Goal: Task Accomplishment & Management: Manage account settings

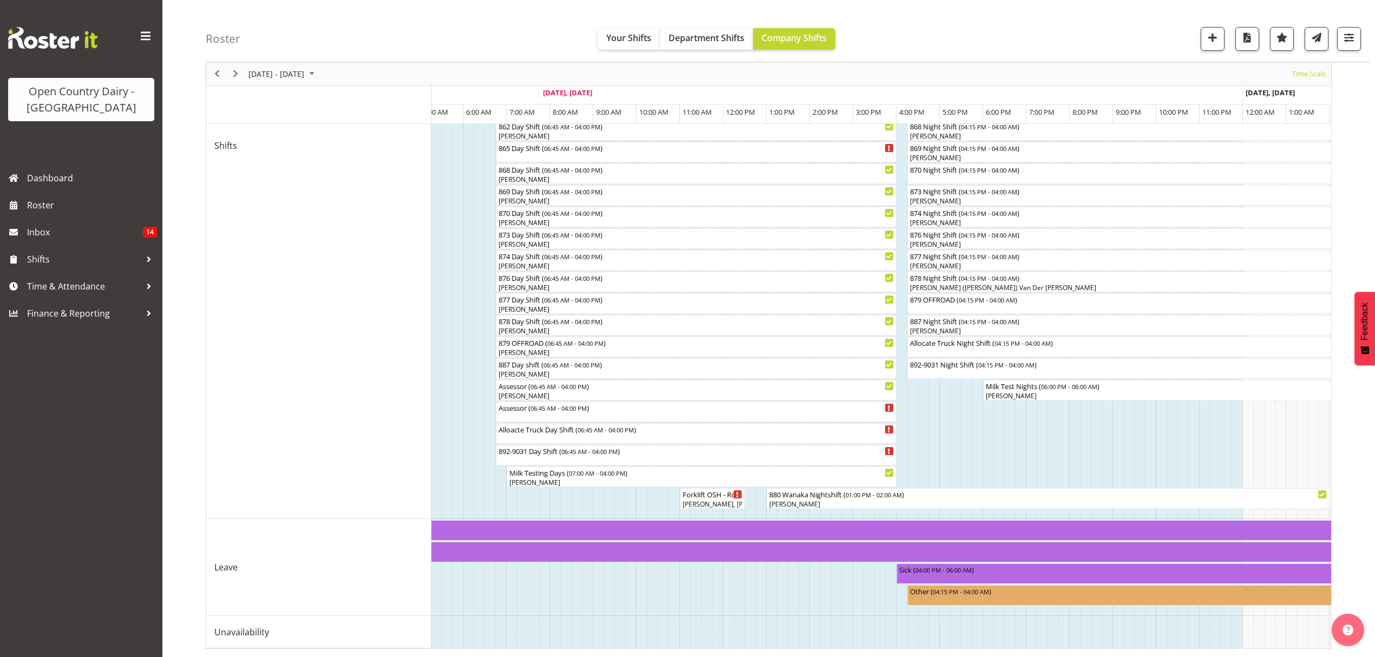
scroll to position [0, 4583]
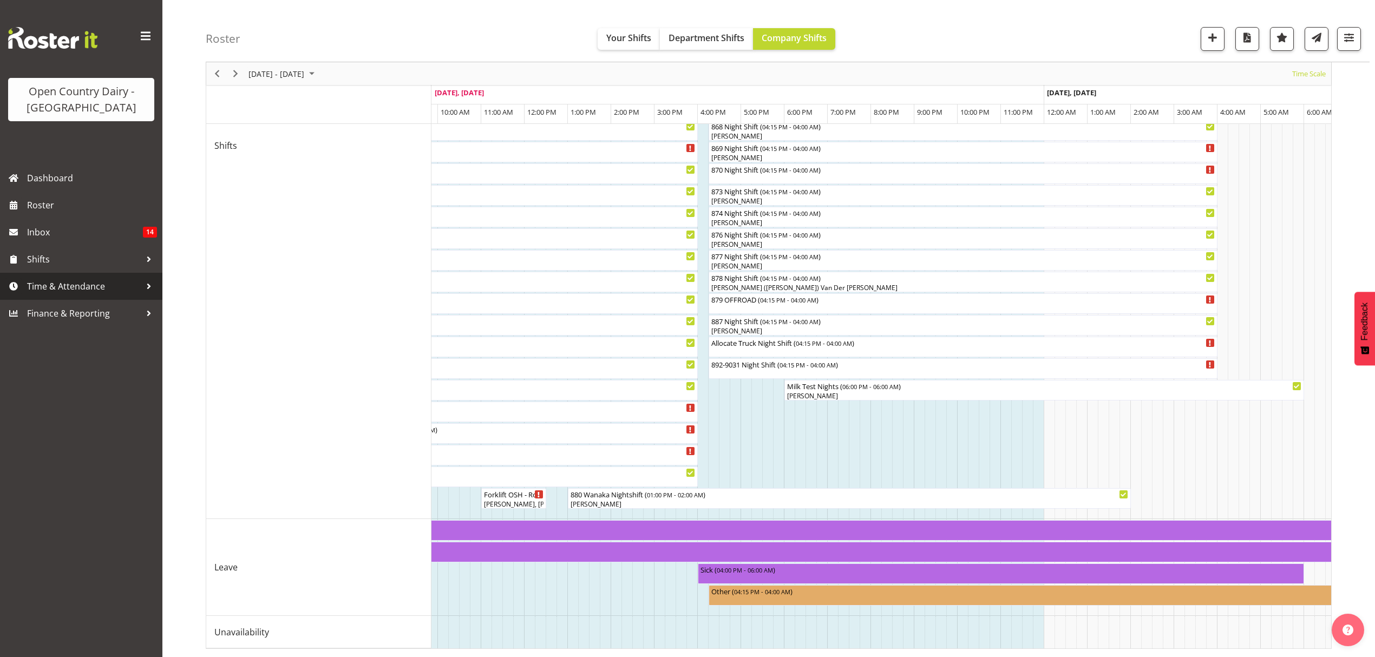
click at [88, 280] on span "Time & Attendance" at bounding box center [84, 286] width 114 height 16
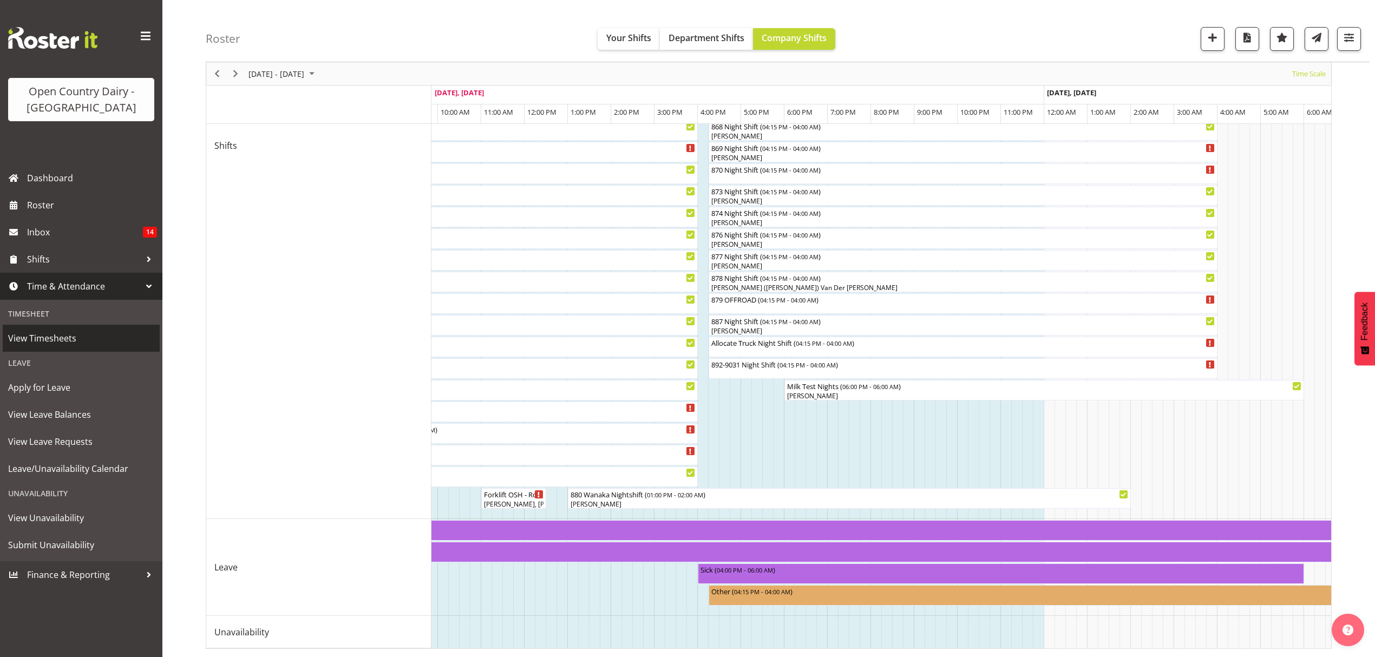
click at [116, 341] on span "View Timesheets" at bounding box center [81, 338] width 146 height 16
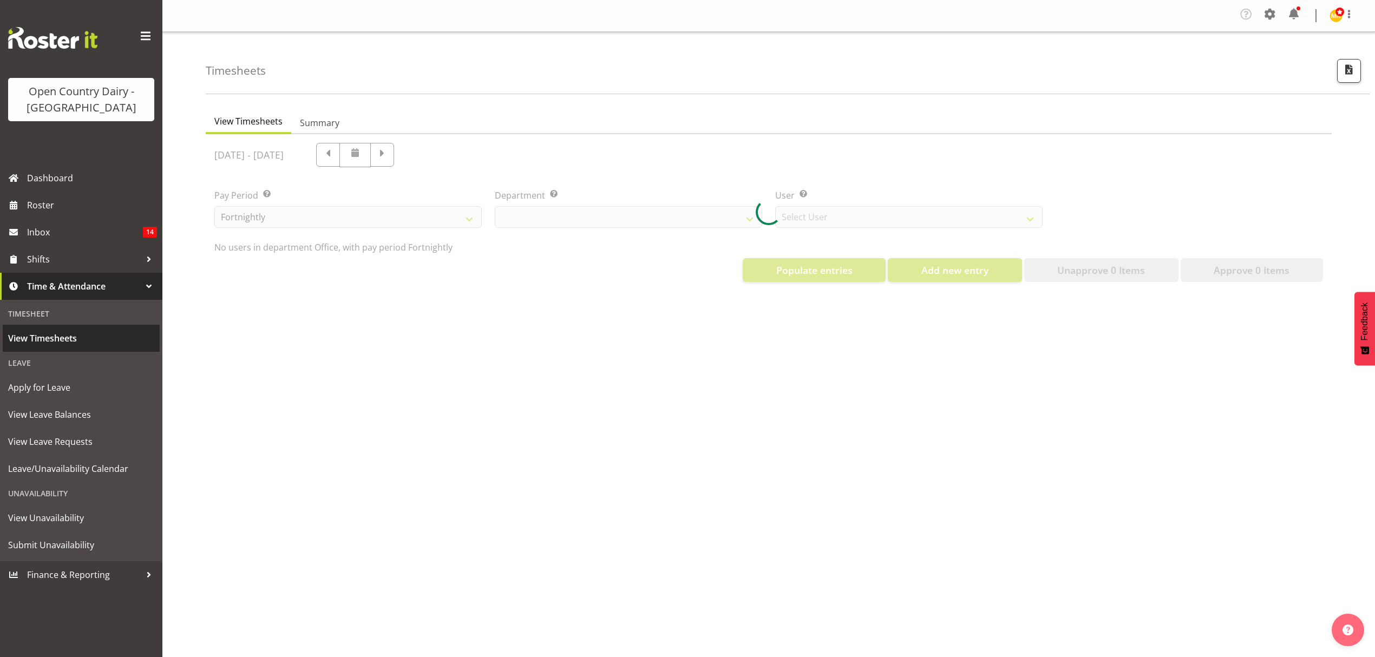
select select "699"
select select "8449"
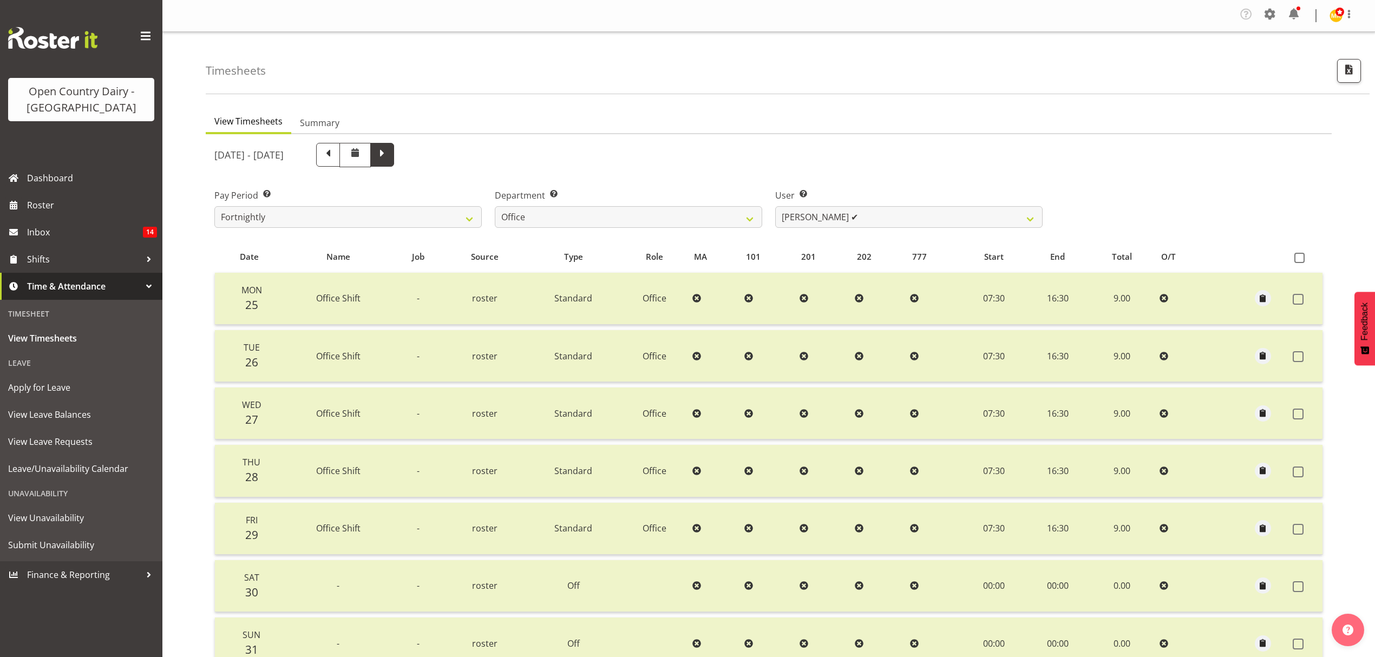
click at [389, 157] on span at bounding box center [382, 154] width 14 height 14
select select
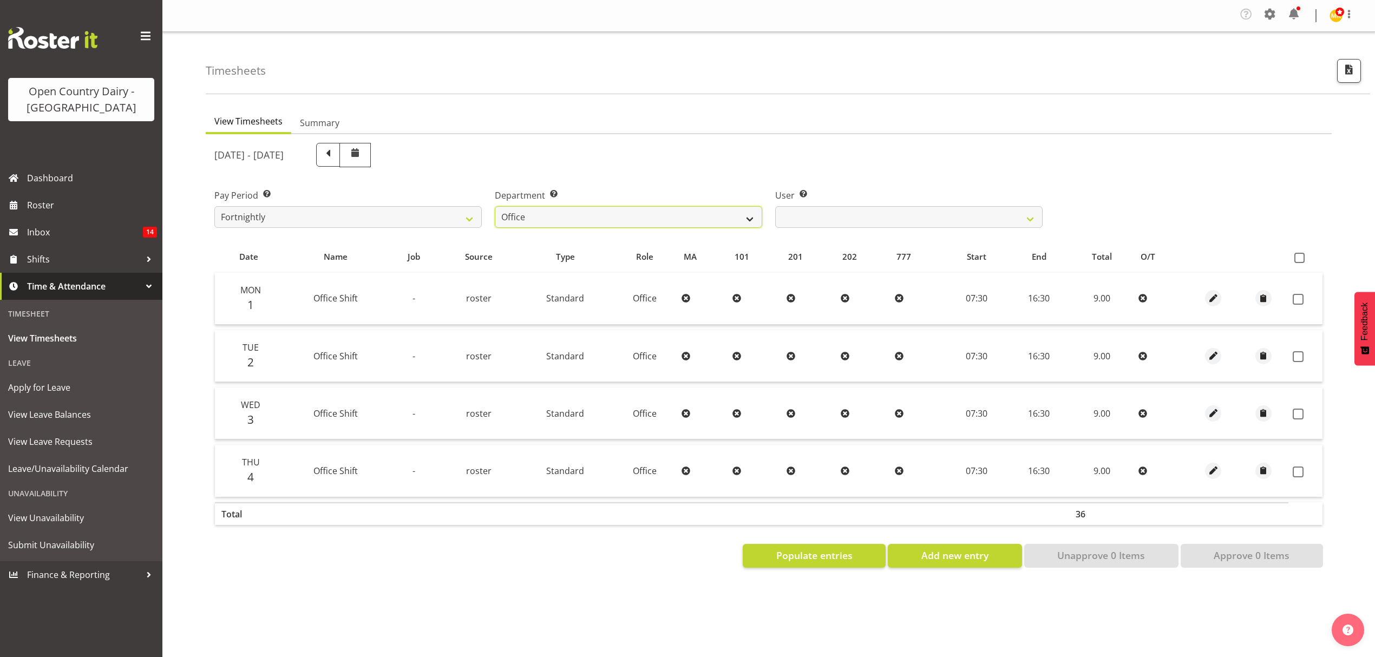
click at [658, 210] on select "734 735 736 737 738 739 851 852 853 854 855 856 858 861 862 865 868 869 870 873" at bounding box center [628, 217] width 267 height 22
select select "905"
click at [495, 207] on select "734 735 736 737 738 739 851 852 853 854 855 856 858 861 862 865 868 869 870 873" at bounding box center [628, 217] width 267 height 22
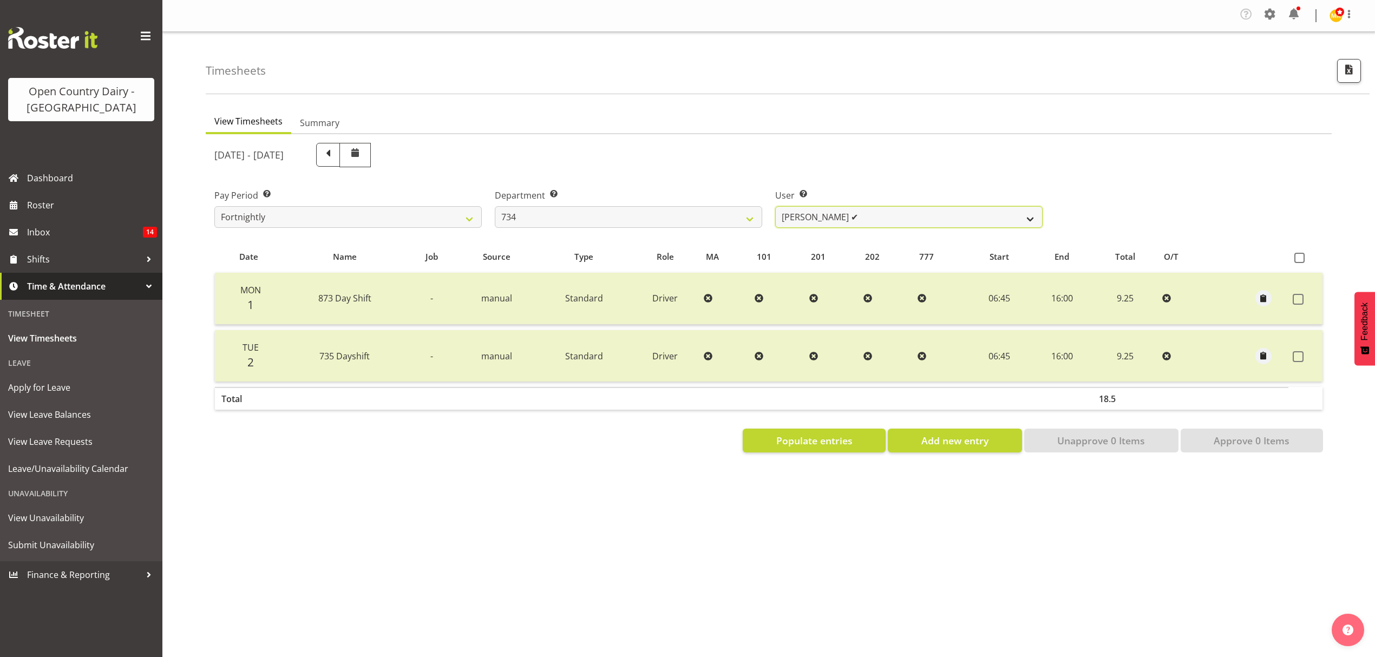
click at [885, 226] on select "Justin Spicer ✔ Ryan Thompson ❌ Tracey Chittock ❌ Zachary Shanks ❌" at bounding box center [908, 217] width 267 height 22
click at [845, 442] on span "Populate entries" at bounding box center [814, 440] width 76 height 14
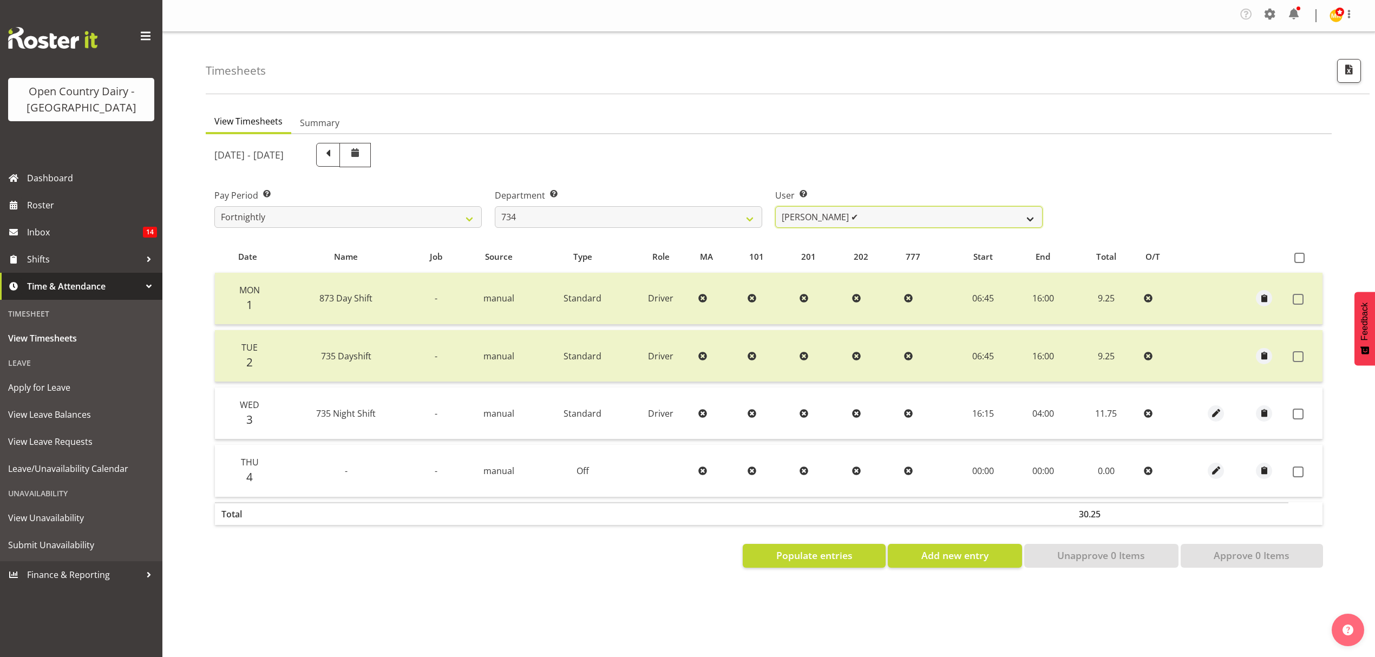
click at [871, 219] on select "Justin Spicer ✔ Ryan Thompson ❌ Tracey Chittock ❌ Zachary Shanks ❌" at bounding box center [908, 217] width 267 height 22
select select "9998"
click at [775, 207] on select "Justin Spicer ✔ Ryan Thompson ❌ Tracey Chittock ❌ Zachary Shanks ❌" at bounding box center [908, 217] width 267 height 22
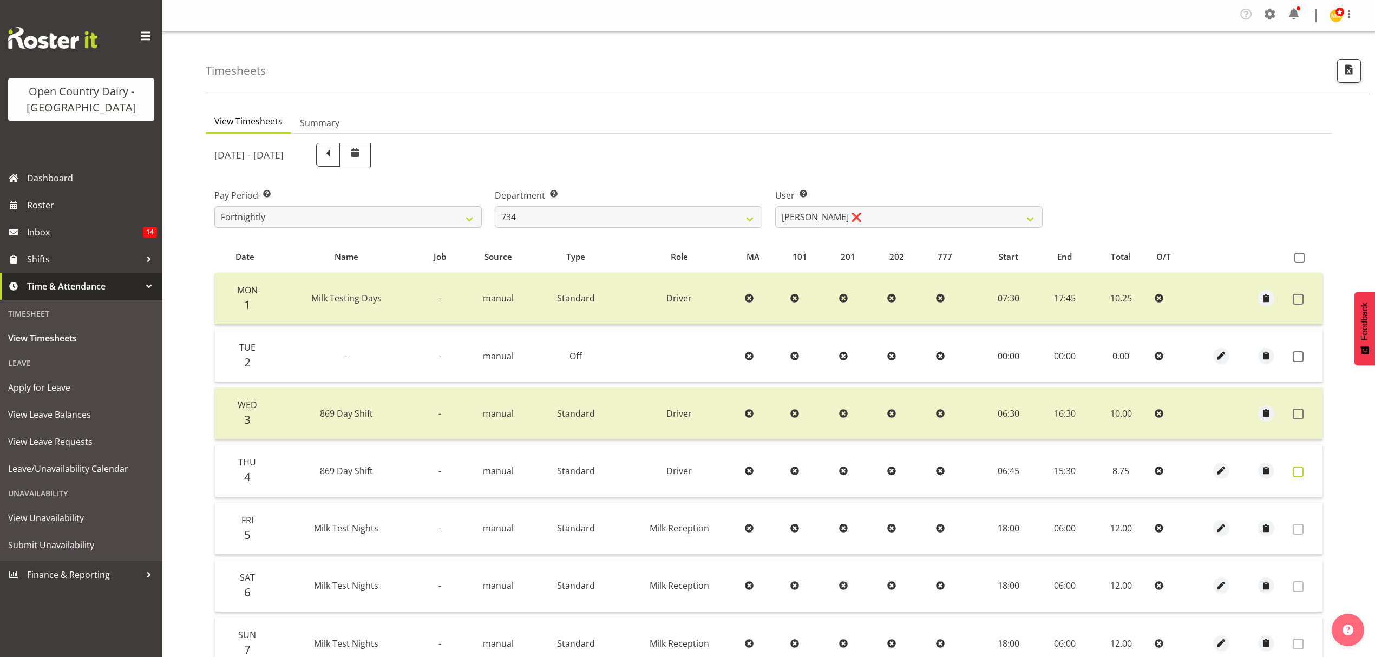
click at [1300, 472] on span at bounding box center [1297, 471] width 11 height 11
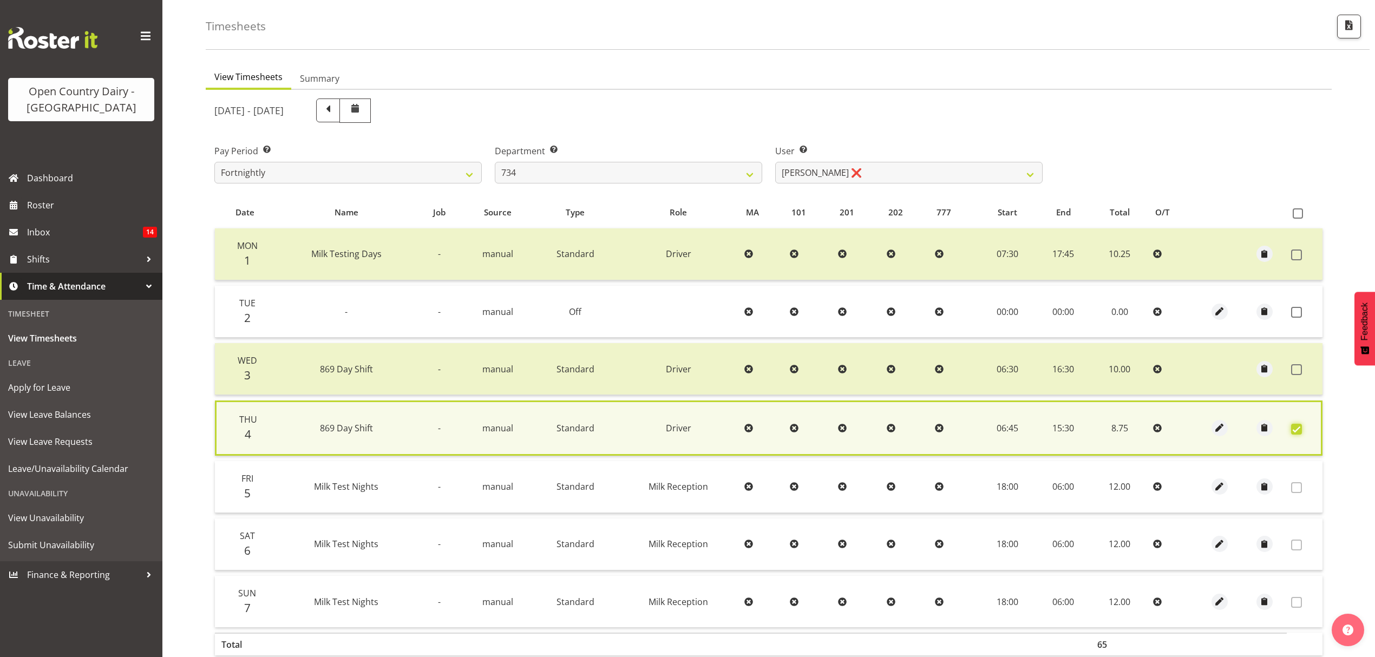
scroll to position [110, 0]
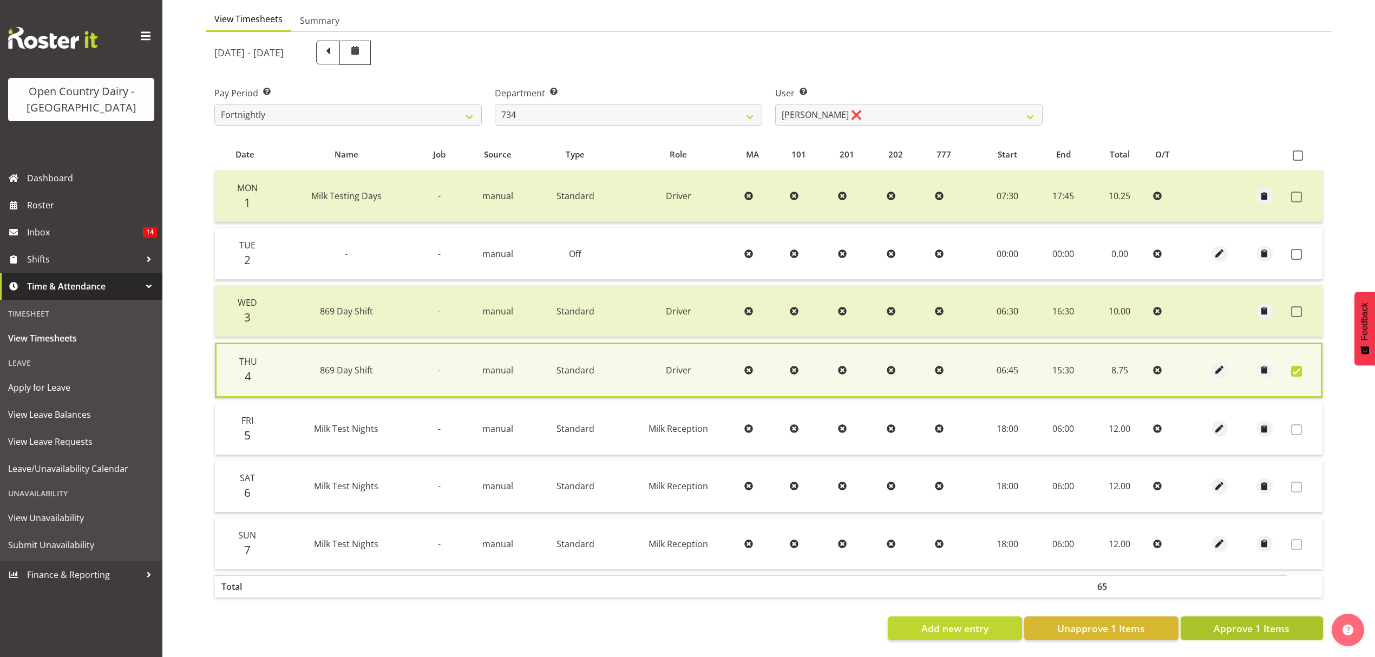
click at [1254, 624] on span "Approve 1 Items" at bounding box center [1251, 628] width 76 height 14
checkbox input "false"
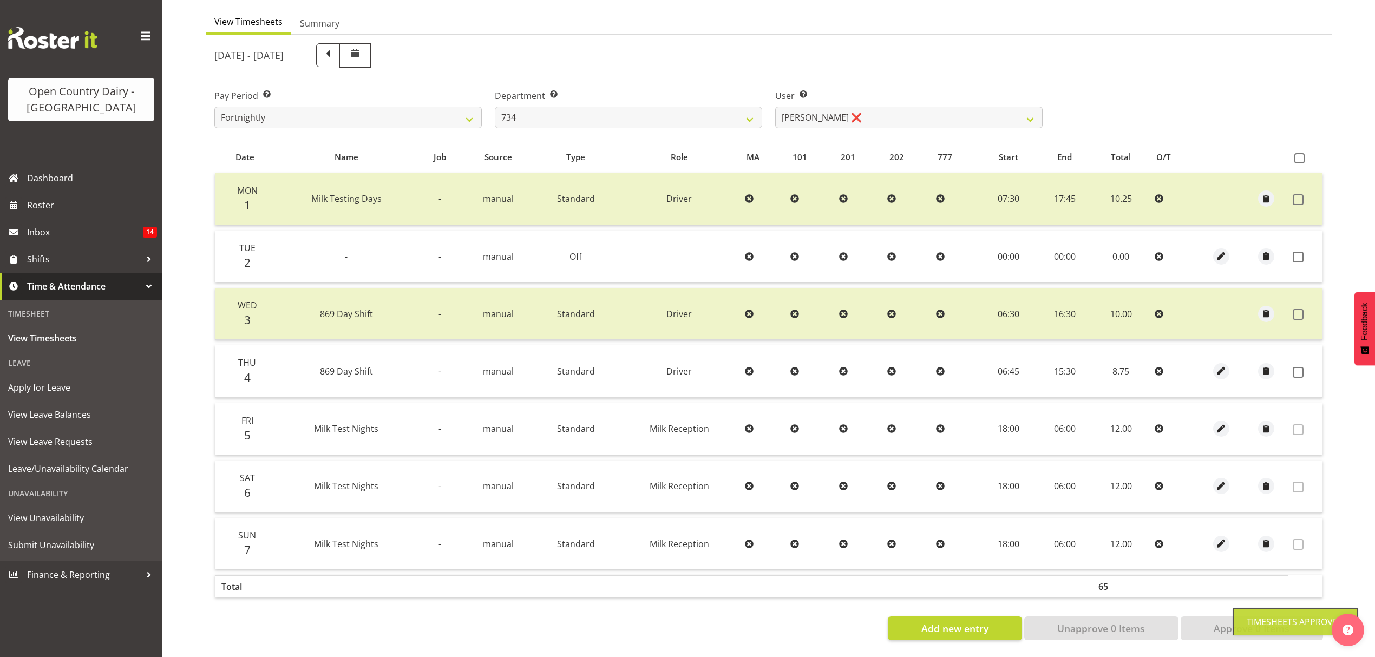
scroll to position [108, 0]
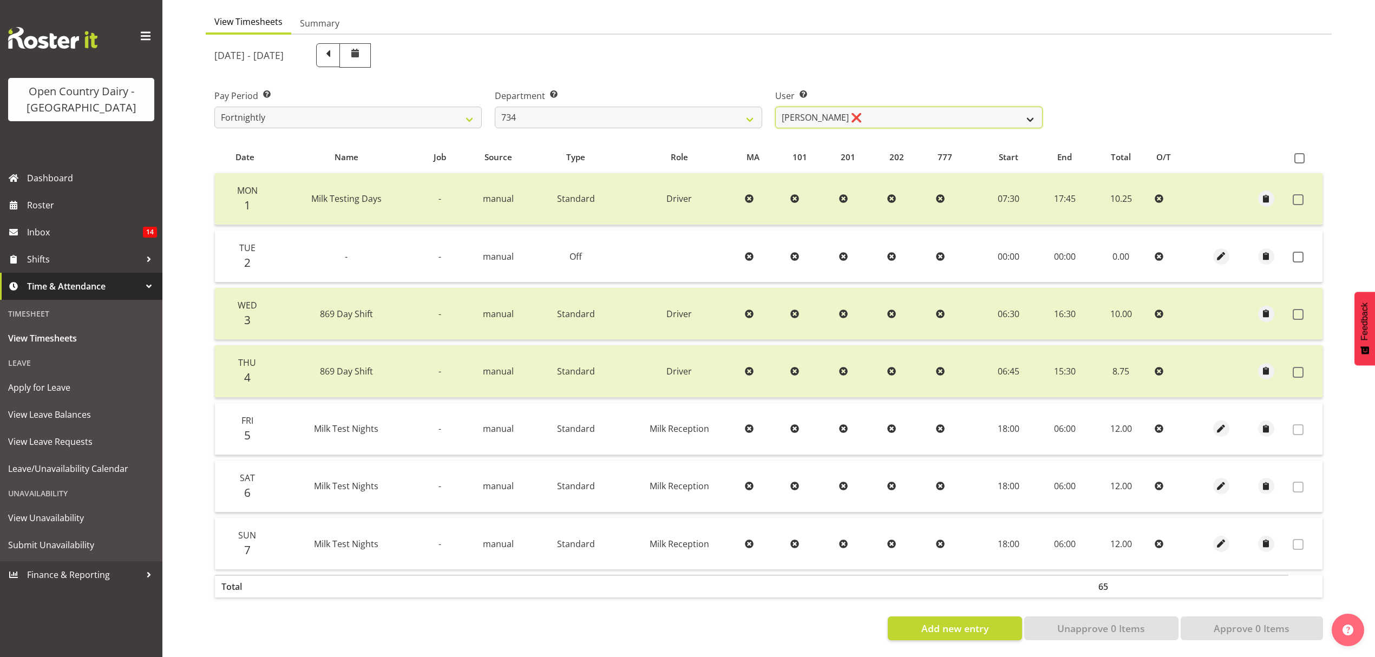
click at [800, 107] on select "Justin Spicer ❌ Ryan Thompson ❌ Tracey Chittock ❌ Zachary Shanks ❌" at bounding box center [908, 118] width 267 height 22
click at [733, 114] on select "734 735 736 737 738 739 851 852 853 854 855 856 858 861 862 865 868 869 870 873" at bounding box center [628, 118] width 267 height 22
select select "909"
click at [495, 107] on select "734 735 736 737 738 739 851 852 853 854 855 856 858 861 862 865 868 869 870 873" at bounding box center [628, 118] width 267 height 22
select select "7397"
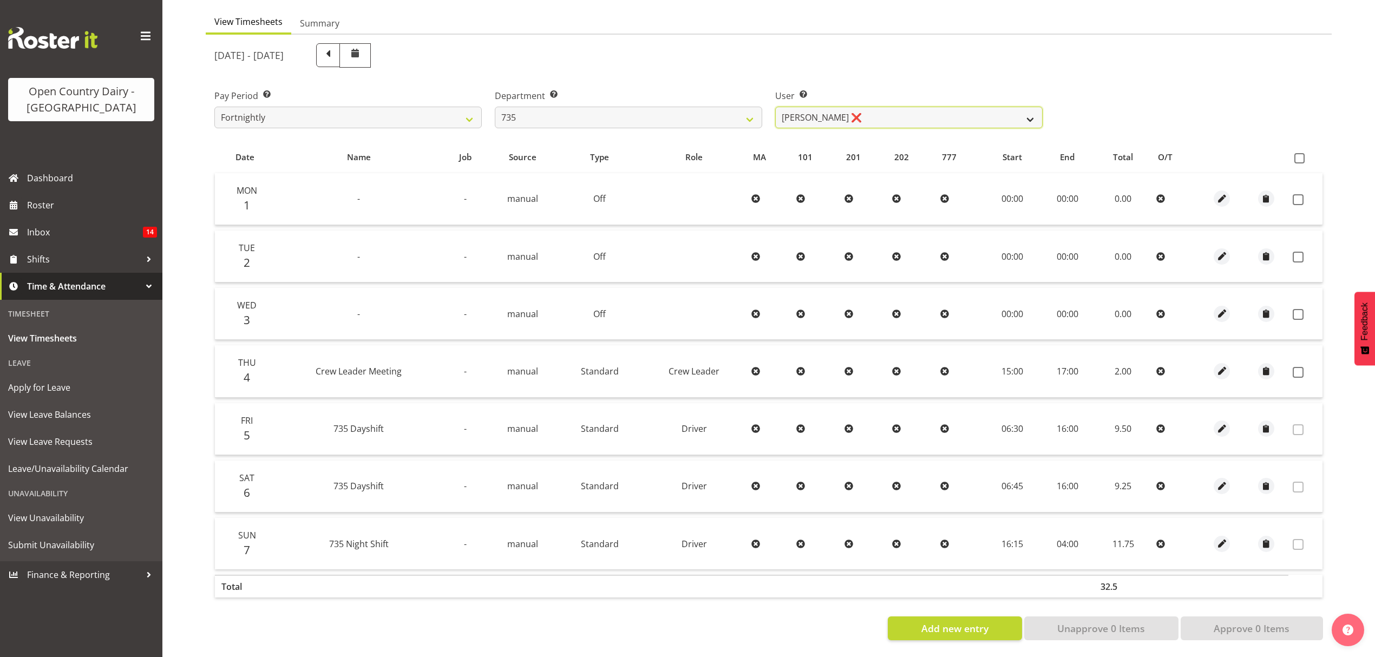
click at [873, 110] on select "Brian Neas ❌ Cherie Williams ❌ Christopher Sutherland ❌ Stuart Craig ❌" at bounding box center [908, 118] width 267 height 22
click at [723, 109] on select "734 735 736 737 738 739 851 852 853 854 855 856 858 861 862 865 868 869 870 873" at bounding box center [628, 118] width 267 height 22
select select "906"
click at [495, 107] on select "734 735 736 737 738 739 851 852 853 854 855 856 858 861 862 865 868 869 870 873" at bounding box center [628, 118] width 267 height 22
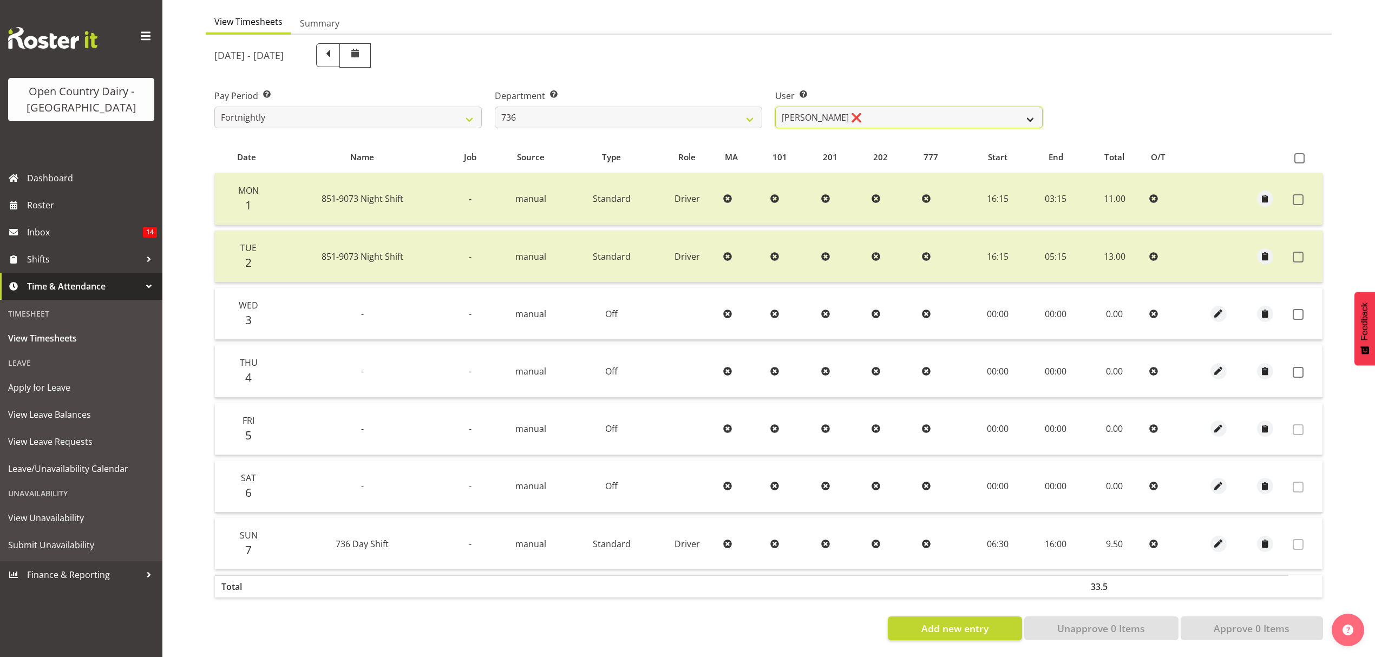
click at [884, 114] on select "Andy Van Brecht ❌ Gavin Hamilton ❌ Jamie Seaton ❌ Kerrod Ward ❌" at bounding box center [908, 118] width 267 height 22
select select "7419"
click at [775, 107] on select "Andy Van Brecht ❌ Gavin Hamilton ❌ Jamie Seaton ❌ Kerrod Ward ❌" at bounding box center [908, 118] width 267 height 22
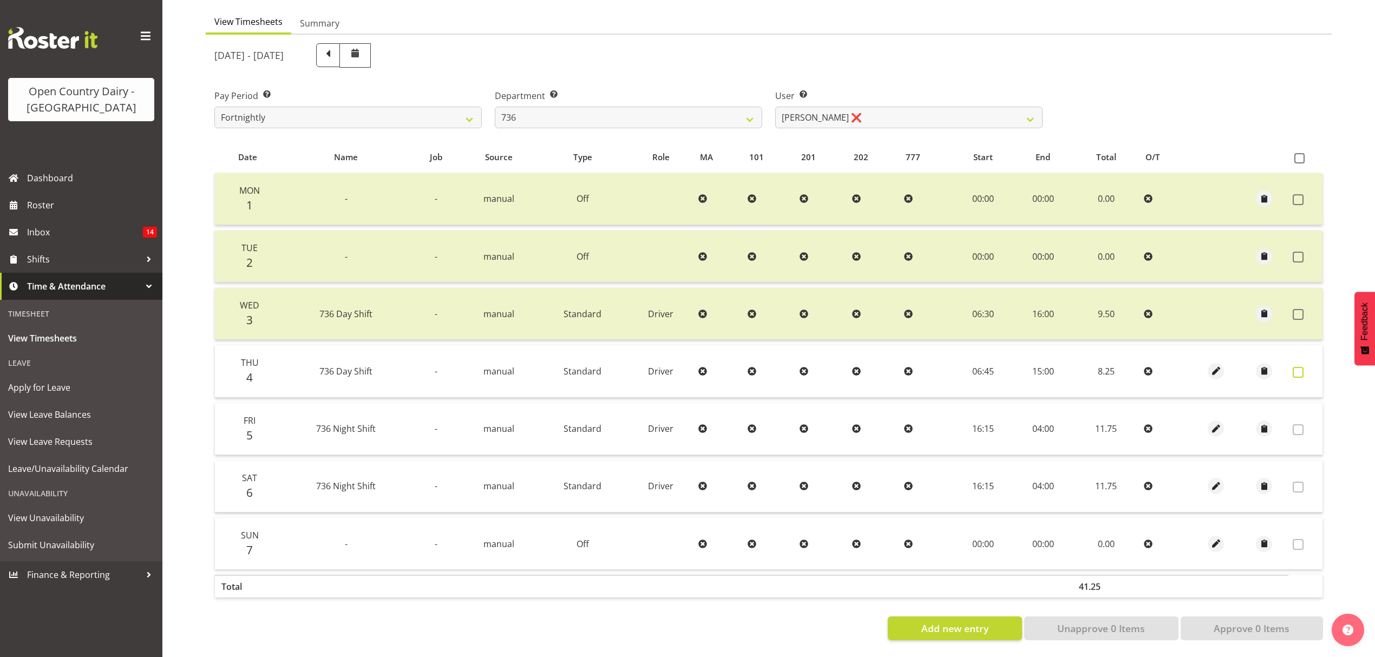
click at [1296, 367] on span at bounding box center [1297, 372] width 11 height 11
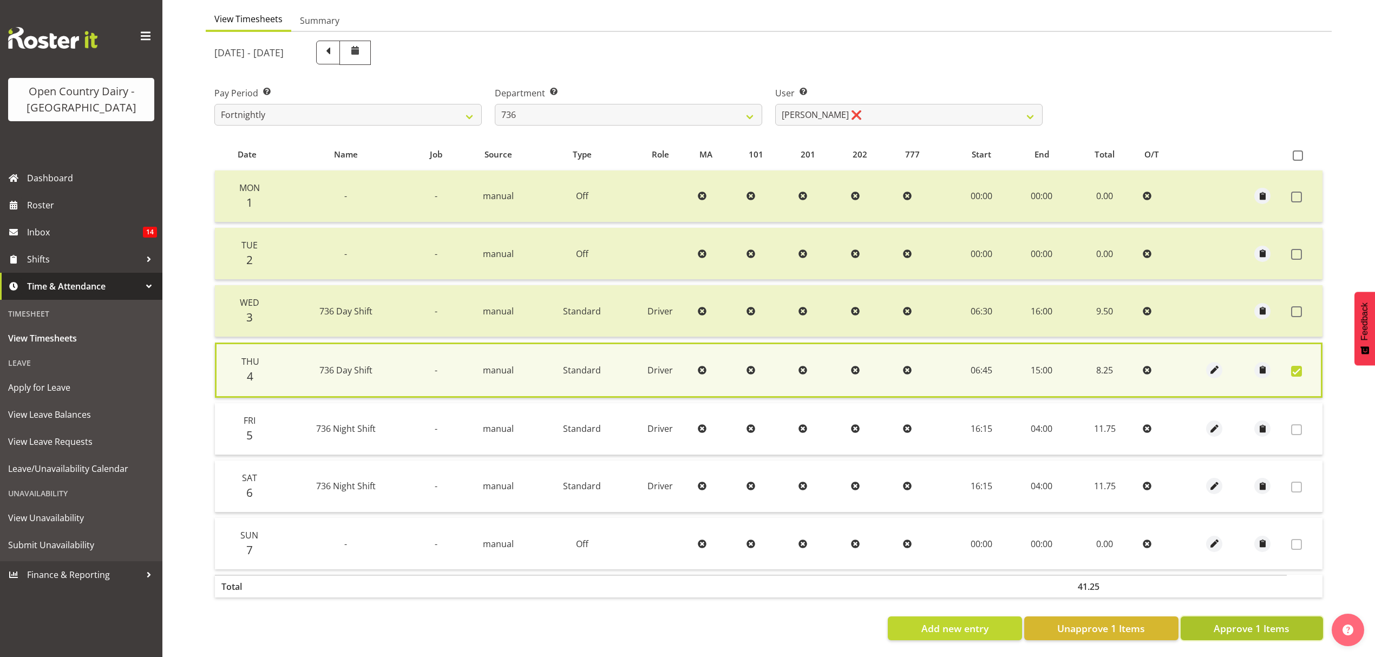
click at [1258, 623] on span "Approve 1 Items" at bounding box center [1251, 628] width 76 height 14
checkbox input "false"
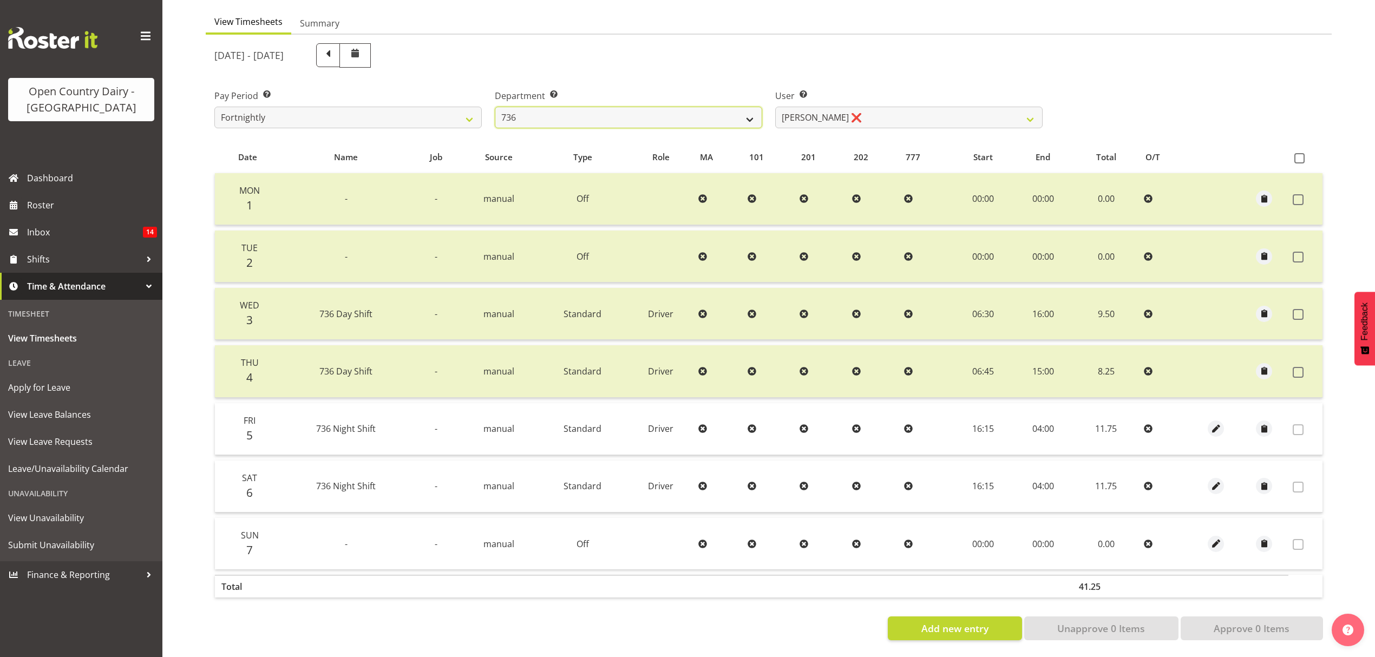
click at [695, 115] on select "734 735 736 737 738 739 851 852 853 854 855 856 858 861 862 865 868 869 870 873" at bounding box center [628, 118] width 267 height 22
click at [812, 113] on select "Andy Van Brecht ❌ Gavin Hamilton ❌ Jamie Seaton ❌ Kerrod Ward ❌" at bounding box center [908, 118] width 267 height 22
click at [688, 115] on select "734 735 736 737 738 739 851 852 853 854 855 856 858 861 862 865 868 869 870 873" at bounding box center [628, 118] width 267 height 22
select select "903"
click at [495, 107] on select "734 735 736 737 738 739 851 852 853 854 855 856 858 861 862 865 868 869 870 873" at bounding box center [628, 118] width 267 height 22
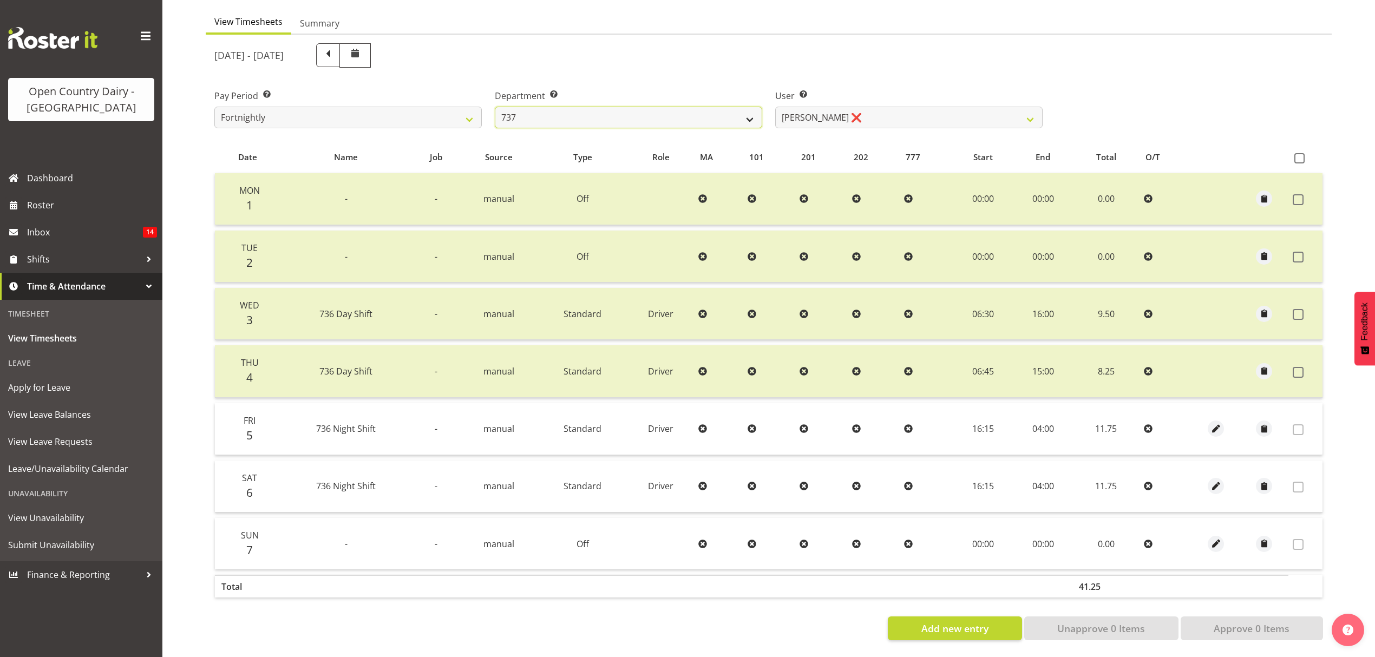
select select "10983"
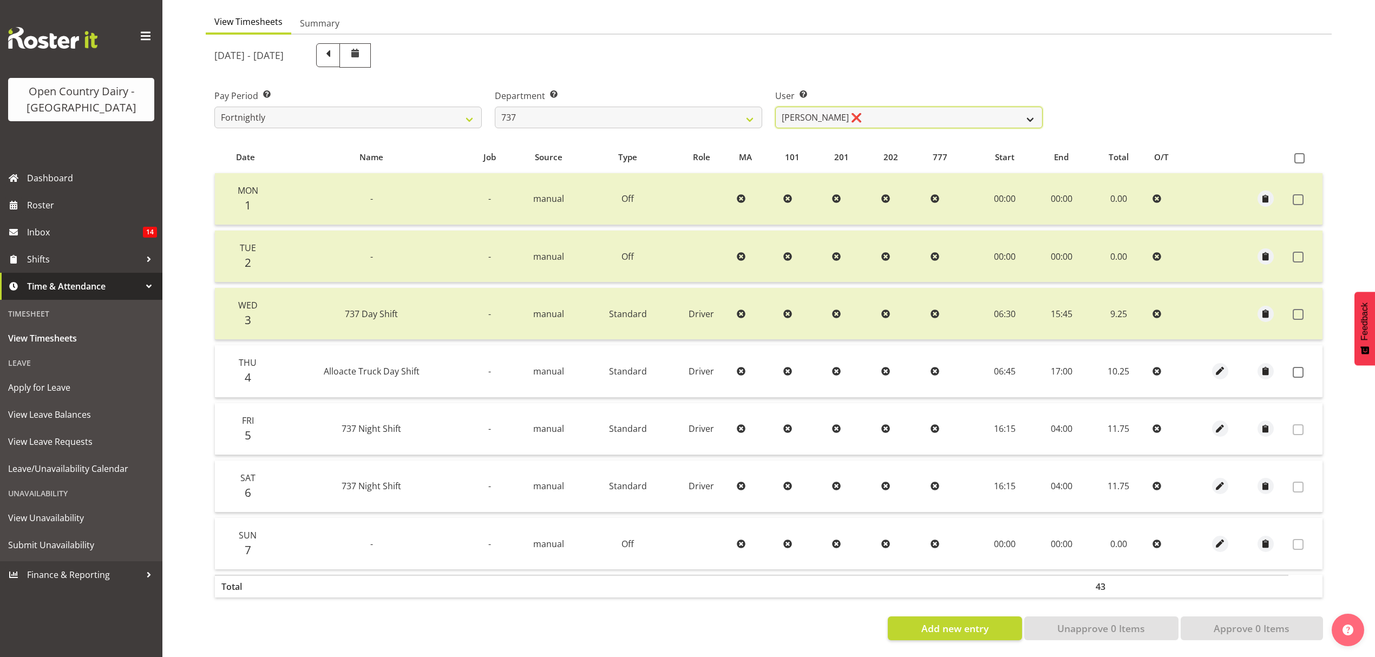
click at [864, 107] on select "Andrew Crawford ❌ Ashley Bragg ❌ Jack Townley ❌ Richard Turnbull ❌" at bounding box center [908, 118] width 267 height 22
click at [1180, 80] on div "Pay Period Select which pay period you would like to view. Fortnightly Departme…" at bounding box center [768, 104] width 1121 height 61
click at [1308, 367] on td at bounding box center [1305, 371] width 34 height 52
click at [1288, 364] on td at bounding box center [1305, 371] width 34 height 52
click at [1297, 367] on span at bounding box center [1297, 372] width 11 height 11
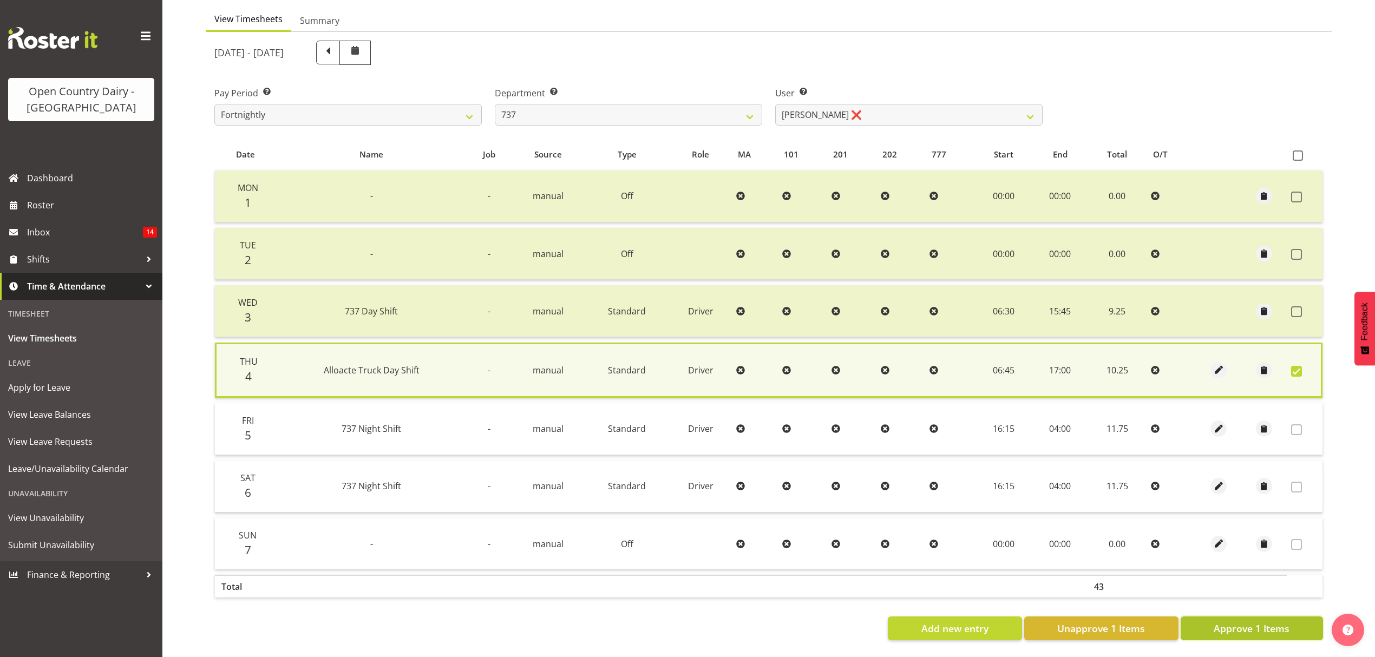
click at [1295, 620] on button "Approve 1 Items" at bounding box center [1251, 628] width 142 height 24
checkbox input "false"
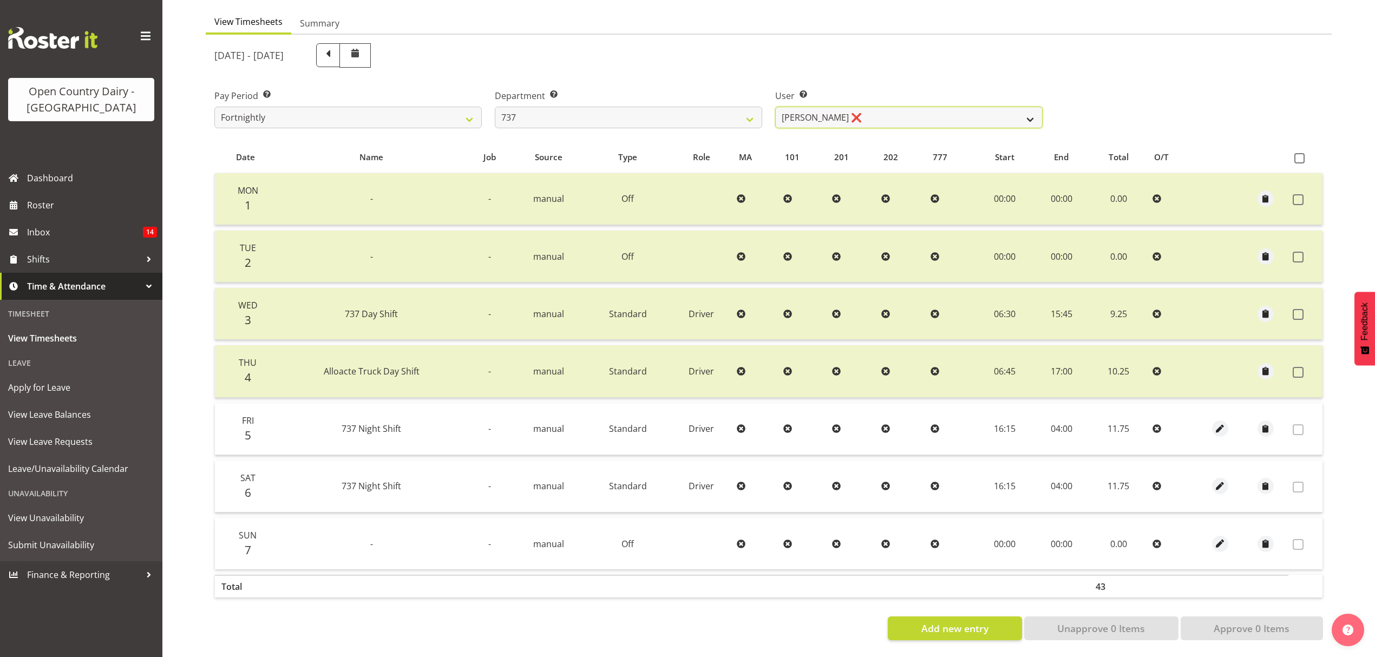
click at [882, 109] on select "Andrew Crawford ❌ Ashley Bragg ❌ Jack Townley ❌ Richard Turnbull ❌" at bounding box center [908, 118] width 267 height 22
click at [716, 110] on select "734 735 736 737 738 739 851 852 853 854 855 856 858 861 862 865 868 869 870 873" at bounding box center [628, 118] width 267 height 22
select select "904"
click at [495, 107] on select "734 735 736 737 738 739 851 852 853 854 855 856 858 861 862 865 868 869 870 873" at bounding box center [628, 118] width 267 height 22
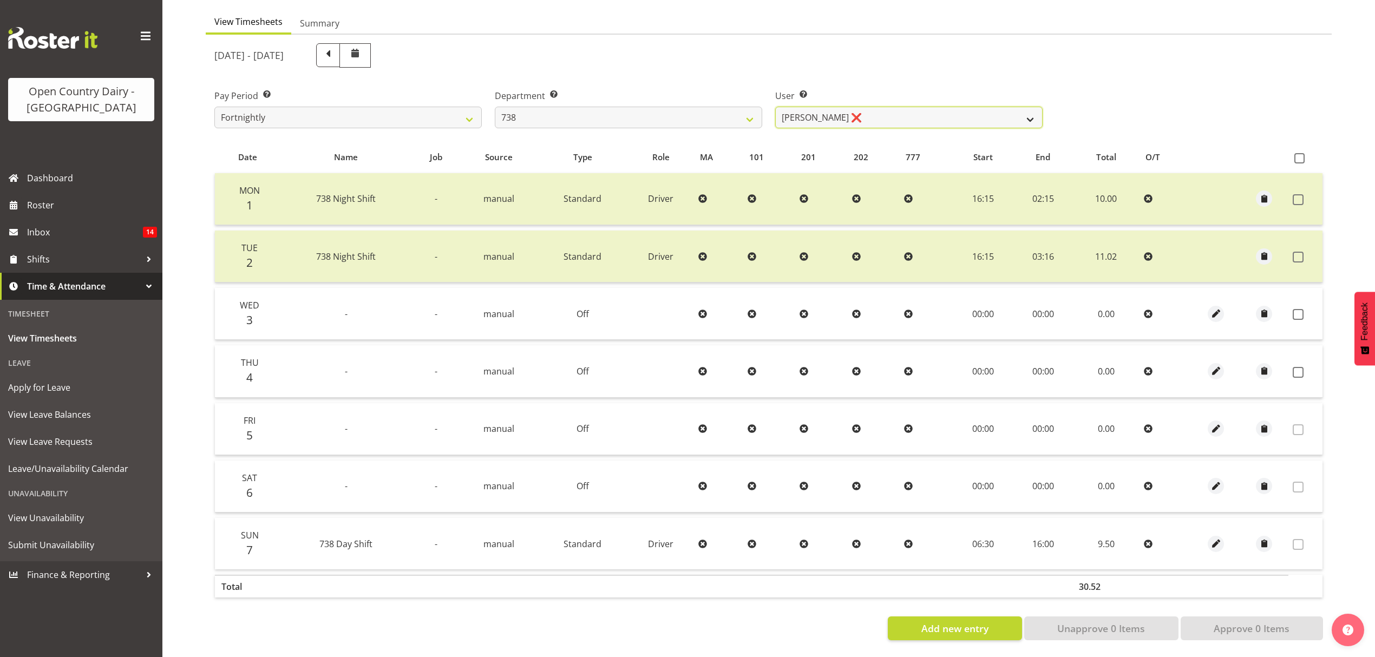
click at [850, 115] on select "Christopher Gamble ❌ Marcy Tuuta ❌ Raymond Campbell ❌ Tama Irvine ❌" at bounding box center [908, 118] width 267 height 22
select select "11703"
click at [775, 107] on select "Christopher Gamble ❌ Marcy Tuuta ❌ Raymond Campbell ❌ Tama Irvine ❌" at bounding box center [908, 118] width 267 height 22
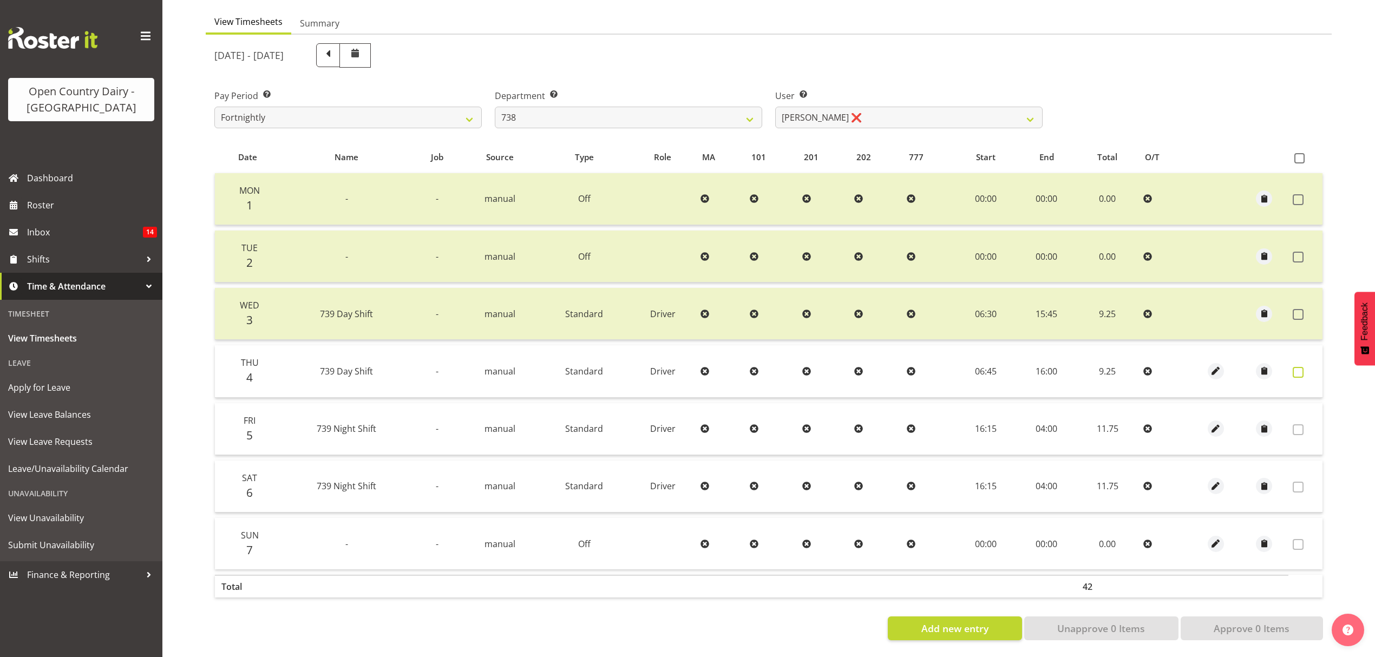
click at [1306, 367] on label at bounding box center [1300, 372] width 17 height 11
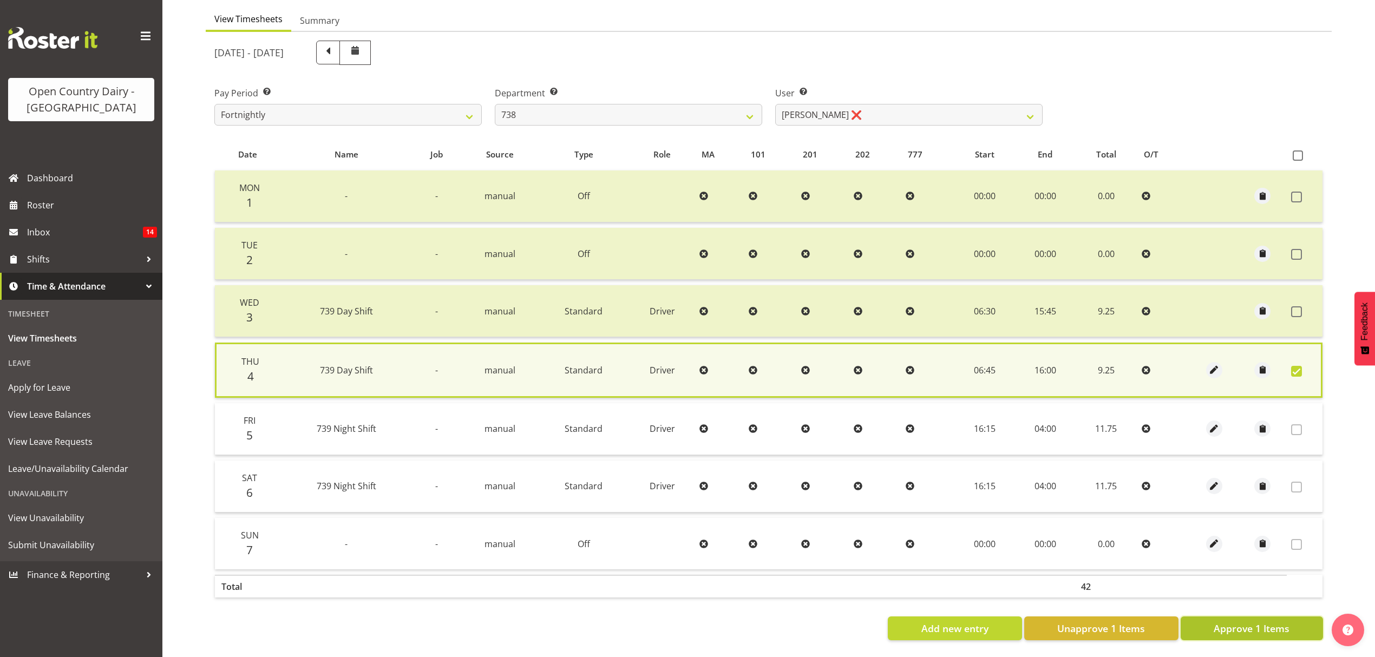
click at [1260, 626] on span "Approve 1 Items" at bounding box center [1251, 628] width 76 height 14
checkbox input "false"
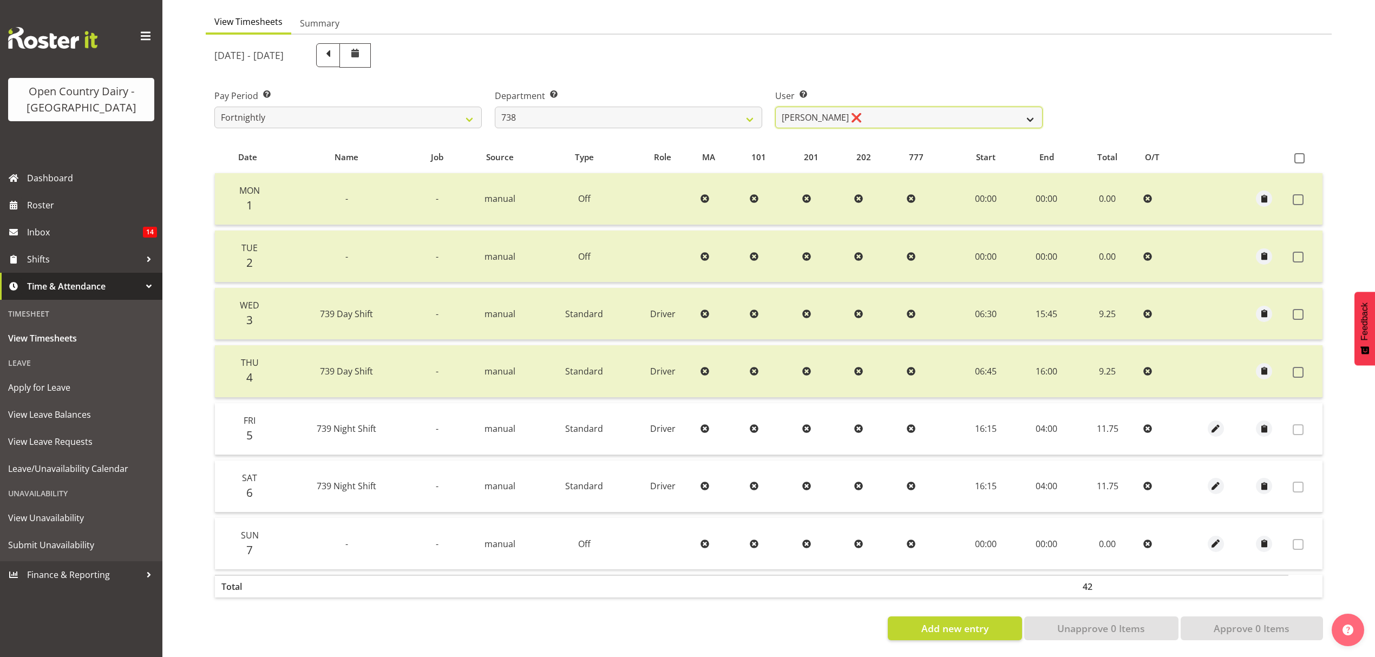
click at [955, 107] on select "Christopher Gamble ❌ Marcy Tuuta ❌ Raymond Campbell ❌ Tama Irvine ❌" at bounding box center [908, 118] width 267 height 22
click at [696, 109] on select "734 735 736 737 738 739 851 852 853 854 855 856 858 861 862 865 868 869 870 873" at bounding box center [628, 118] width 267 height 22
select select "902"
click at [495, 107] on select "734 735 736 737 738 739 851 852 853 854 855 856 858 861 862 865 868 869 870 873" at bounding box center [628, 118] width 267 height 22
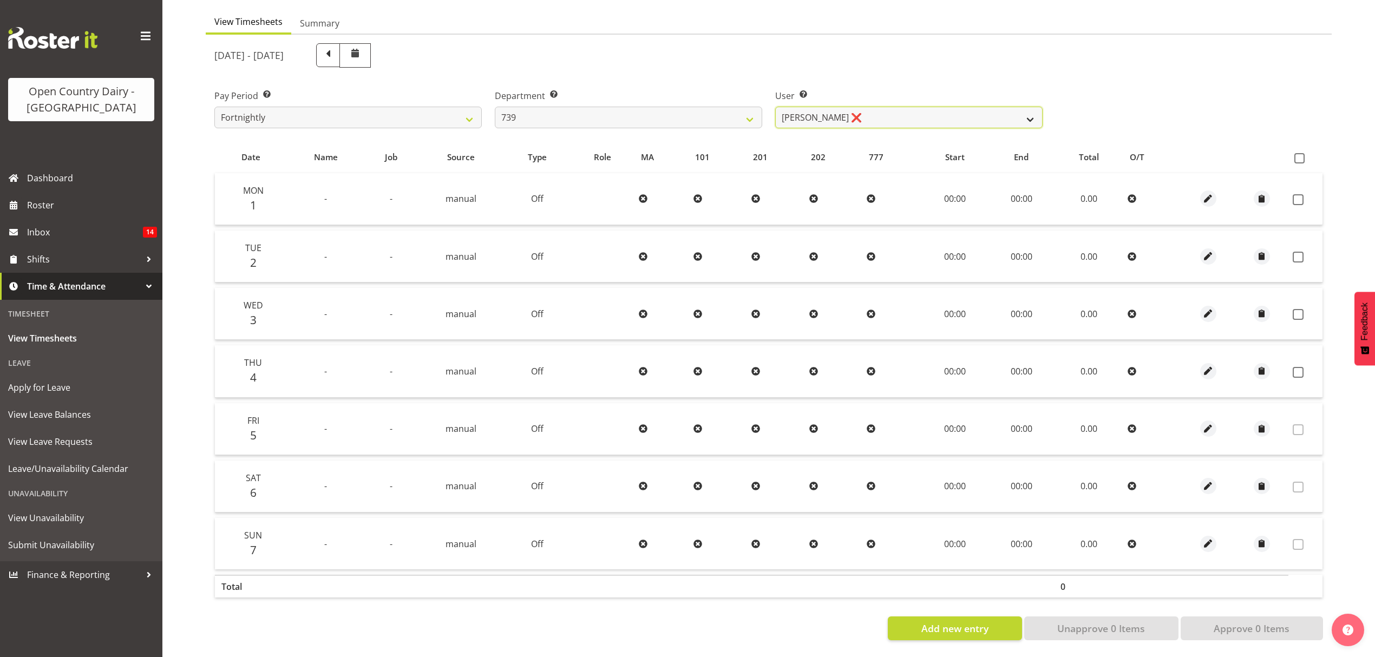
click at [910, 110] on select "Erika McNaught ❌ Rachel Fletcher ❌ Rick Murphy ❌ Tish Veint ❌" at bounding box center [908, 118] width 267 height 22
select select "11702"
click at [775, 107] on select "Erika McNaught ❌ Rachel Fletcher ❌ Rick Murphy ❌ Tish Veint ❌" at bounding box center [908, 118] width 267 height 22
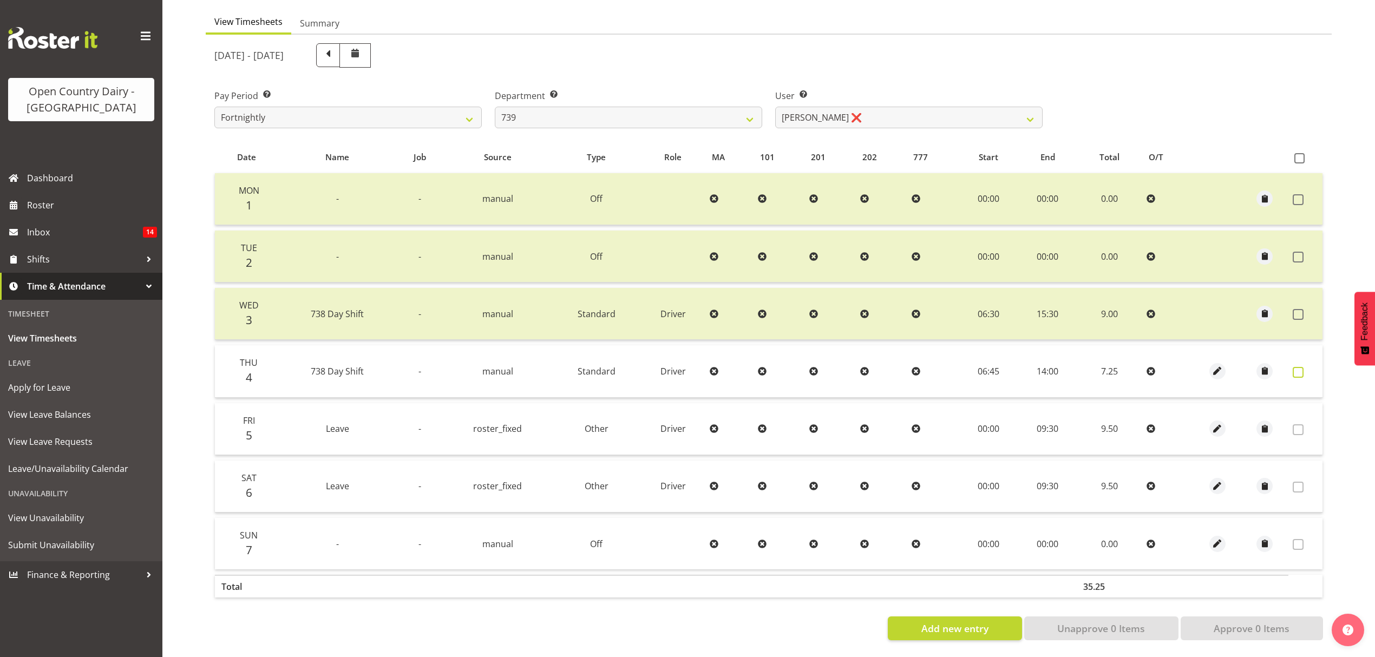
click at [1295, 367] on span at bounding box center [1297, 372] width 11 height 11
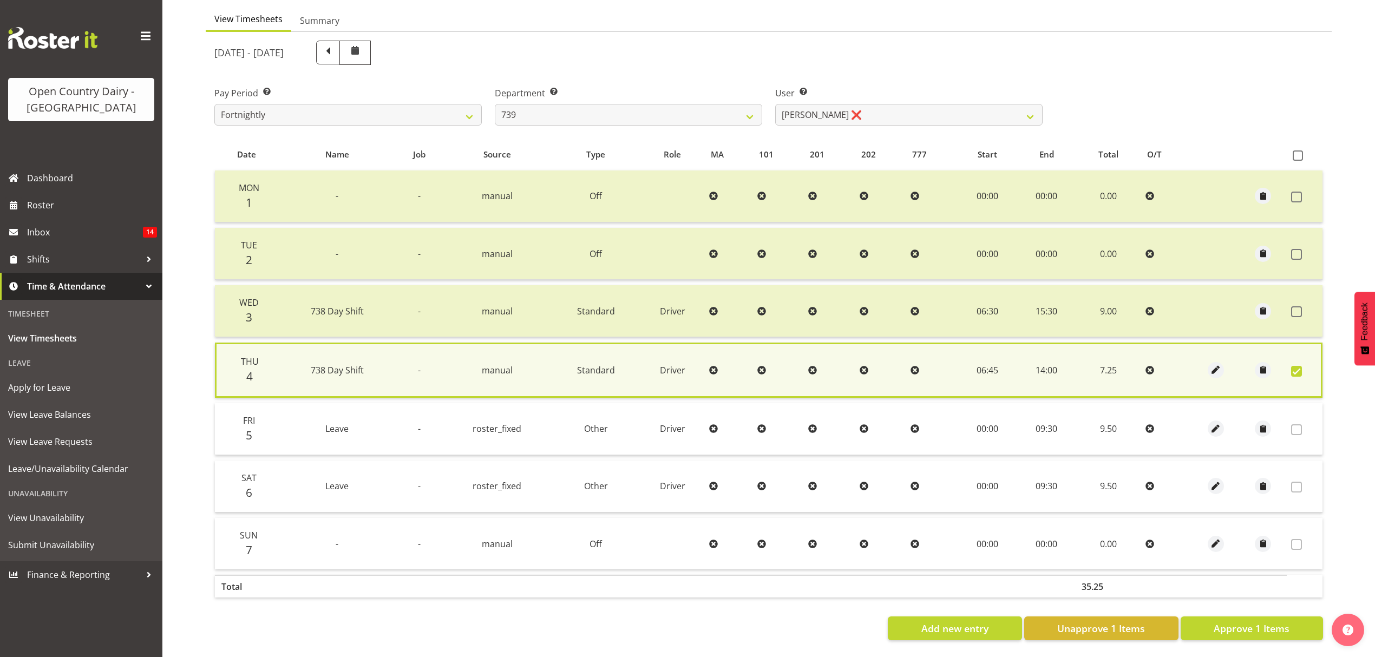
click at [1269, 607] on div "Date Name Job Source Type Role MA 101 201 202 777 Start End Total O/T Mon 1 - -…" at bounding box center [768, 390] width 1108 height 502
click at [1267, 621] on span "Approve 1 Items" at bounding box center [1251, 628] width 76 height 14
checkbox input "false"
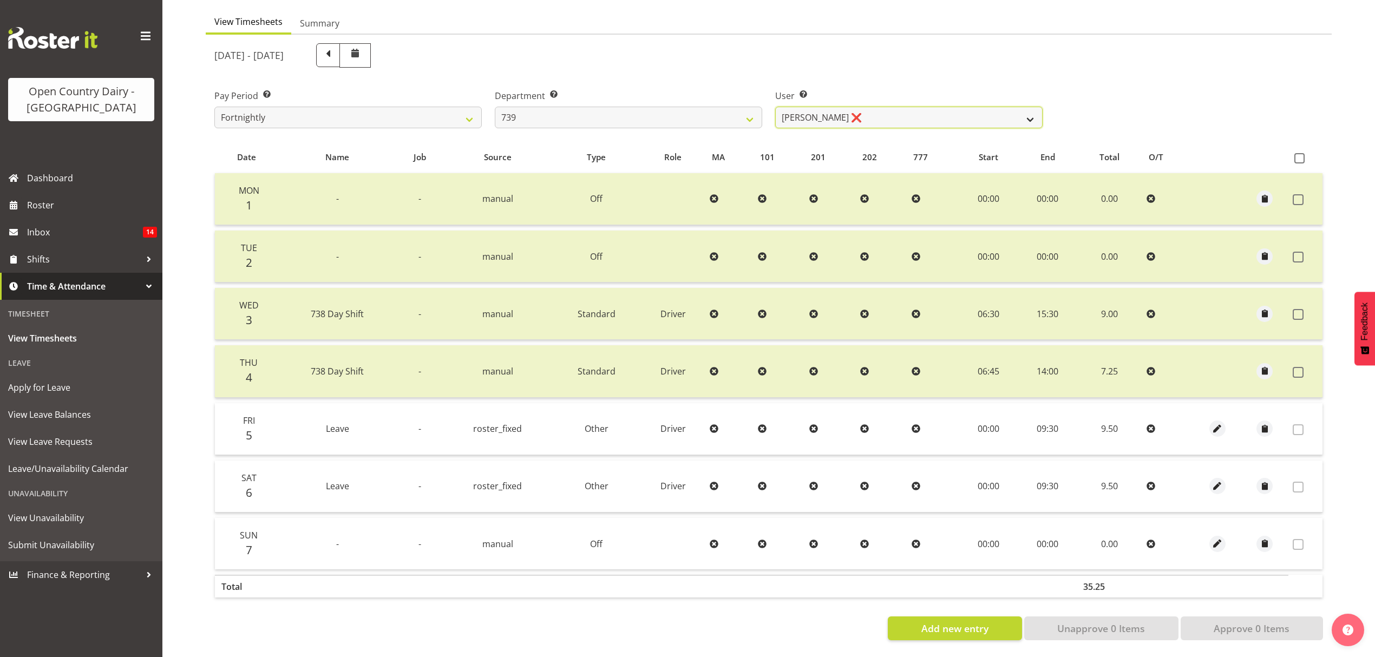
click at [927, 107] on select "Erika McNaught ❌ Rachel Fletcher ❌ Rick Murphy ❌ Tish Veint ❌" at bounding box center [908, 118] width 267 height 22
click at [676, 107] on select "734 735 736 737 738 739 851 852 853 854 855 856 858 861 862 865 868 869 870 873" at bounding box center [628, 118] width 267 height 22
select select "667"
click at [495, 107] on select "734 735 736 737 738 739 851 852 853 854 855 856 858 861 862 865 868 869 870 873" at bounding box center [628, 118] width 267 height 22
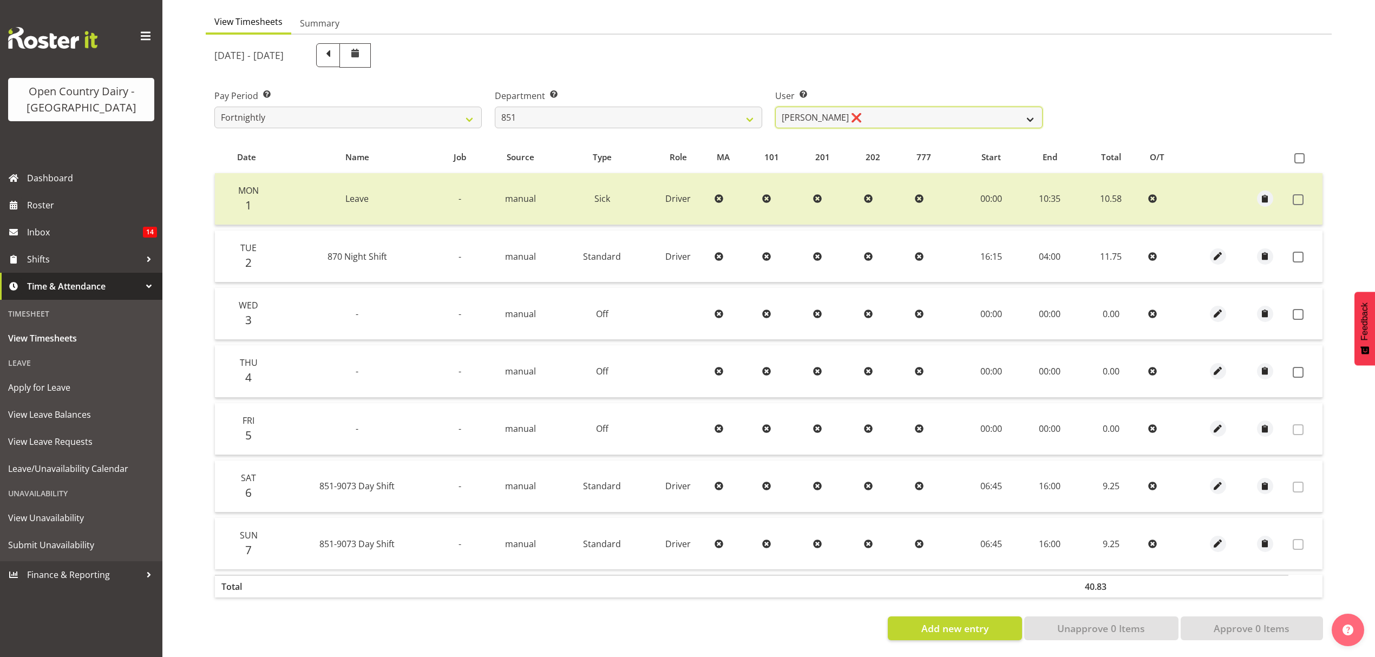
click at [920, 109] on select "Hayden Batt ❌ Martin Black ❌ Stacey Wilson ❌" at bounding box center [908, 118] width 267 height 22
select select "7437"
click at [775, 107] on select "Hayden Batt ❌ Martin Black ❌ Stacey Wilson ❌" at bounding box center [908, 118] width 267 height 22
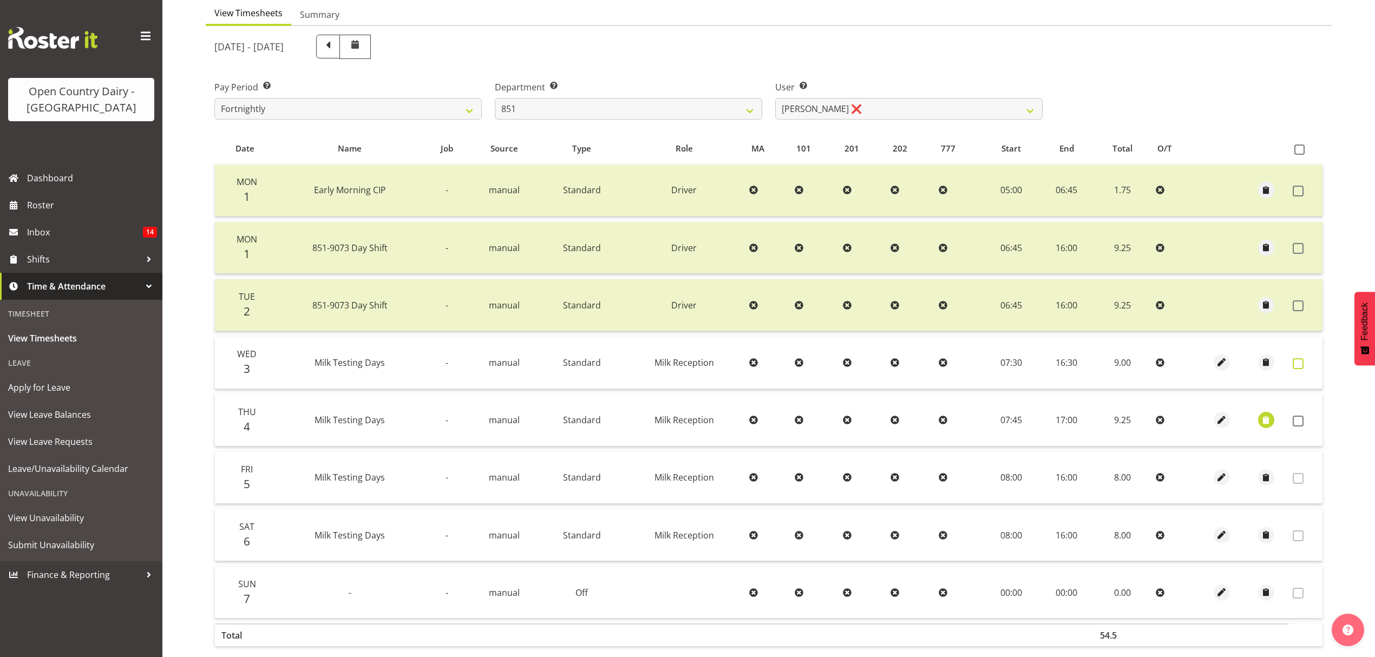
click at [1302, 360] on span at bounding box center [1297, 363] width 11 height 11
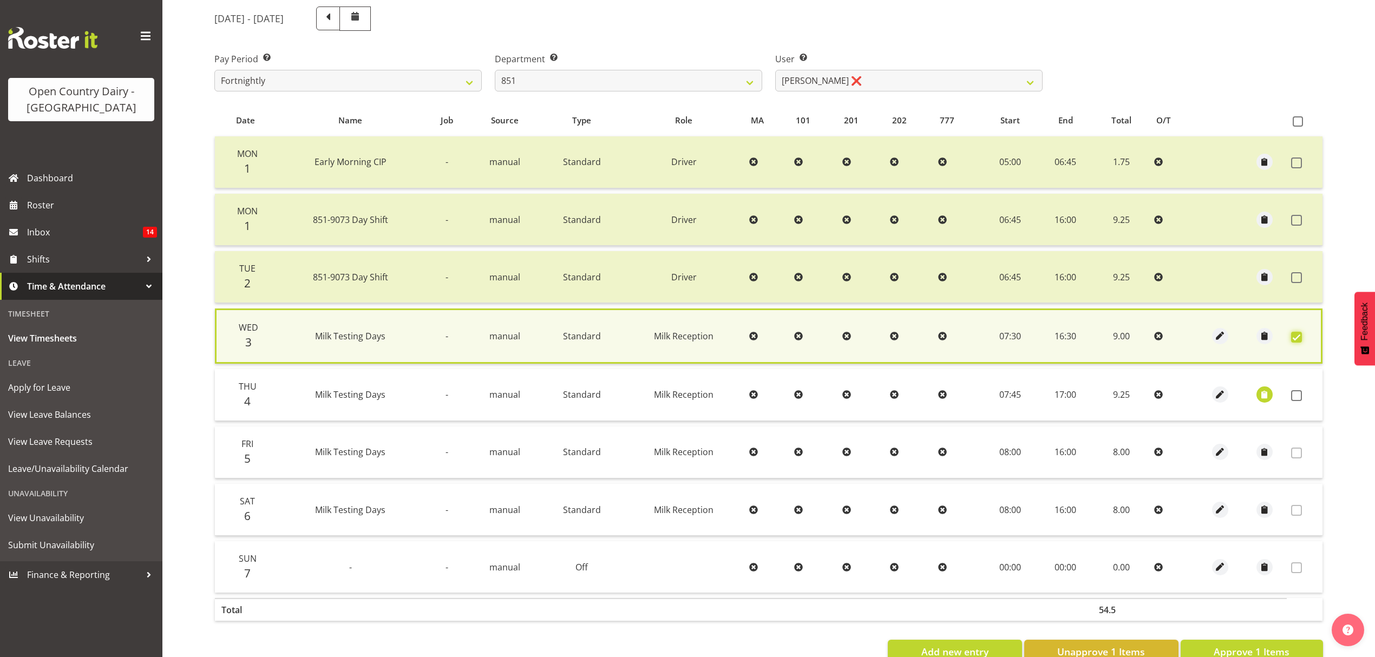
scroll to position [168, 0]
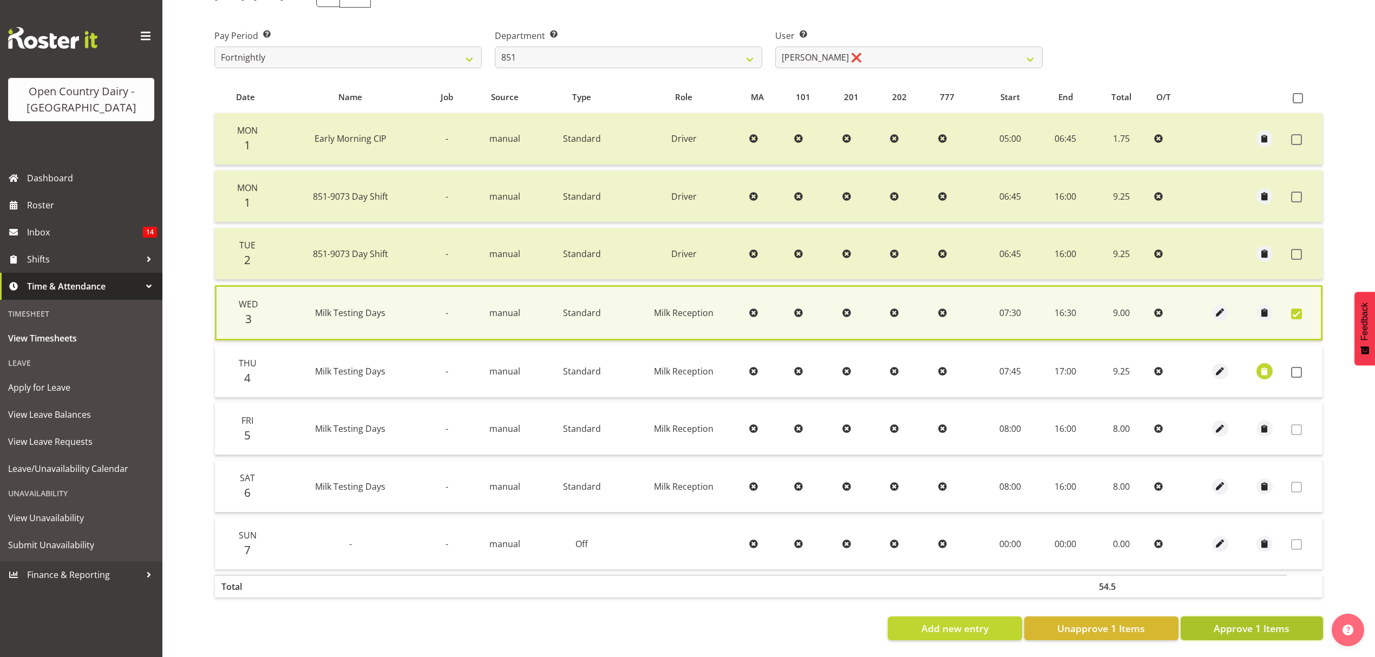
click at [1224, 621] on span "Approve 1 Items" at bounding box center [1251, 628] width 76 height 14
checkbox input "false"
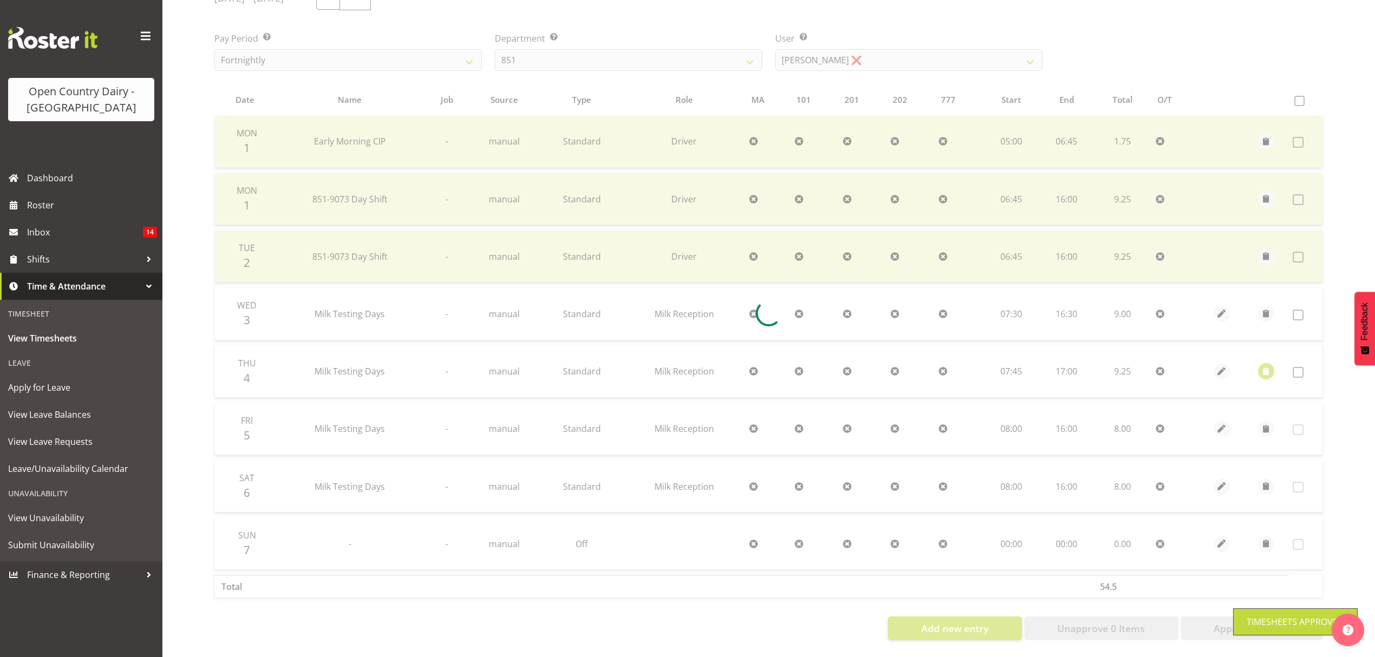
scroll to position [166, 0]
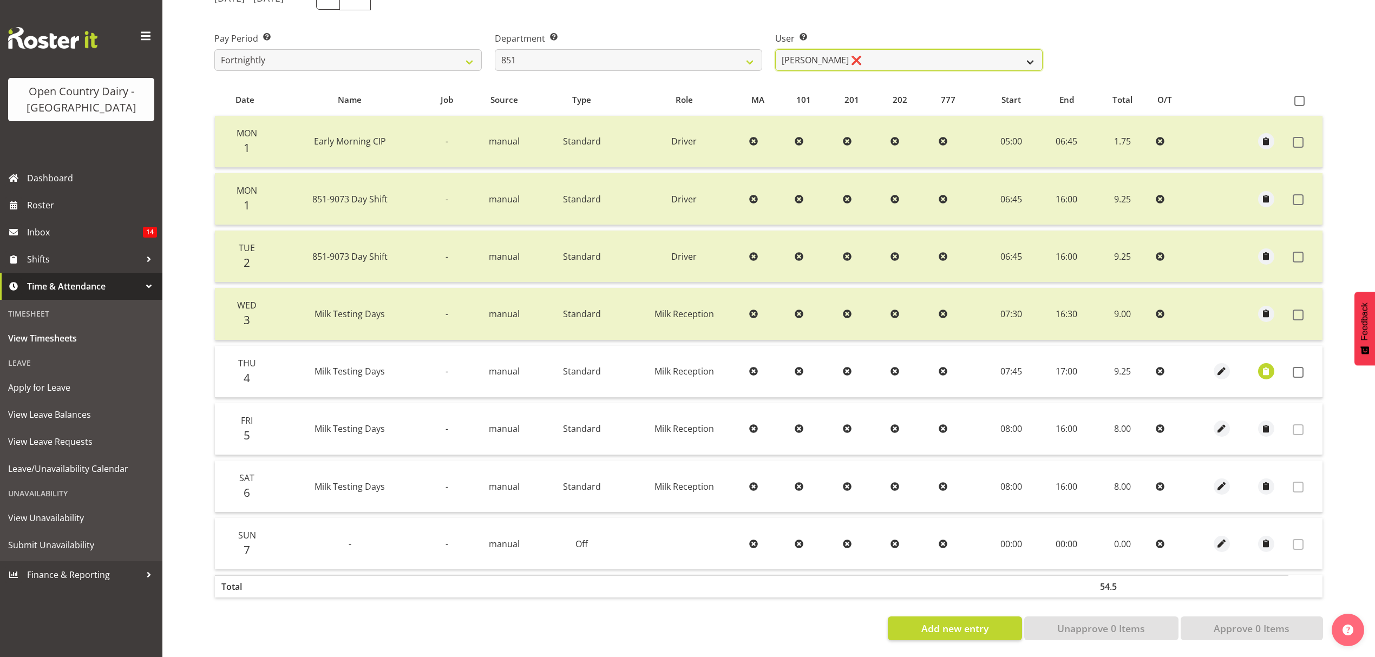
click at [811, 49] on select "Hayden Batt ❌ Martin Black ❌ Stacey Wilson ❌" at bounding box center [908, 60] width 267 height 22
click at [703, 58] on select "734 735 736 737 738 739 851 852 853 854 855 856 858 861 862 865 868 869 870 873" at bounding box center [628, 60] width 267 height 22
select select "816"
click at [495, 49] on select "734 735 736 737 738 739 851 852 853 854 855 856 858 861 862 865 868 869 870 873" at bounding box center [628, 60] width 267 height 22
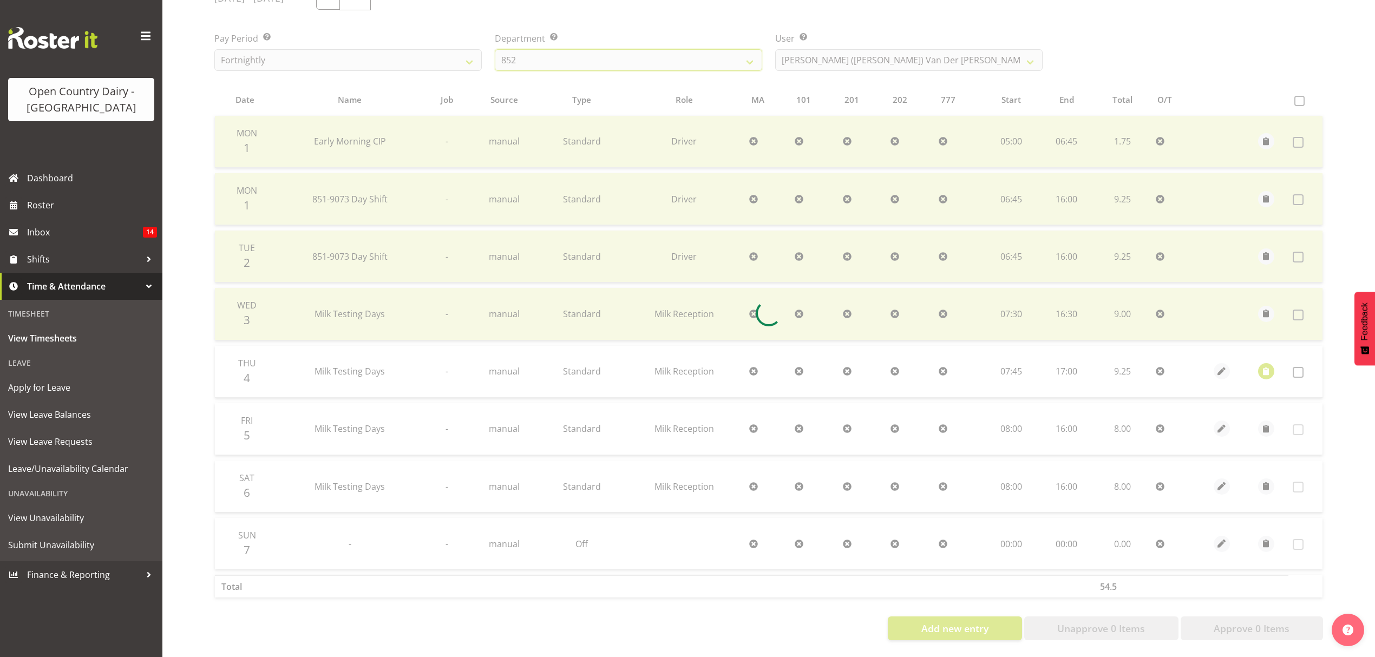
scroll to position [108, 0]
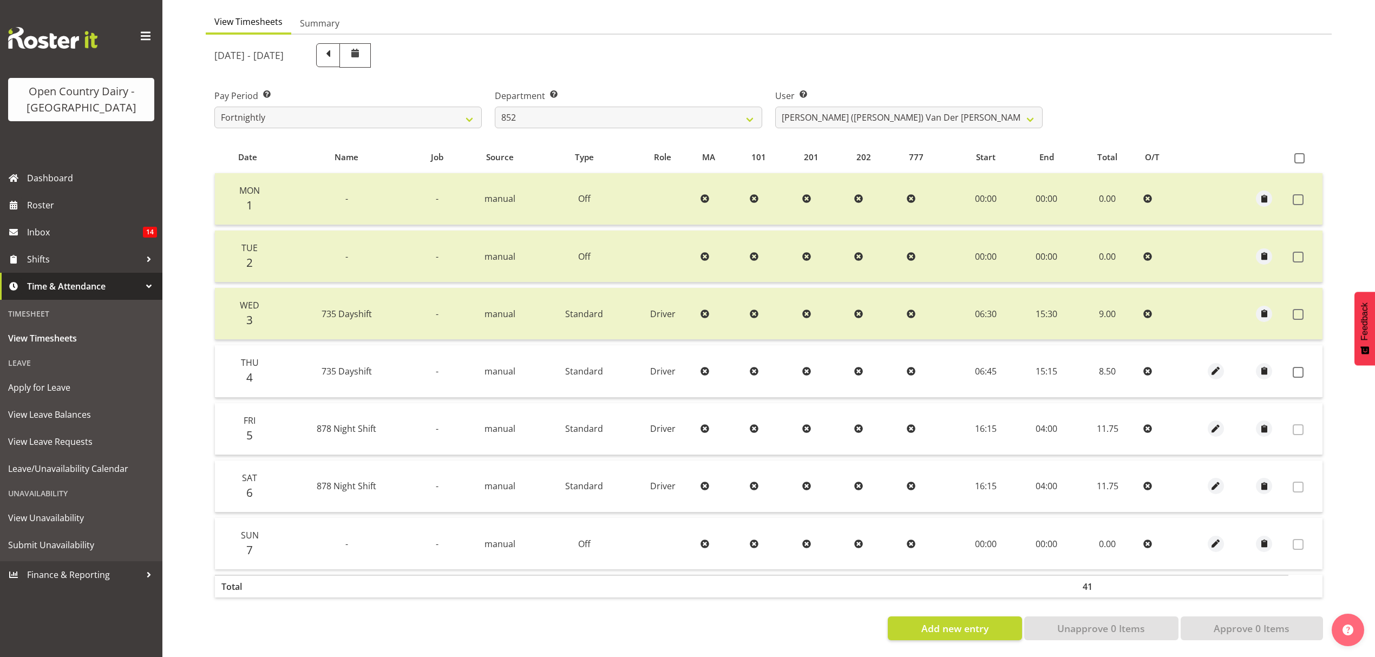
click at [917, 50] on div "September 1st - September 7th 2025" at bounding box center [628, 55] width 828 height 24
click at [917, 116] on select "Gert (Gerry) Van Der Berg ❌ Glenn Tither ✔ Jason Gough ✔ Richard Aitken ❌" at bounding box center [908, 118] width 267 height 22
select select "11796"
click at [775, 107] on select "Gert (Gerry) Van Der Berg ❌ Glenn Tither ✔ Jason Gough ✔ Richard Aitken ❌" at bounding box center [908, 118] width 267 height 22
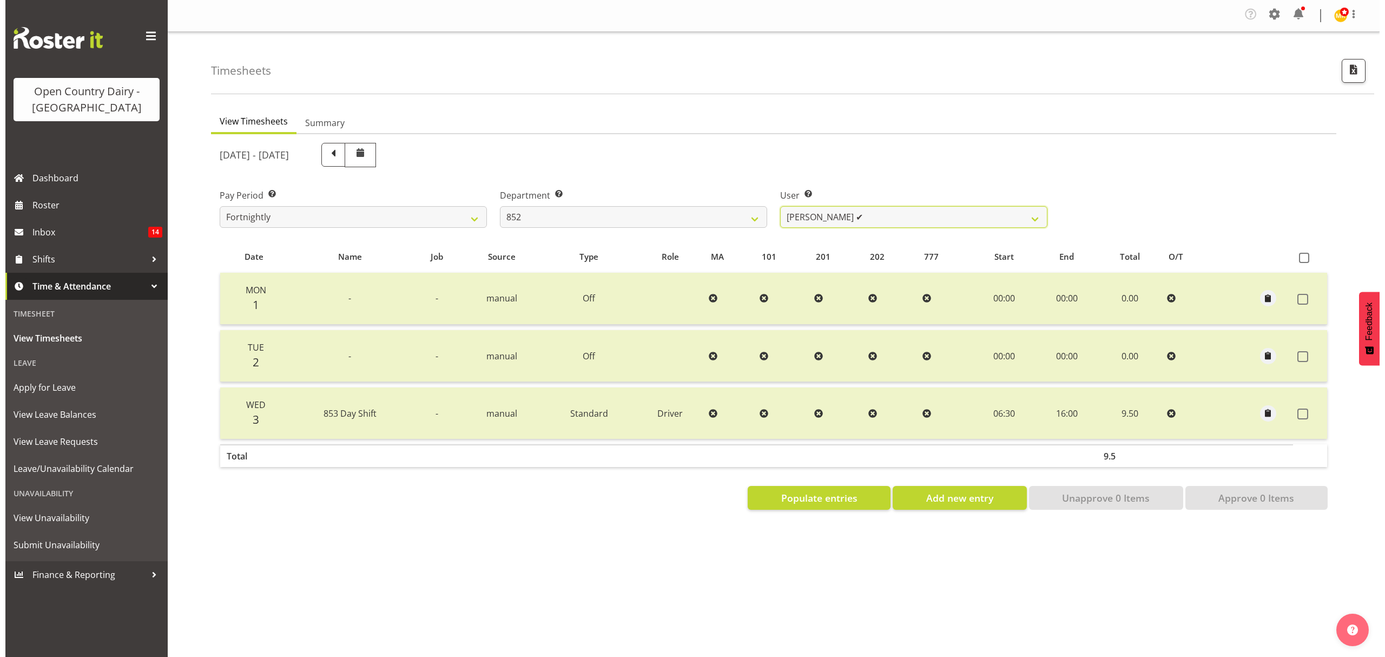
scroll to position [0, 0]
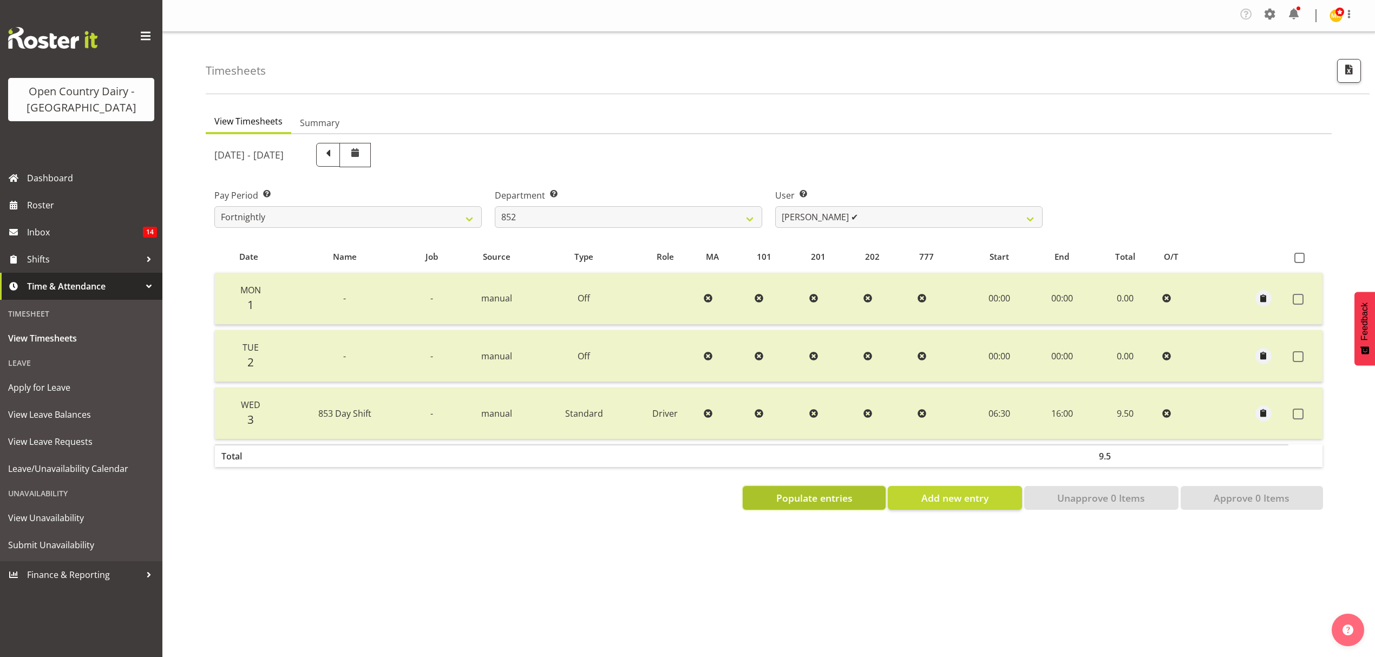
click at [839, 505] on button "Populate entries" at bounding box center [813, 498] width 143 height 24
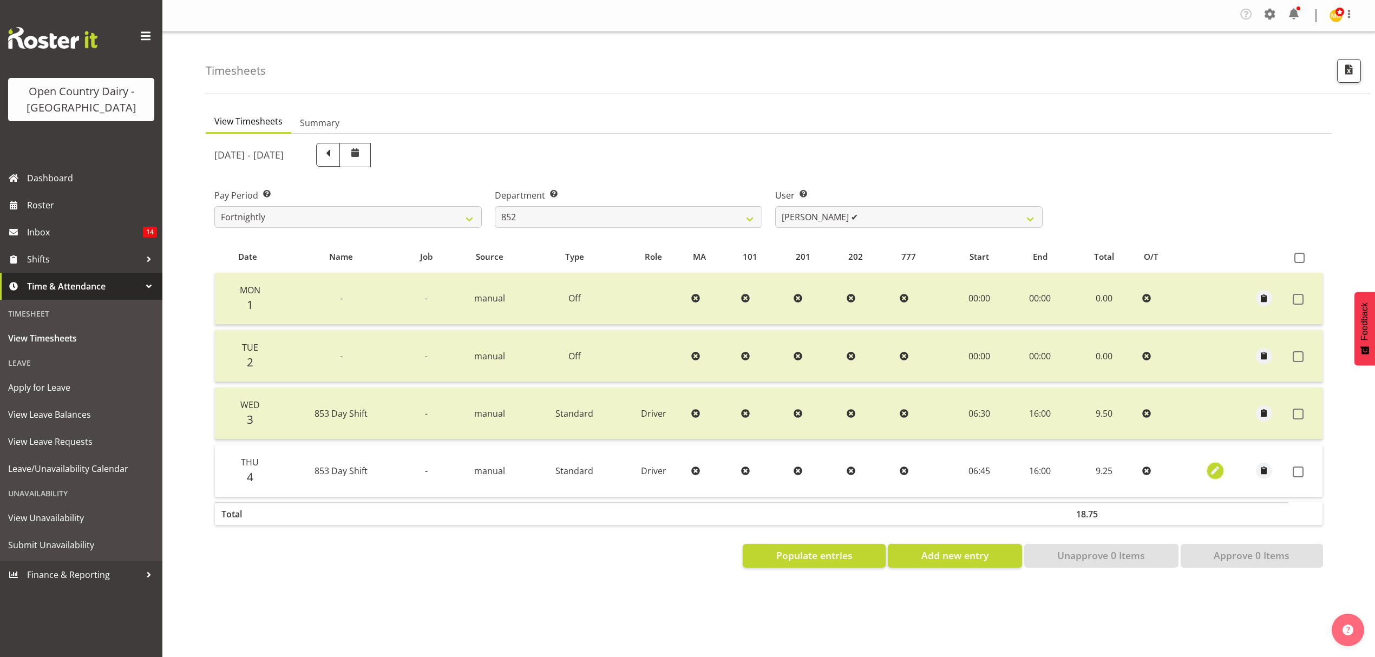
click at [1219, 472] on span "button" at bounding box center [1214, 470] width 12 height 12
select select "Standard"
select select "669"
select select "8"
select select "2025"
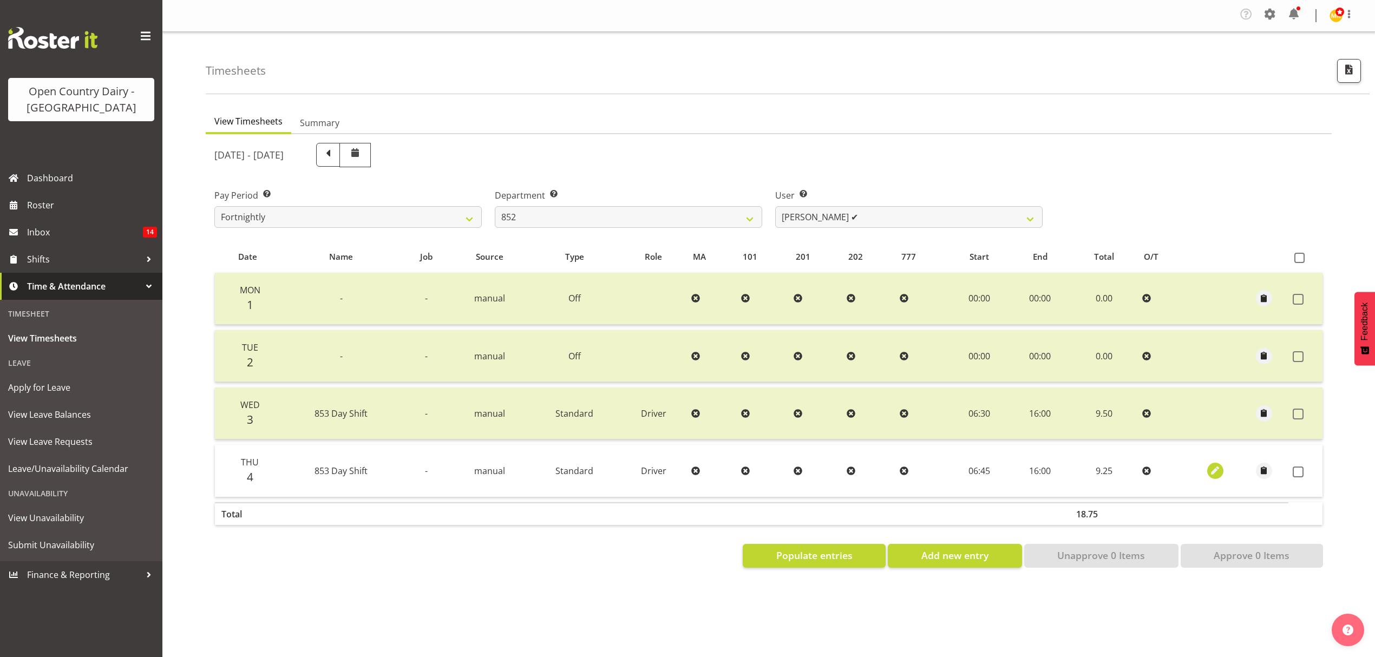
select select "16"
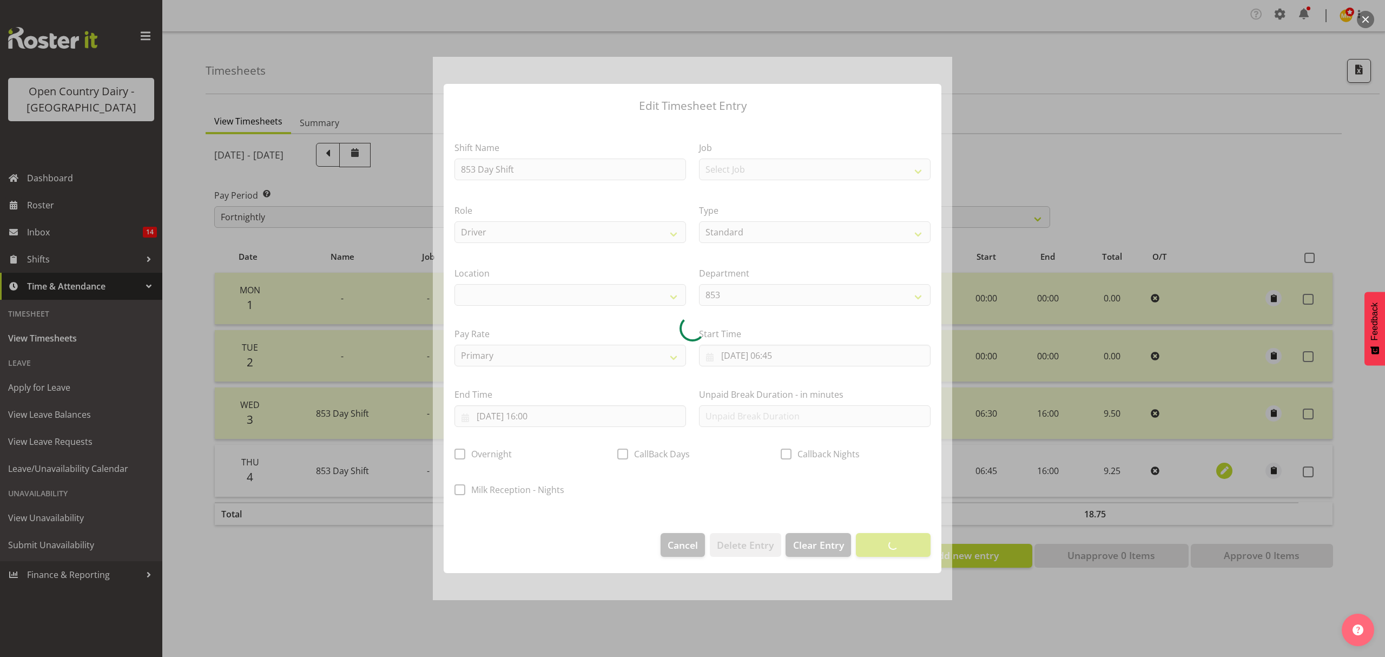
select select
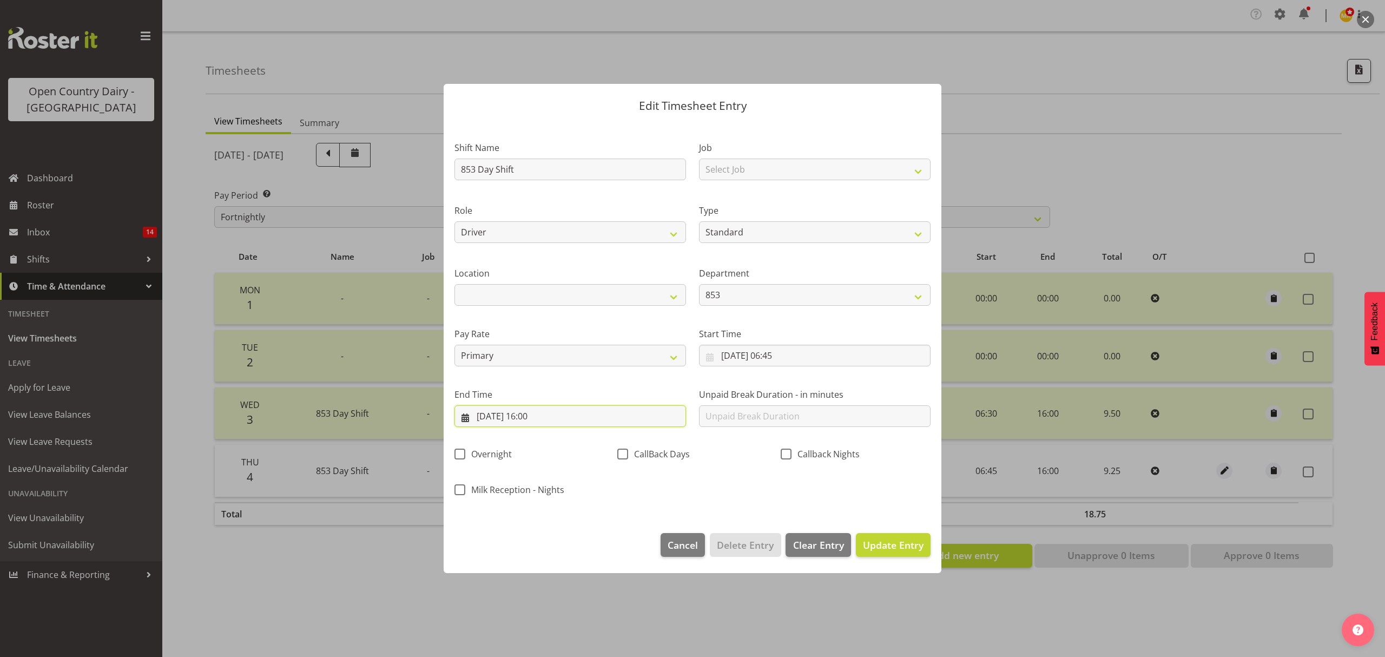
click at [544, 420] on input "04/09/2025, 16:00" at bounding box center [571, 416] width 232 height 22
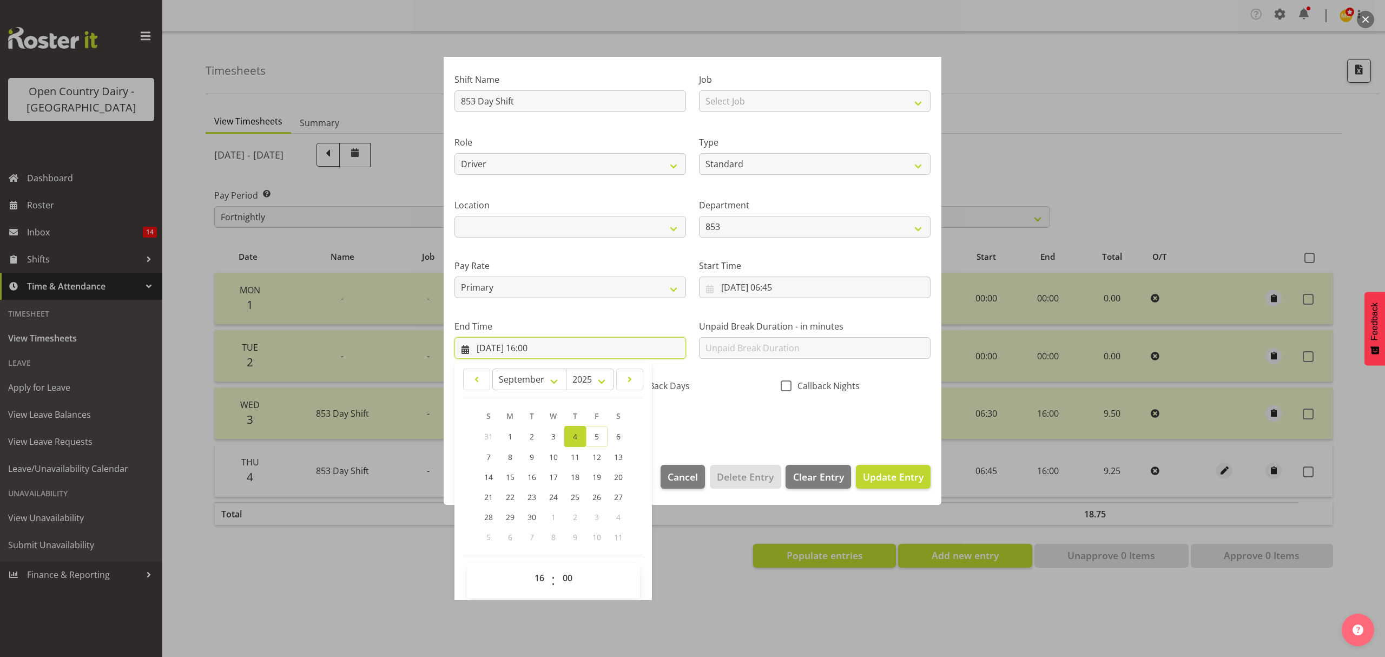
scroll to position [74, 0]
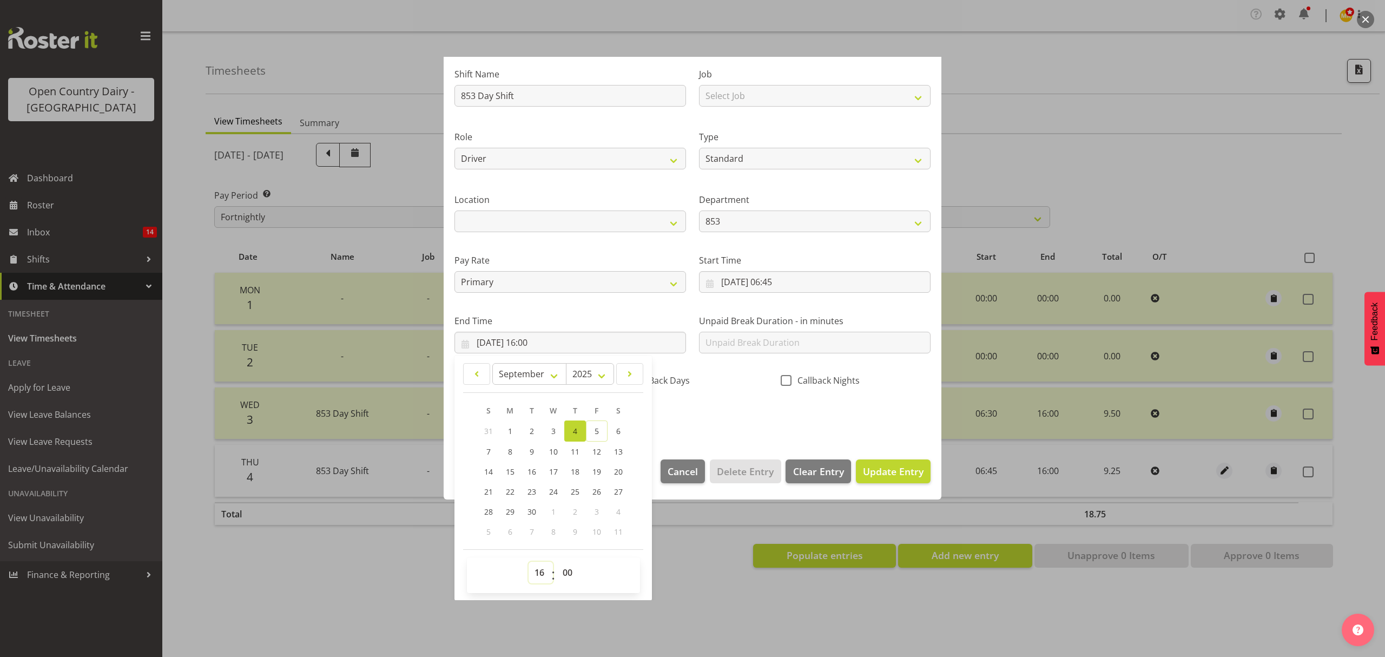
click at [548, 570] on select "00 01 02 03 04 05 06 07 08 09 10 11 12 13 14 15 16 17 18 19 20 21 22 23" at bounding box center [541, 573] width 24 height 22
select select "15"
click at [529, 562] on select "00 01 02 03 04 05 06 07 08 09 10 11 12 13 14 15 16 17 18 19 20 21 22 23" at bounding box center [541, 573] width 24 height 22
type input "04/09/2025, 15:00"
click at [568, 574] on select "00 01 02 03 04 05 06 07 08 09 10 11 12 13 14 15 16 17 18 19 20 21 22 23 24 25 2…" at bounding box center [569, 573] width 24 height 22
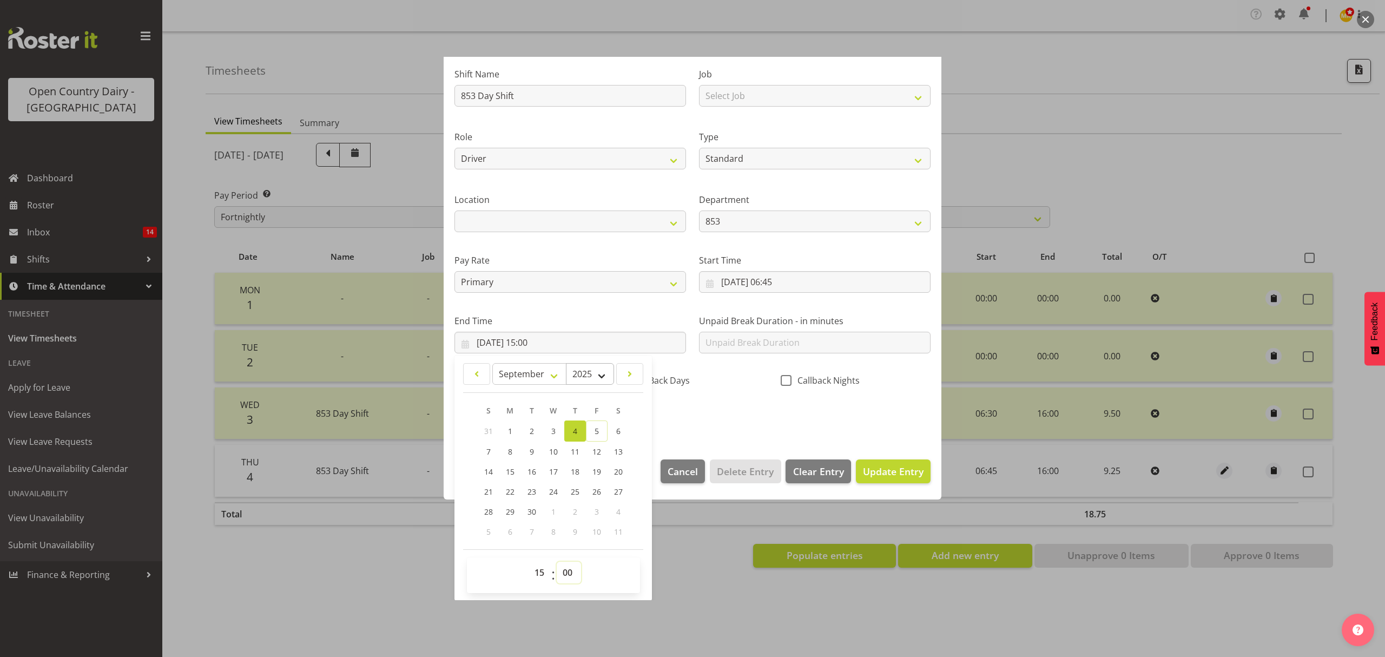
select select "15"
click at [557, 562] on select "00 01 02 03 04 05 06 07 08 09 10 11 12 13 14 15 16 17 18 19 20 21 22 23 24 25 2…" at bounding box center [569, 573] width 24 height 22
type input "04/09/2025, 15:15"
click at [733, 405] on div "Shift Name 853 Day Shift Job Select Job Connecting /unconnecting Trailers Meeti…" at bounding box center [692, 241] width 489 height 379
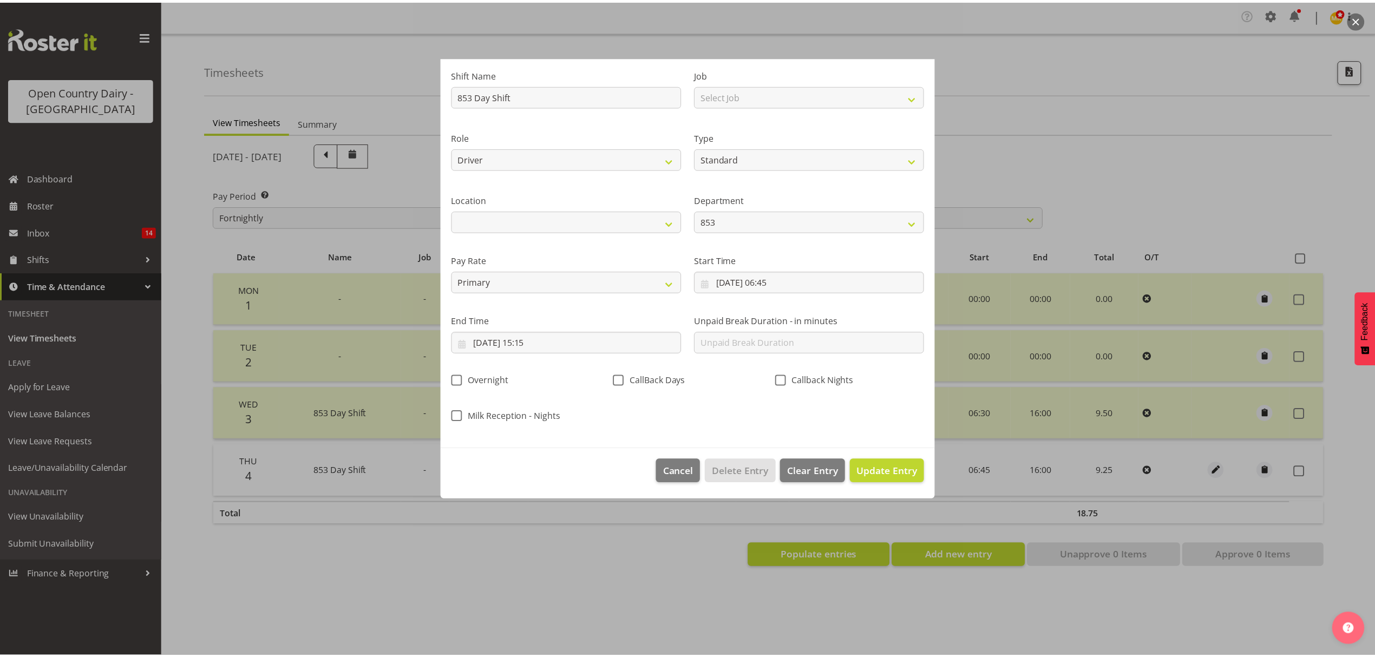
scroll to position [0, 0]
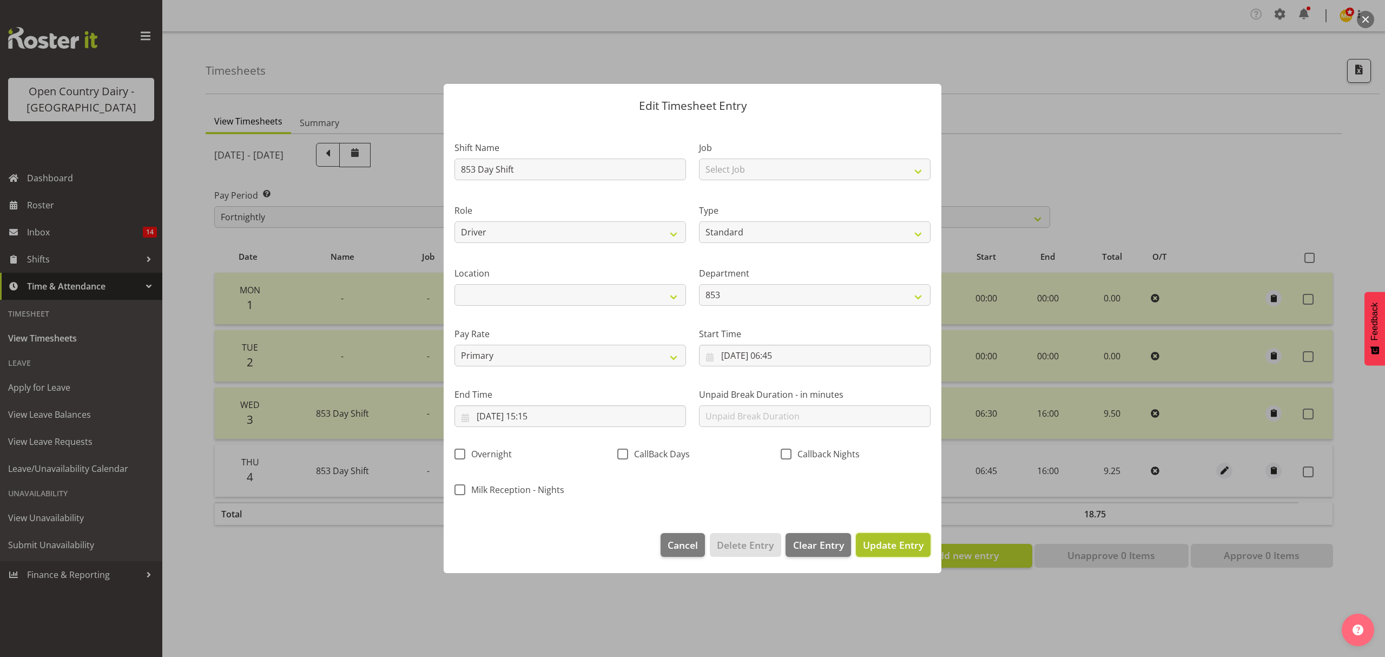
click at [886, 537] on button "Update Entry" at bounding box center [893, 545] width 75 height 24
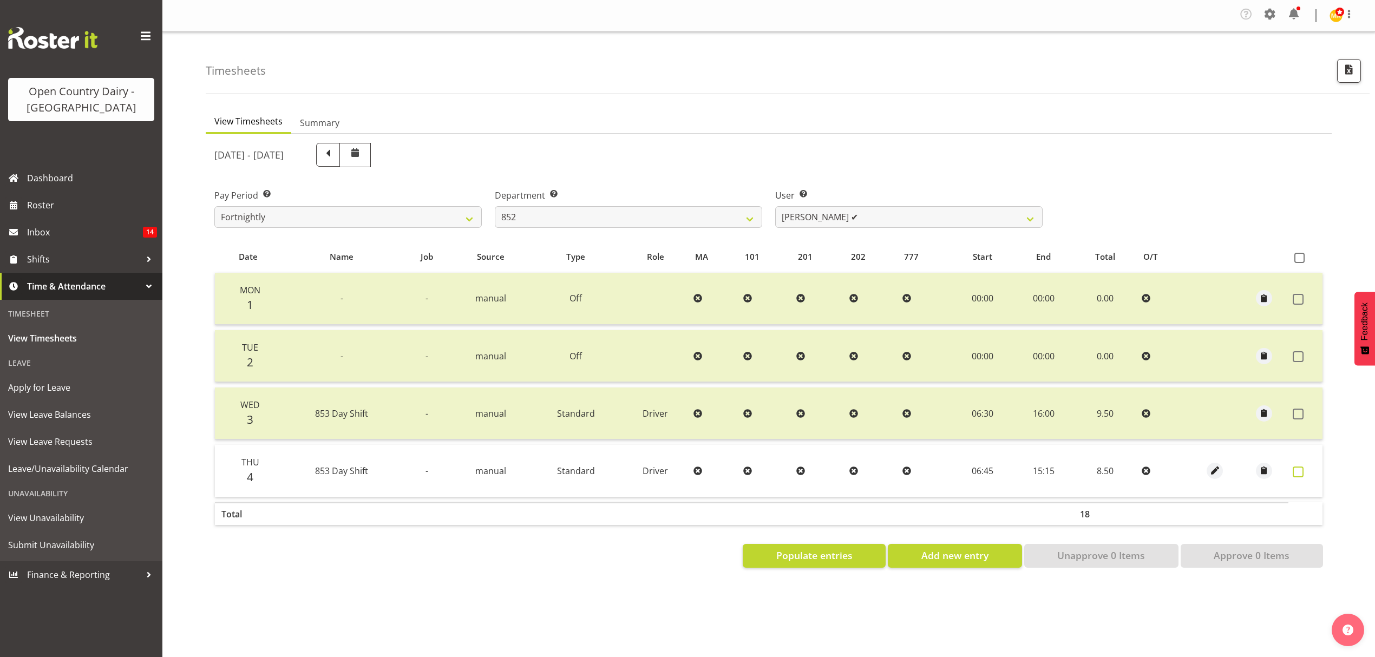
click at [1292, 472] on span at bounding box center [1297, 471] width 11 height 11
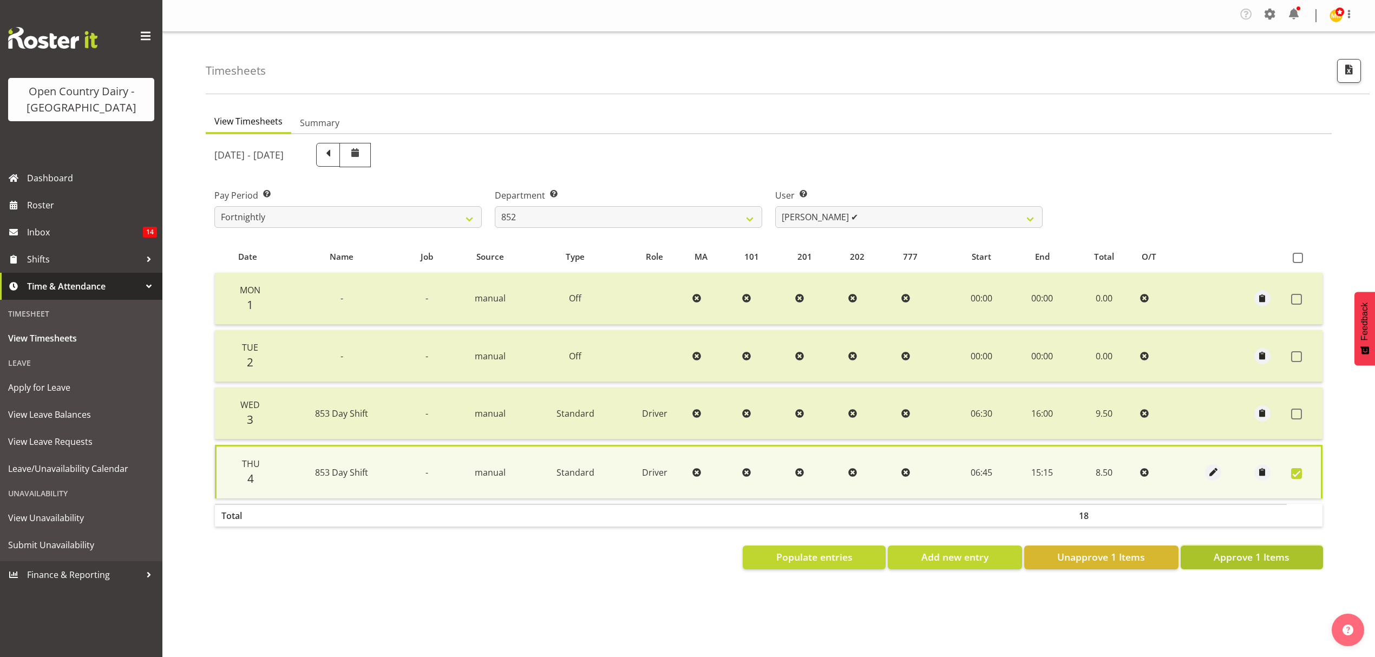
click at [1276, 550] on span "Approve 1 Items" at bounding box center [1251, 557] width 76 height 14
checkbox input "false"
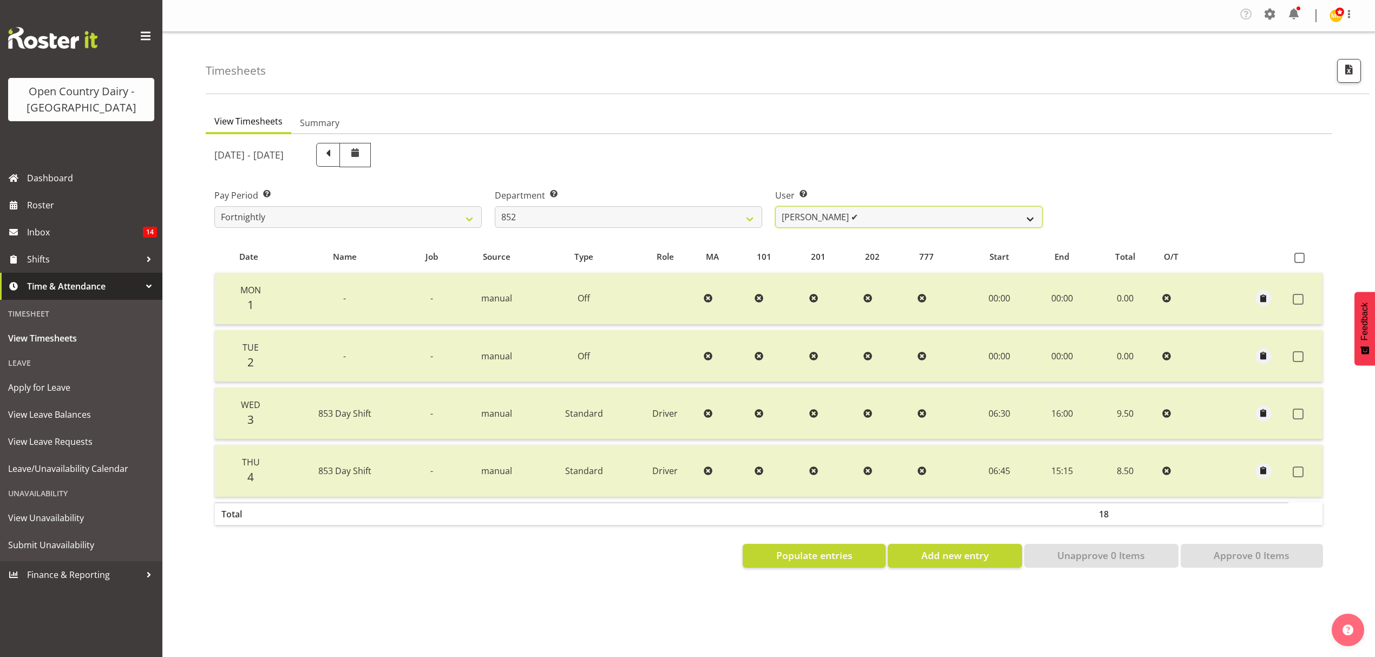
click at [864, 226] on select "Gert (Gerry) Van Der Berg ❌ Glenn Tither ✔ Jason Gough ✔ Richard Aitken ❌" at bounding box center [908, 217] width 267 height 22
select select "11799"
click at [775, 207] on select "Gert (Gerry) Van Der Berg ❌ Glenn Tither ✔ Jason Gough ✔ Richard Aitken ❌" at bounding box center [908, 217] width 267 height 22
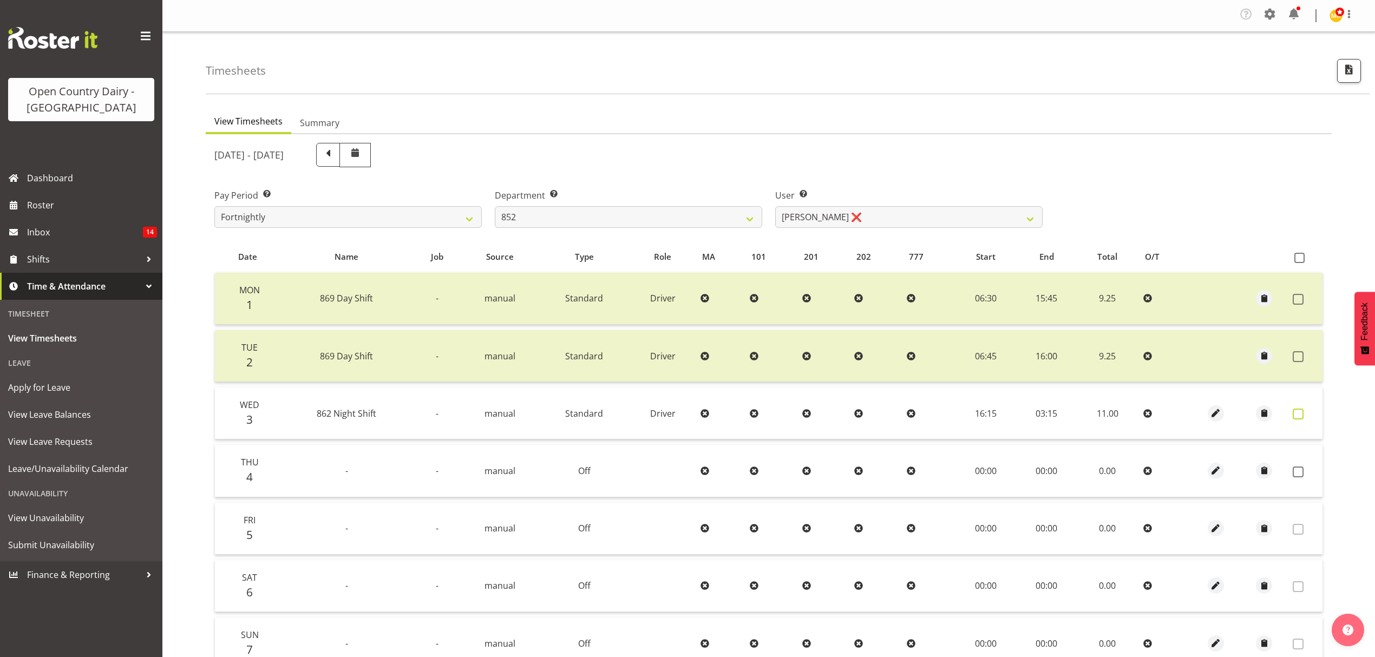
click at [1304, 412] on label at bounding box center [1300, 414] width 17 height 11
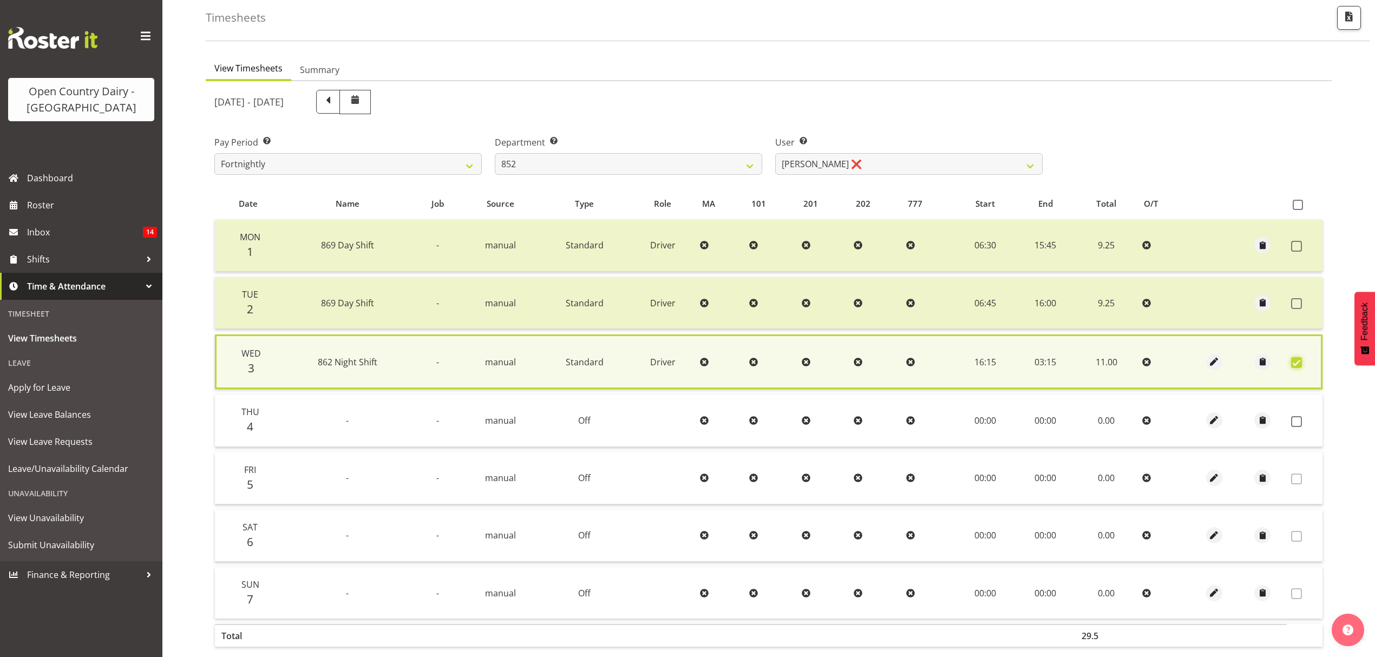
scroll to position [110, 0]
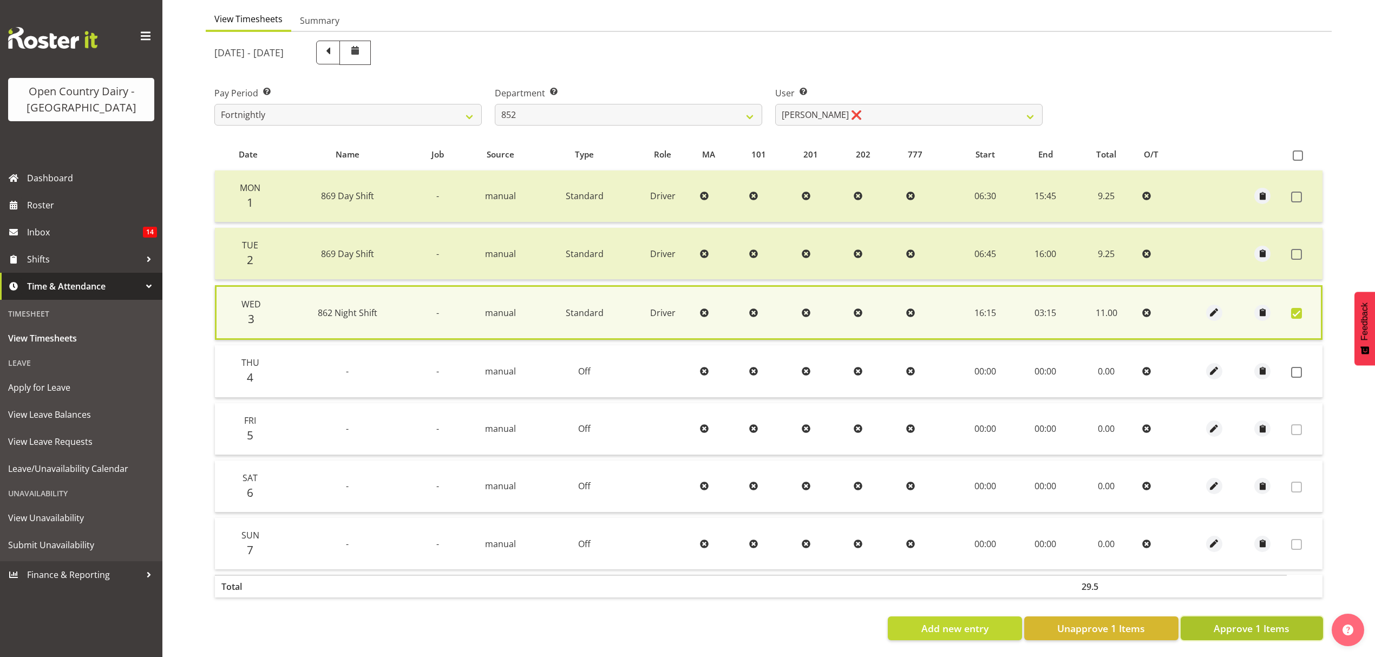
click at [1285, 621] on span "Approve 1 Items" at bounding box center [1251, 628] width 76 height 14
checkbox input "false"
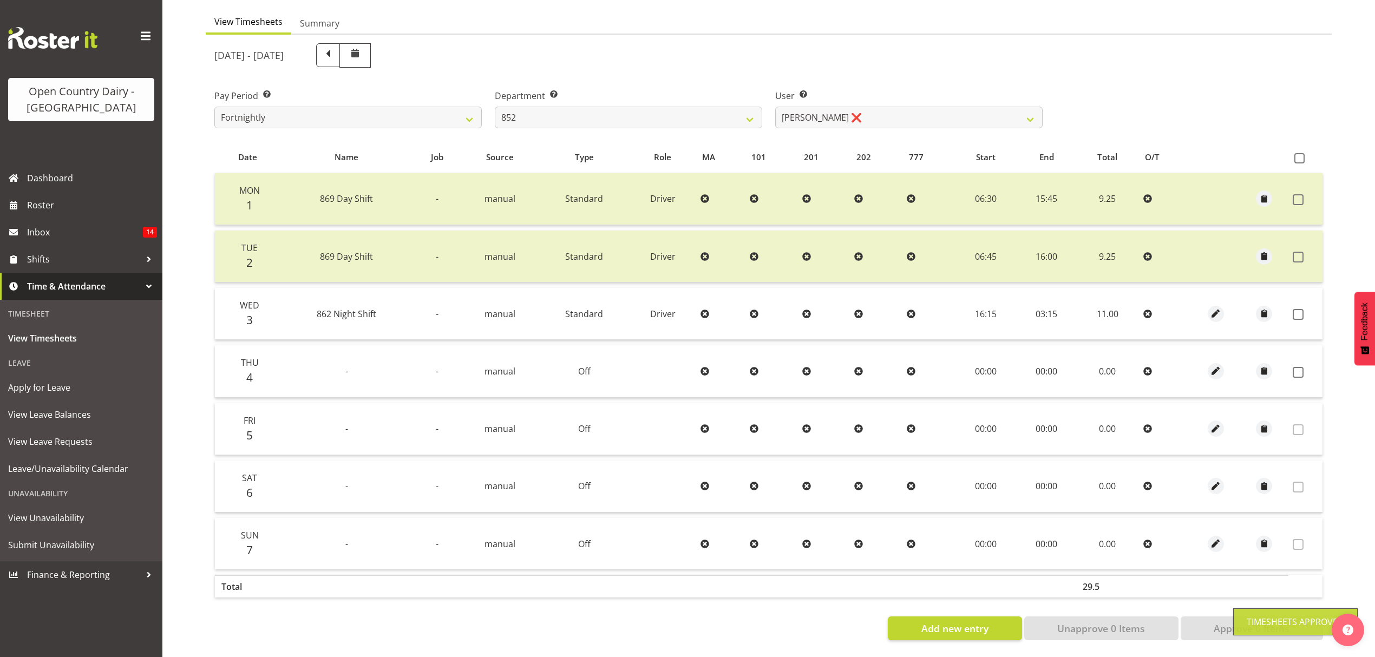
scroll to position [108, 0]
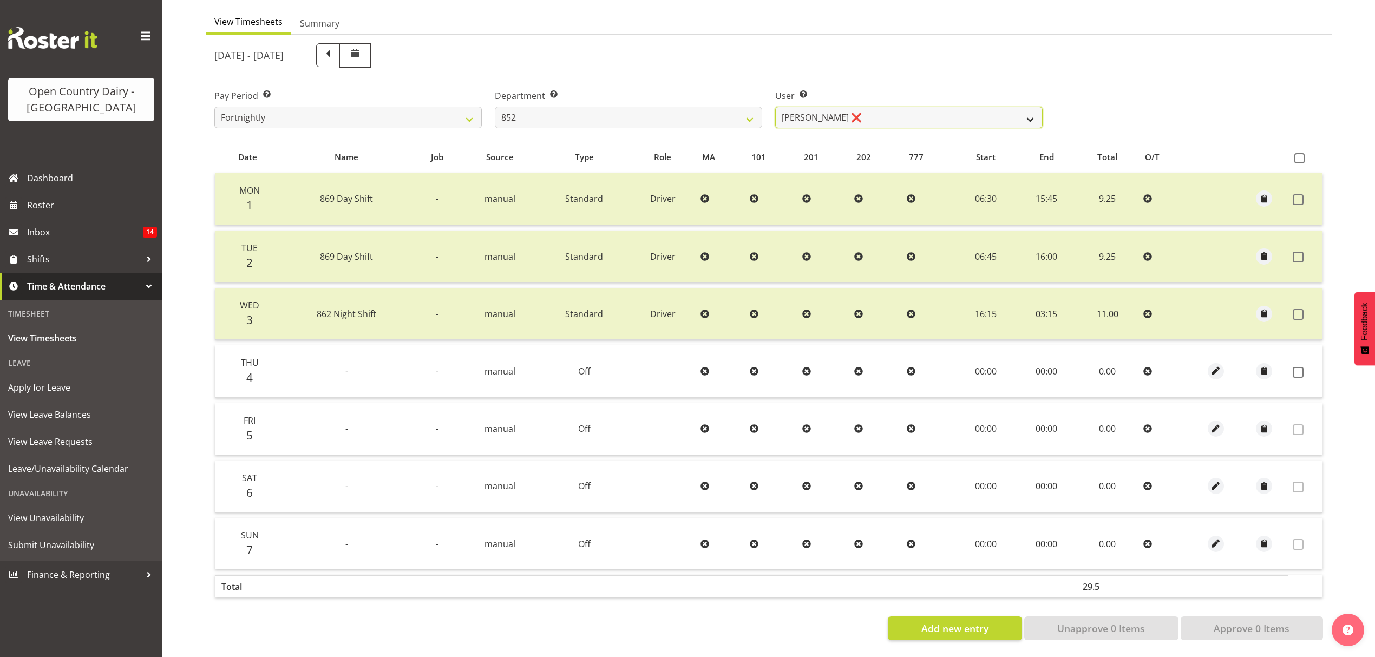
click at [1018, 113] on select "Gert (Gerry) Van Der Berg ❌ Glenn Tither ✔ Jason Gough ✔ Richard Aitken ❌" at bounding box center [908, 118] width 267 height 22
click at [740, 107] on select "734 735 736 737 738 739 851 852 853 854 855 856 858 861 862 865 868 869 870 873" at bounding box center [628, 118] width 267 height 22
select select "669"
click at [495, 107] on select "734 735 736 737 738 739 851 852 853 854 855 856 858 861 862 865 868 869 870 873" at bounding box center [628, 118] width 267 height 22
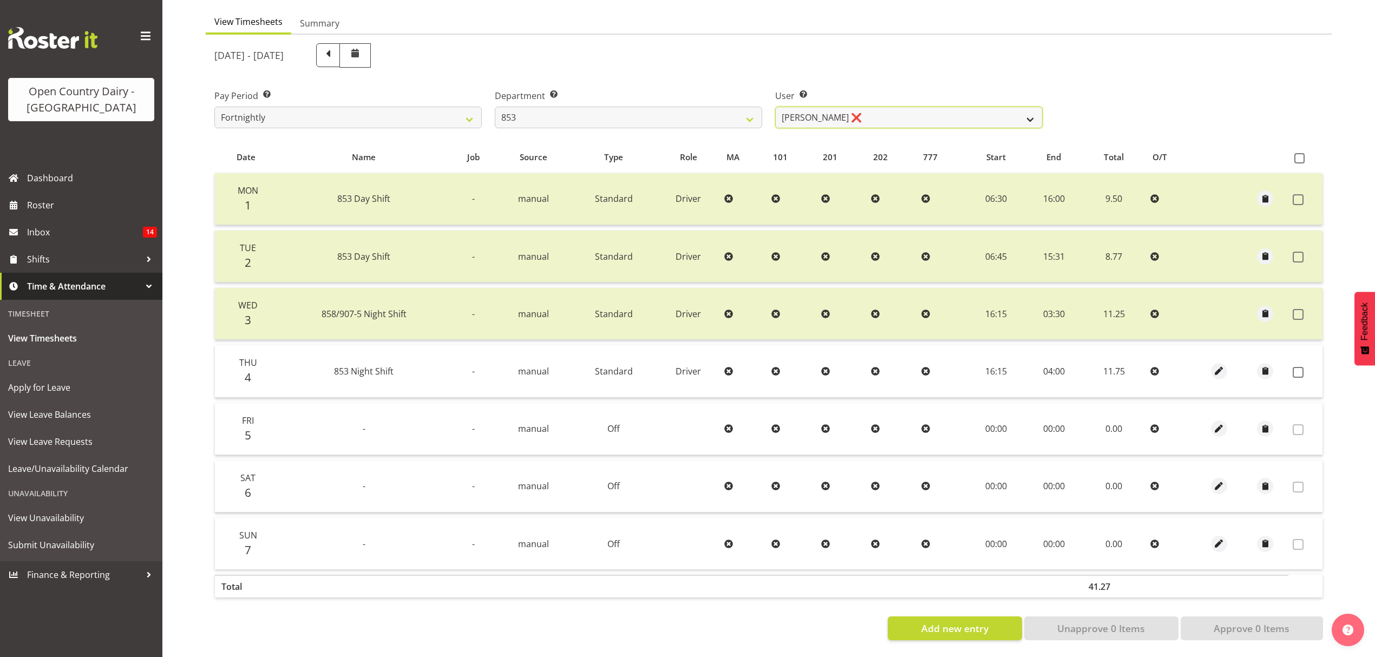
click at [930, 107] on select "Christiaan Botha ❌ Kevin Stuck ❌ Marty Powell ❌ Sean O'Neill ❌" at bounding box center [908, 118] width 267 height 22
select select "7439"
click at [775, 107] on select "Christiaan Botha ❌ Kevin Stuck ❌ Marty Powell ❌ Sean O'Neill ❌" at bounding box center [908, 118] width 267 height 22
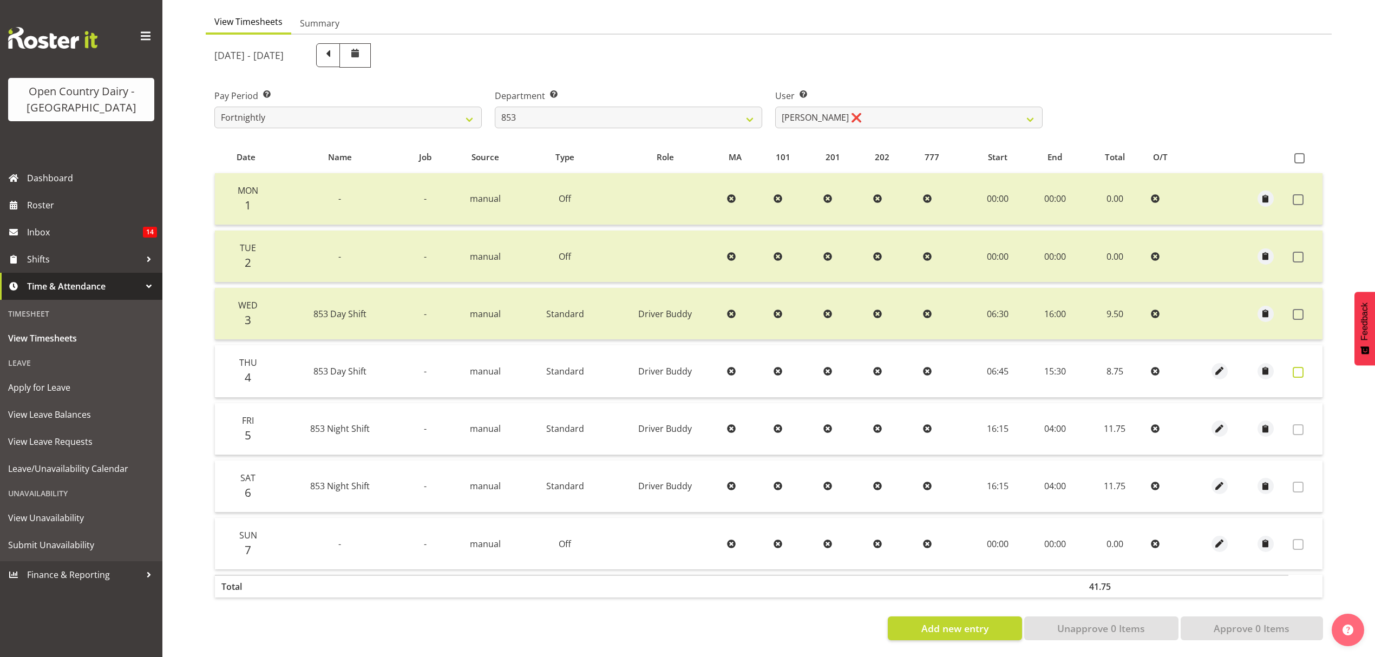
click at [1304, 367] on label at bounding box center [1300, 372] width 17 height 11
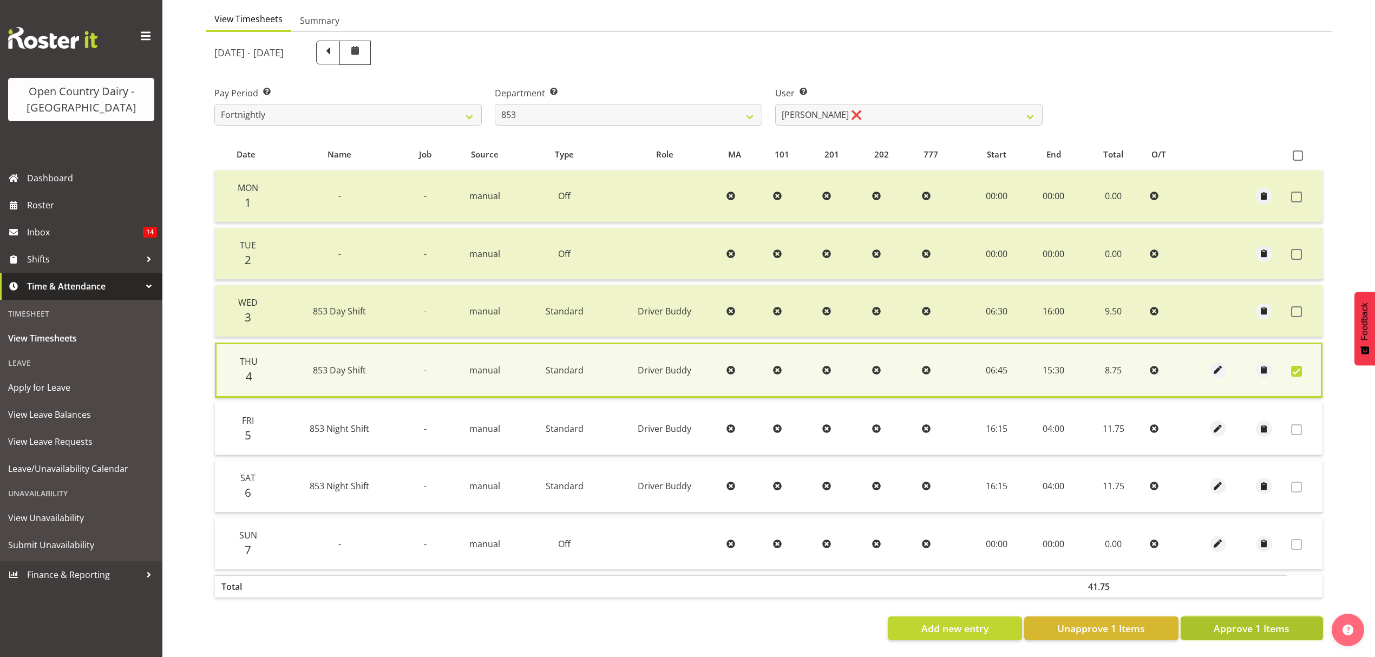
click at [1248, 629] on button "Approve 1 Items" at bounding box center [1251, 628] width 142 height 24
checkbox input "false"
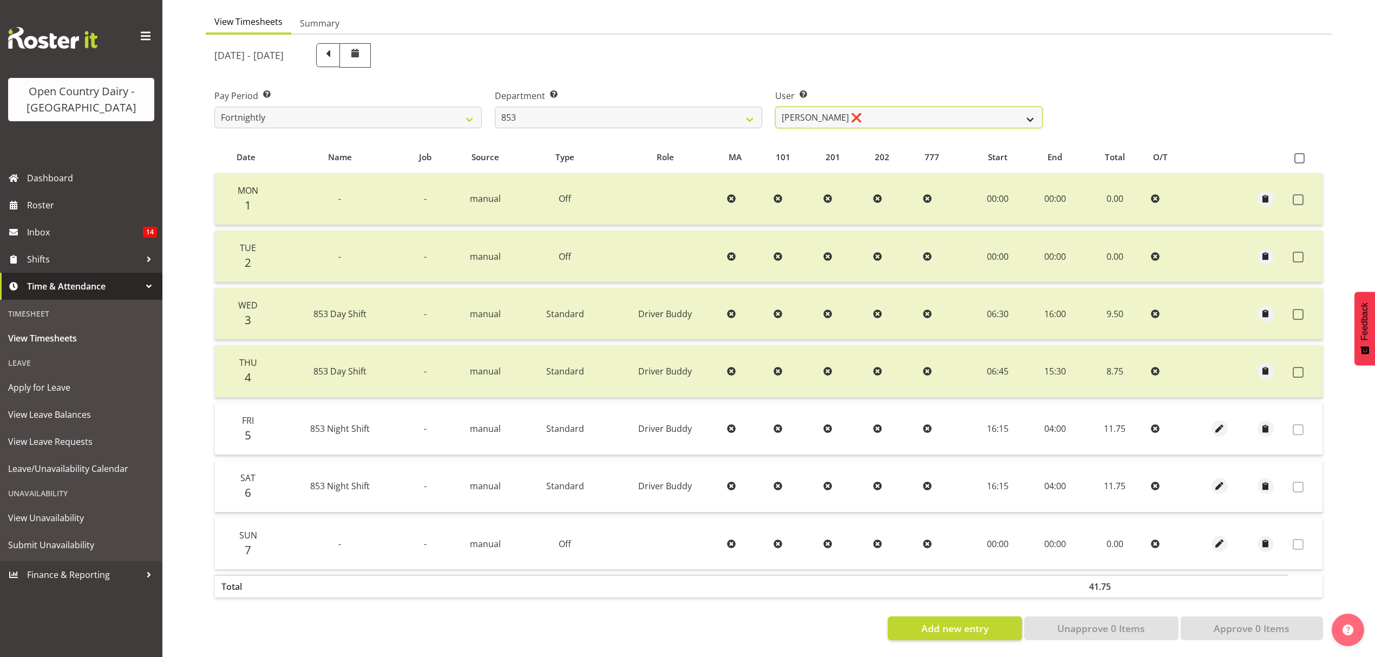
click at [877, 107] on select "Christiaan Botha ❌ Kevin Stuck ❌ Marty Powell ❌ Sean O'Neill ❌" at bounding box center [908, 118] width 267 height 22
click at [695, 107] on select "734 735 736 737 738 739 851 852 853 854 855 856 858 861 862 865 868 869 870 873" at bounding box center [628, 118] width 267 height 22
select select "755"
click at [495, 107] on select "734 735 736 737 738 739 851 852 853 854 855 856 858 861 862 865 868 869 870 873" at bounding box center [628, 118] width 267 height 22
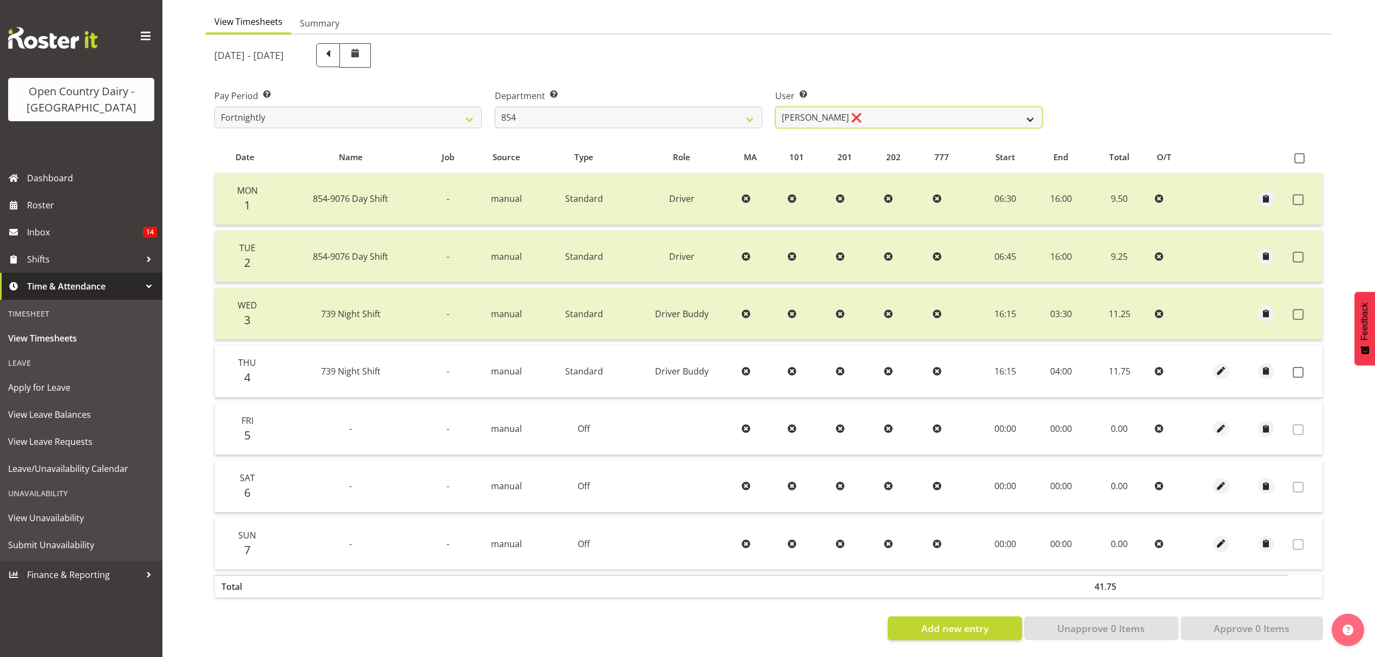
click at [843, 117] on select "Carl Johnstone ❌ John Rook ❌ Karl Nicol ❌ Raymond George ❌" at bounding box center [908, 118] width 267 height 22
select select "9851"
click at [775, 107] on select "Carl Johnstone ❌ John Rook ❌ Karl Nicol ❌ Raymond George ❌" at bounding box center [908, 118] width 267 height 22
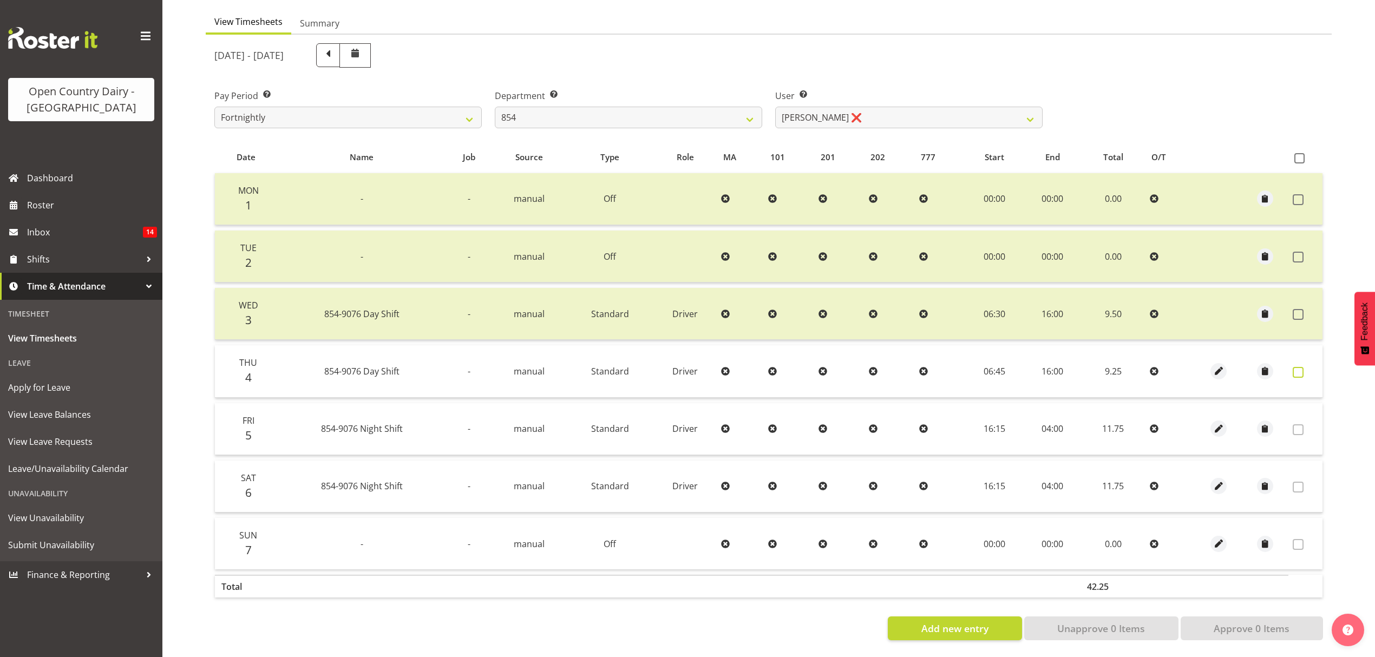
click at [1295, 367] on span at bounding box center [1297, 372] width 11 height 11
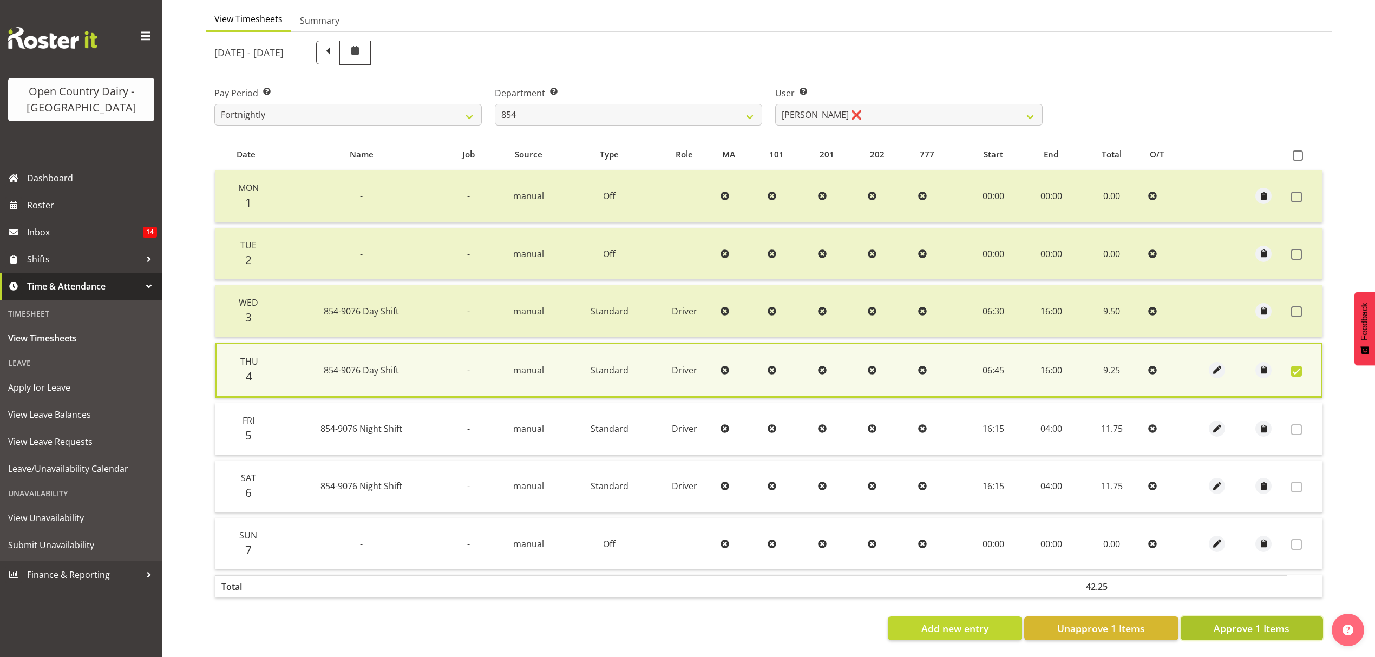
click at [1280, 621] on span "Approve 1 Items" at bounding box center [1251, 628] width 76 height 14
checkbox input "false"
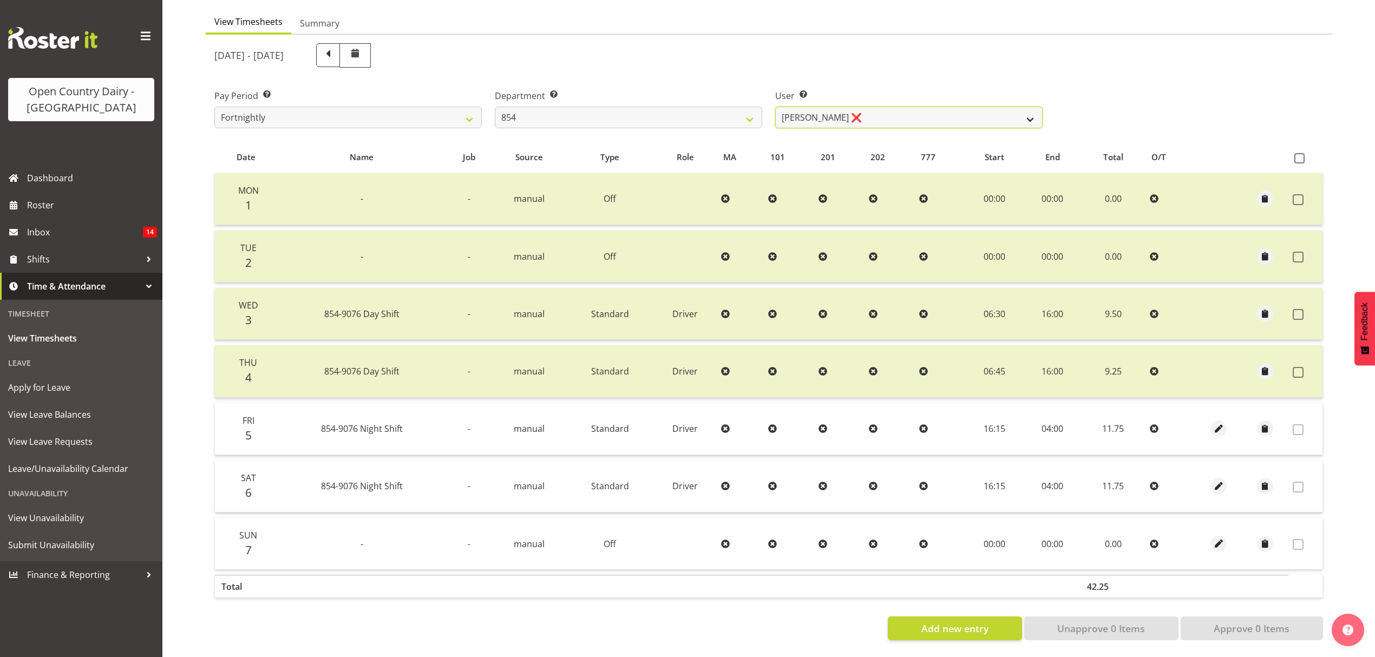
click at [943, 116] on select "Carl Johnstone ❌ John Rook ❌ Karl Nicol ❌ Raymond George ❌" at bounding box center [908, 118] width 267 height 22
click at [711, 110] on select "734 735 736 737 738 739 851 852 853 854 855 856 858 861 862 865 868 869 870 873" at bounding box center [628, 118] width 267 height 22
select select "668"
click at [495, 107] on select "734 735 736 737 738 739 851 852 853 854 855 856 858 861 862 865 868 869 870 873" at bounding box center [628, 118] width 267 height 22
select select "8288"
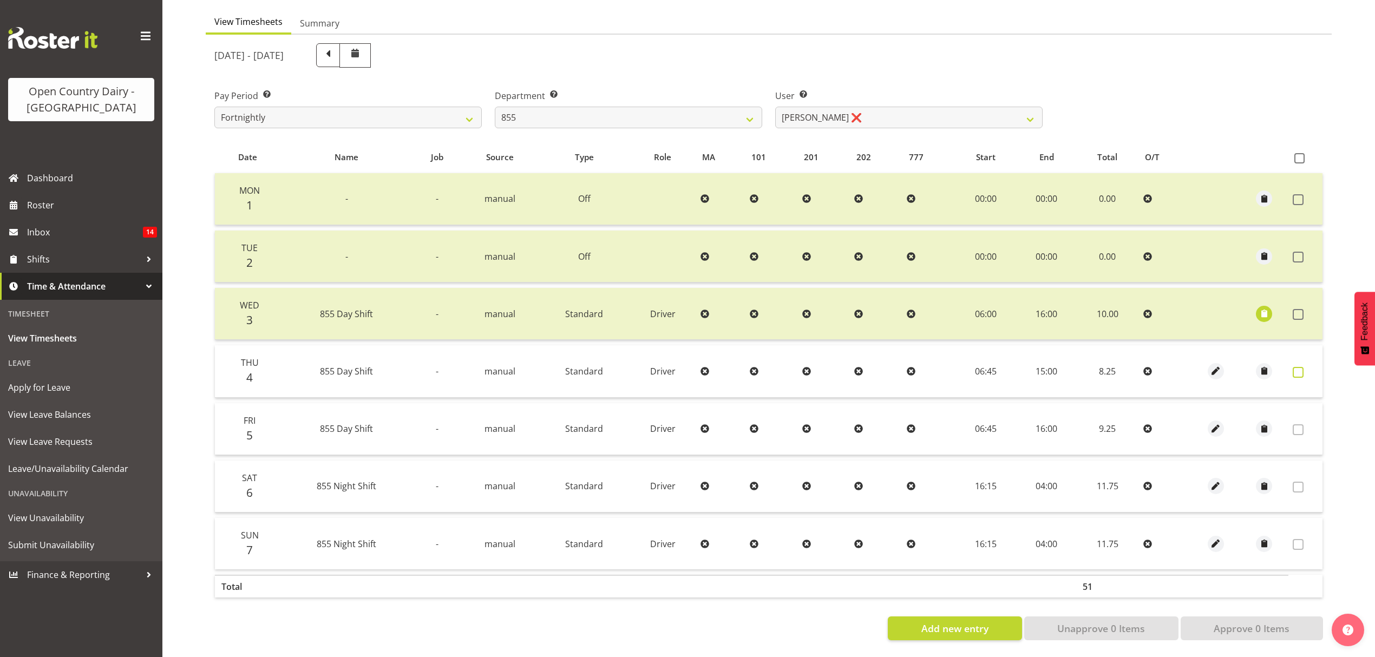
click at [1304, 367] on label at bounding box center [1300, 372] width 17 height 11
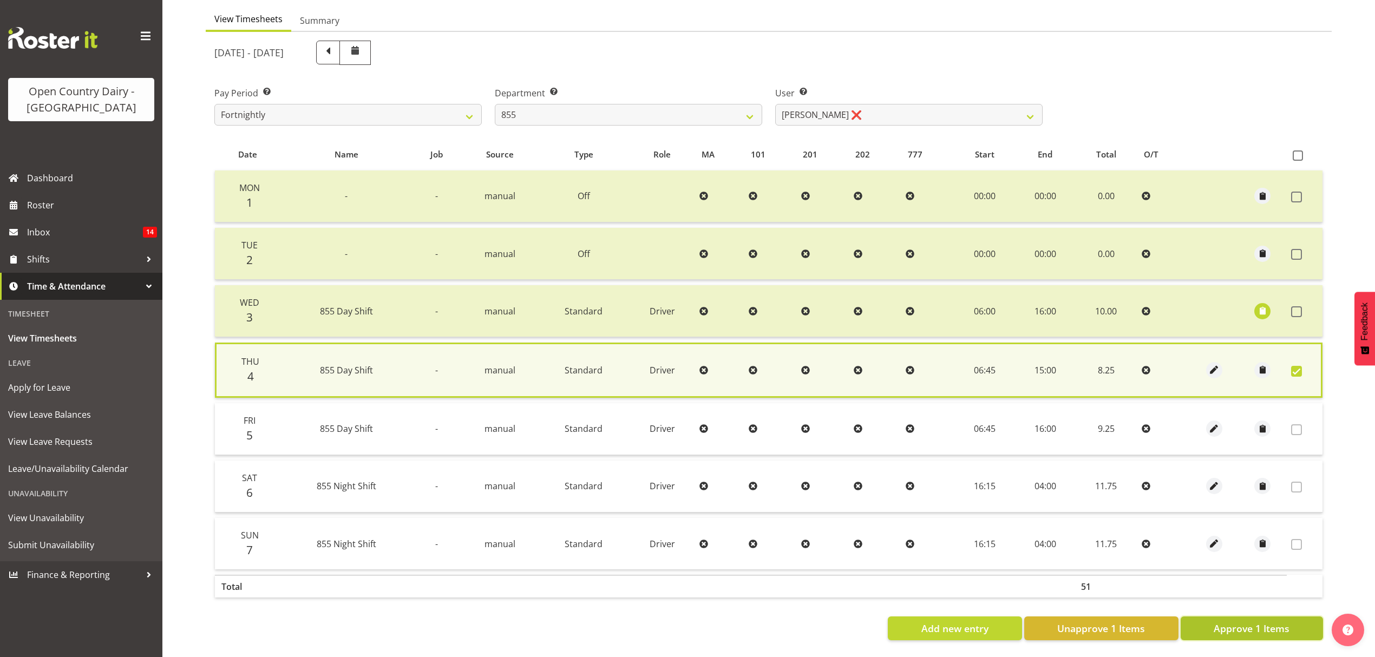
click at [1260, 623] on span "Approve 1 Items" at bounding box center [1251, 628] width 76 height 14
checkbox input "false"
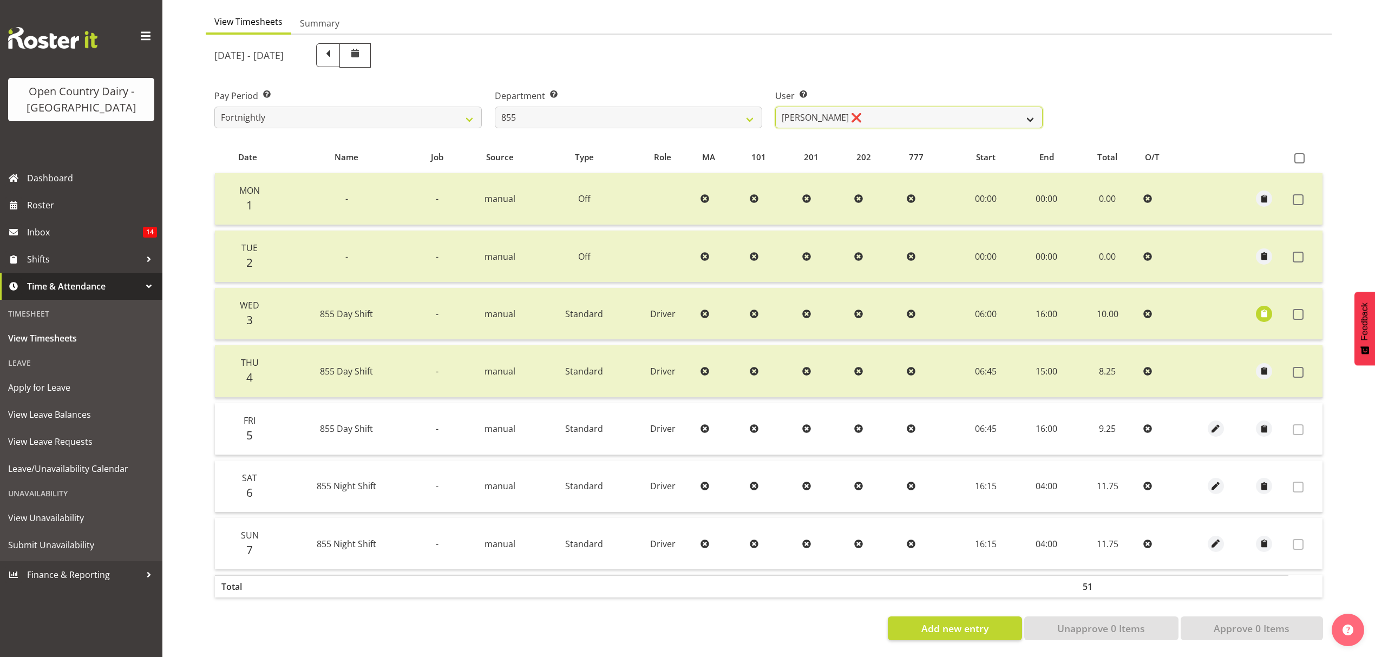
click at [923, 108] on select "Leon Harrison ❌ Nathan Vincent ❌ Wayne Jukes ❌" at bounding box center [908, 118] width 267 height 22
click at [749, 107] on select "734 735 736 737 738 739 851 852 853 854 855 856 858 861 862 865 868 869 870 873" at bounding box center [628, 118] width 267 height 22
select select "671"
click at [495, 107] on select "734 735 736 737 738 739 851 852 853 854 855 856 858 861 862 865 868 869 870 873" at bounding box center [628, 118] width 267 height 22
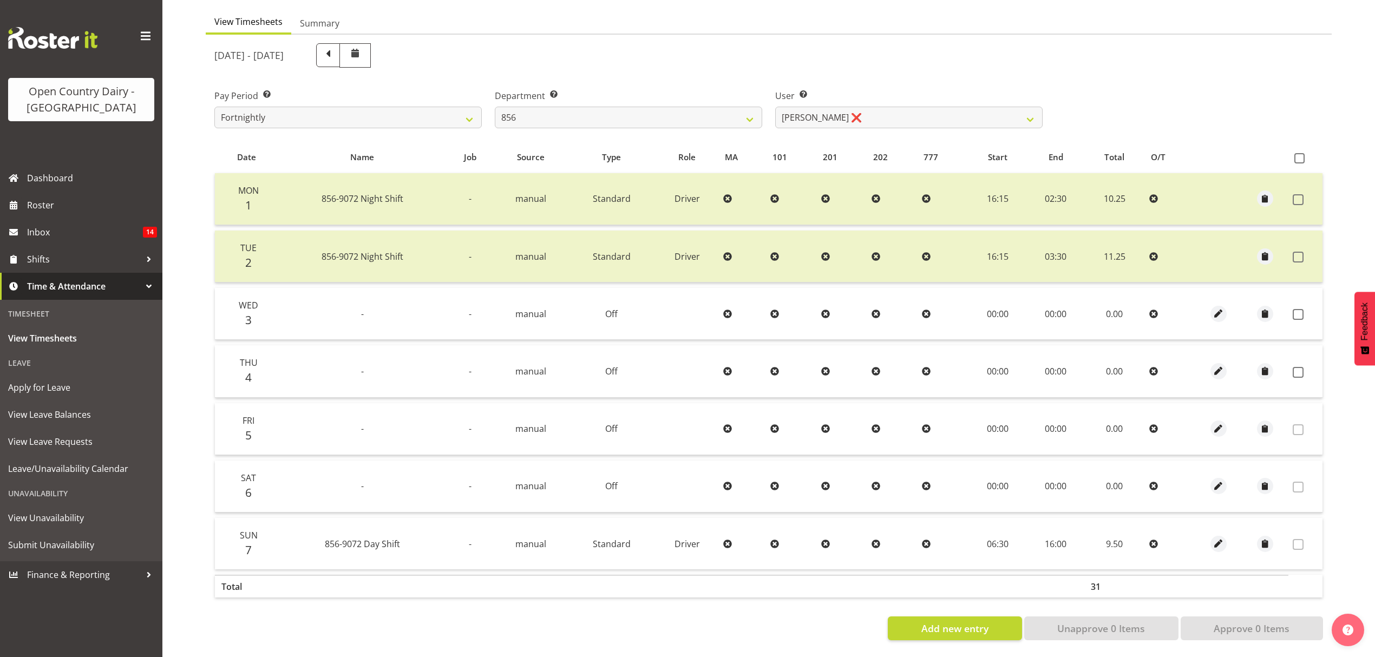
click at [852, 97] on div "User Select user. Note: This is filtered down by the previous two drop-down ite…" at bounding box center [908, 108] width 267 height 39
click at [852, 108] on select "Bradley Parkhill ❌ James Matheson ❌ Jason Vercoe ❌ Tony Lee ❌" at bounding box center [908, 118] width 267 height 22
select select "8441"
click at [775, 107] on select "Bradley Parkhill ❌ James Matheson ❌ Jason Vercoe ❌ Tony Lee ❌" at bounding box center [908, 118] width 267 height 22
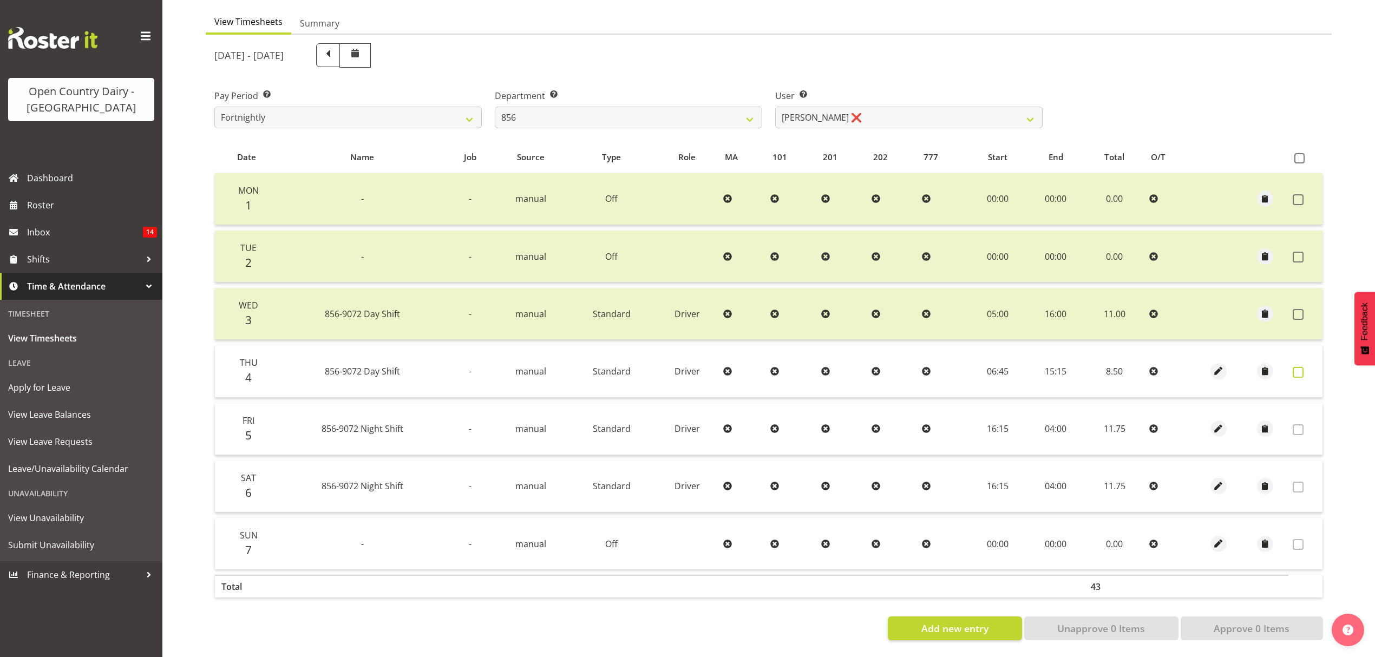
click at [1299, 367] on span at bounding box center [1297, 372] width 11 height 11
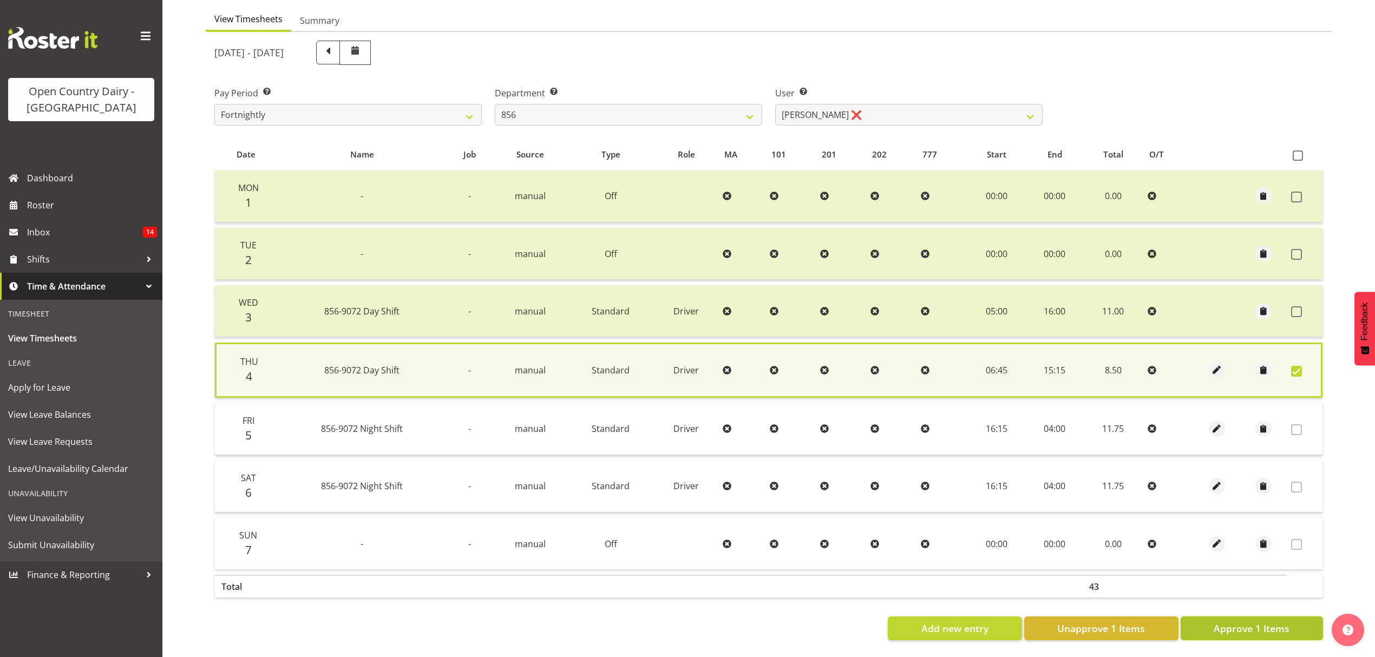
click at [1258, 628] on button "Approve 1 Items" at bounding box center [1251, 628] width 142 height 24
checkbox input "false"
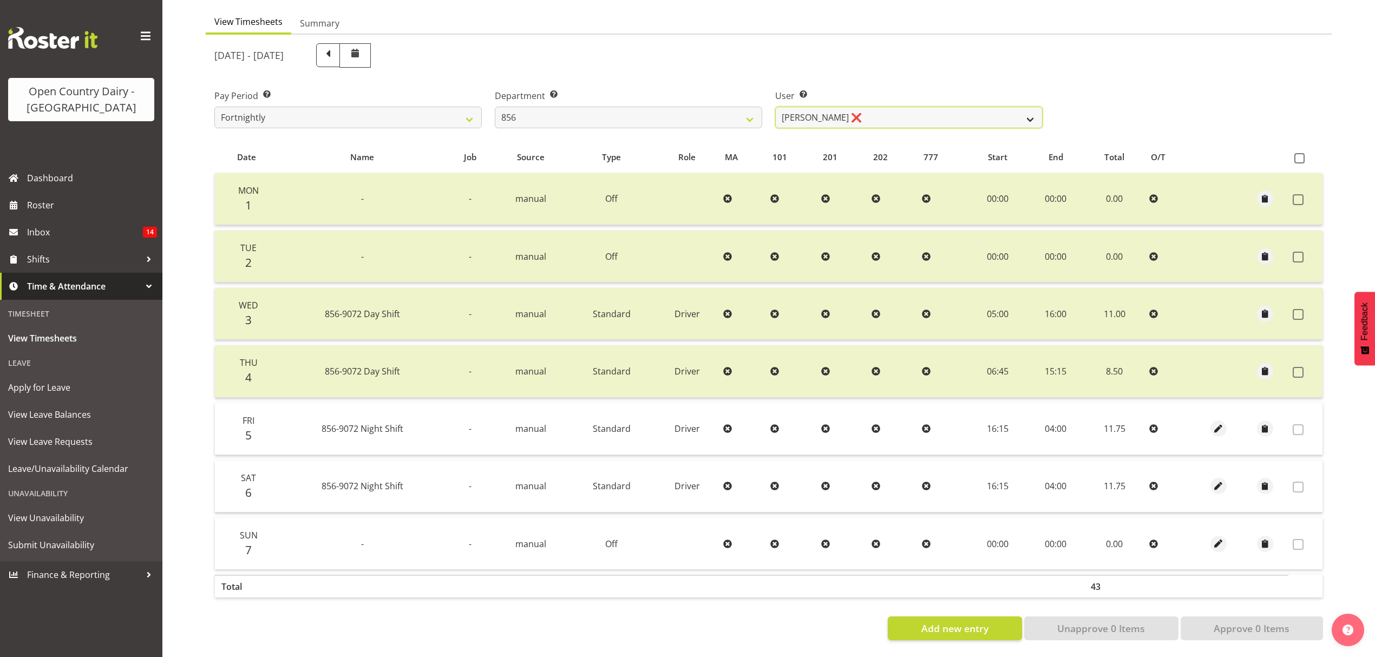
click at [862, 109] on select "Bradley Parkhill ❌ James Matheson ❌ Jason Vercoe ❌ Tony Lee ❌" at bounding box center [908, 118] width 267 height 22
click at [669, 115] on select "734 735 736 737 738 739 851 852 853 854 855 856 858 861 862 865 868 869 870 873" at bounding box center [628, 118] width 267 height 22
select select "783"
click at [495, 107] on select "734 735 736 737 738 739 851 852 853 854 855 856 858 861 862 865 868 869 870 873" at bounding box center [628, 118] width 267 height 22
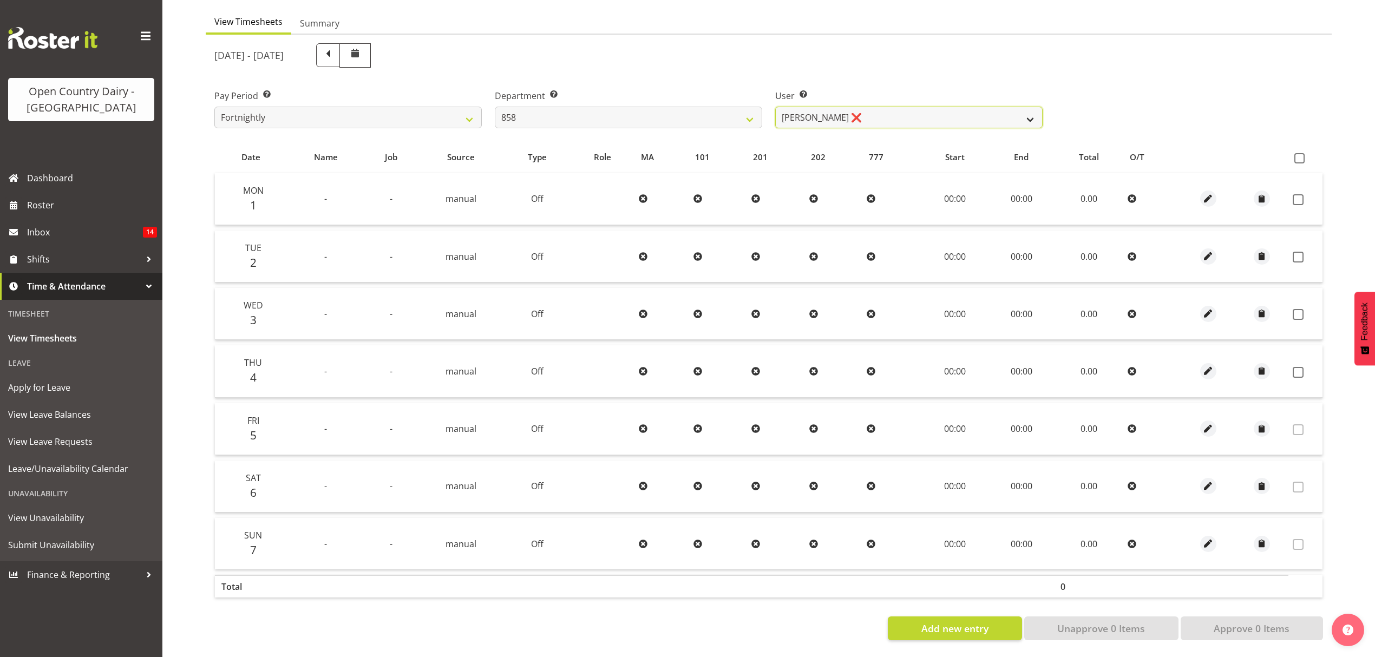
click at [866, 114] on select "Anthony Shaw ❌ Liam Bellman ❌ Neil Peters ❌" at bounding box center [908, 118] width 267 height 22
select select "9850"
click at [775, 107] on select "Anthony Shaw ❌ Liam Bellman ❌ Neil Peters ❌" at bounding box center [908, 118] width 267 height 22
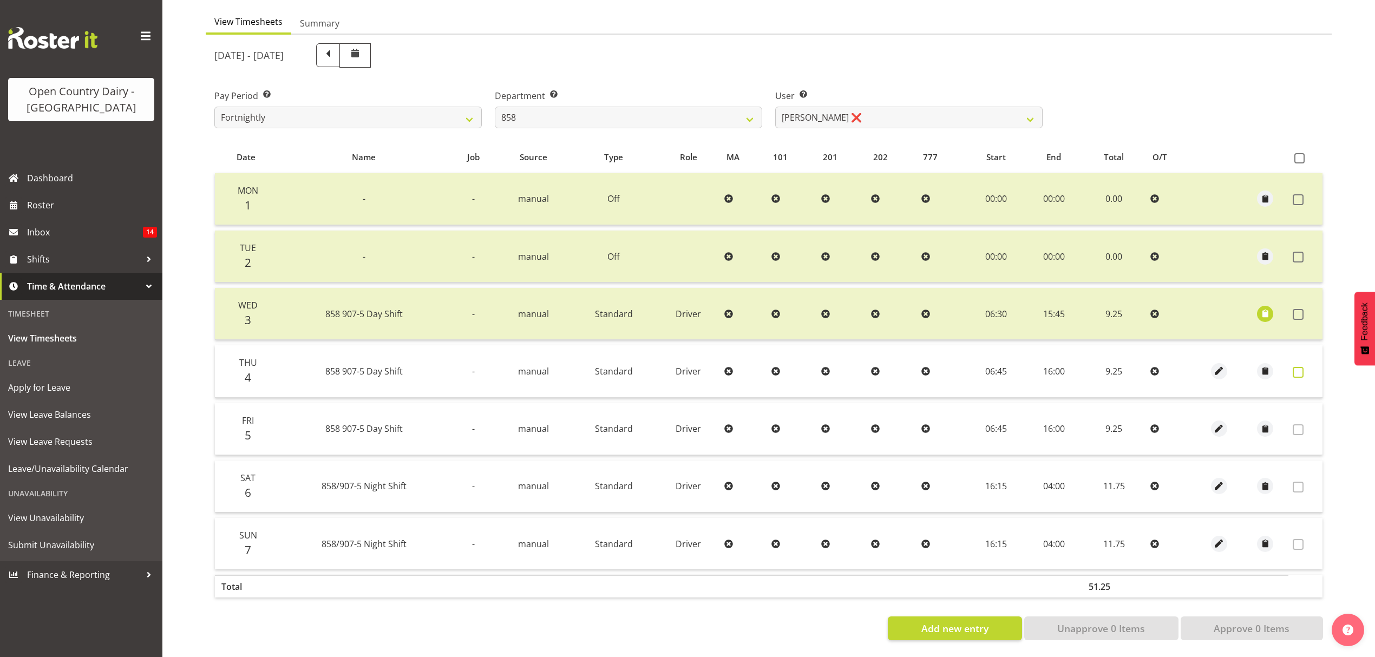
click at [1296, 367] on span at bounding box center [1297, 372] width 11 height 11
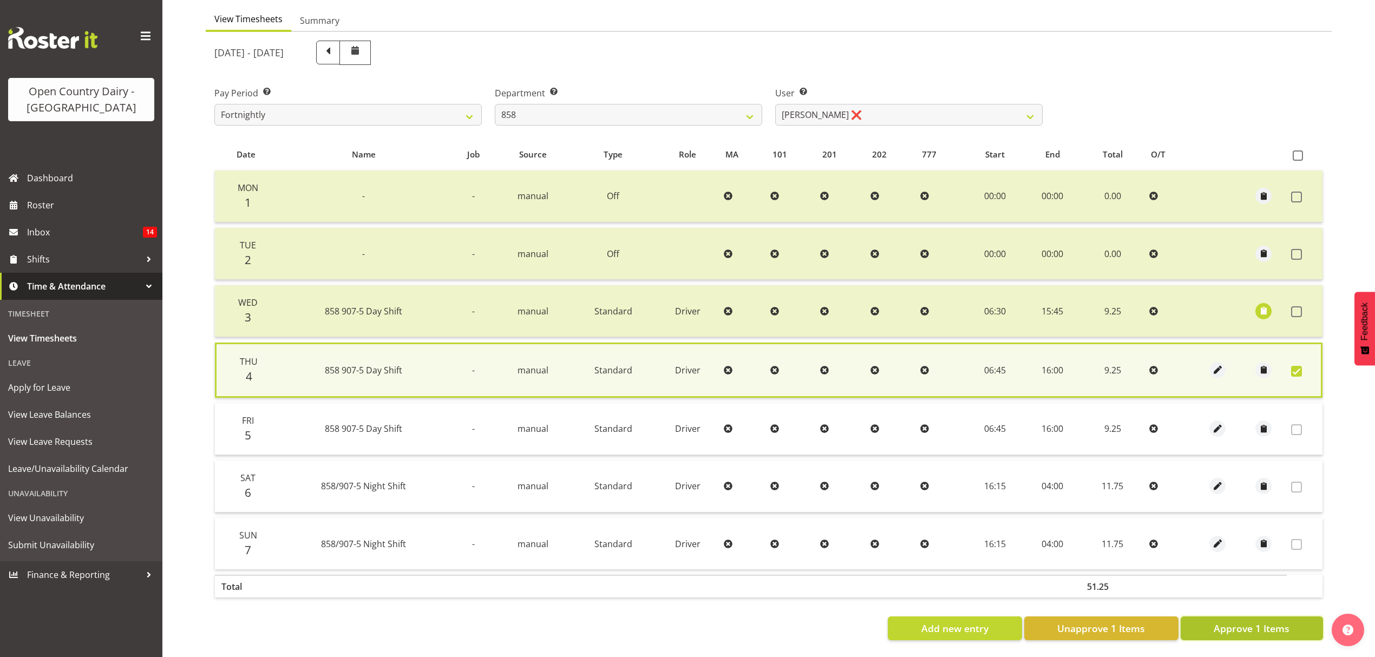
click at [1290, 622] on button "Approve 1 Items" at bounding box center [1251, 628] width 142 height 24
checkbox input "false"
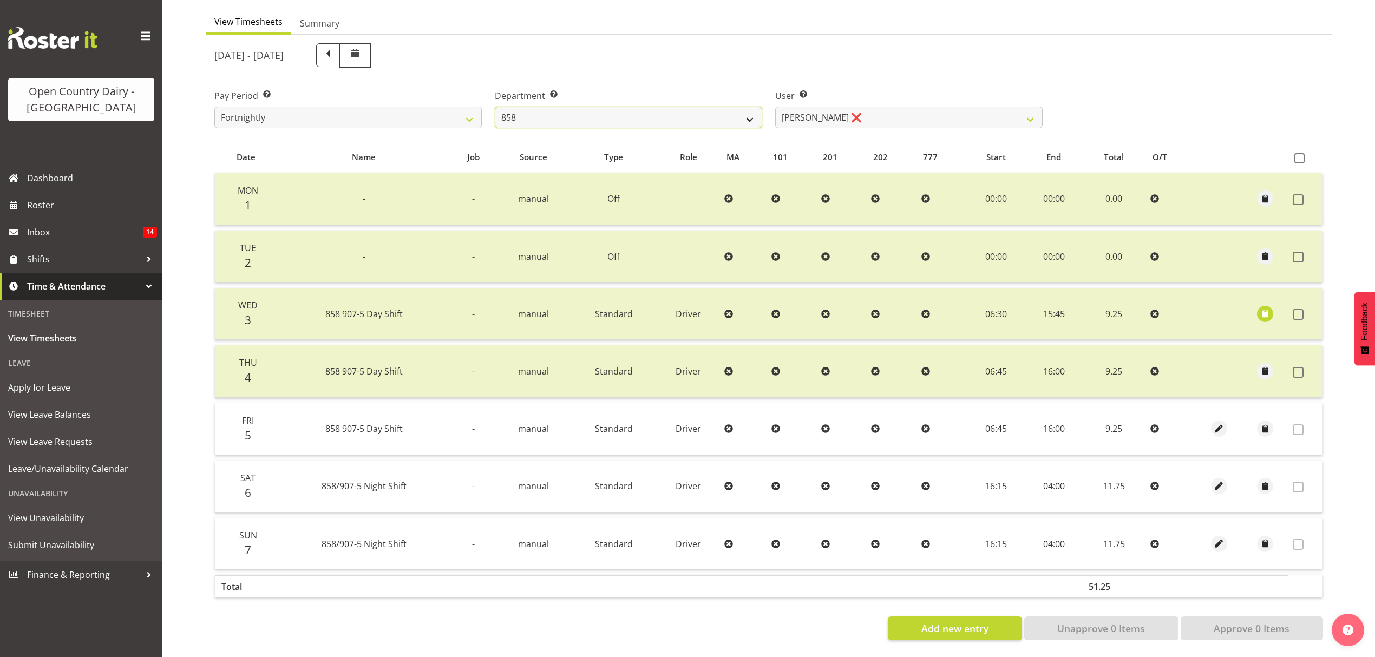
click at [718, 116] on select "734 735 736 737 738 739 851 852 853 854 855 856 858 861 862 865 868 869 870 873" at bounding box center [628, 118] width 267 height 22
select select "667"
click at [495, 107] on select "734 735 736 737 738 739 851 852 853 854 855 856 858 861 862 865 868 869 870 873" at bounding box center [628, 118] width 267 height 22
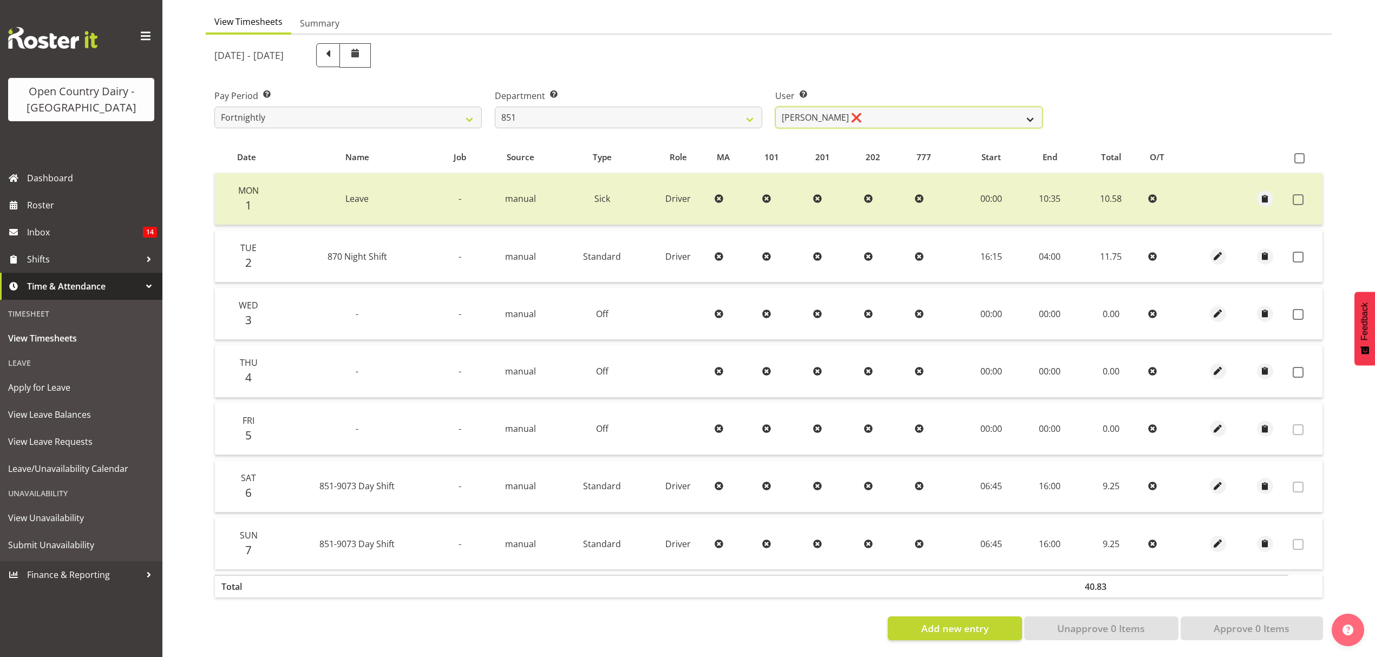
click at [860, 107] on select "Hayden Batt ❌ Martin Black ❌ Stacey Wilson ❌" at bounding box center [908, 118] width 267 height 22
select select "7425"
click at [775, 107] on select "Hayden Batt ❌ Martin Black ❌ Stacey Wilson ❌" at bounding box center [908, 118] width 267 height 22
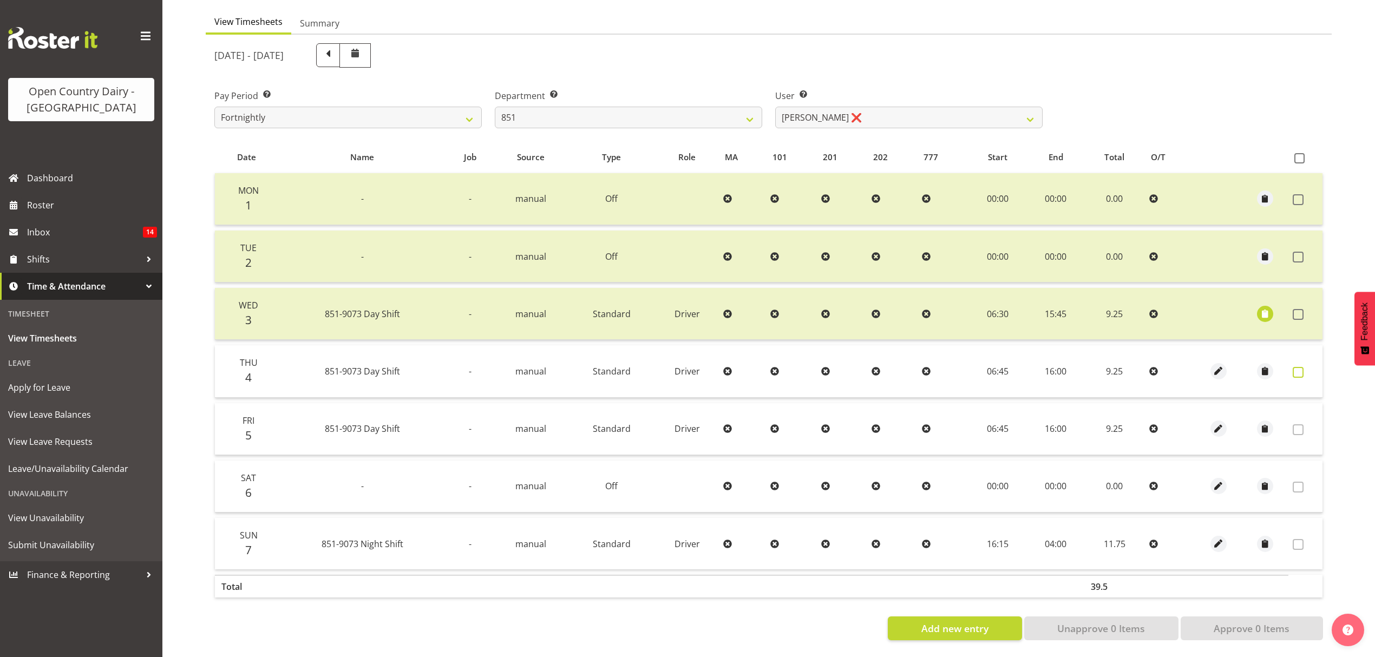
click at [1301, 367] on span at bounding box center [1297, 372] width 11 height 11
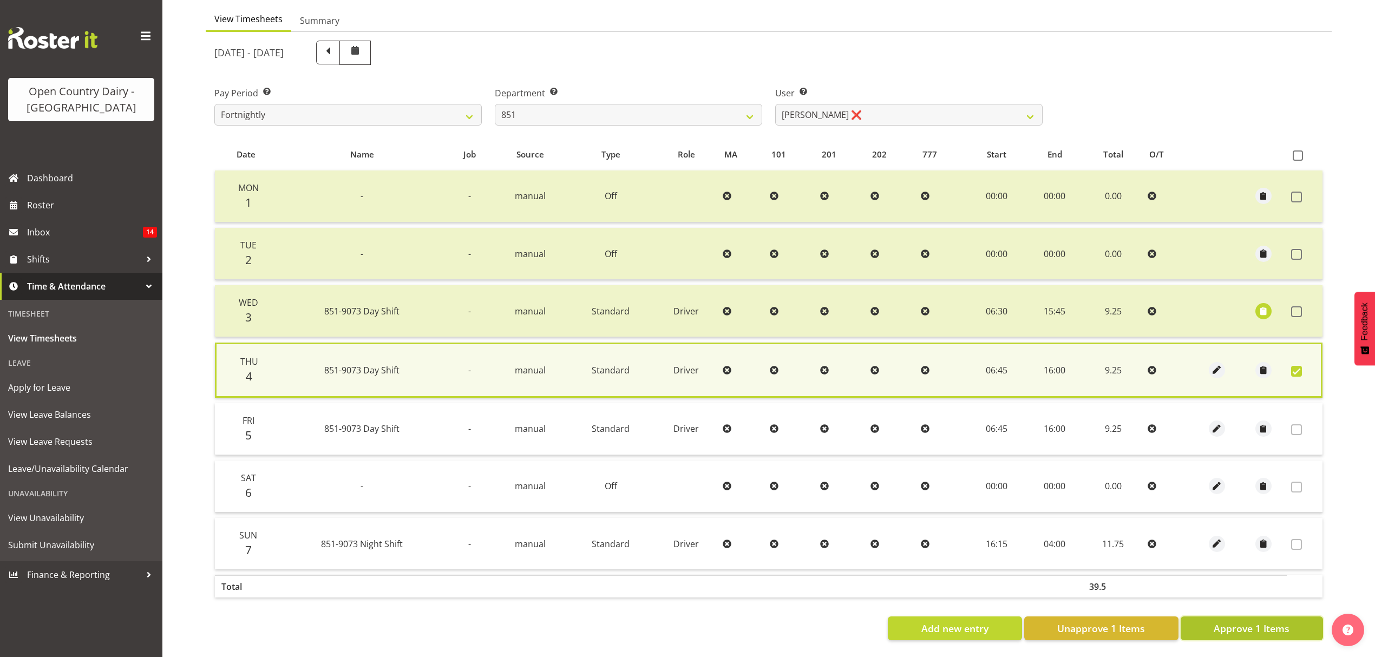
click at [1284, 621] on span "Approve 1 Items" at bounding box center [1251, 628] width 76 height 14
checkbox input "false"
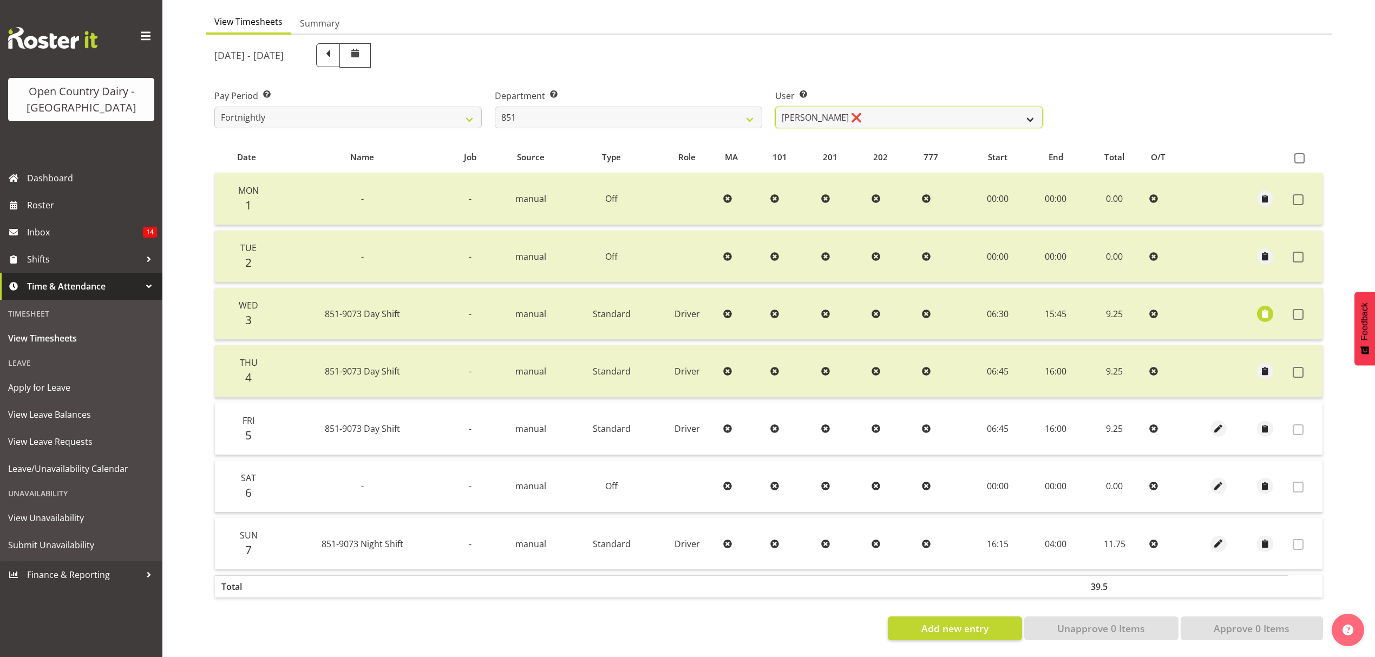
click at [797, 107] on select "Hayden Batt ❌ Martin Black ❌ Stacey Wilson ❌" at bounding box center [908, 118] width 267 height 22
click at [693, 107] on select "734 735 736 737 738 739 851 852 853 854 855 856 858 861 862 865 868 869 870 873" at bounding box center [628, 118] width 267 height 22
select select "673"
click at [495, 107] on select "734 735 736 737 738 739 851 852 853 854 855 856 858 861 862 865 868 869 870 873" at bounding box center [628, 118] width 267 height 22
select select "7464"
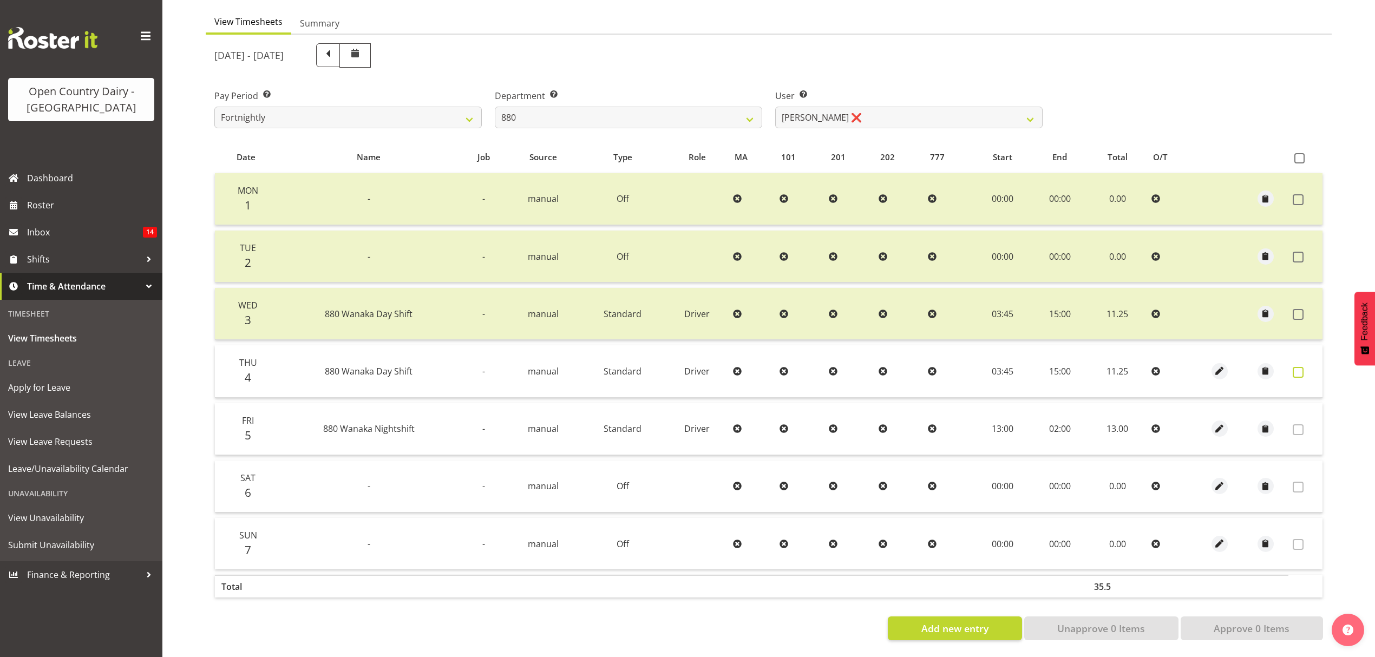
click at [1292, 367] on span at bounding box center [1297, 372] width 11 height 11
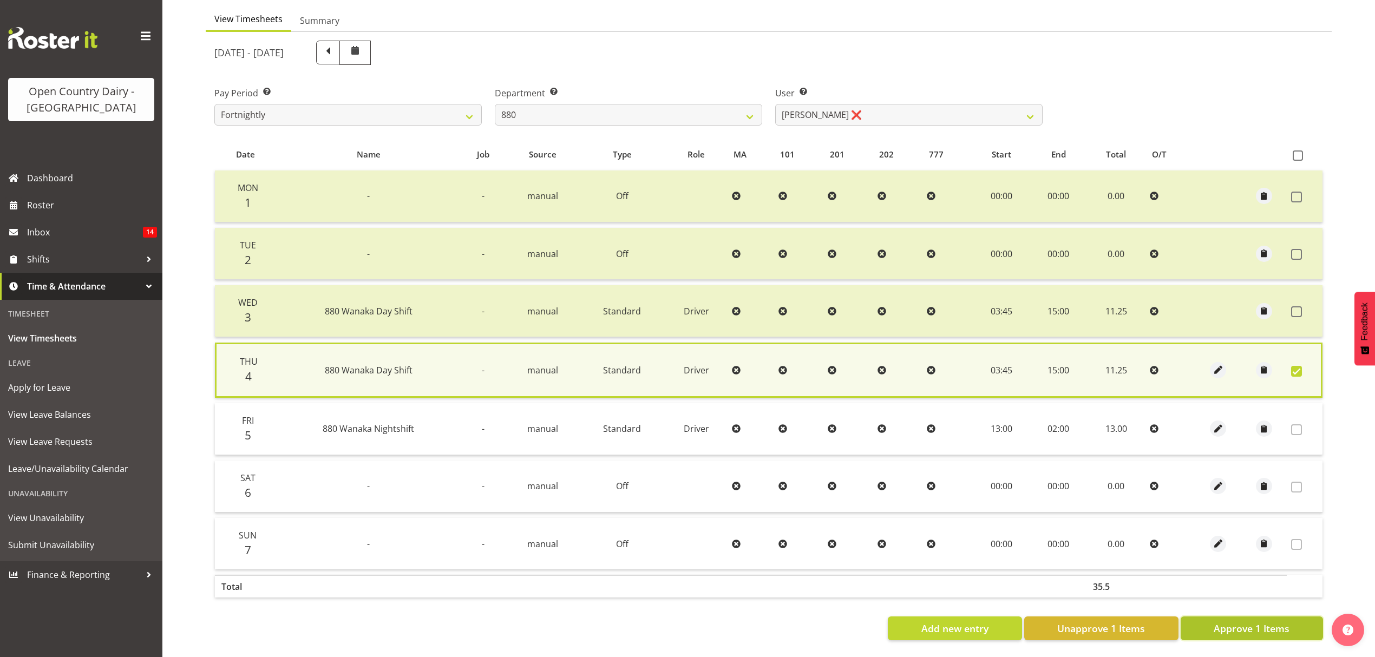
click at [1231, 621] on span "Approve 1 Items" at bounding box center [1251, 628] width 76 height 14
checkbox input "false"
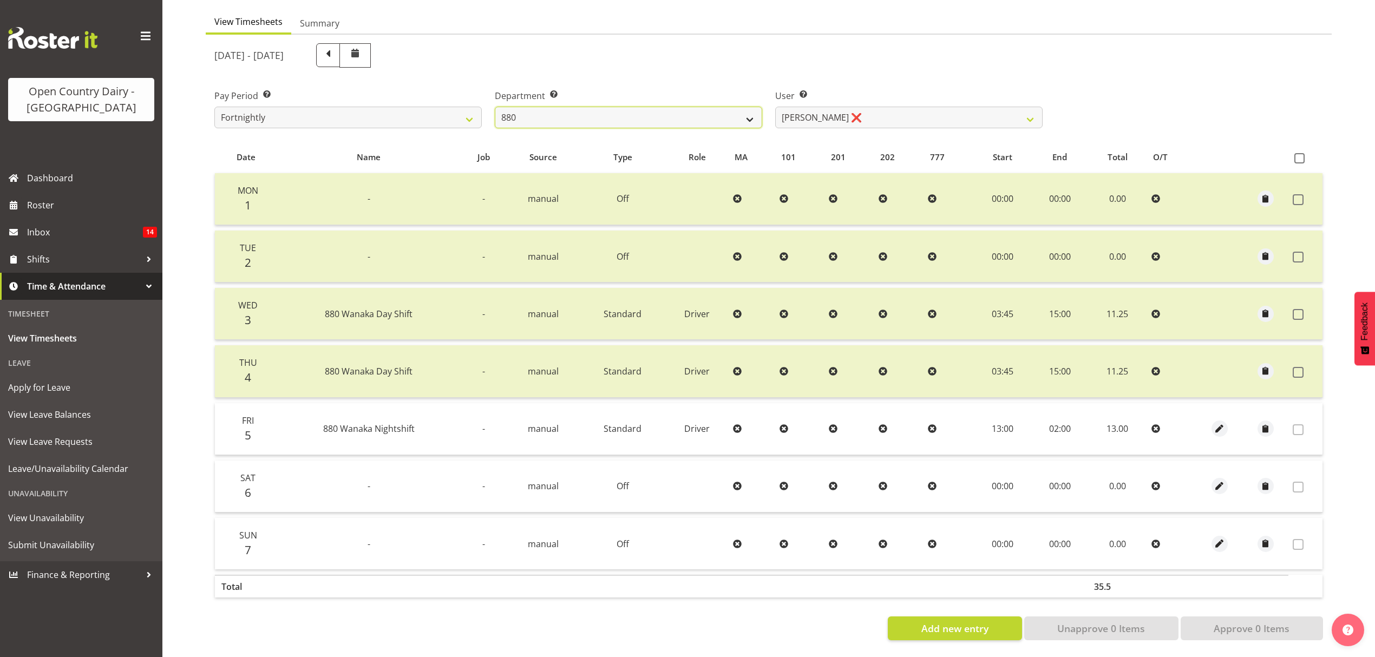
click at [755, 109] on select "734 735 736 737 738 739 851 852 853 854 855 856 858 861 862 865 868 869 870 873" at bounding box center [628, 118] width 267 height 22
select select "675"
click at [495, 107] on select "734 735 736 737 738 739 851 852 853 854 855 856 858 861 862 865 868 869 870 873" at bounding box center [628, 118] width 267 height 22
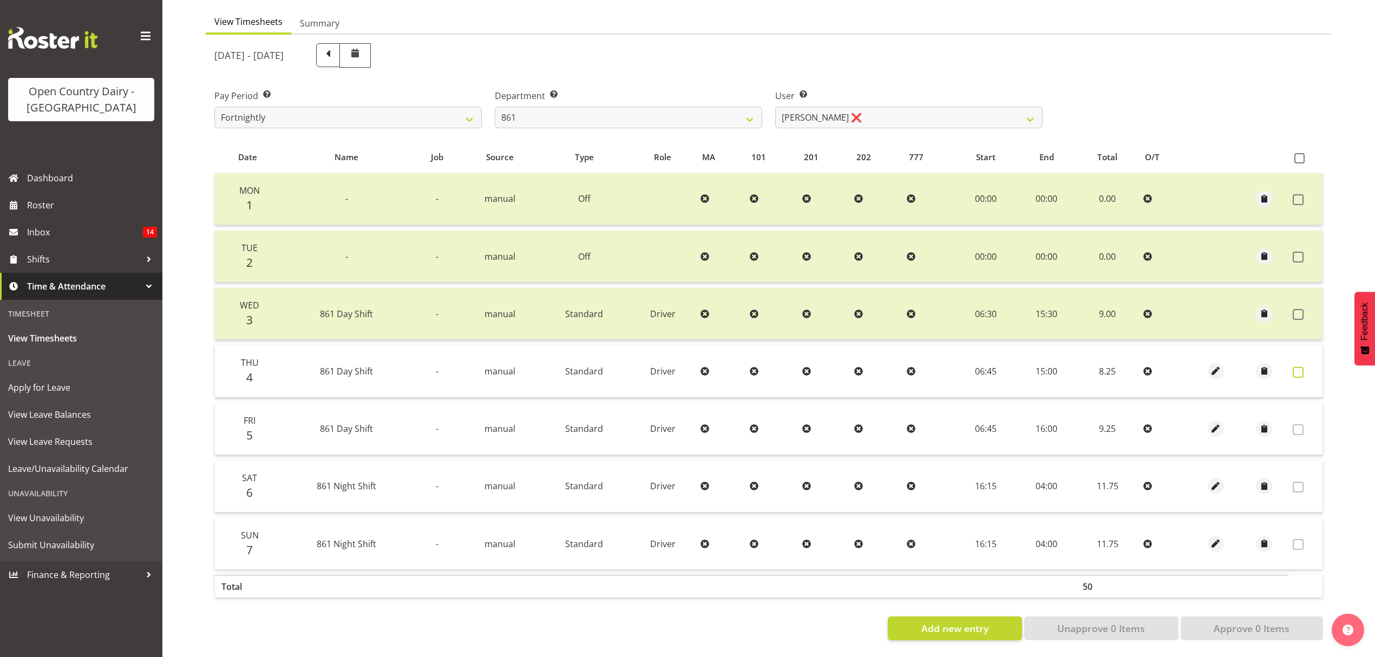
click at [1302, 367] on span at bounding box center [1297, 372] width 11 height 11
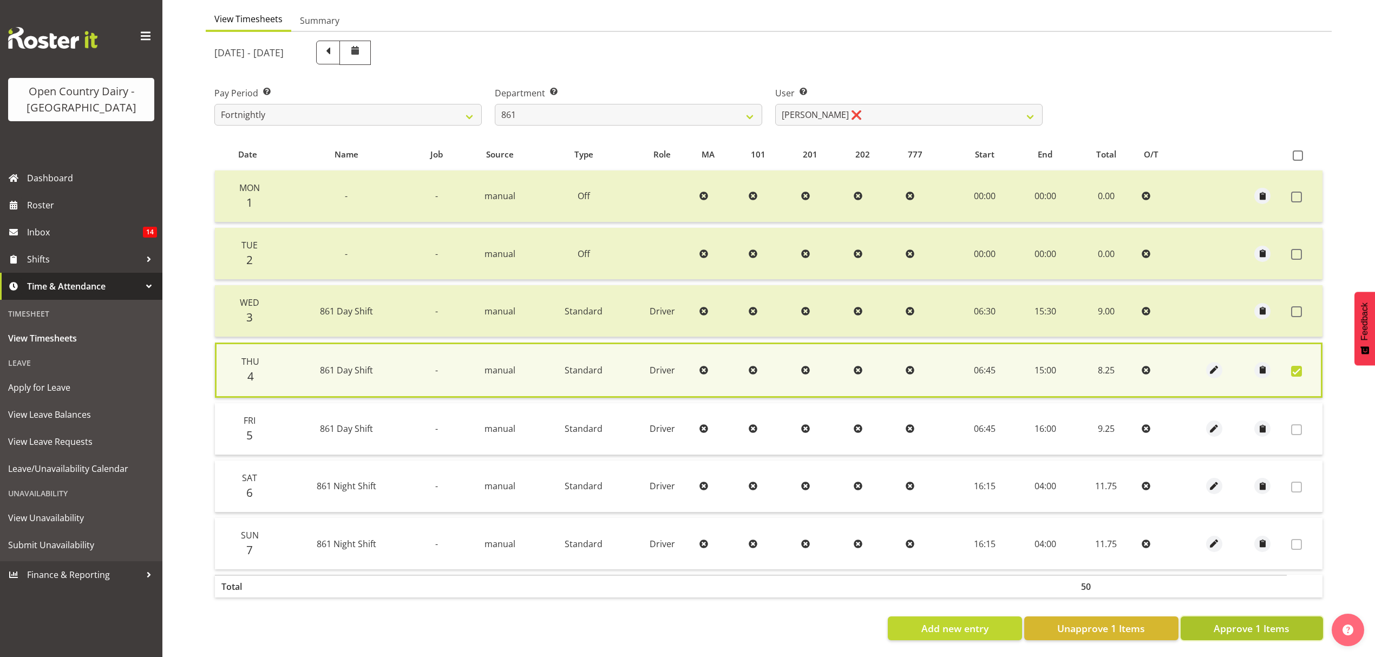
click at [1287, 621] on span "Approve 1 Items" at bounding box center [1251, 628] width 76 height 14
checkbox input "false"
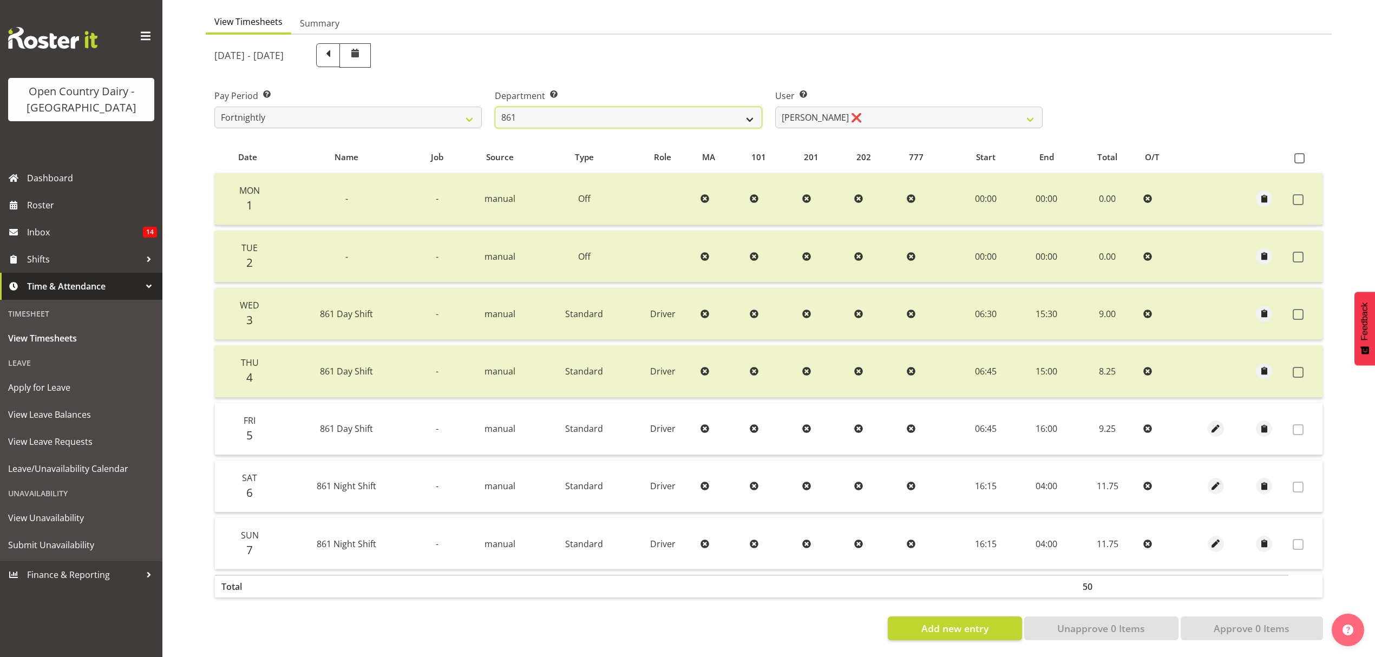
click at [742, 109] on select "734 735 736 737 738 739 851 852 853 854 855 856 858 861 862 865 868 869 870 873" at bounding box center [628, 118] width 267 height 22
select select "676"
click at [495, 107] on select "734 735 736 737 738 739 851 852 853 854 855 856 858 861 862 865 868 869 870 873" at bounding box center [628, 118] width 267 height 22
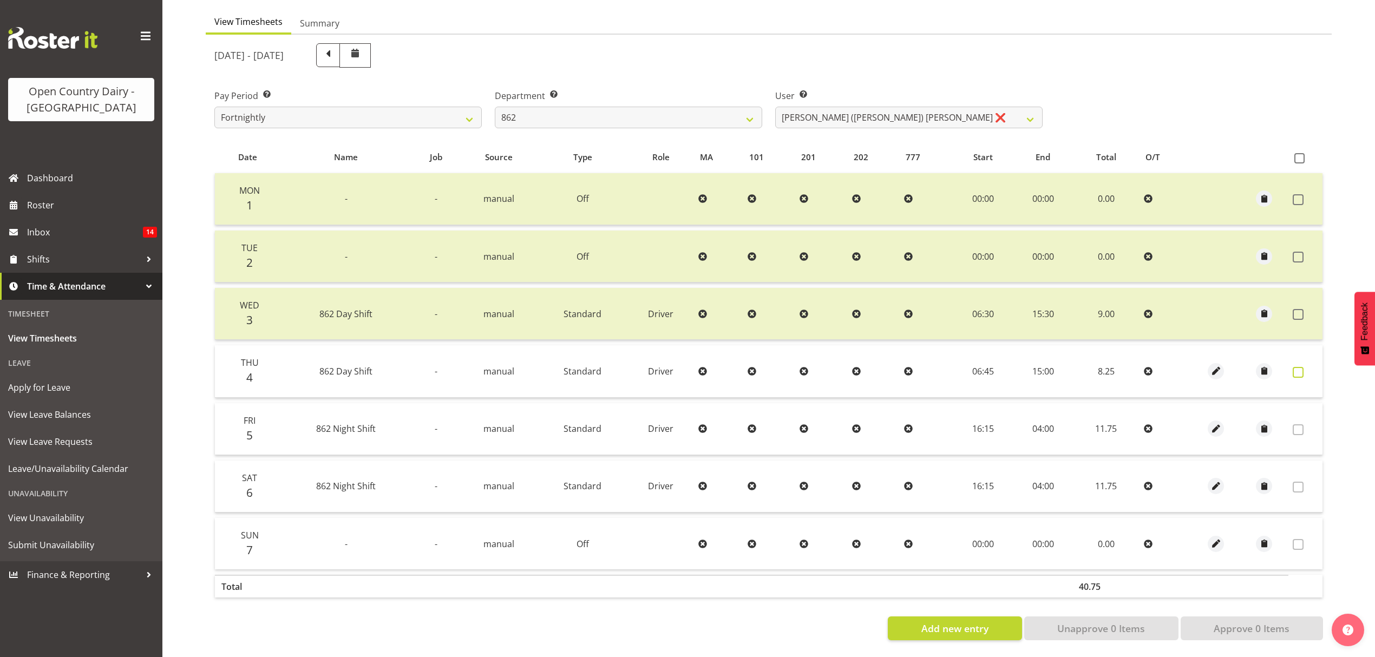
click at [1296, 367] on span at bounding box center [1297, 372] width 11 height 11
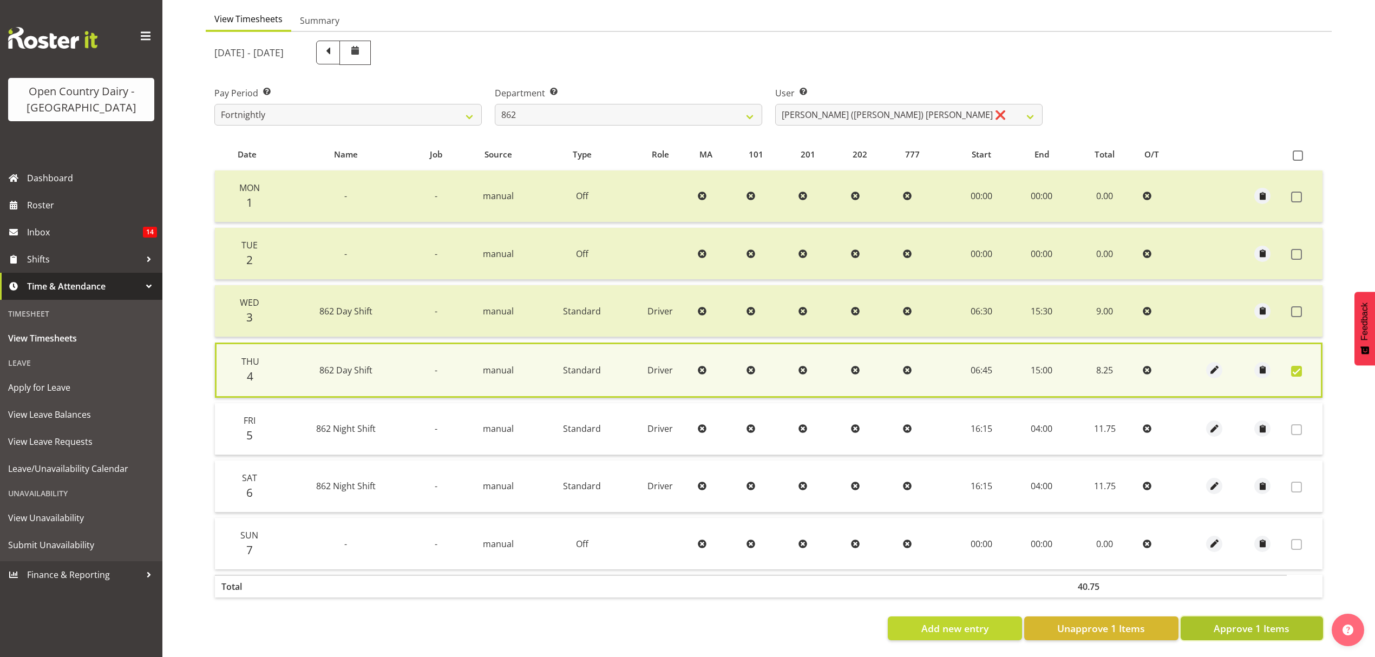
click at [1288, 624] on span "Approve 1 Items" at bounding box center [1251, 628] width 76 height 14
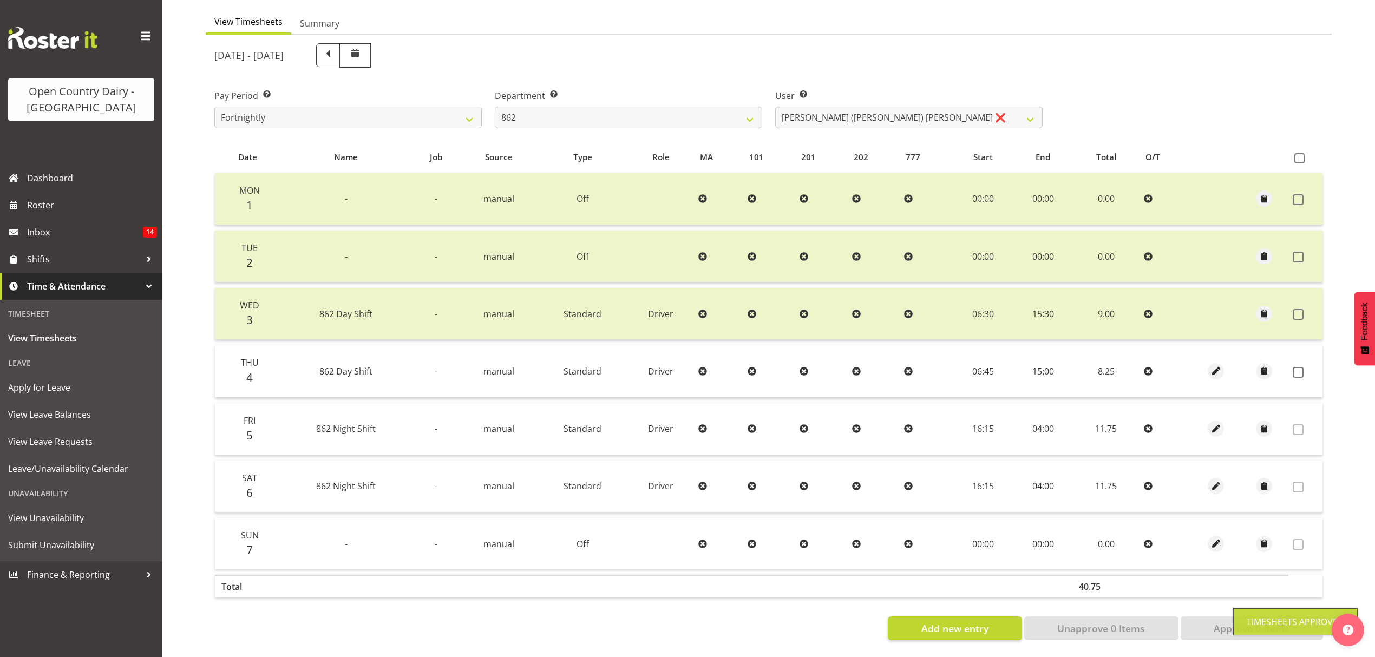
checkbox input "false"
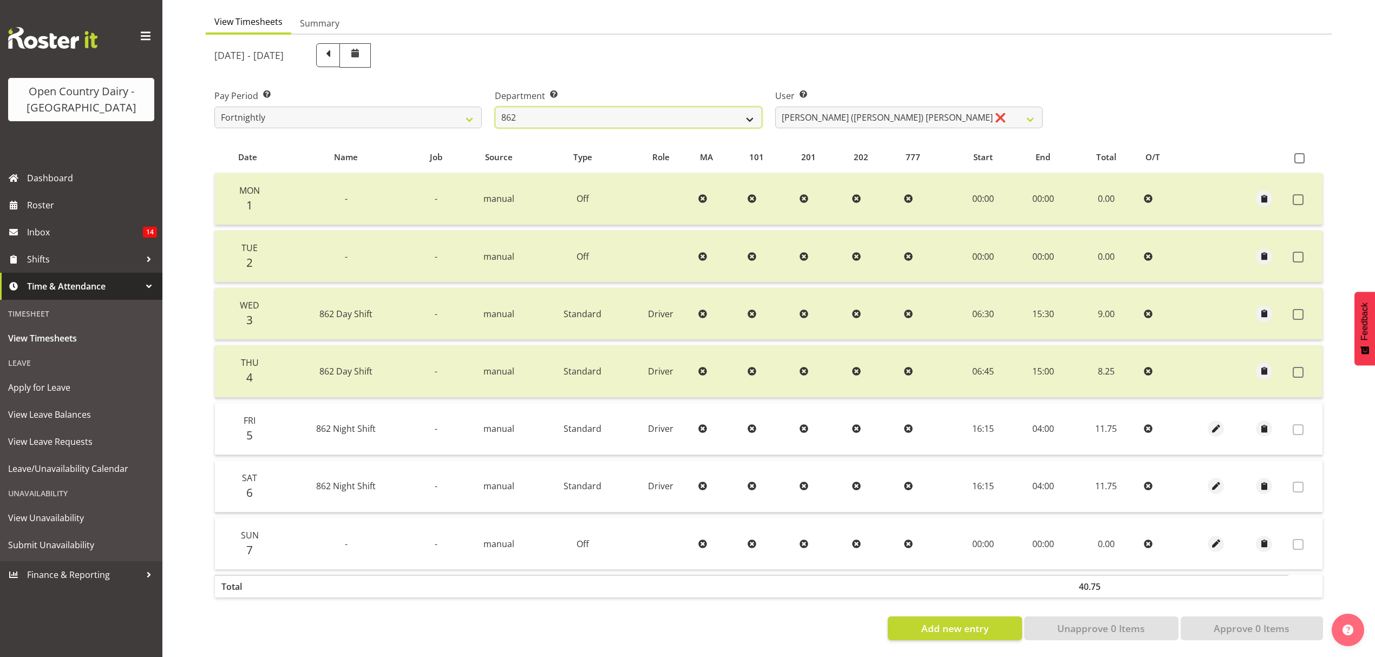
click at [719, 107] on select "734 735 736 737 738 739 851 852 853 854 855 856 858 861 862 865 868 869 870 873" at bounding box center [628, 118] width 267 height 22
select select "816"
click at [495, 107] on select "734 735 736 737 738 739 851 852 853 854 855 856 858 861 862 865 868 869 870 873" at bounding box center [628, 118] width 267 height 22
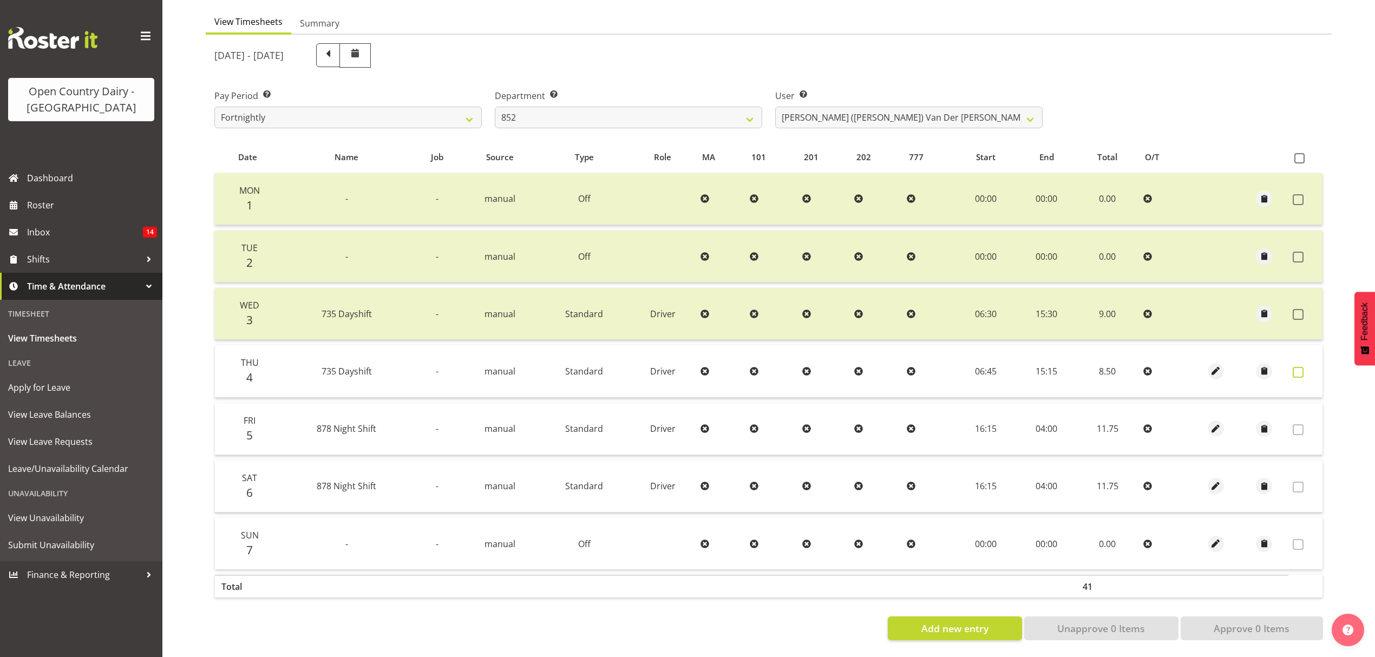
click at [1300, 367] on span at bounding box center [1297, 372] width 11 height 11
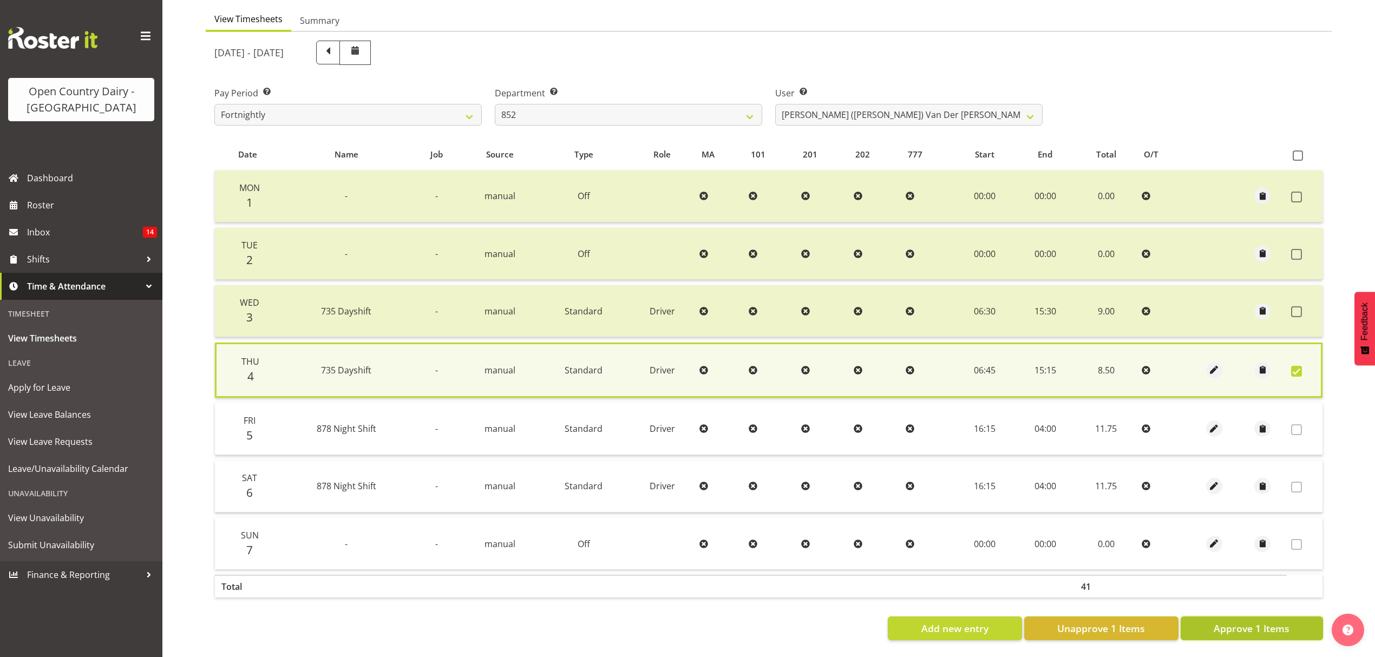
click at [1304, 621] on button "Approve 1 Items" at bounding box center [1251, 628] width 142 height 24
checkbox input "false"
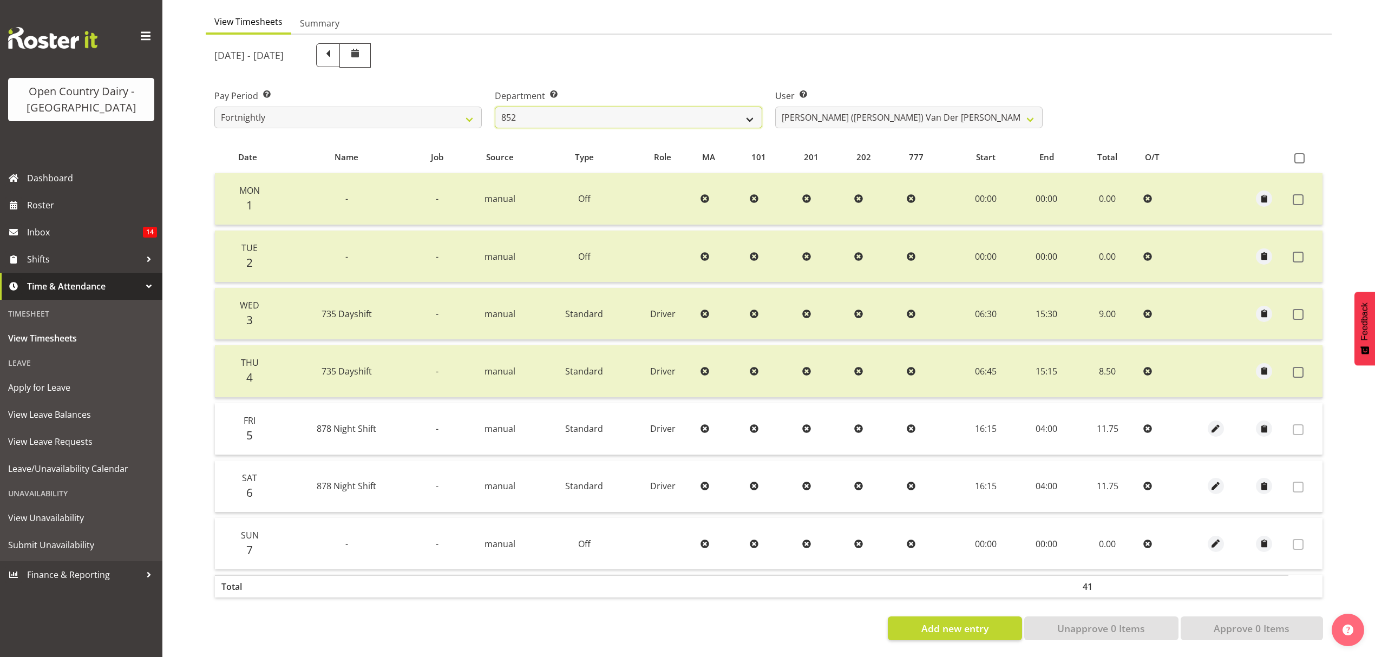
click at [736, 115] on select "734 735 736 737 738 739 851 852 853 854 855 856 858 861 862 865 868 869 870 873" at bounding box center [628, 118] width 267 height 22
select select "682"
click at [495, 107] on select "734 735 736 737 738 739 851 852 853 854 855 856 858 861 862 865 868 869 870 873" at bounding box center [628, 118] width 267 height 22
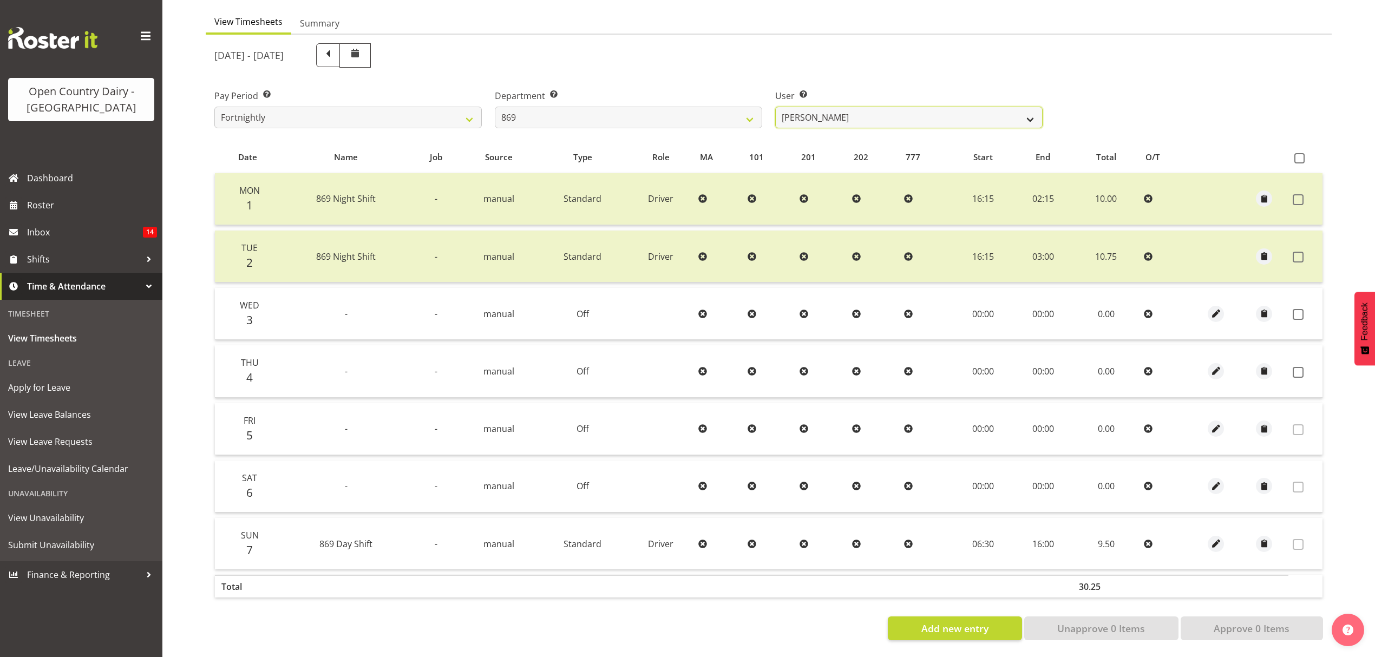
click at [824, 109] on select "Barry O'Donnell ❌ Barry Johnston ❌ Jason Soper ❌ Peter Wieczorek ❌" at bounding box center [908, 118] width 267 height 22
select select "7399"
click at [775, 107] on select "Barry O'Donnell ❌ Barry Johnston ❌ Jason Soper ❌ Peter Wieczorek ❌" at bounding box center [908, 118] width 267 height 22
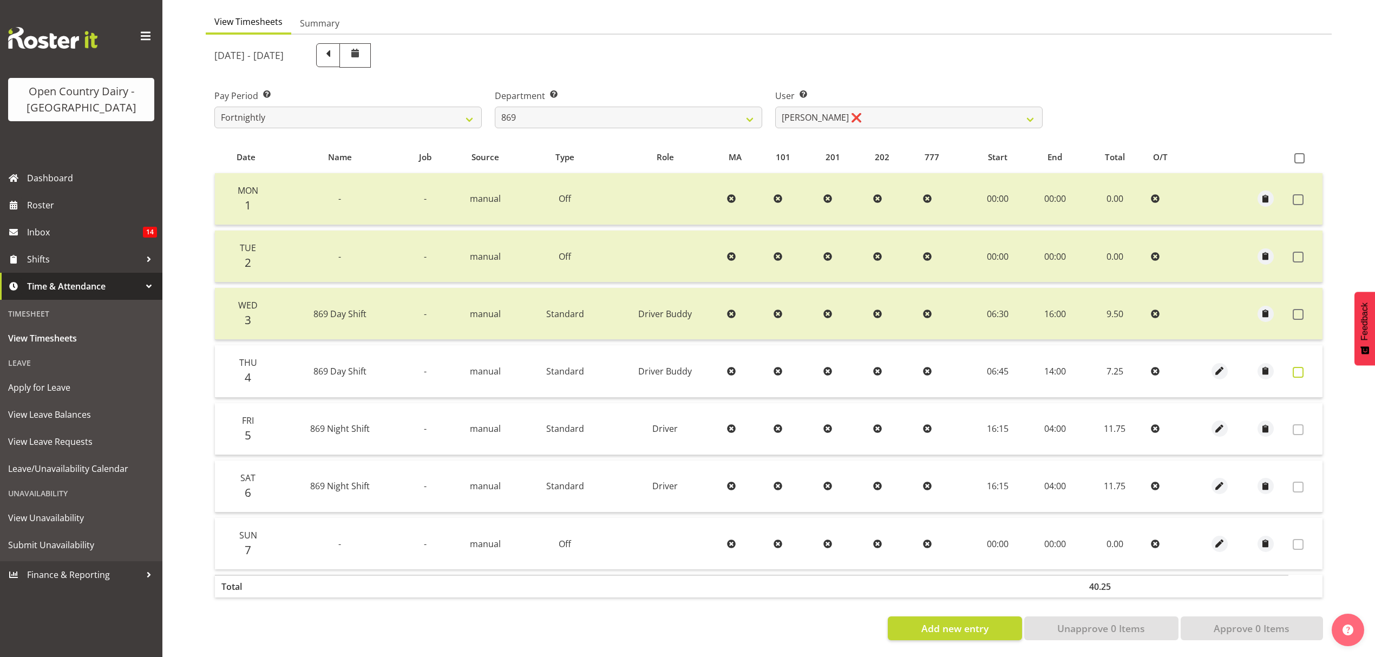
click at [1301, 367] on span at bounding box center [1297, 372] width 11 height 11
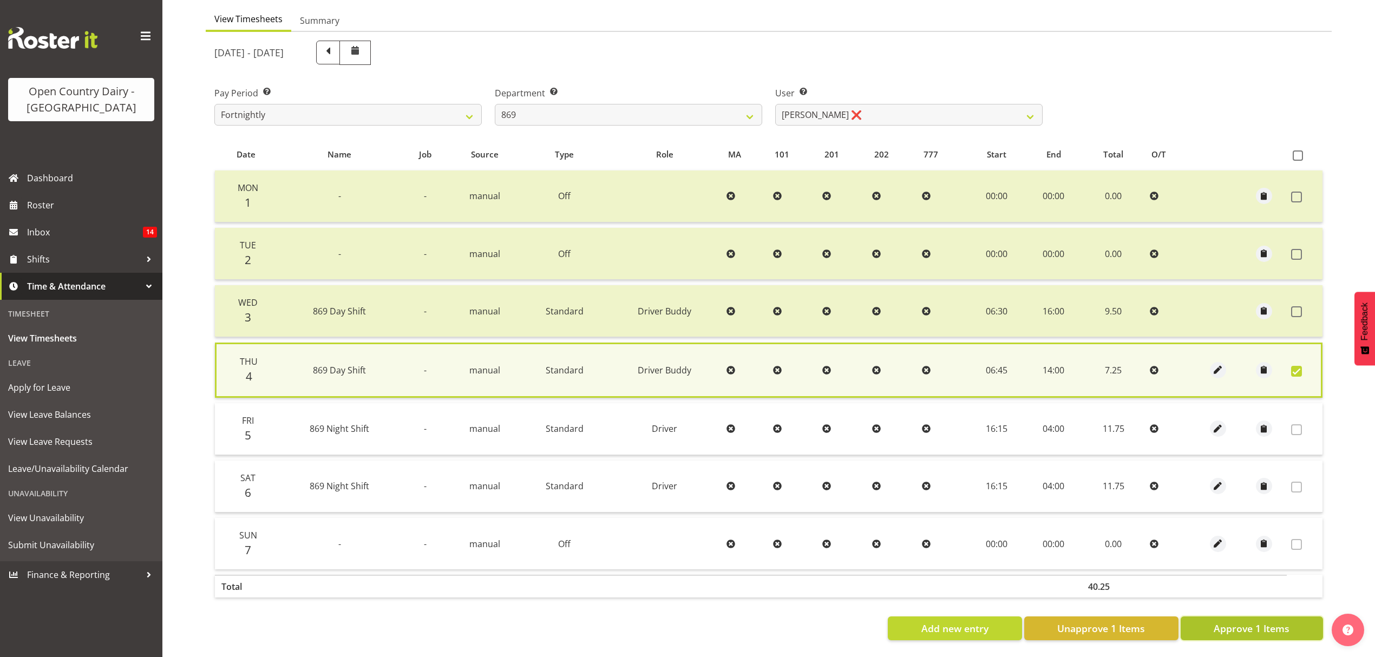
click at [1278, 621] on span "Approve 1 Items" at bounding box center [1251, 628] width 76 height 14
checkbox input "false"
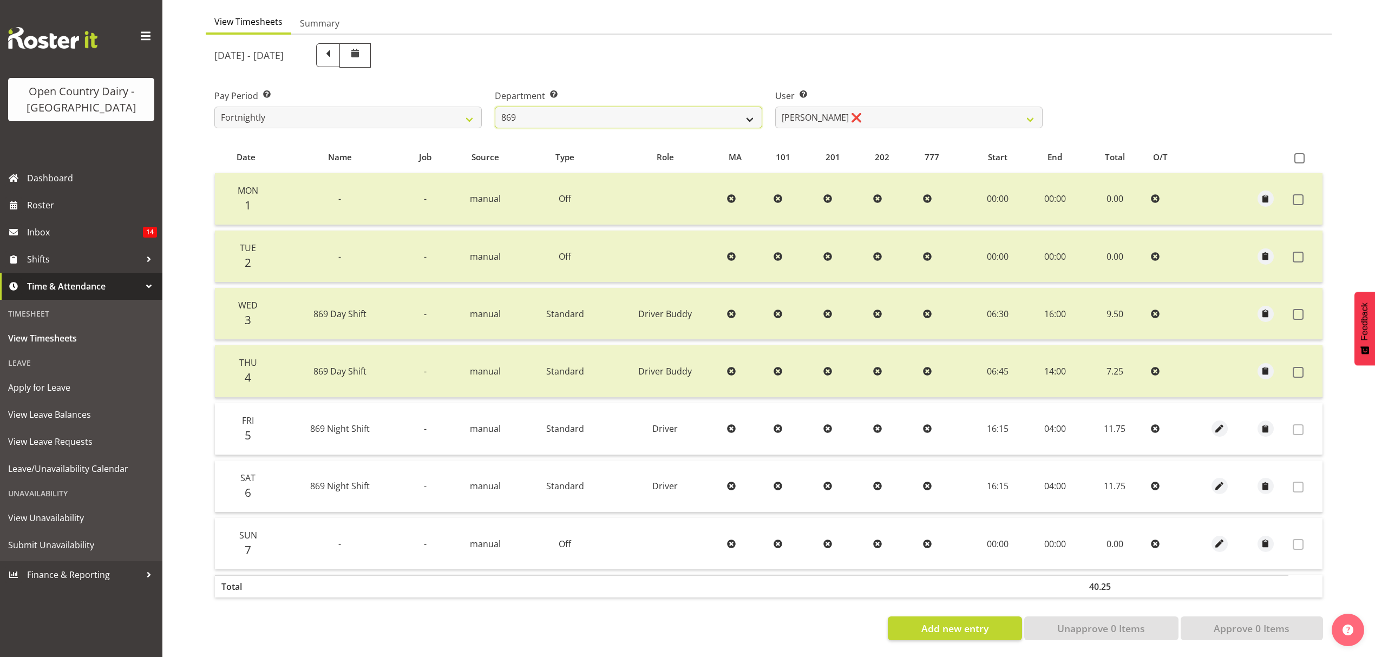
click at [591, 110] on select "734 735 736 737 738 739 851 852 853 854 855 856 858 861 862 865 868 869 870 873" at bounding box center [628, 118] width 267 height 22
select select "678"
click at [495, 107] on select "734 735 736 737 738 739 851 852 853 854 855 856 858 861 862 865 868 869 870 873" at bounding box center [628, 118] width 267 height 22
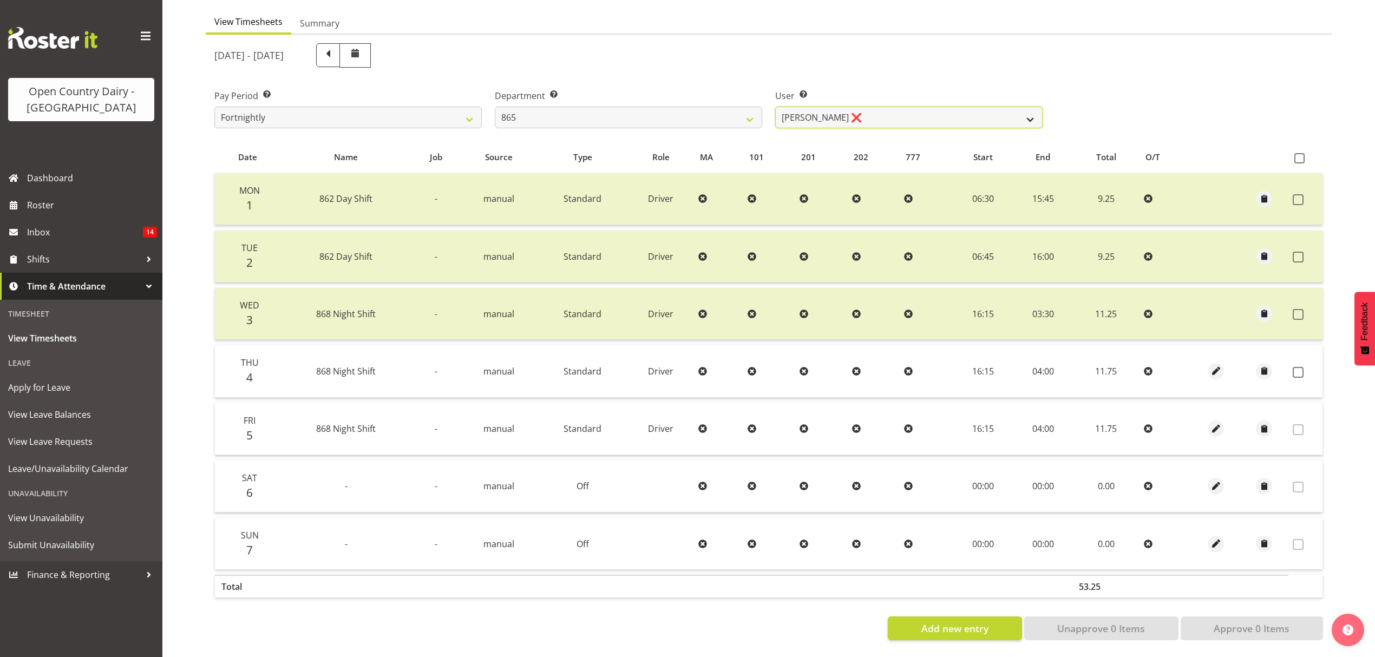
click at [922, 115] on select "Flavio Ferraz ❌ George Courtney ❌ Steffan Kennard ❌" at bounding box center [908, 118] width 267 height 22
select select "7487"
click at [775, 107] on select "Flavio Ferraz ❌ George Courtney ❌ Steffan Kennard ❌" at bounding box center [908, 118] width 267 height 22
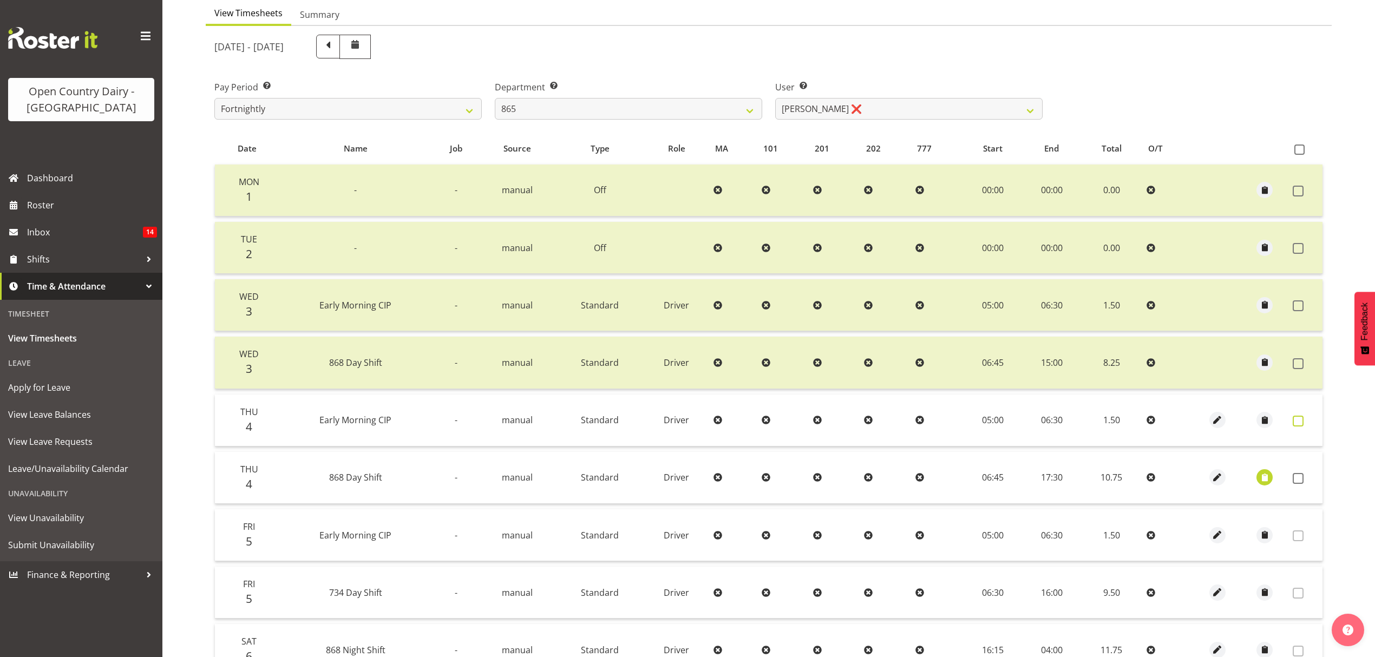
click at [1297, 420] on span at bounding box center [1297, 421] width 11 height 11
checkbox input "true"
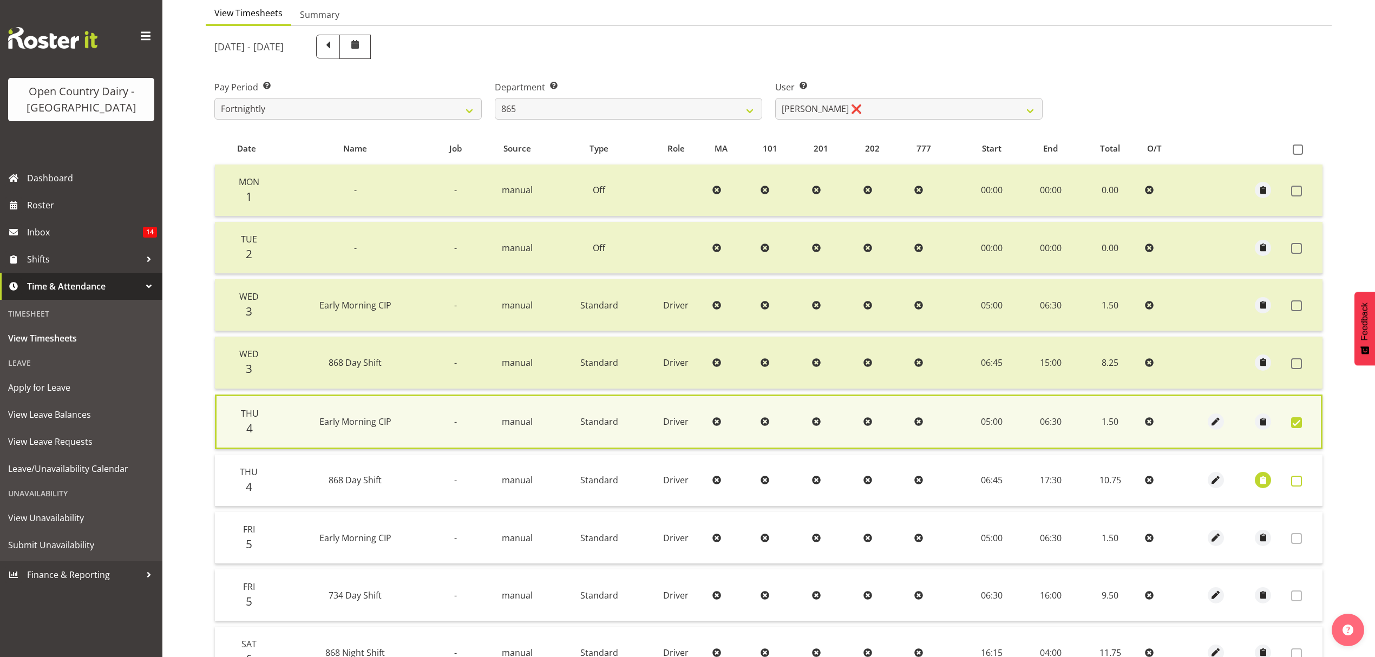
click at [1297, 483] on span at bounding box center [1296, 481] width 11 height 11
checkbox input "true"
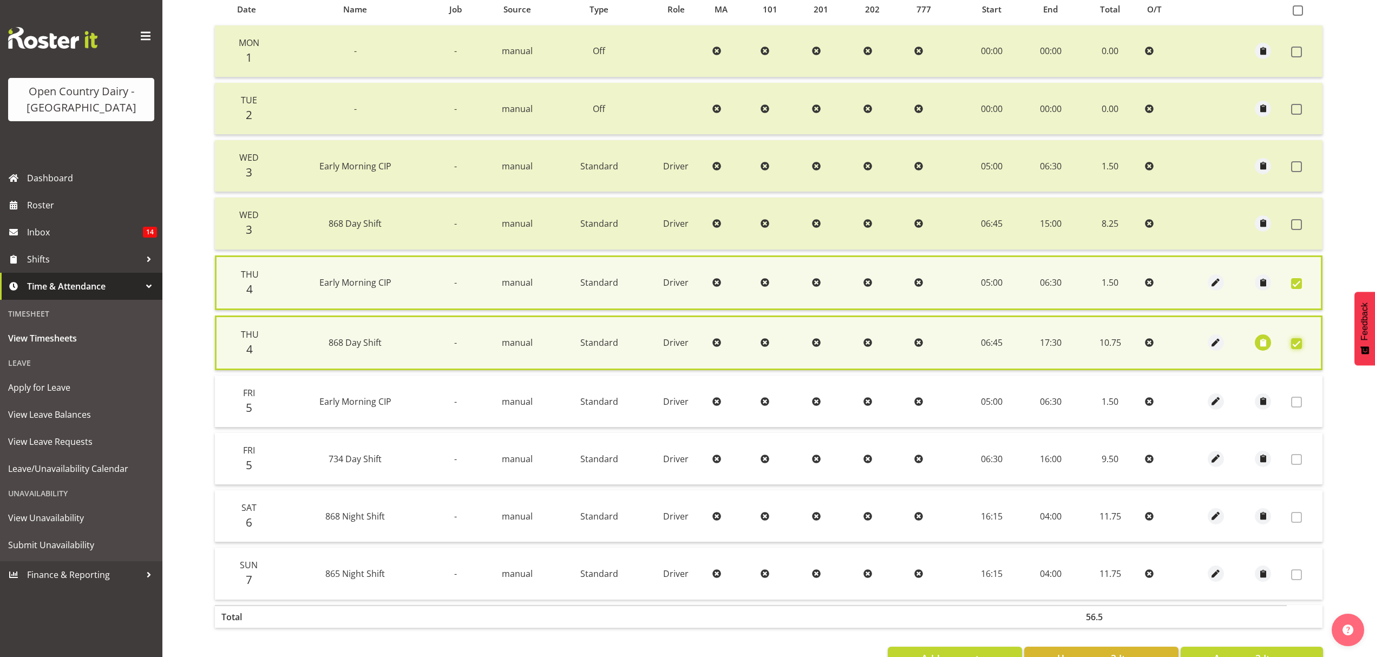
scroll to position [252, 0]
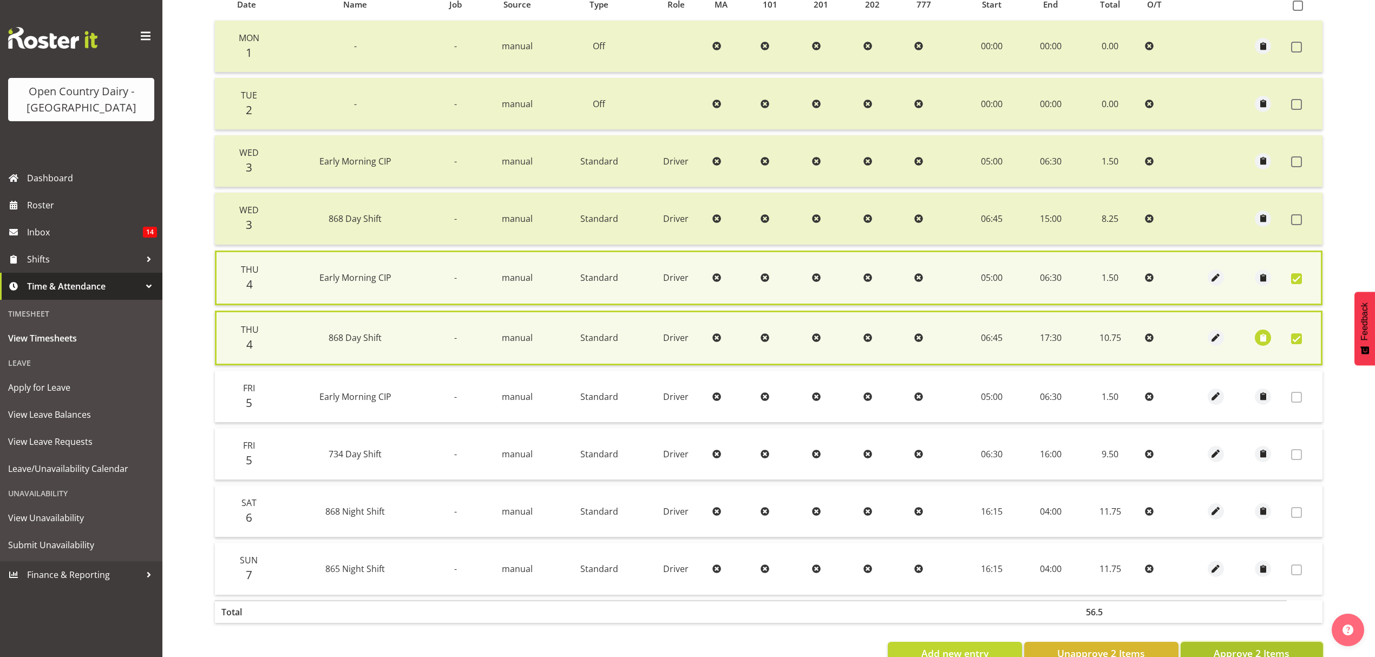
click at [1282, 646] on span "Approve 2 Items" at bounding box center [1251, 653] width 76 height 14
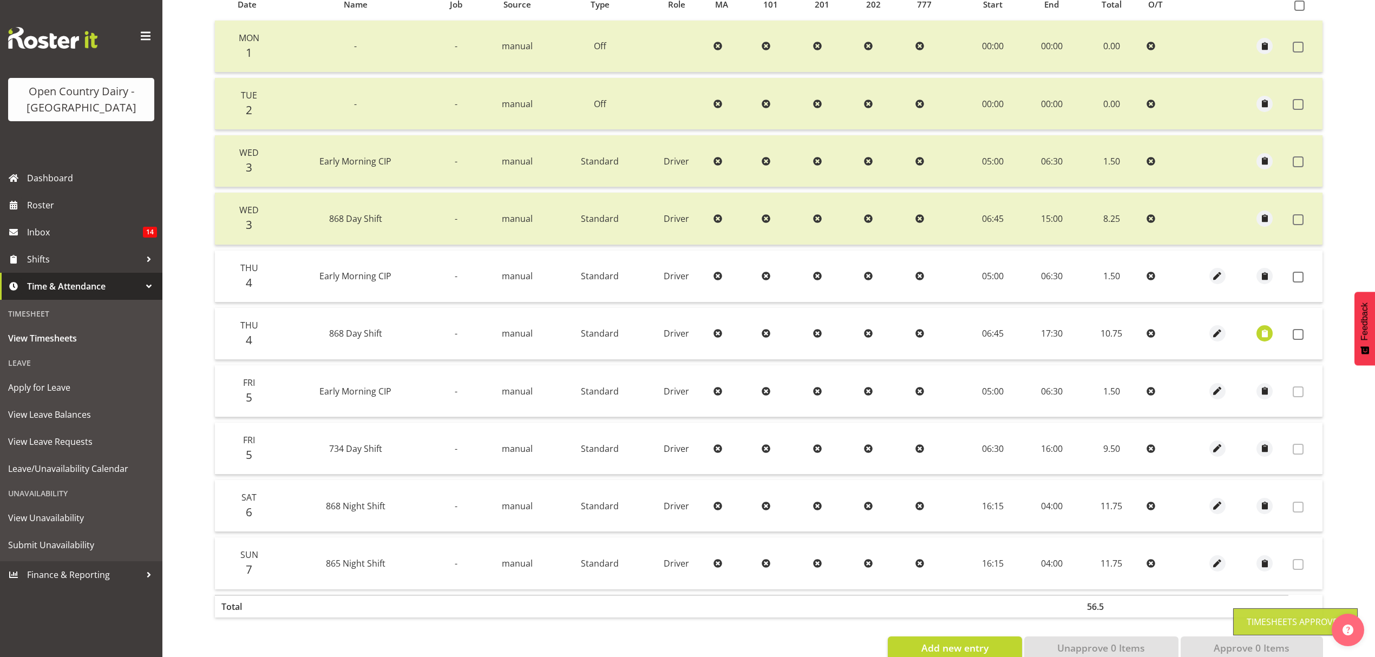
checkbox input "false"
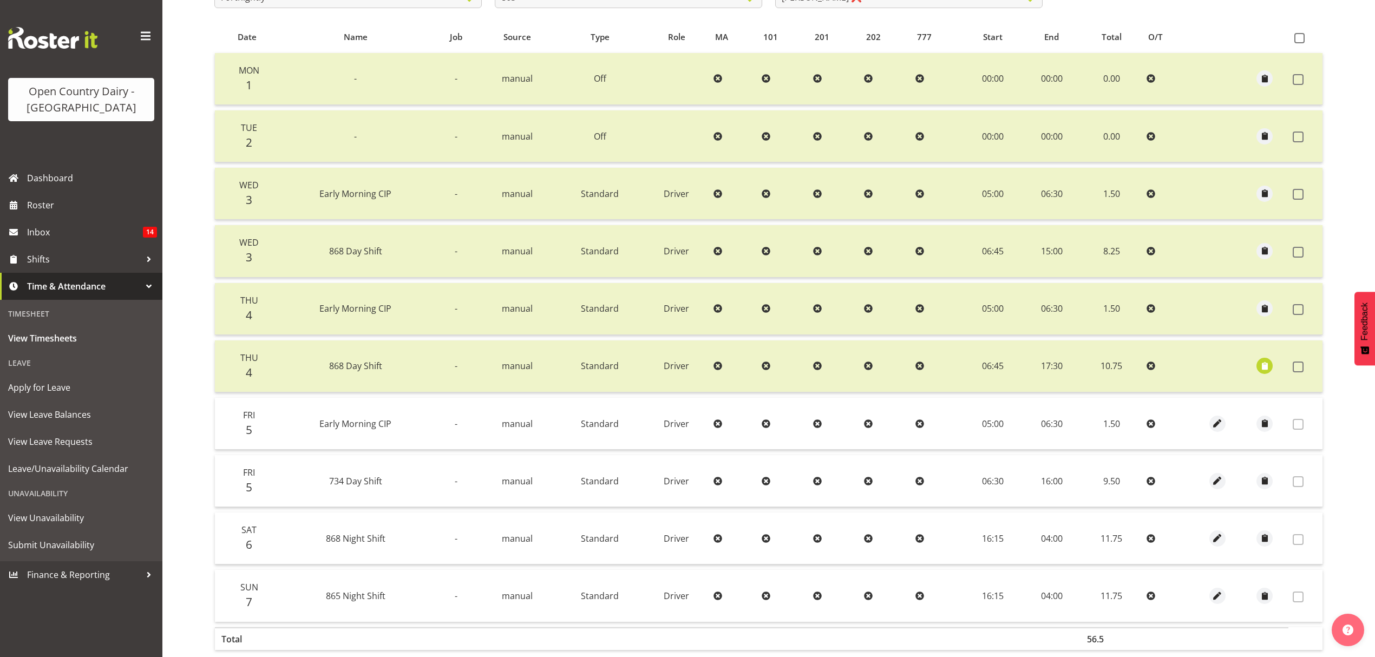
scroll to position [180, 0]
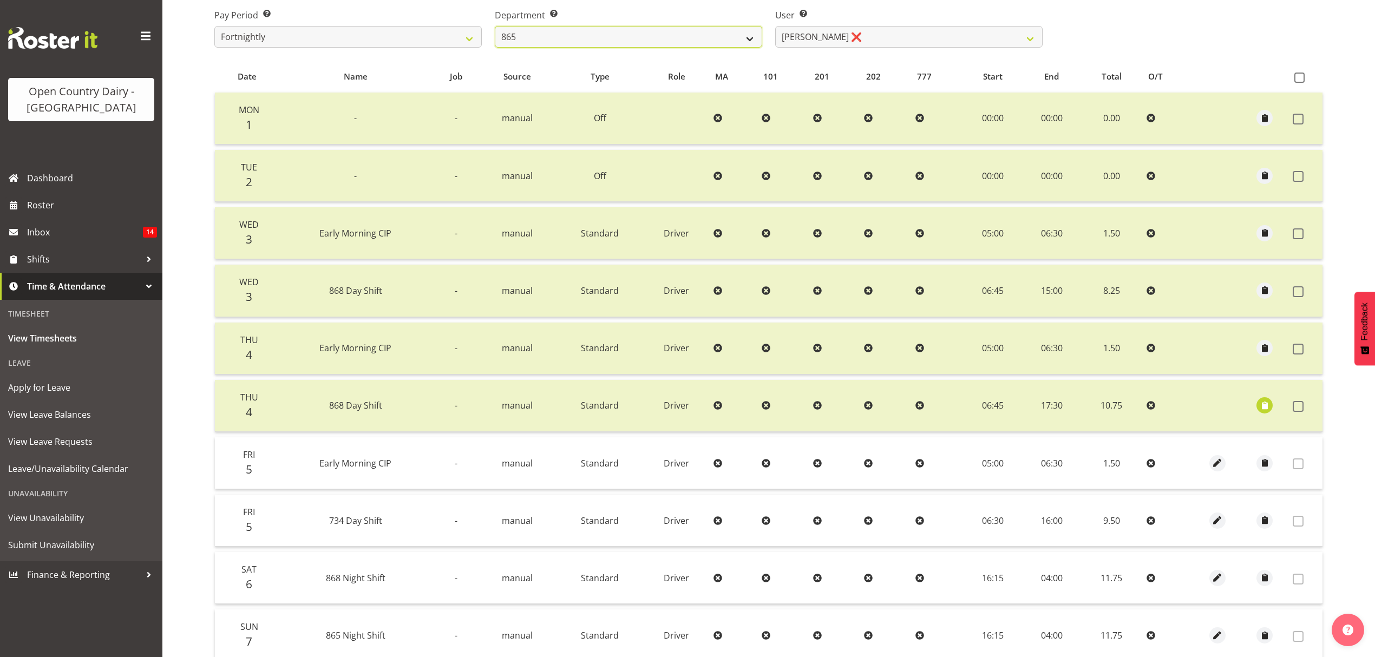
click at [700, 35] on select "734 735 736 737 738 739 851 852 853 854 855 856 858 861 862 865 868 869 870 873" at bounding box center [628, 37] width 267 height 22
select select "782"
click at [495, 27] on select "734 735 736 737 738 739 851 852 853 854 855 856 858 861 862 865 868 869 870 873" at bounding box center [628, 37] width 267 height 22
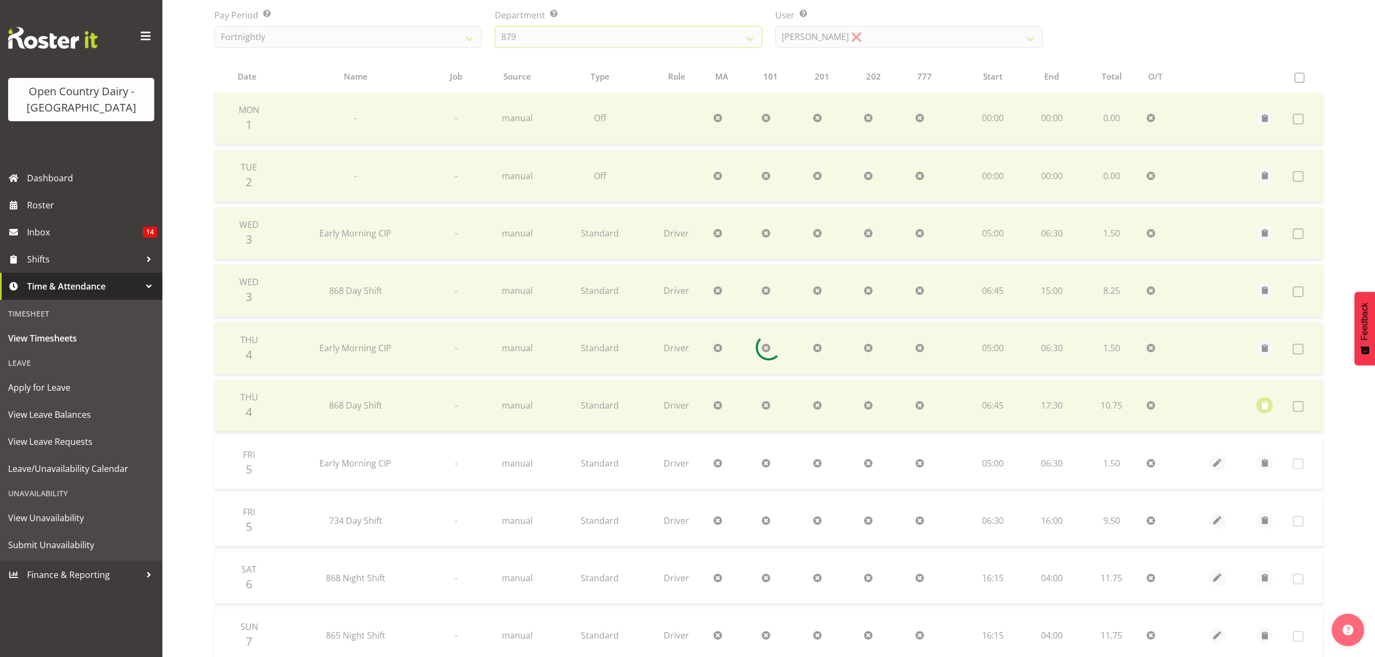
scroll to position [108, 0]
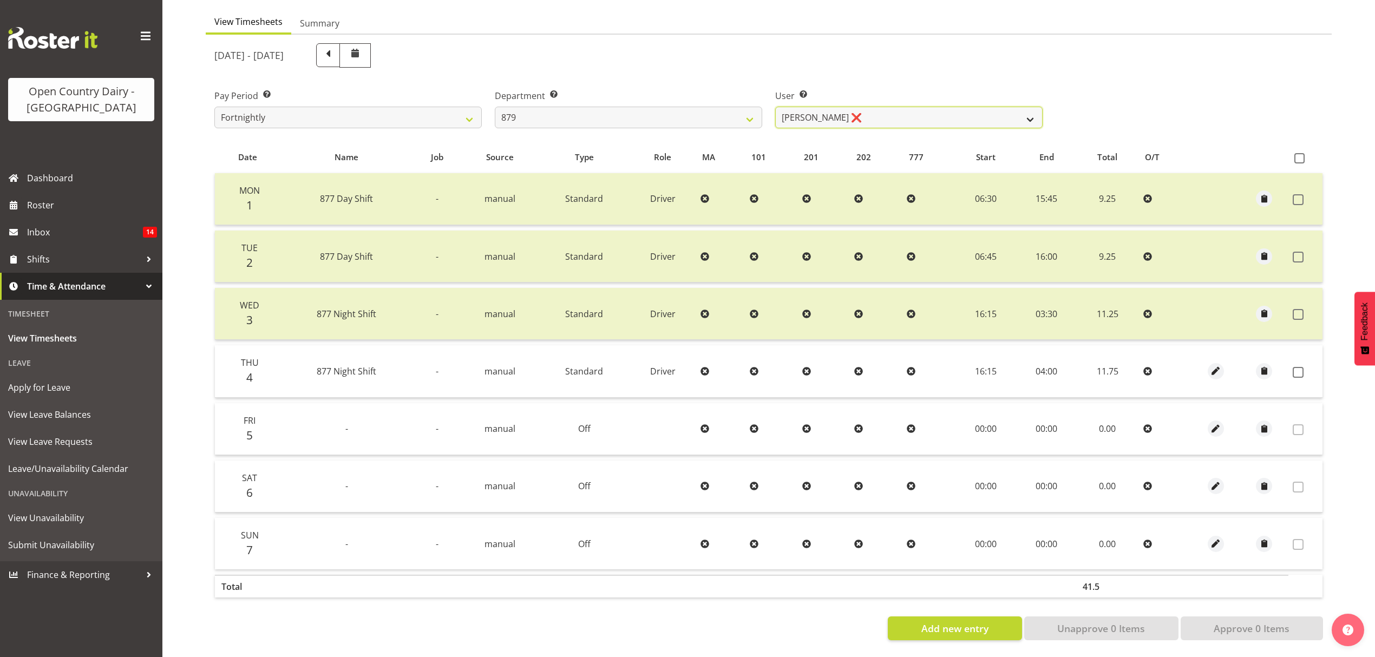
click at [832, 111] on select "Bryan Windle ❌ John Dalton ❌ Rodney Hamilton ❌ Tony Corr ❌" at bounding box center [908, 118] width 267 height 22
select select "7431"
click at [775, 107] on select "Bryan Windle ❌ John Dalton ❌ Rodney Hamilton ❌ Tony Corr ❌" at bounding box center [908, 118] width 267 height 22
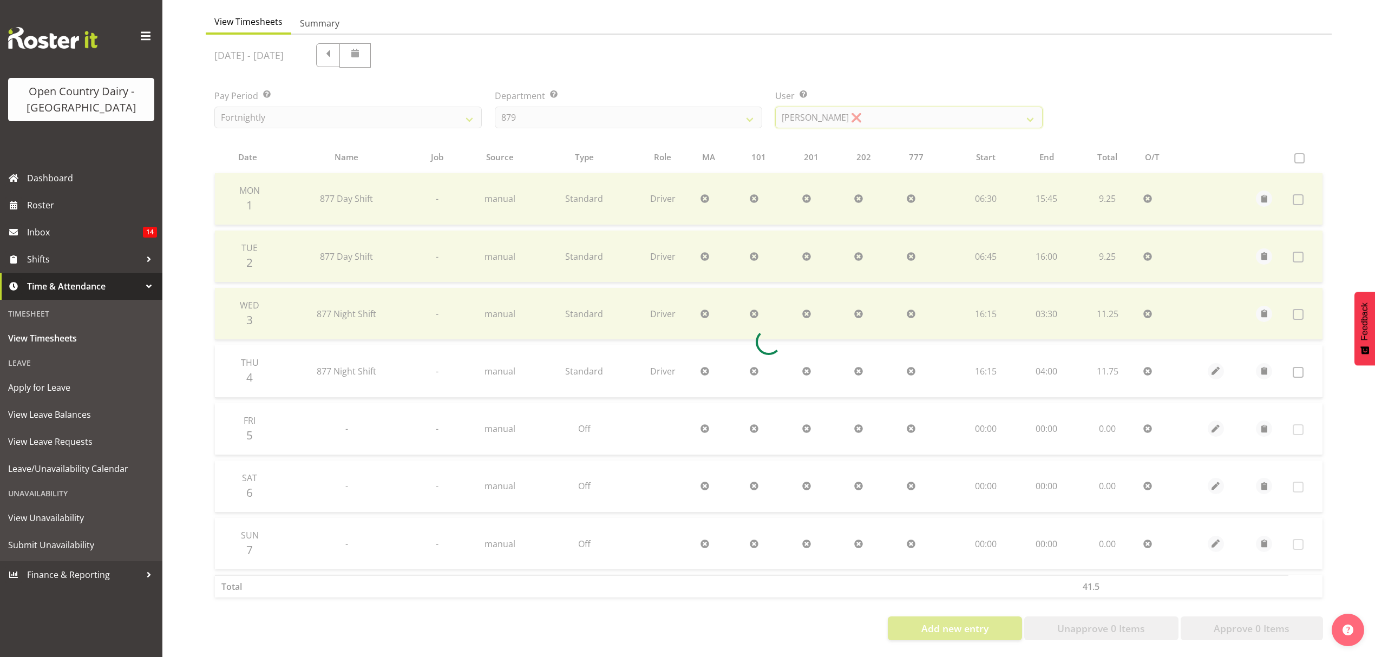
scroll to position [51, 0]
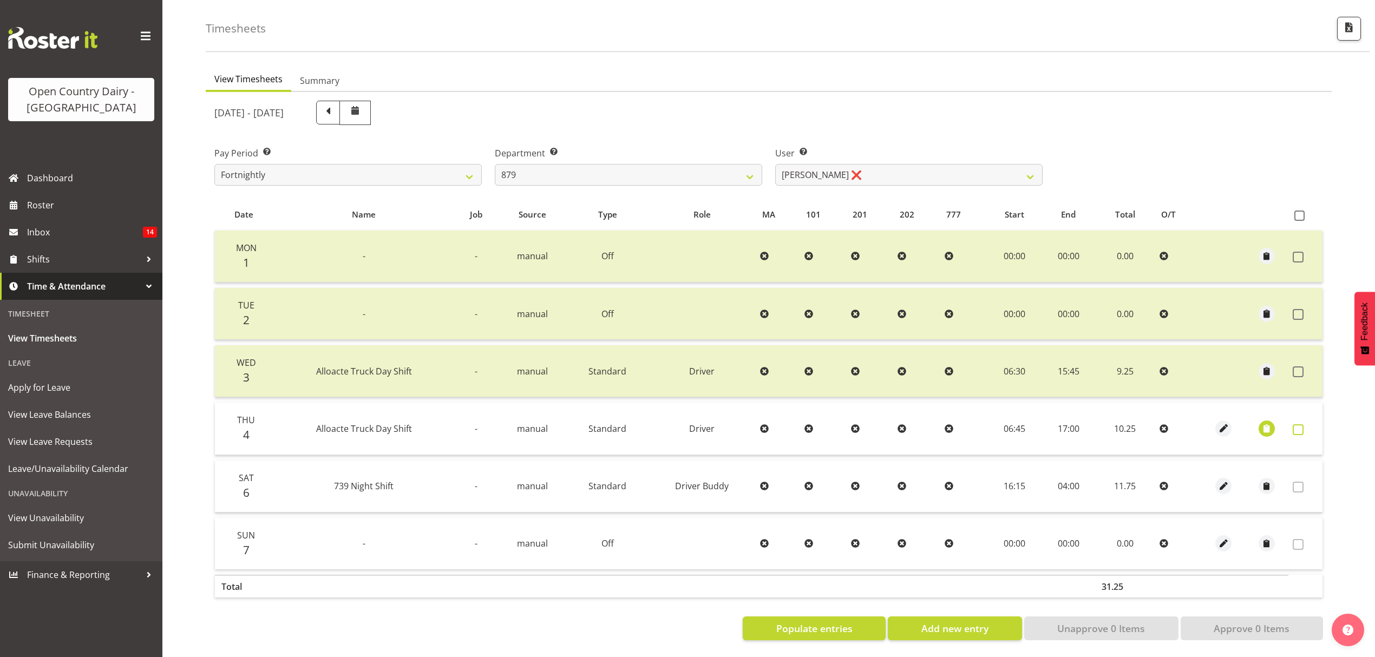
click at [1303, 424] on label at bounding box center [1300, 429] width 17 height 11
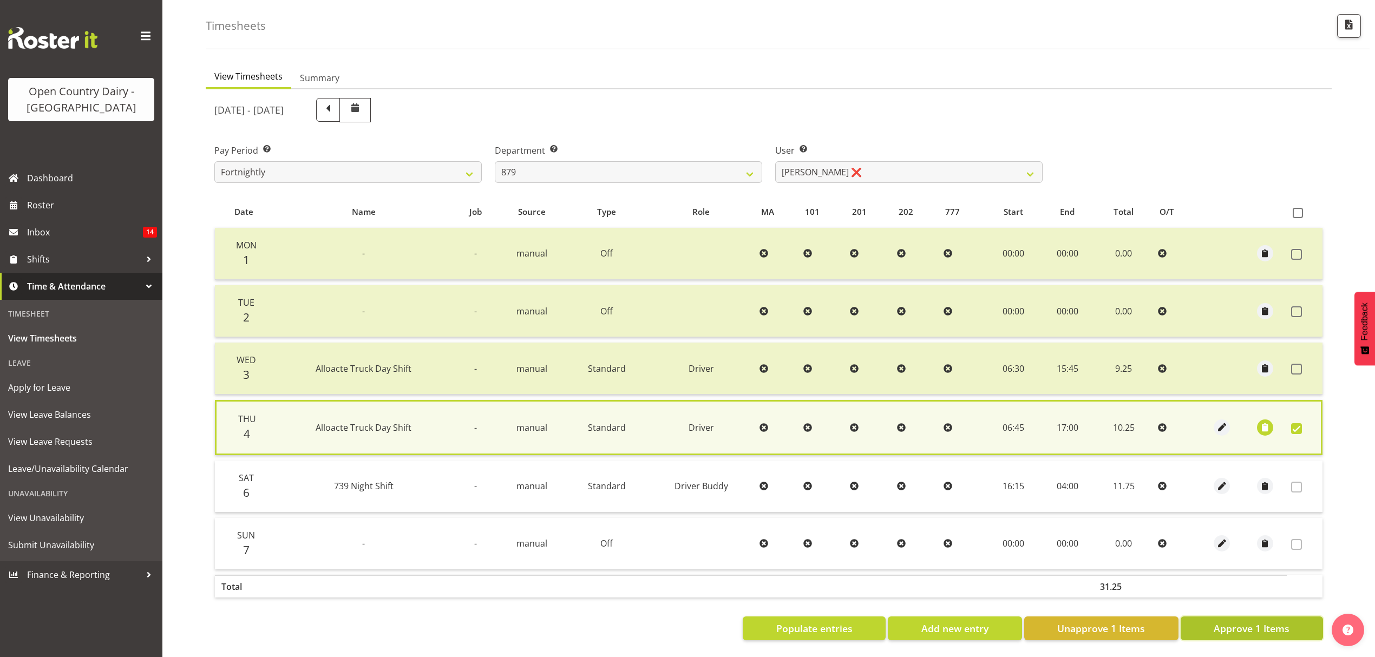
click at [1278, 621] on span "Approve 1 Items" at bounding box center [1251, 628] width 76 height 14
checkbox input "false"
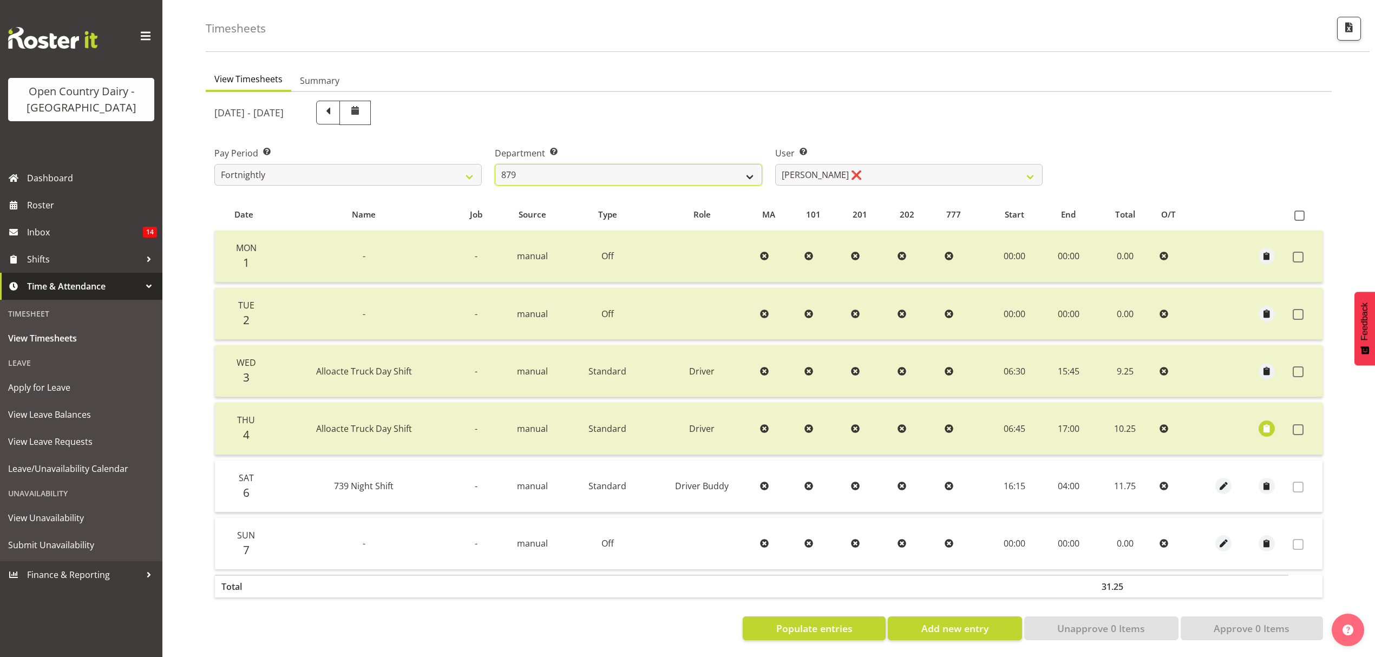
click at [753, 167] on select "734 735 736 737 738 739 851 852 853 854 855 856 858 861 862 865 868 869 870 873" at bounding box center [628, 175] width 267 height 22
select select "687"
click at [495, 164] on select "734 735 736 737 738 739 851 852 853 854 855 856 858 861 862 865 868 869 870 873" at bounding box center [628, 175] width 267 height 22
select select "10197"
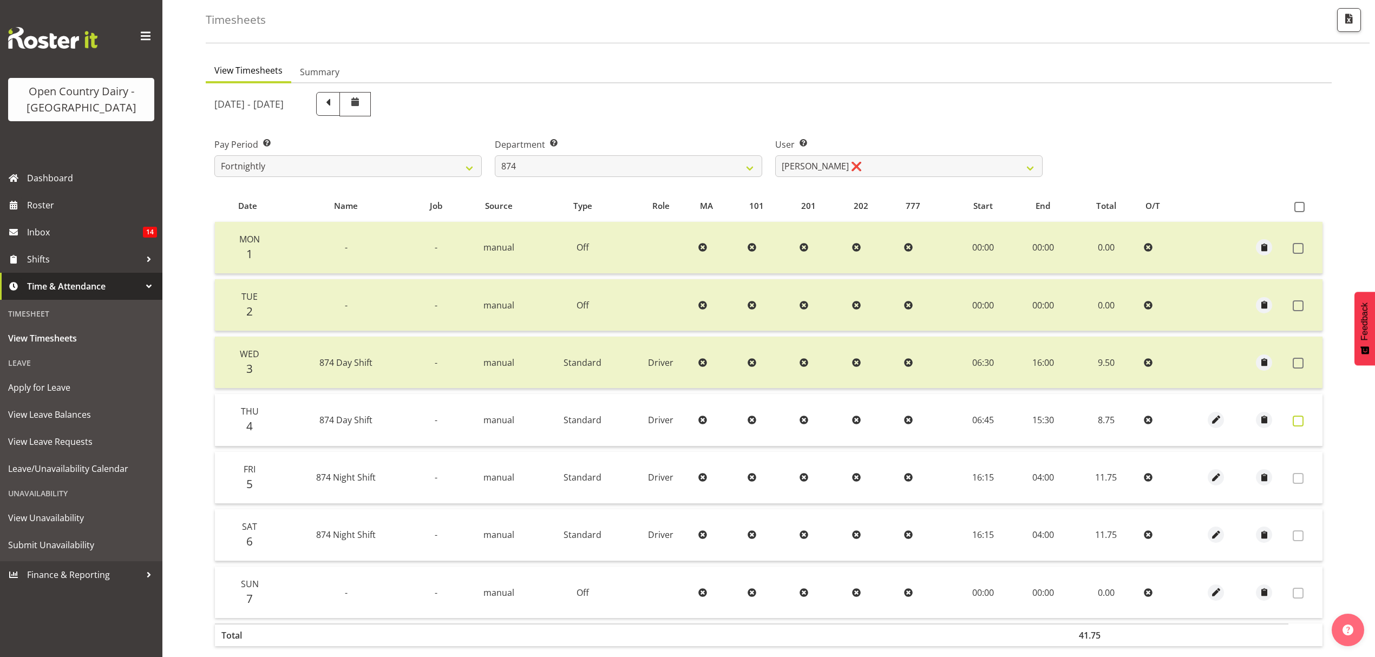
click at [1306, 420] on label at bounding box center [1300, 421] width 17 height 11
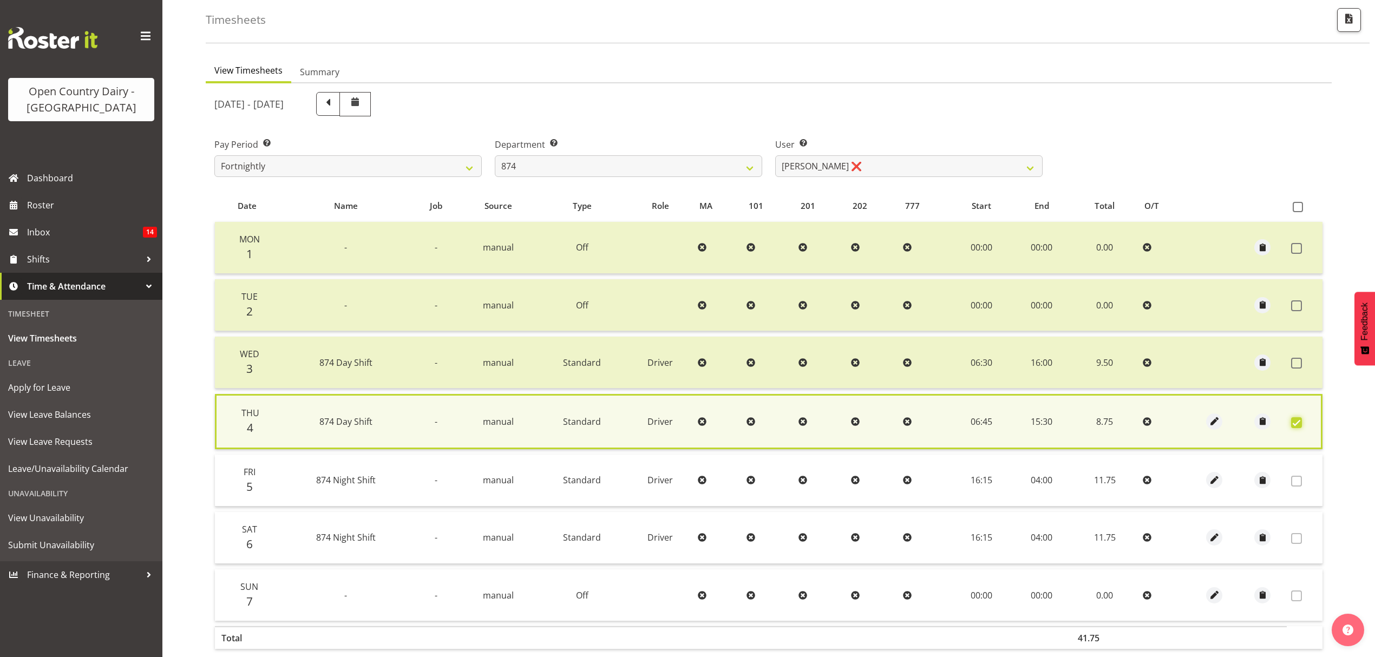
scroll to position [110, 0]
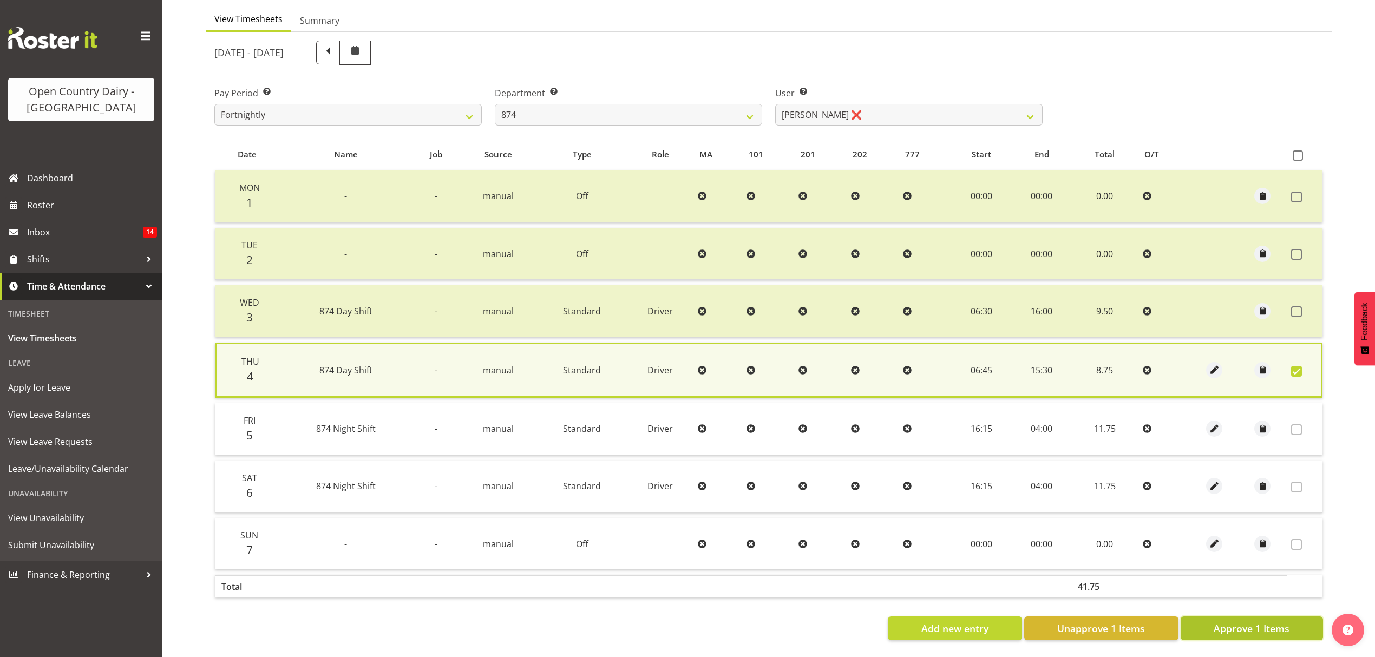
click at [1247, 621] on span "Approve 1 Items" at bounding box center [1251, 628] width 76 height 14
checkbox input "false"
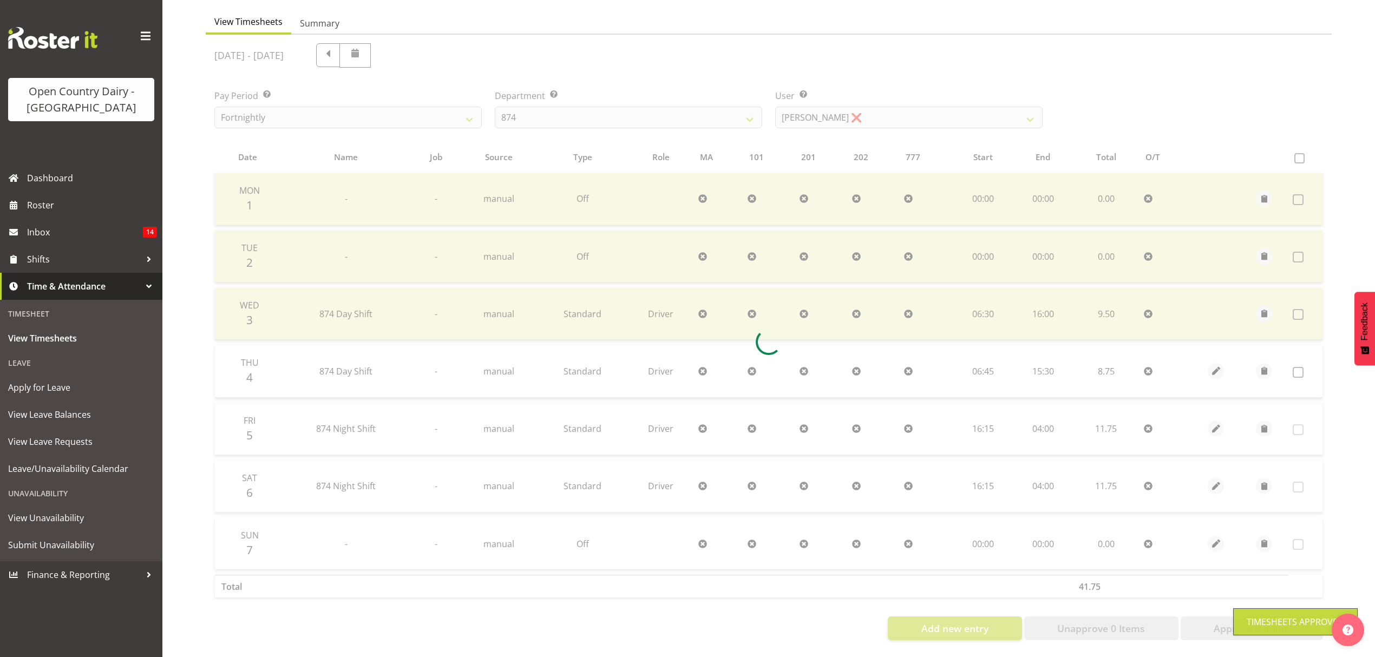
scroll to position [108, 0]
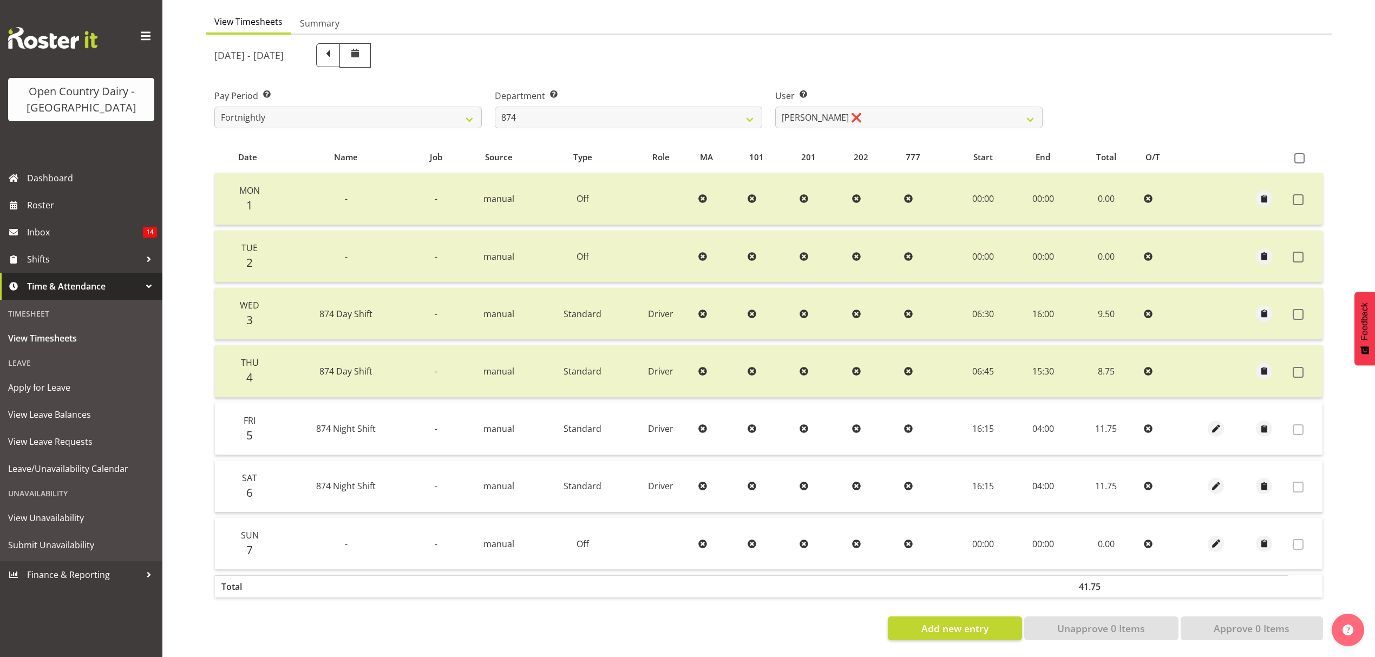
click at [631, 92] on label "Department Select which department you would like to view." at bounding box center [628, 95] width 267 height 13
click at [631, 97] on div "Department Select which department you would like to view. 734 735 736 737 738 …" at bounding box center [628, 108] width 267 height 39
click at [637, 107] on select "734 735 736 737 738 739 851 852 853 854 855 856 858 861 862 865 868 869 870 873" at bounding box center [628, 118] width 267 height 22
select select "689"
click at [495, 107] on select "734 735 736 737 738 739 851 852 853 854 855 856 858 861 862 865 868 869 870 873" at bounding box center [628, 118] width 267 height 22
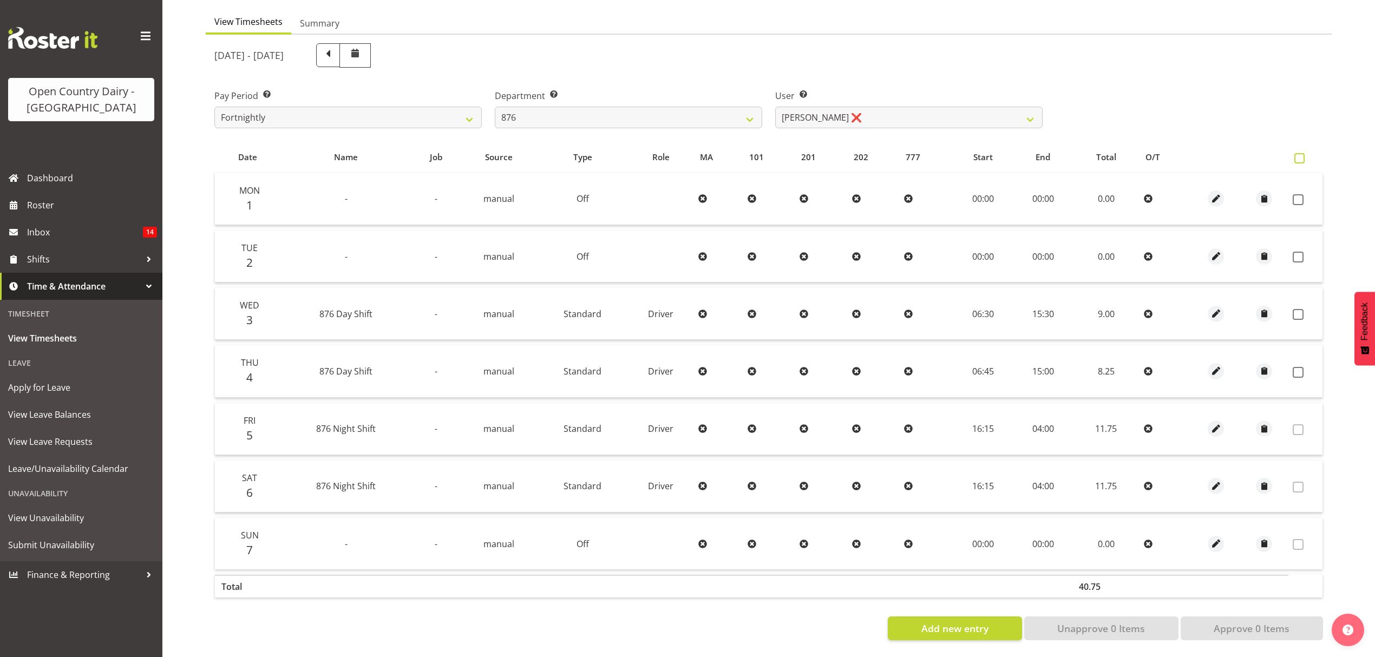
click at [1294, 153] on span at bounding box center [1299, 158] width 10 height 10
click at [1294, 155] on input "checkbox" at bounding box center [1297, 158] width 7 height 7
checkbox input "true"
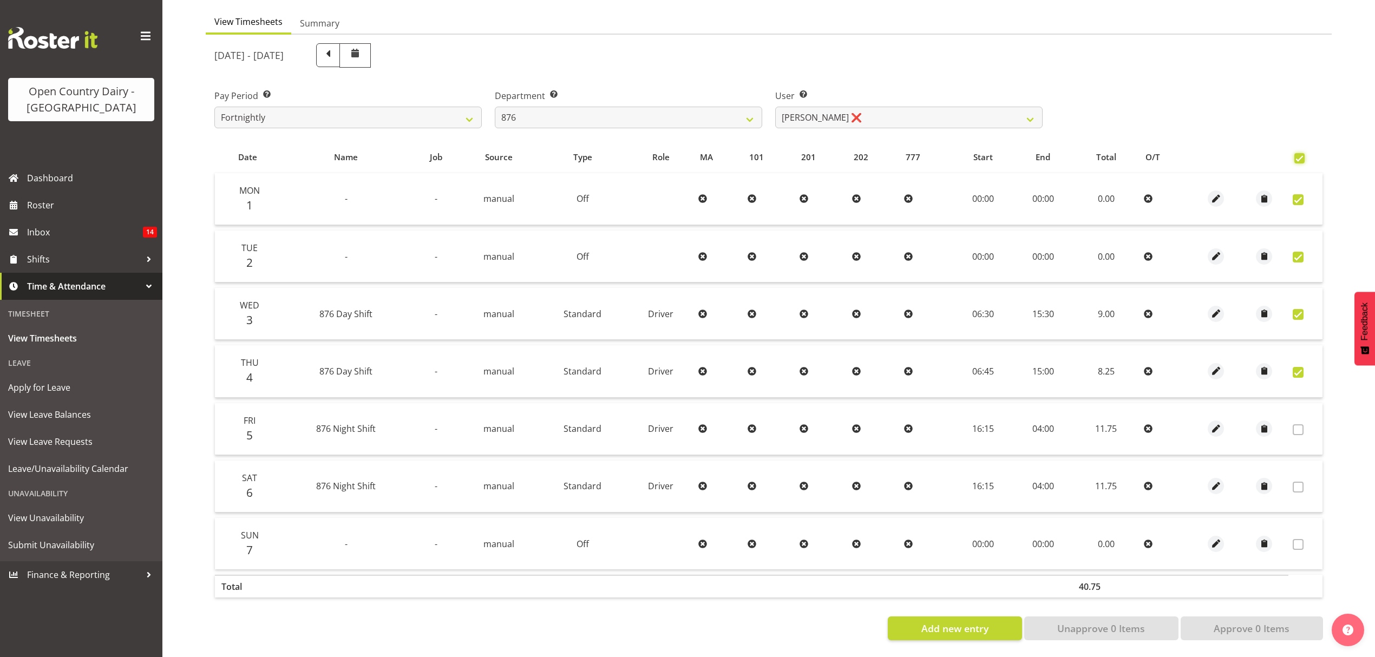
checkbox input "true"
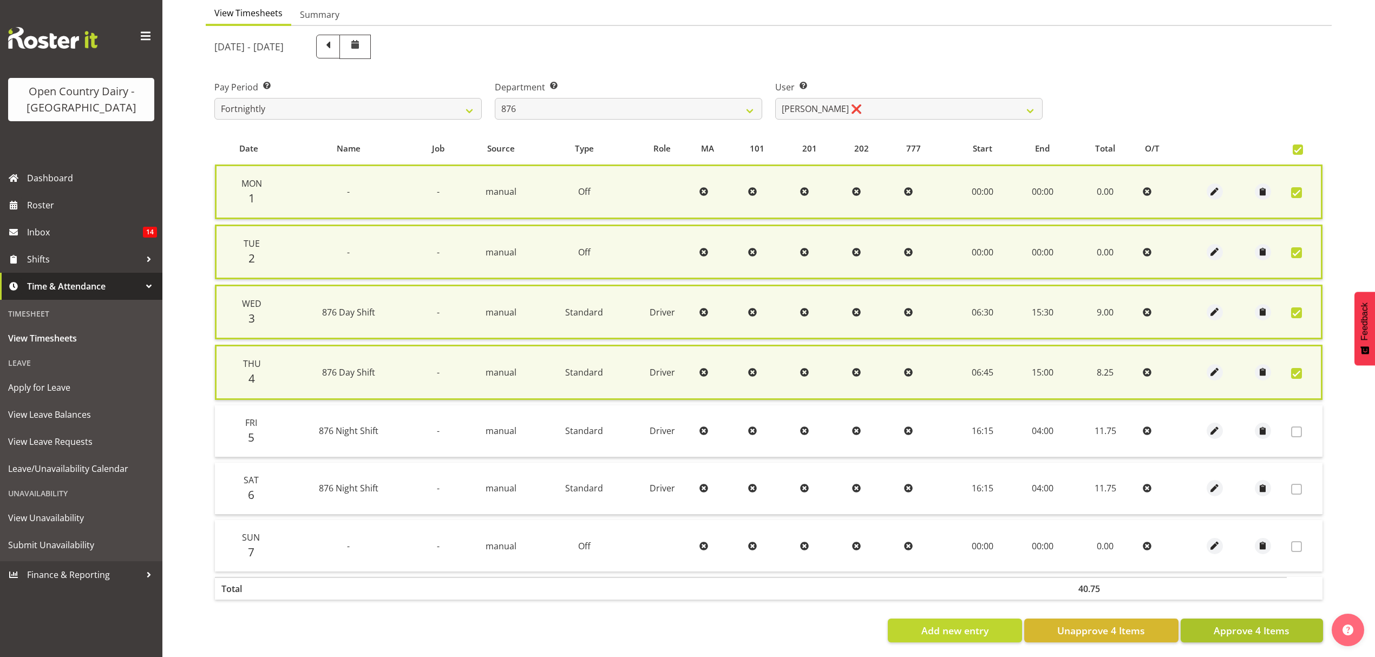
drag, startPoint x: 1231, startPoint y: 603, endPoint x: 1232, endPoint y: 623, distance: 20.6
click at [1232, 620] on div "Date Name Job Source Type Role MA 101 201 202 777 Start End Total O/T Mon 1 - -…" at bounding box center [768, 388] width 1108 height 510
click at [1232, 624] on span "Approve 4 Items" at bounding box center [1251, 630] width 76 height 14
checkbox input "false"
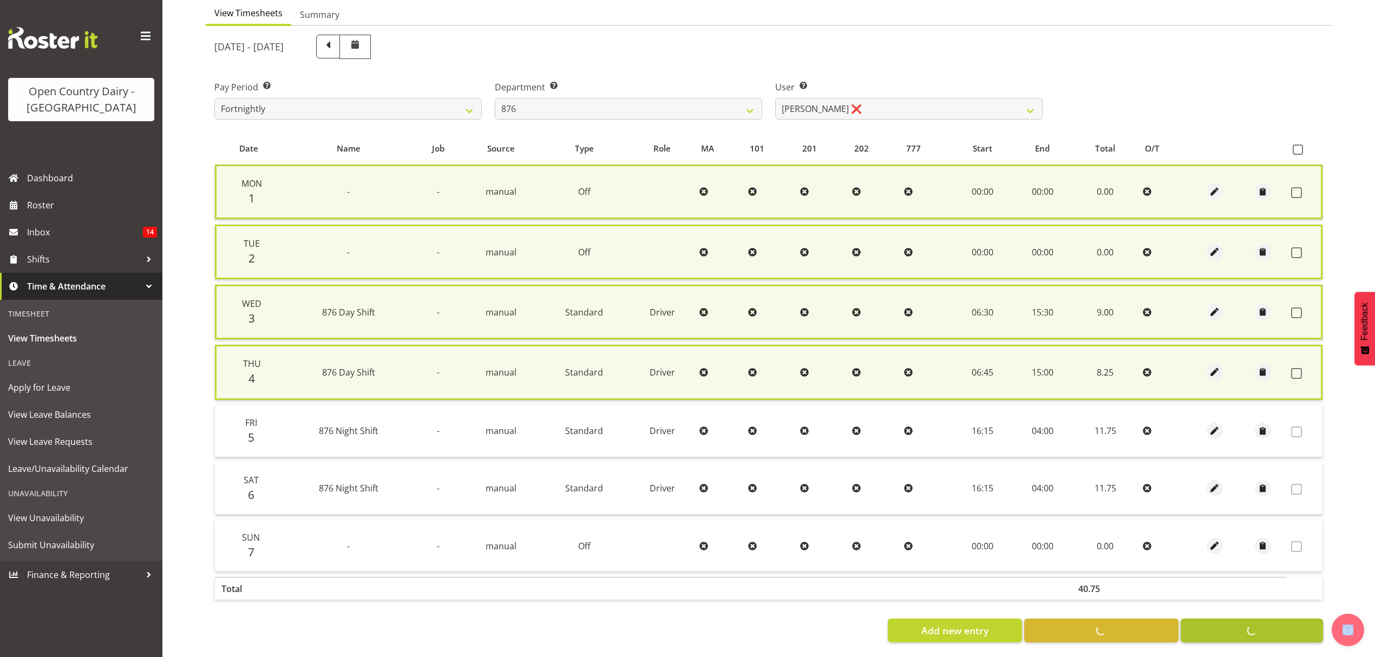
checkbox input "false"
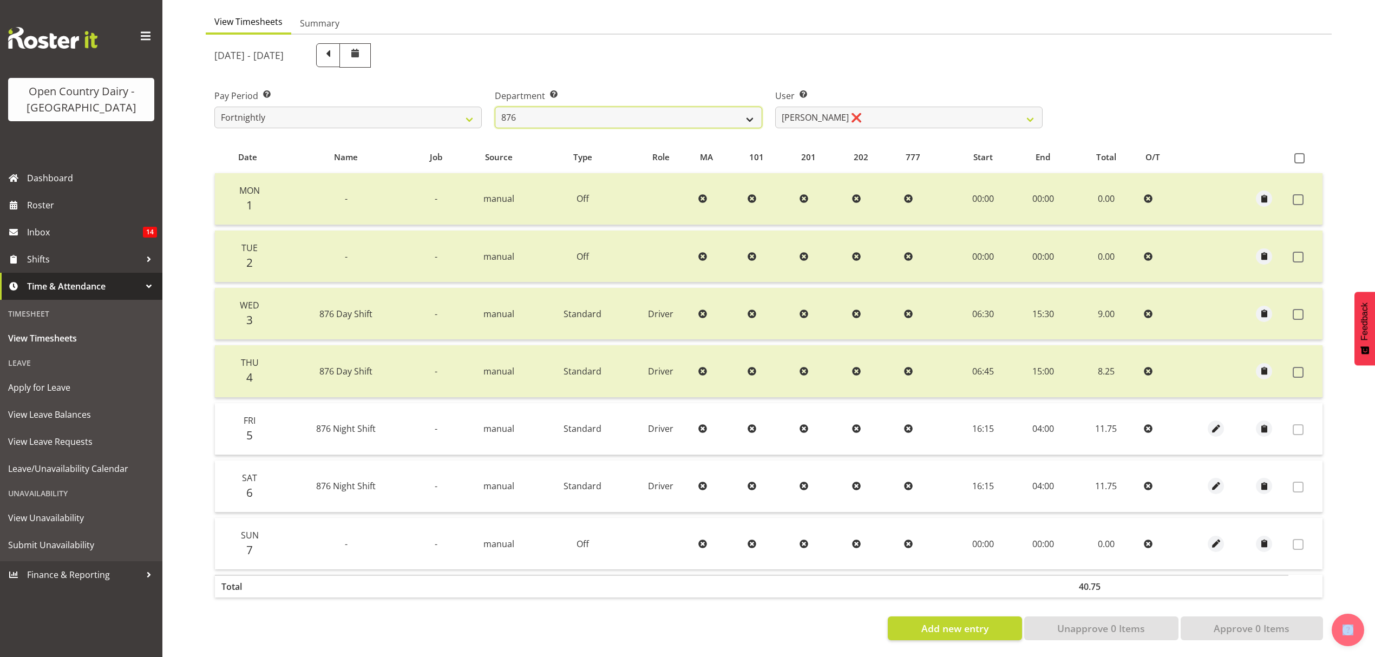
click at [650, 111] on select "734 735 736 737 738 739 851 852 853 854 855 856 858 861 862 865 868 869 870 873" at bounding box center [628, 118] width 267 height 22
select select "690"
click at [495, 107] on select "734 735 736 737 738 739 851 852 853 854 855 856 858 861 862 865 868 869 870 873" at bounding box center [628, 118] width 267 height 22
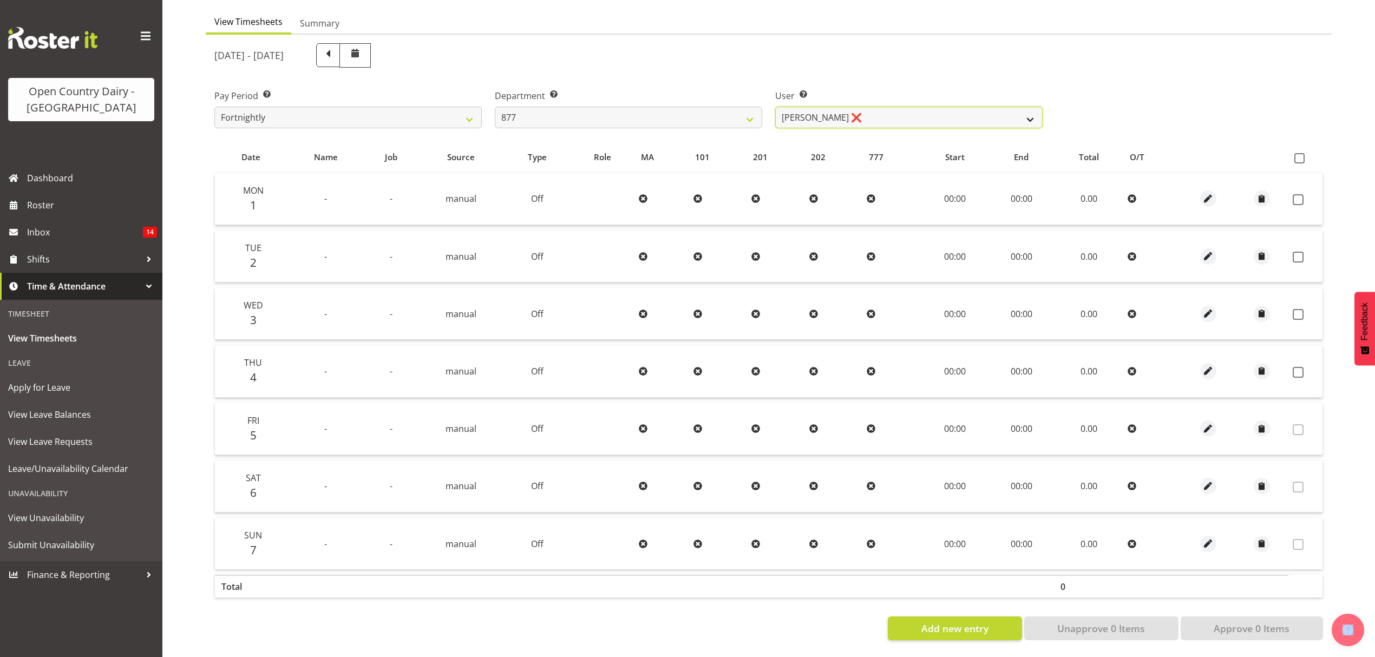
click at [845, 115] on select "Barry Shields ❌ Callum Wells ❌ Helen Bull ❌ Jase Preston ❌" at bounding box center [908, 118] width 267 height 22
select select "7468"
click at [775, 107] on select "Barry Shields ❌ Callum Wells ❌ Helen Bull ❌ Jase Preston ❌" at bounding box center [908, 118] width 267 height 22
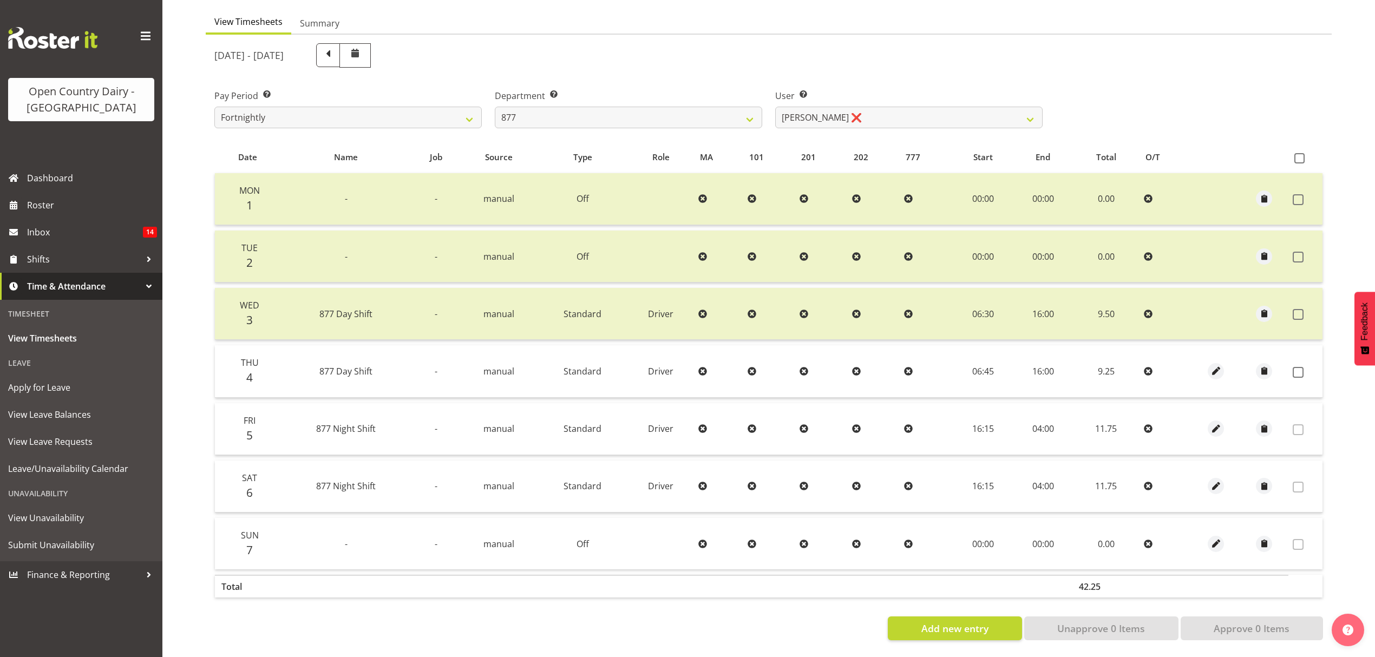
click at [1300, 369] on td at bounding box center [1305, 371] width 34 height 52
click at [1299, 367] on span at bounding box center [1297, 372] width 11 height 11
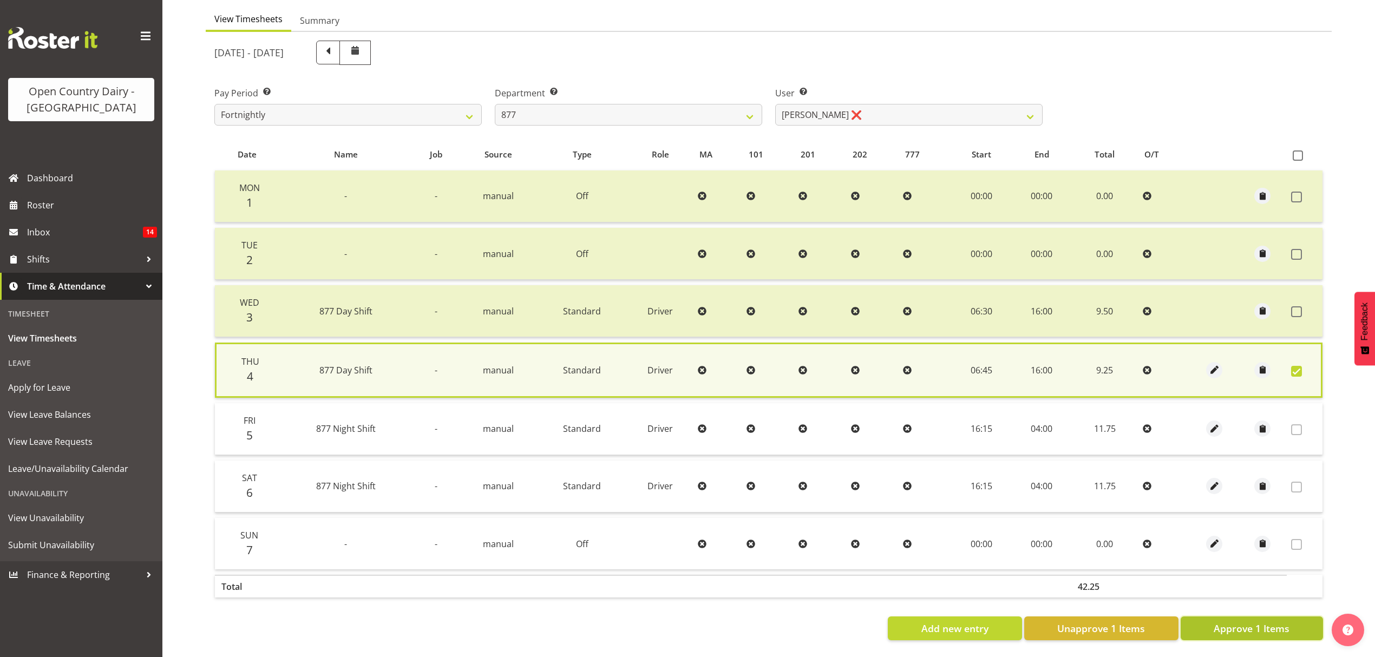
click at [1259, 622] on span "Approve 1 Items" at bounding box center [1251, 628] width 76 height 14
checkbox input "false"
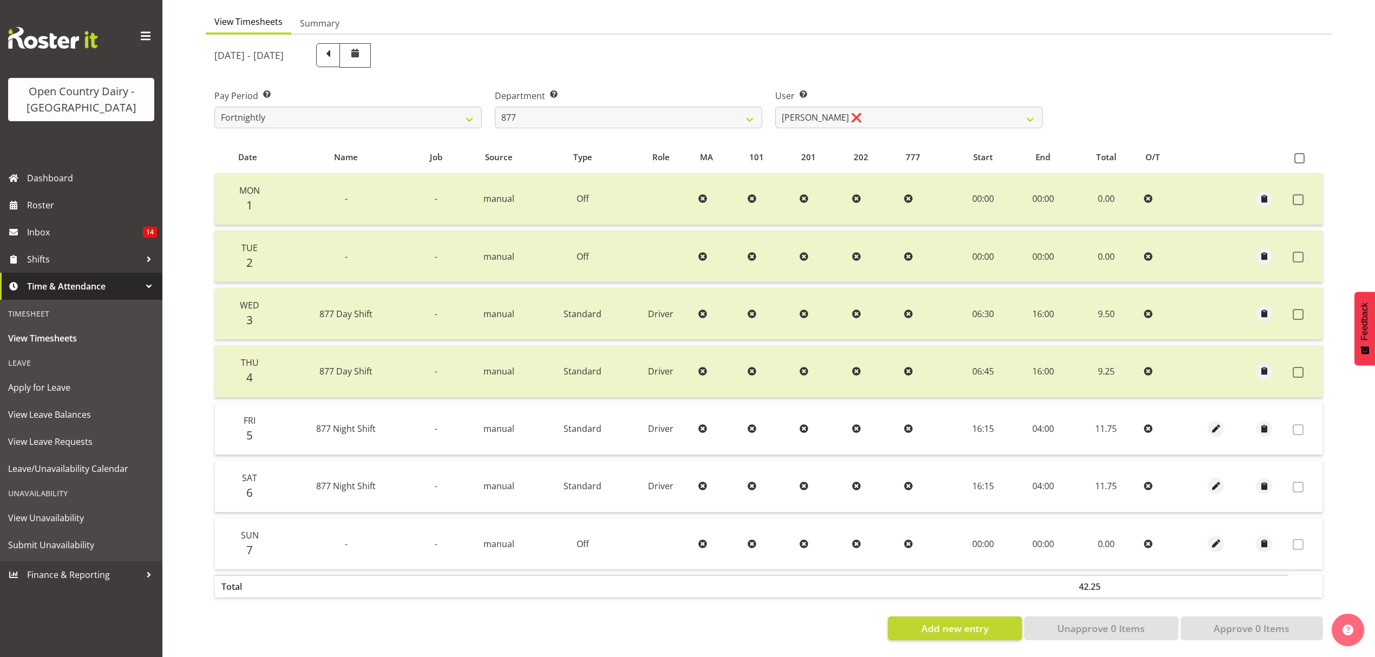
click at [695, 94] on label "Department Select which department you would like to view." at bounding box center [628, 95] width 267 height 13
click at [705, 120] on select "734 735 736 737 738 739 851 852 853 854 855 856 858 861 862 865 868 869 870 873" at bounding box center [628, 118] width 267 height 22
click at [703, 111] on select "734 735 736 737 738 739 851 852 853 854 855 856 858 861 862 865 868 869 870 873" at bounding box center [628, 118] width 267 height 22
select select "691"
click at [495, 107] on select "734 735 736 737 738 739 851 852 853 854 855 856 858 861 862 865 868 869 870 873" at bounding box center [628, 118] width 267 height 22
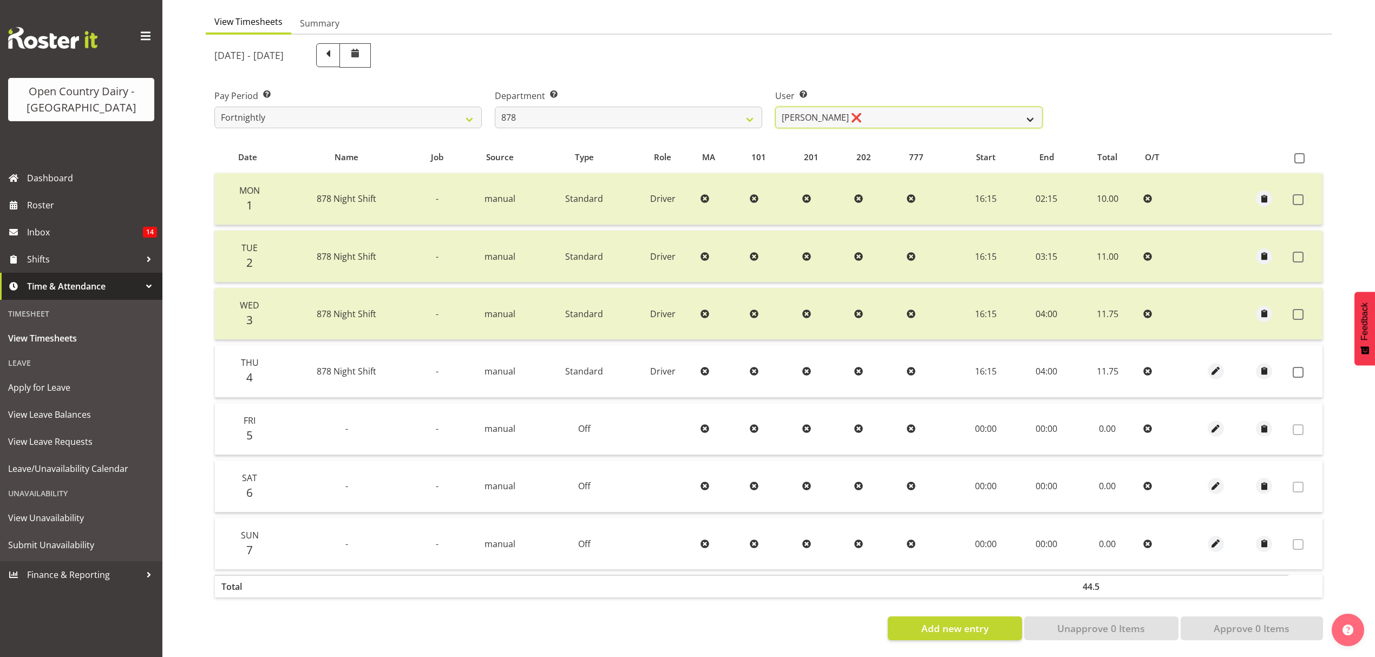
click at [920, 108] on select "Athol Warnock ❌ Dean Tither ❌ Joshua Treymane ❌ Vinkie Botha ❌" at bounding box center [908, 118] width 267 height 22
select select "11085"
click at [775, 107] on select "Athol Warnock ❌ Dean Tither ❌ Joshua Treymane ❌ Vinkie Botha ❌" at bounding box center [908, 118] width 267 height 22
click at [1299, 367] on span at bounding box center [1297, 372] width 11 height 11
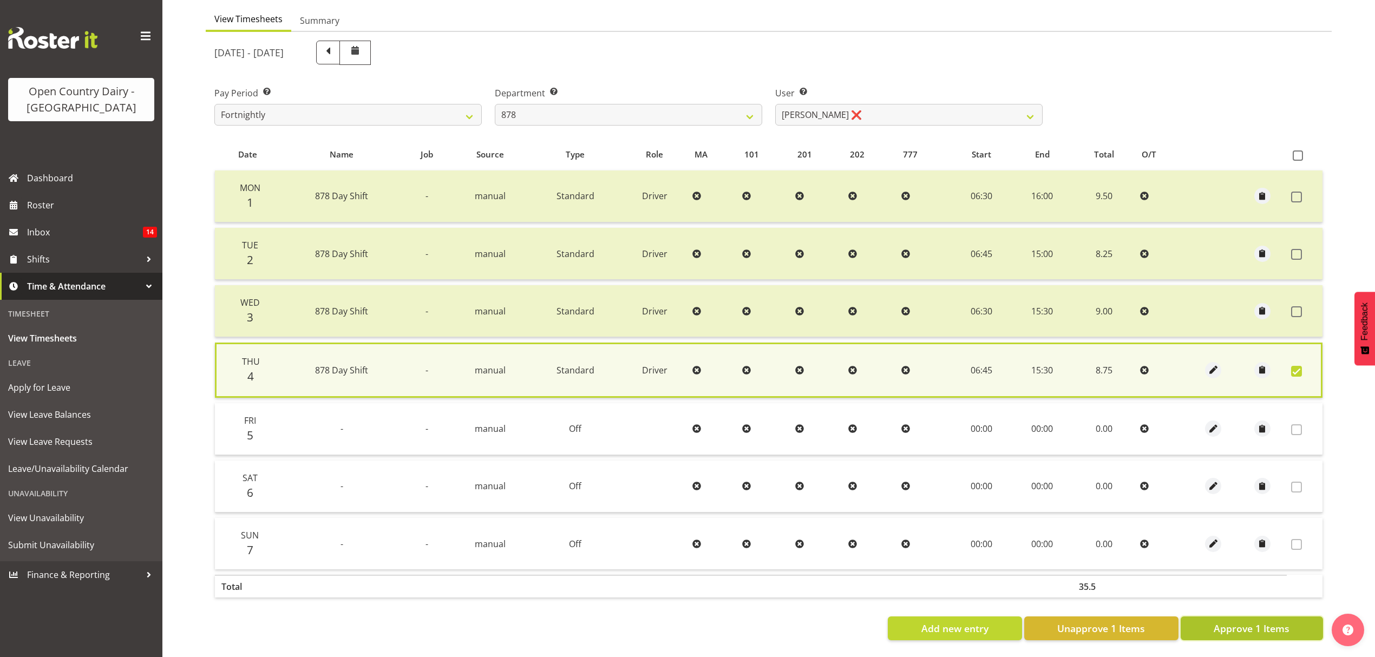
click at [1273, 616] on button "Approve 1 Items" at bounding box center [1251, 628] width 142 height 24
checkbox input "false"
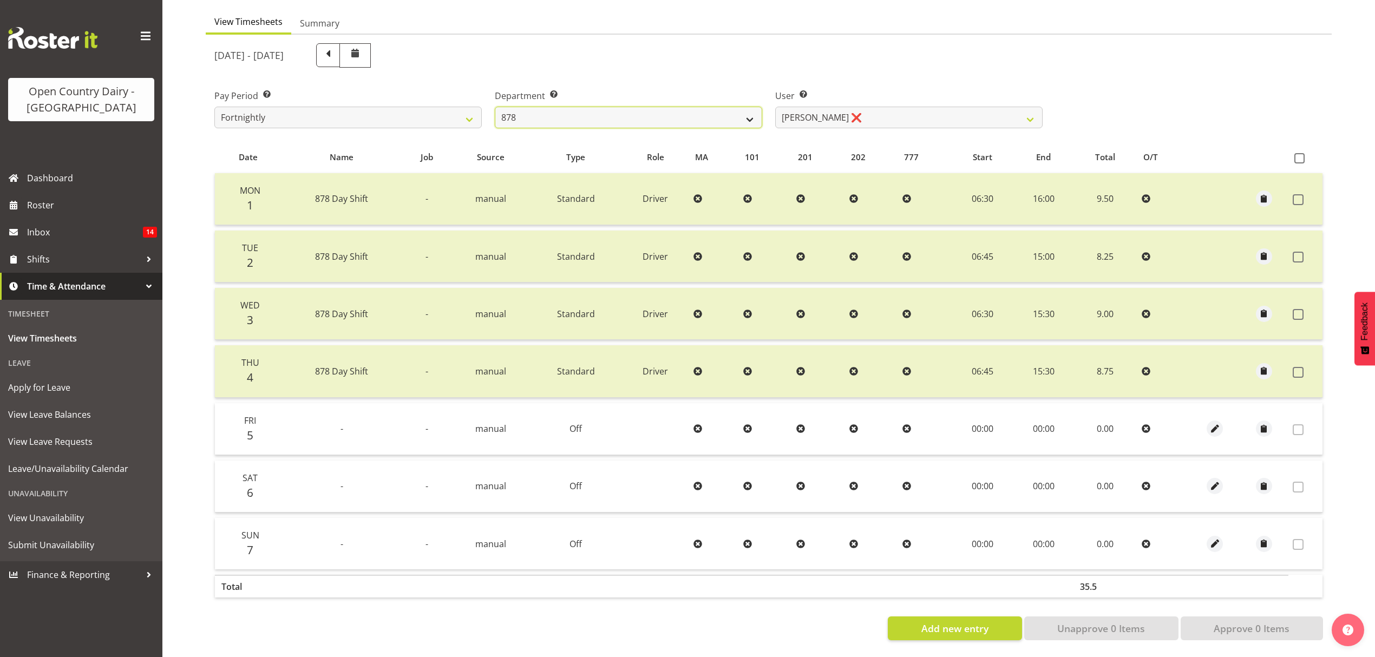
click at [687, 109] on select "734 735 736 737 738 739 851 852 853 854 855 856 858 861 862 865 868 869 870 873" at bounding box center [628, 118] width 267 height 22
select select "908"
click at [495, 107] on select "734 735 736 737 738 739 851 852 853 854 855 856 858 861 862 865 868 869 870 873" at bounding box center [628, 118] width 267 height 22
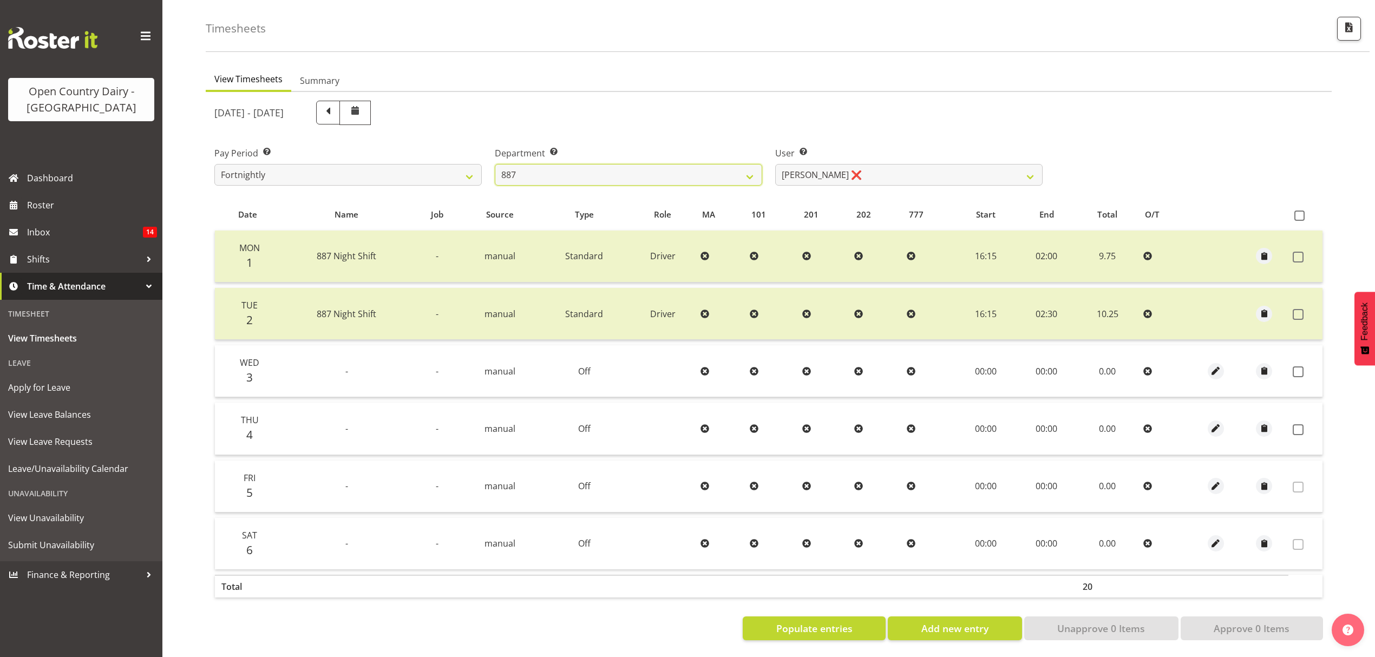
scroll to position [51, 0]
click at [843, 172] on select "Andrew Muir ❌ Bruce Spencer ❌ Neville Hoatten ❌ Warren Tempelman ❌" at bounding box center [908, 175] width 267 height 22
select select "7391"
click at [775, 164] on select "Andrew Muir ❌ Bruce Spencer ❌ Neville Hoatten ❌ Warren Tempelman ❌" at bounding box center [908, 175] width 267 height 22
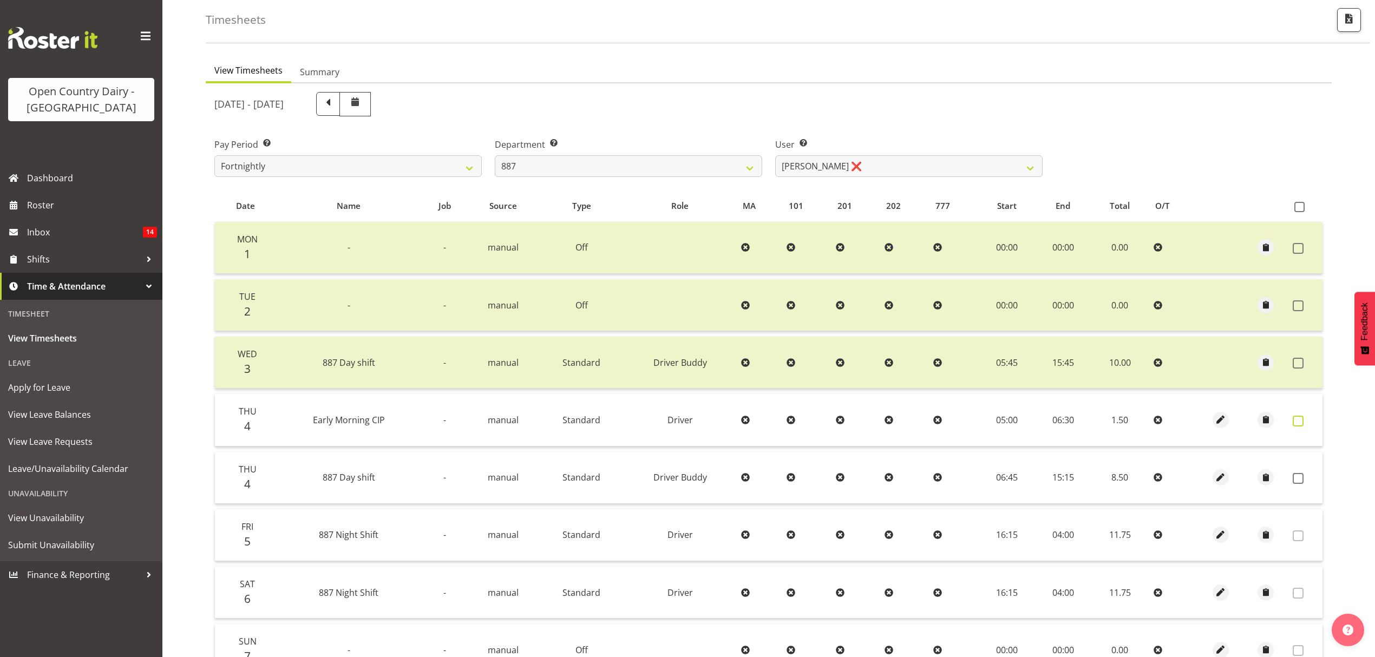
click at [1301, 425] on label at bounding box center [1300, 421] width 17 height 11
checkbox input "true"
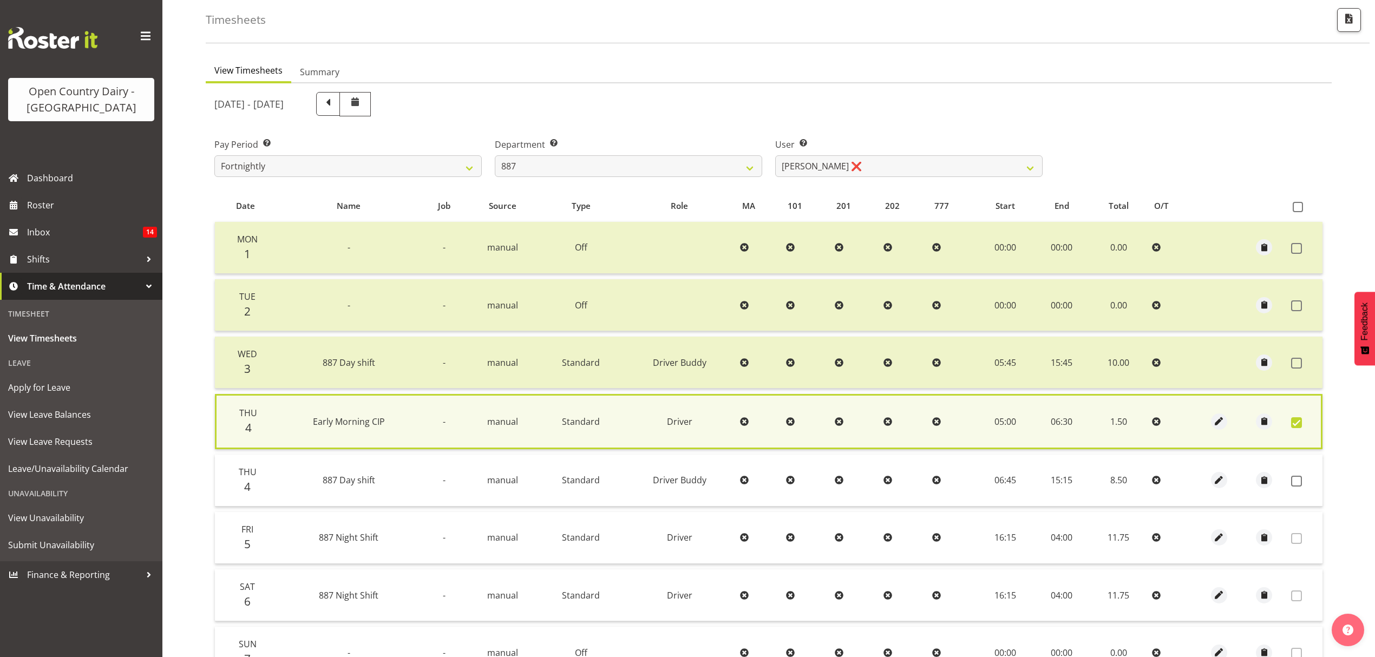
click at [1299, 487] on td at bounding box center [1304, 481] width 36 height 52
click at [1293, 477] on span at bounding box center [1296, 481] width 11 height 11
checkbox input "true"
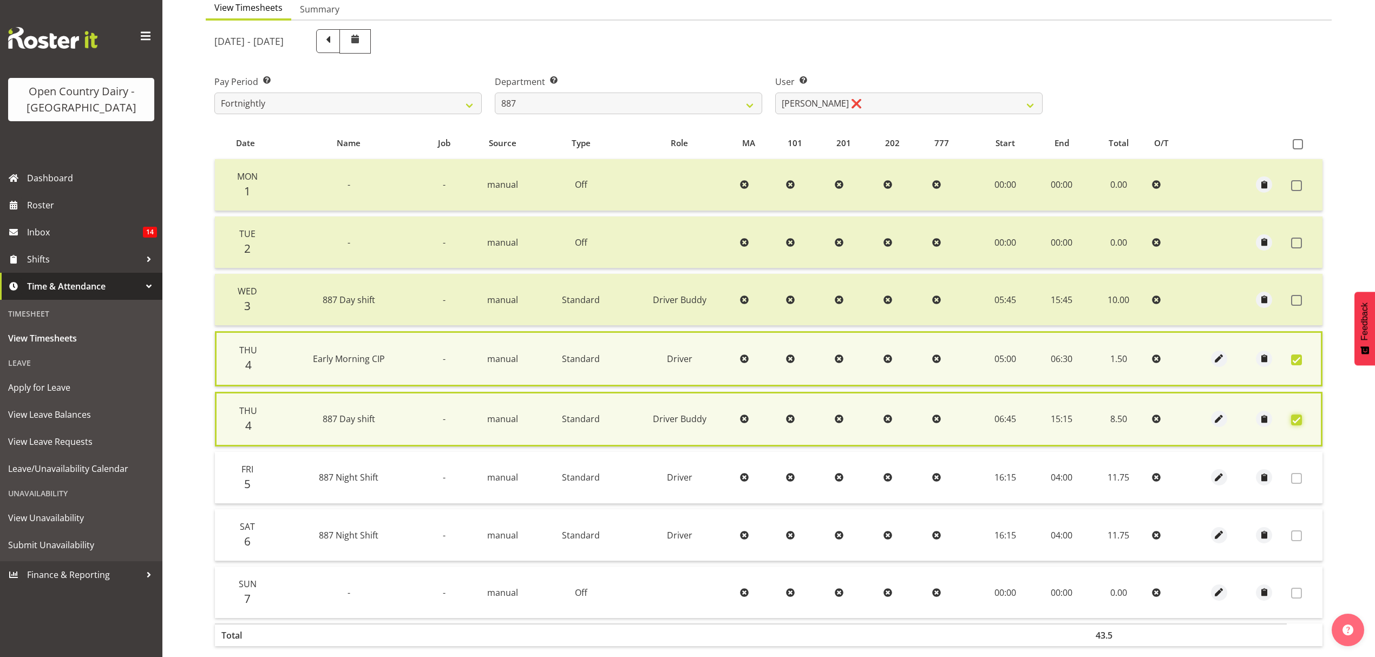
scroll to position [170, 0]
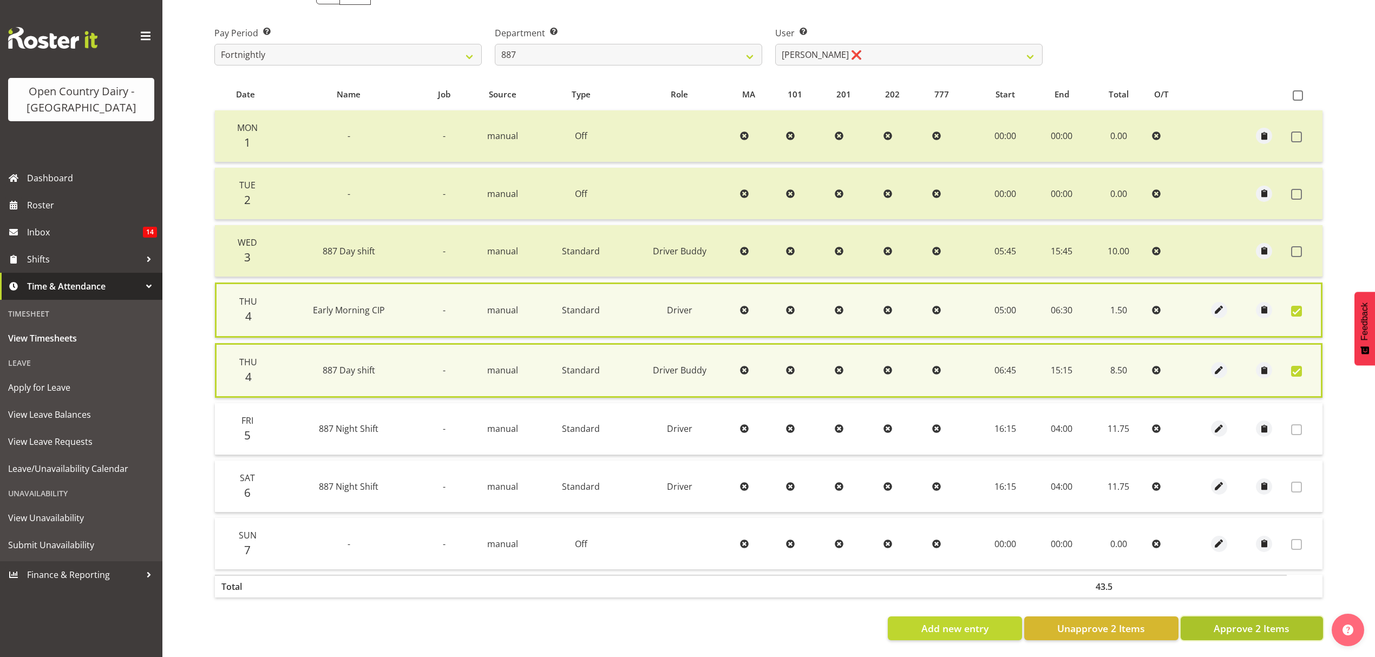
click at [1265, 626] on button "Approve 2 Items" at bounding box center [1251, 628] width 142 height 24
checkbox input "false"
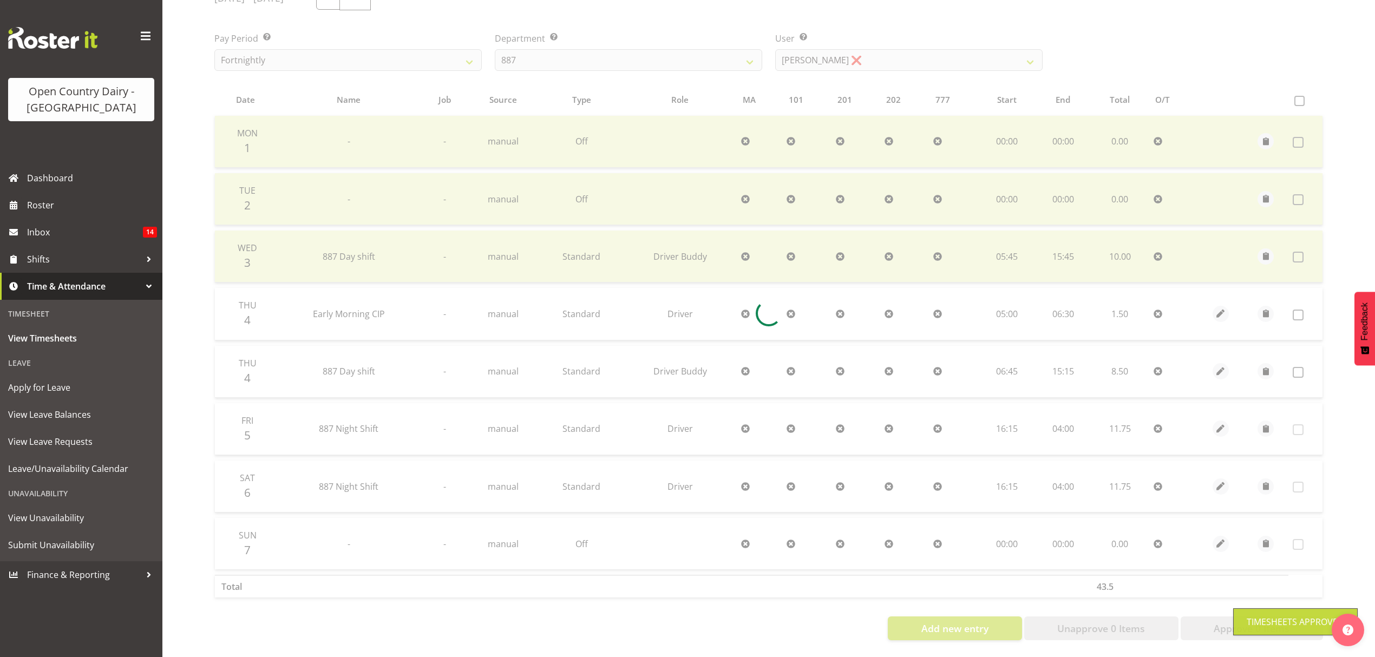
scroll to position [166, 0]
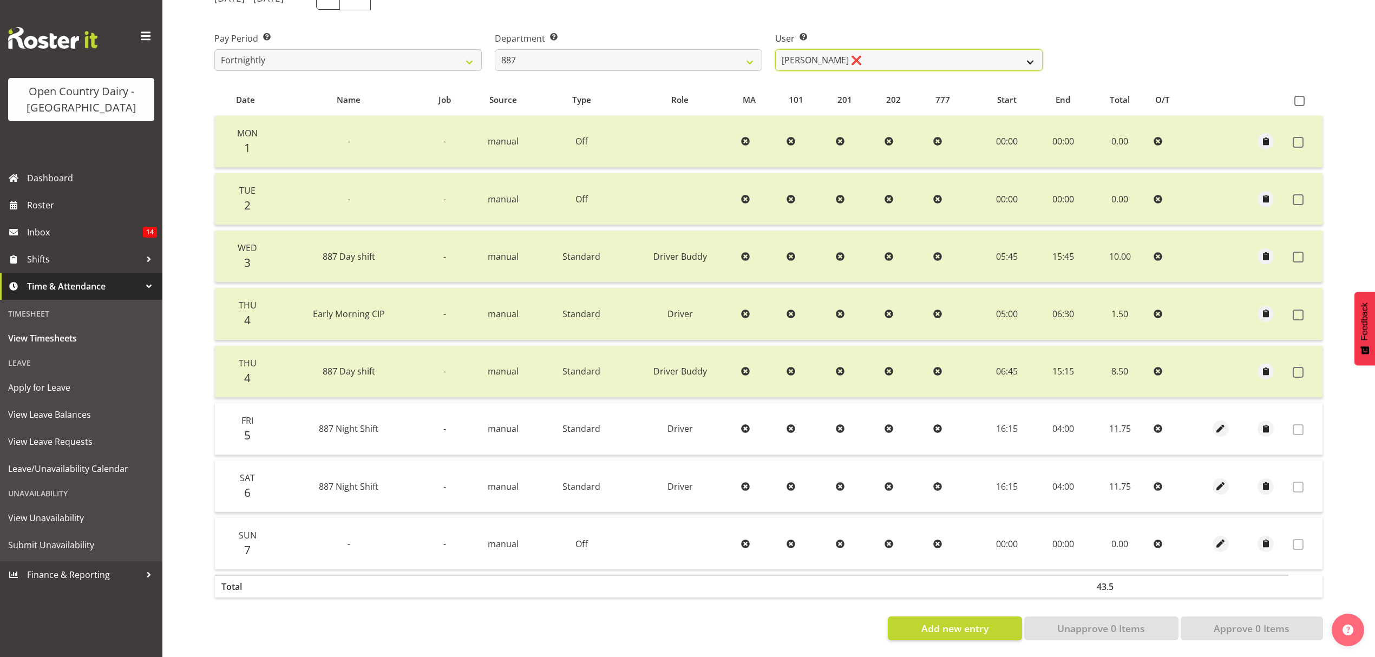
click at [927, 49] on select "Andrew Muir ❌ Bruce Spencer ❌ Neville Hoatten ❌ Warren Tempelman ❌" at bounding box center [908, 60] width 267 height 22
click at [709, 55] on select "734 735 736 737 738 739 851 852 853 854 855 856 858 861 862 865 868 869 870 873" at bounding box center [628, 60] width 267 height 22
select select "692"
click at [495, 49] on select "734 735 736 737 738 739 851 852 853 854 855 856 858 861 862 865 868 869 870 873" at bounding box center [628, 60] width 267 height 22
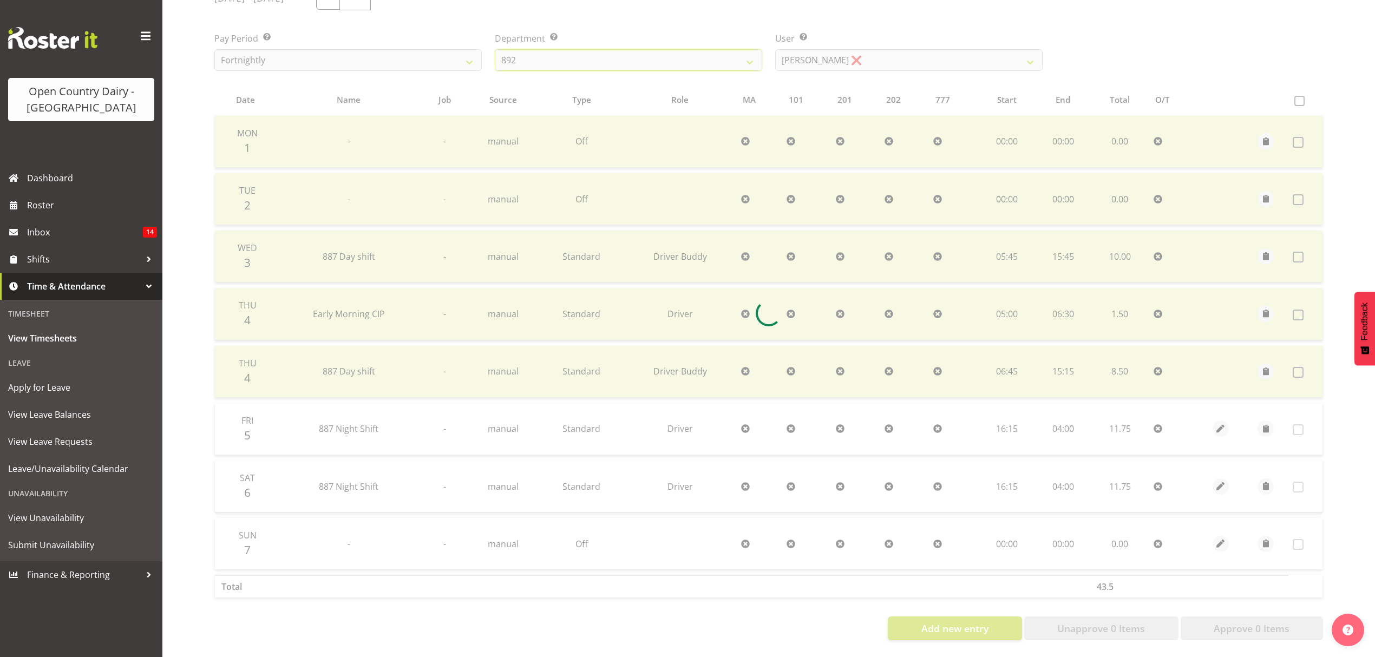
scroll to position [0, 0]
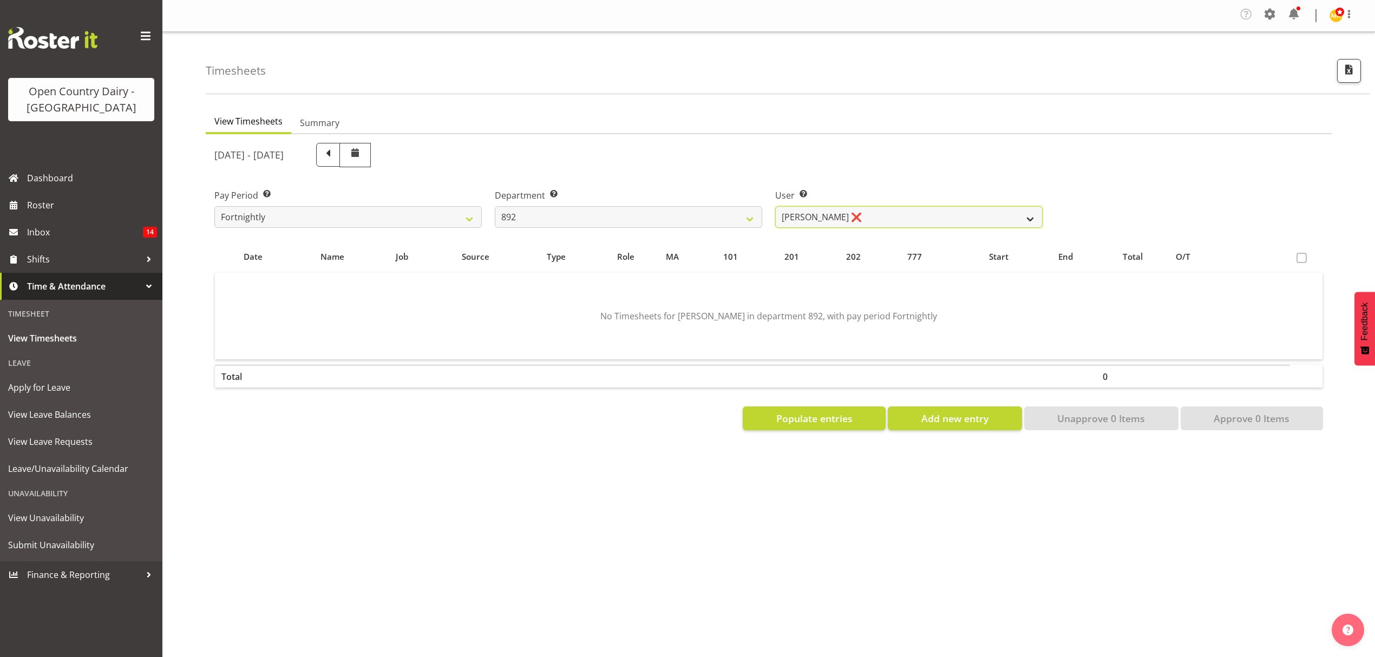
click at [859, 217] on select "Brittany Willis ❌ Danny Davies ❌ David McKenzie ❌ Josh Winship ❌ Reece Calvert ❌" at bounding box center [908, 217] width 267 height 22
click at [775, 207] on select "Brittany Willis ❌ Danny Davies ❌ David McKenzie ❌ Josh Winship ❌ Reece Calvert ❌" at bounding box center [908, 217] width 267 height 22
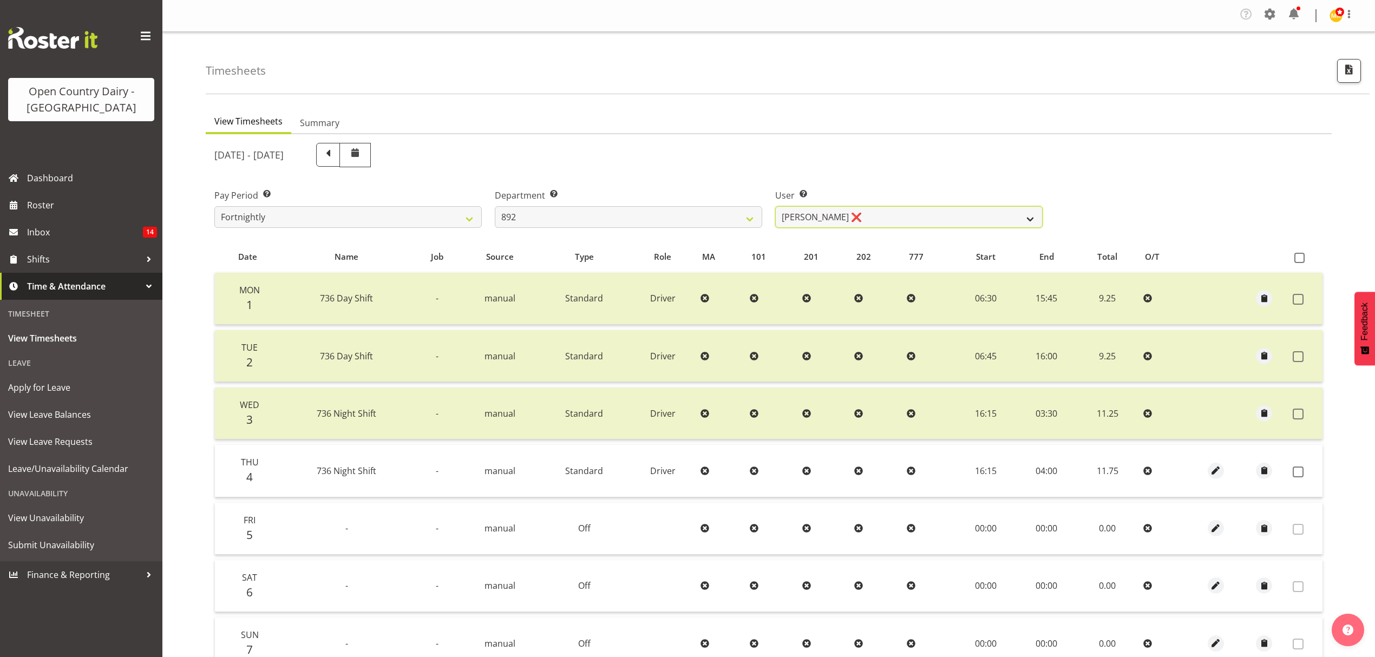
click at [870, 221] on select "Brittany Willis ❌ Danny Davies ❌ David McKenzie ❌ Josh Winship ❌ Reece Calvert ❌" at bounding box center [908, 217] width 267 height 22
select select "11650"
click at [775, 207] on select "Brittany Willis ❌ Danny Davies ❌ David McKenzie ❌ Josh Winship ❌ Reece Calvert ❌" at bounding box center [908, 217] width 267 height 22
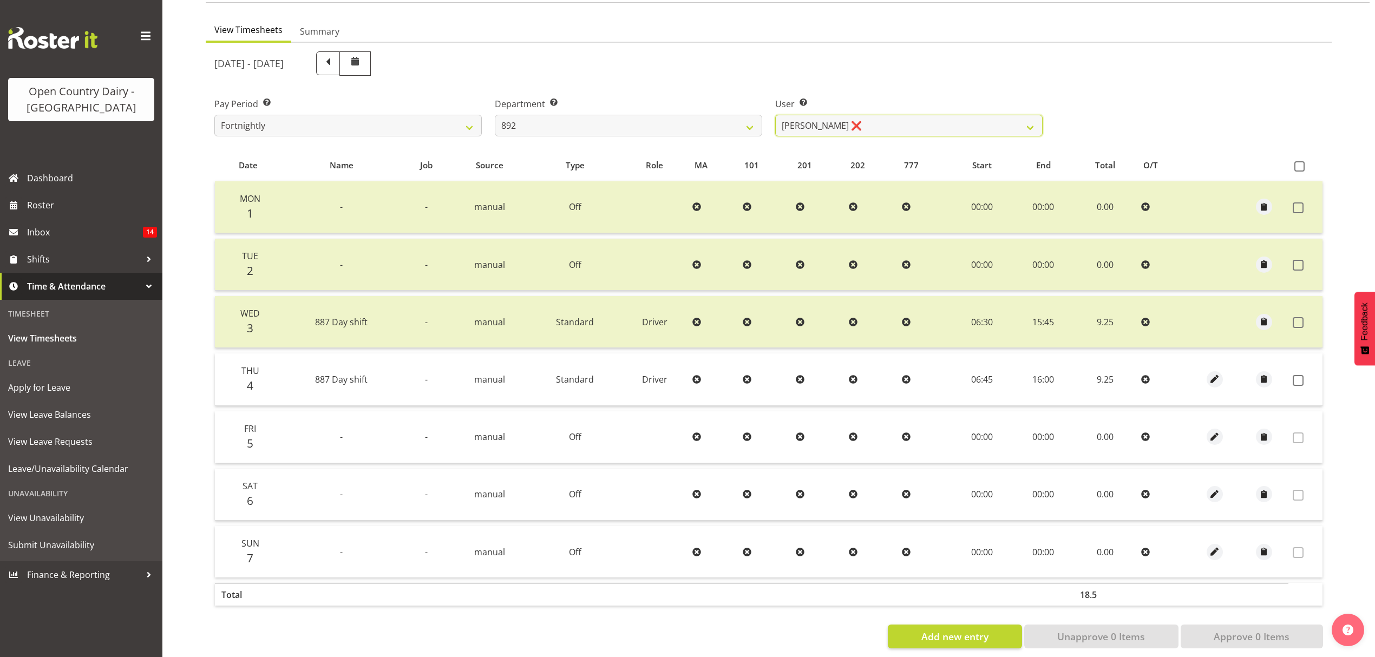
scroll to position [108, 0]
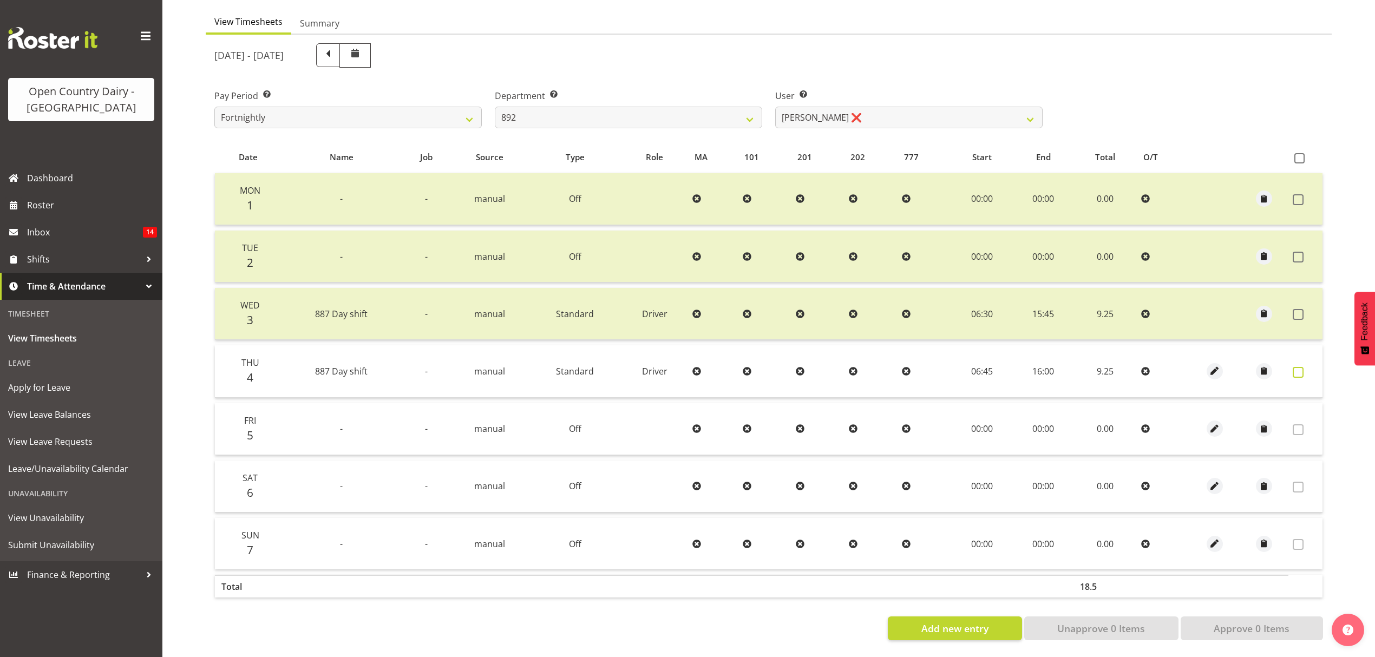
click at [1303, 367] on label at bounding box center [1300, 372] width 17 height 11
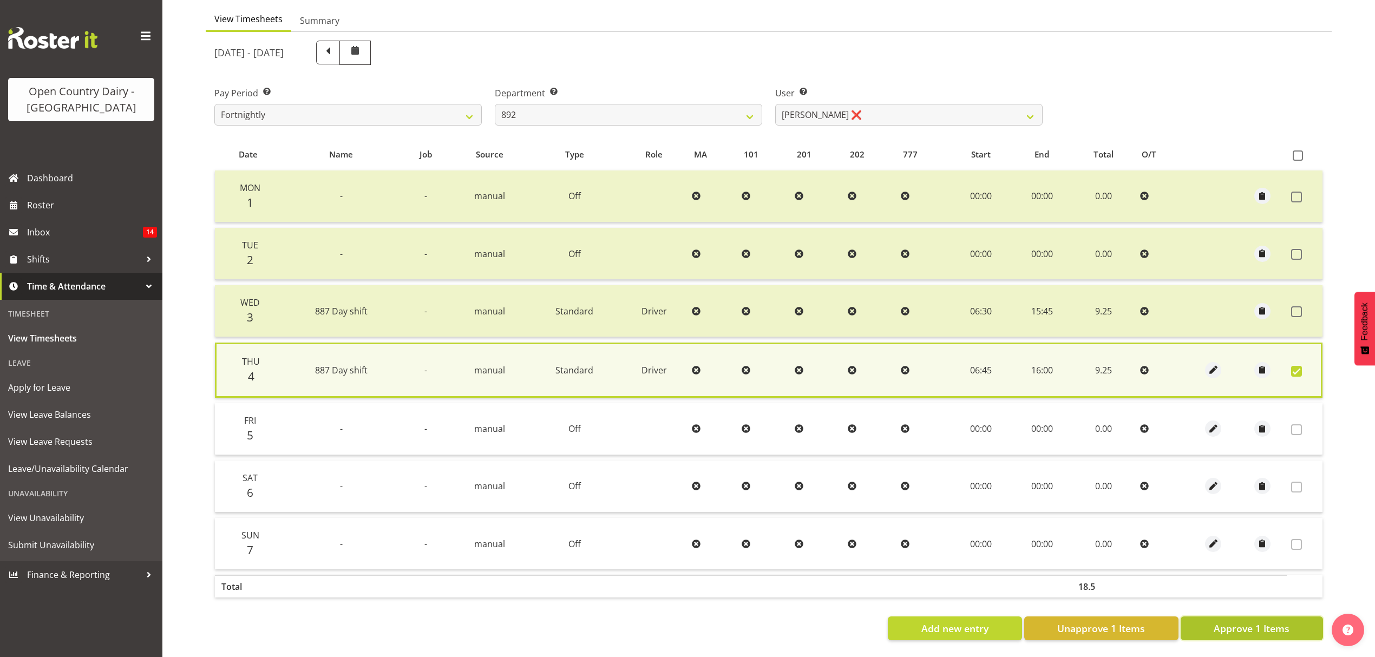
click at [1247, 621] on span "Approve 1 Items" at bounding box center [1251, 628] width 76 height 14
checkbox input "false"
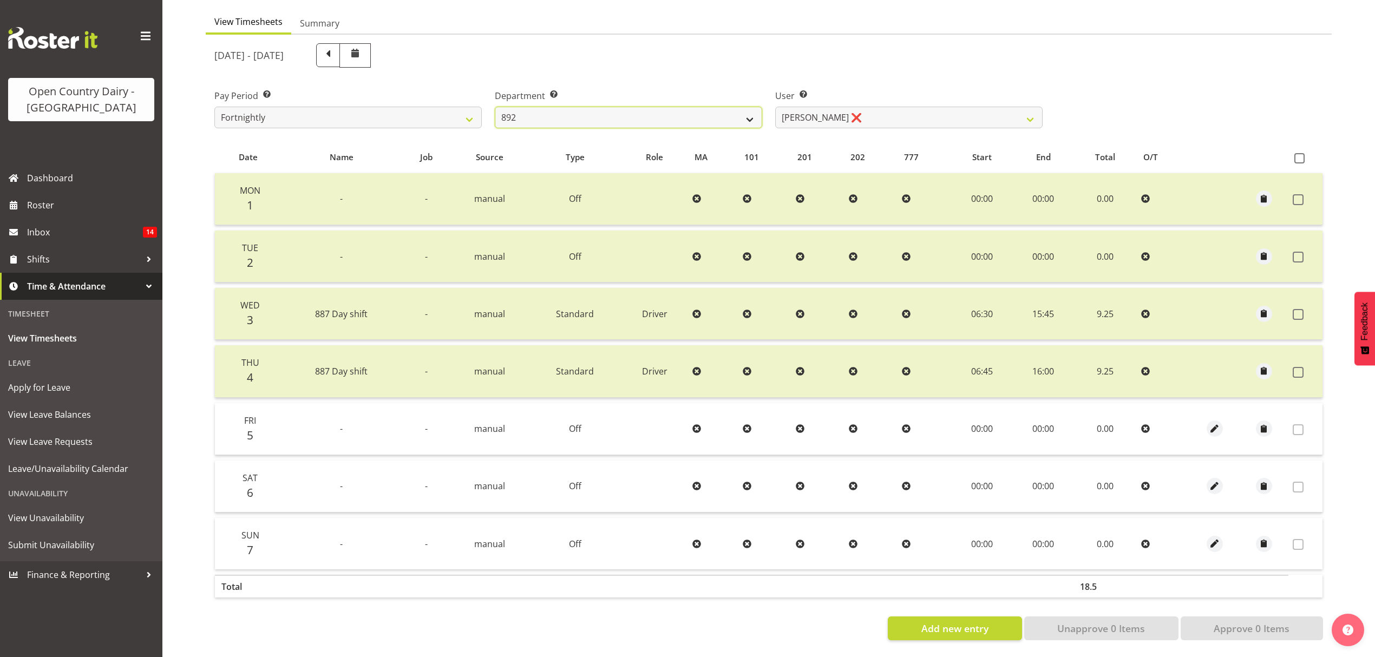
click at [747, 107] on select "734 735 736 737 738 739 851 852 853 854 855 856 858 861 862 865 868 869 870 873" at bounding box center [628, 118] width 267 height 22
select select "806"
click at [495, 107] on select "734 735 736 737 738 739 851 852 853 854 855 856 858 861 862 865 868 869 870 873" at bounding box center [628, 118] width 267 height 22
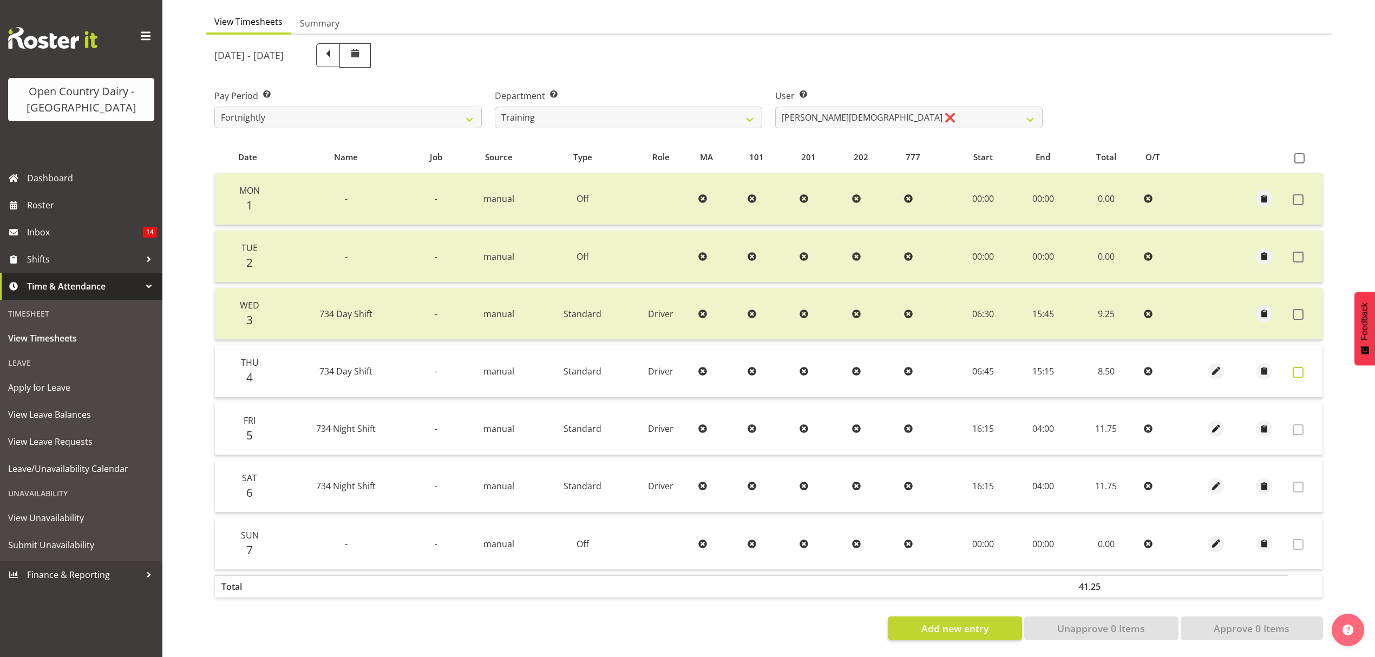
click at [1297, 367] on span at bounding box center [1297, 372] width 11 height 11
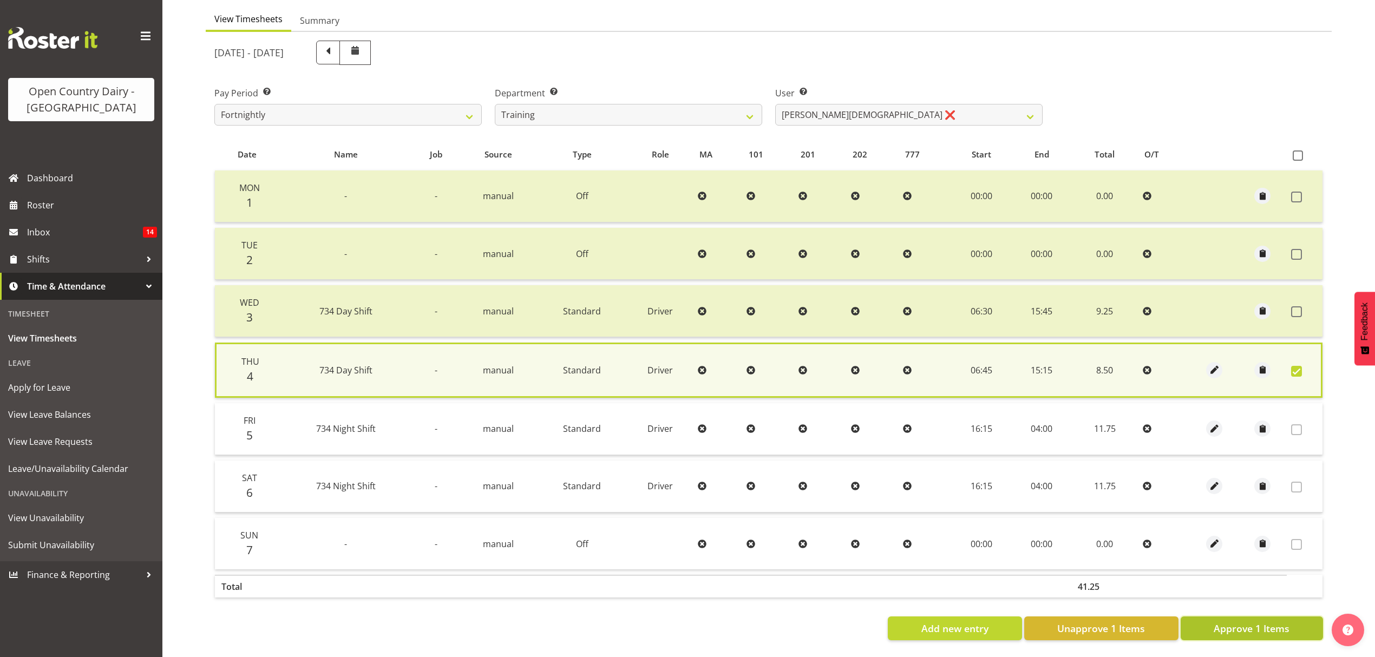
click at [1266, 616] on button "Approve 1 Items" at bounding box center [1251, 628] width 142 height 24
checkbox input "false"
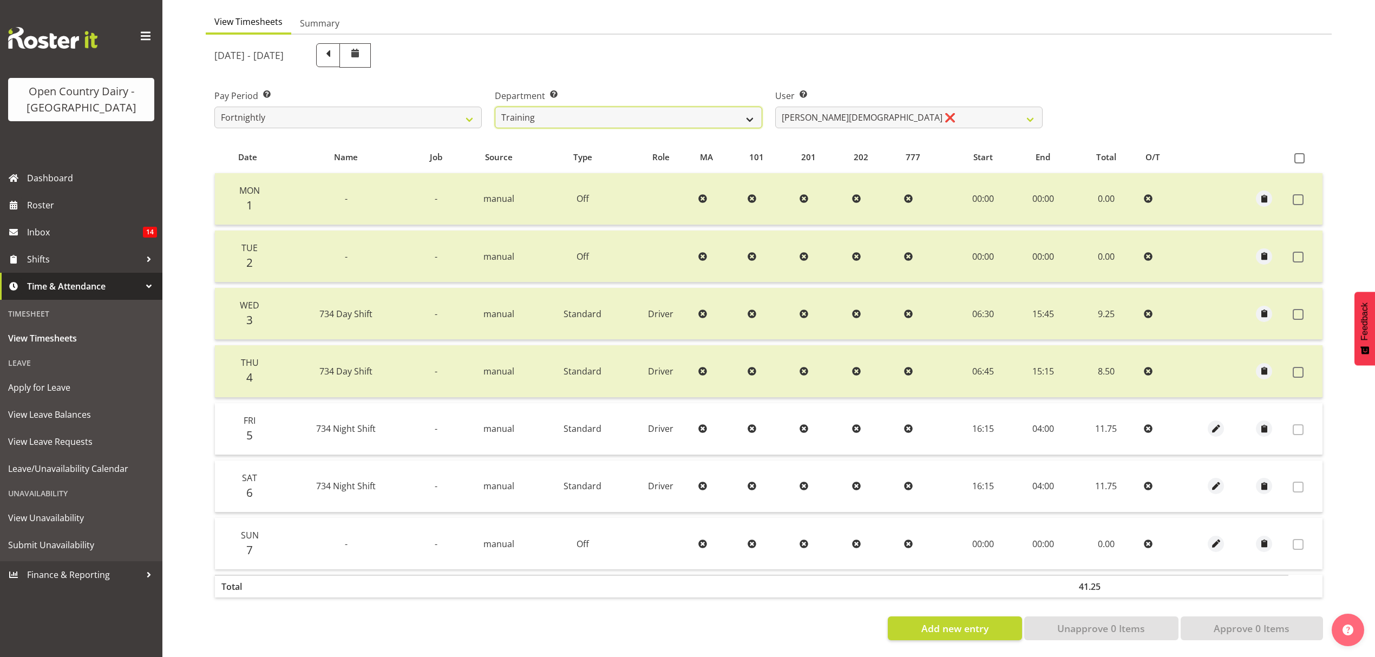
click at [627, 107] on select "734 735 736 737 738 739 851 852 853 854 855 856 858 861 862 865 868 869 870 873" at bounding box center [628, 118] width 267 height 22
select select "681"
click at [495, 107] on select "734 735 736 737 738 739 851 852 853 854 855 856 858 861 862 865 868 869 870 873" at bounding box center [628, 118] width 267 height 22
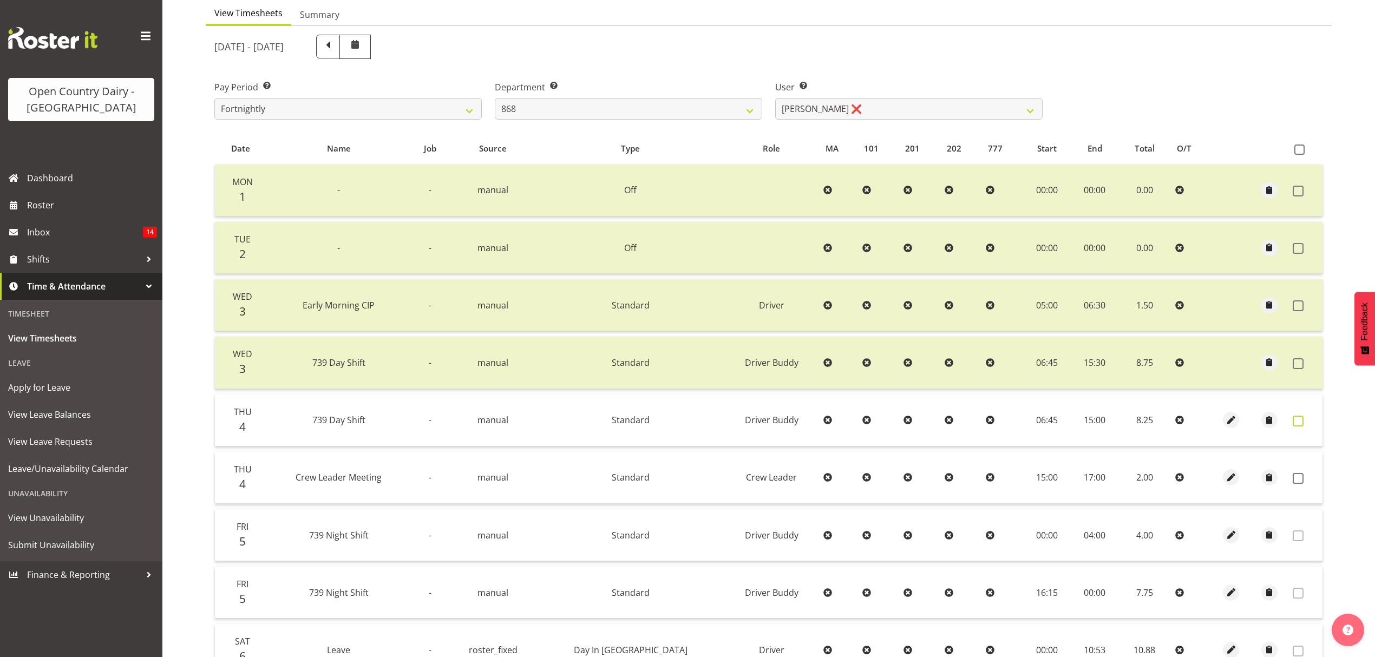
click at [1297, 420] on span at bounding box center [1297, 421] width 11 height 11
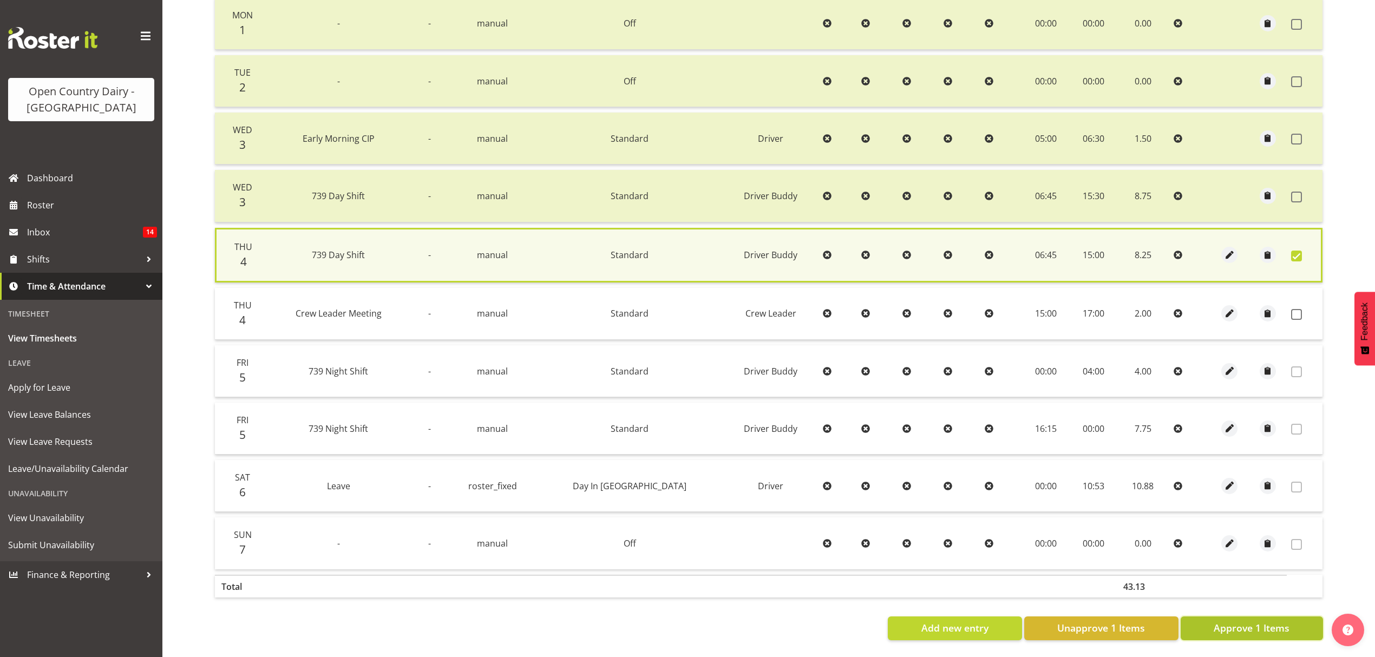
click at [1257, 616] on button "Approve 1 Items" at bounding box center [1251, 628] width 142 height 24
checkbox input "false"
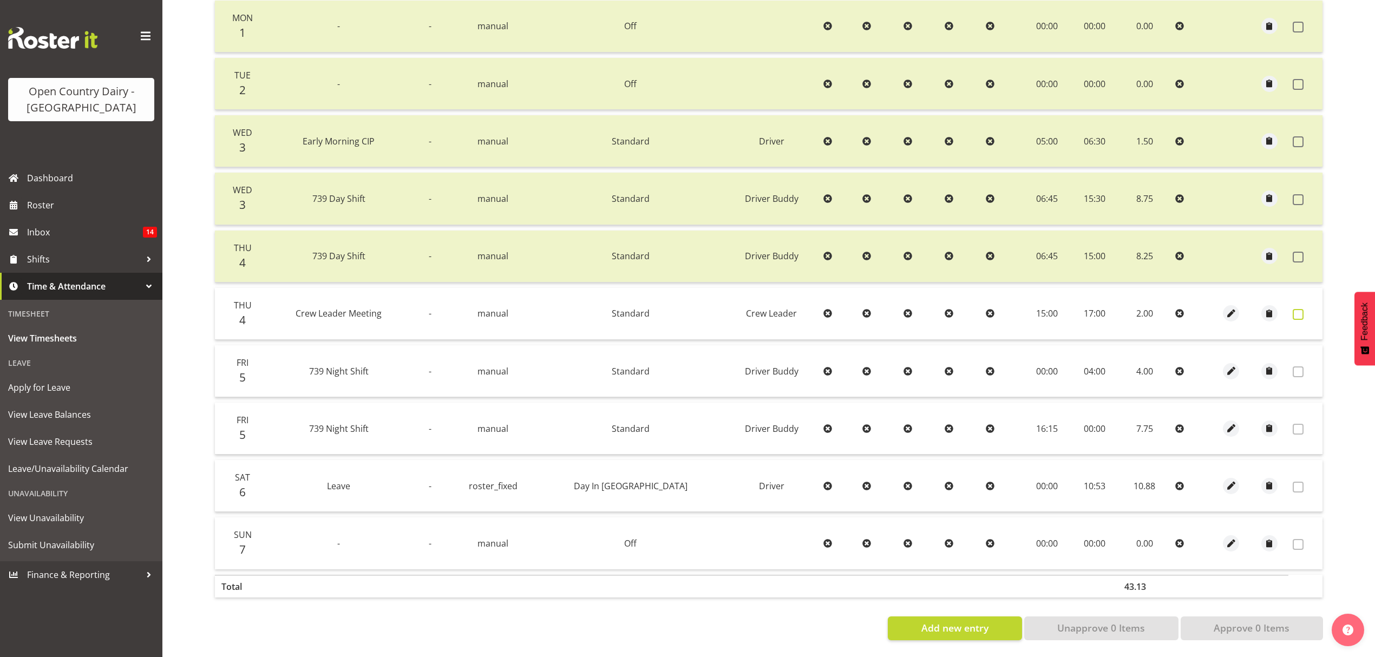
click at [1294, 309] on span at bounding box center [1297, 314] width 11 height 11
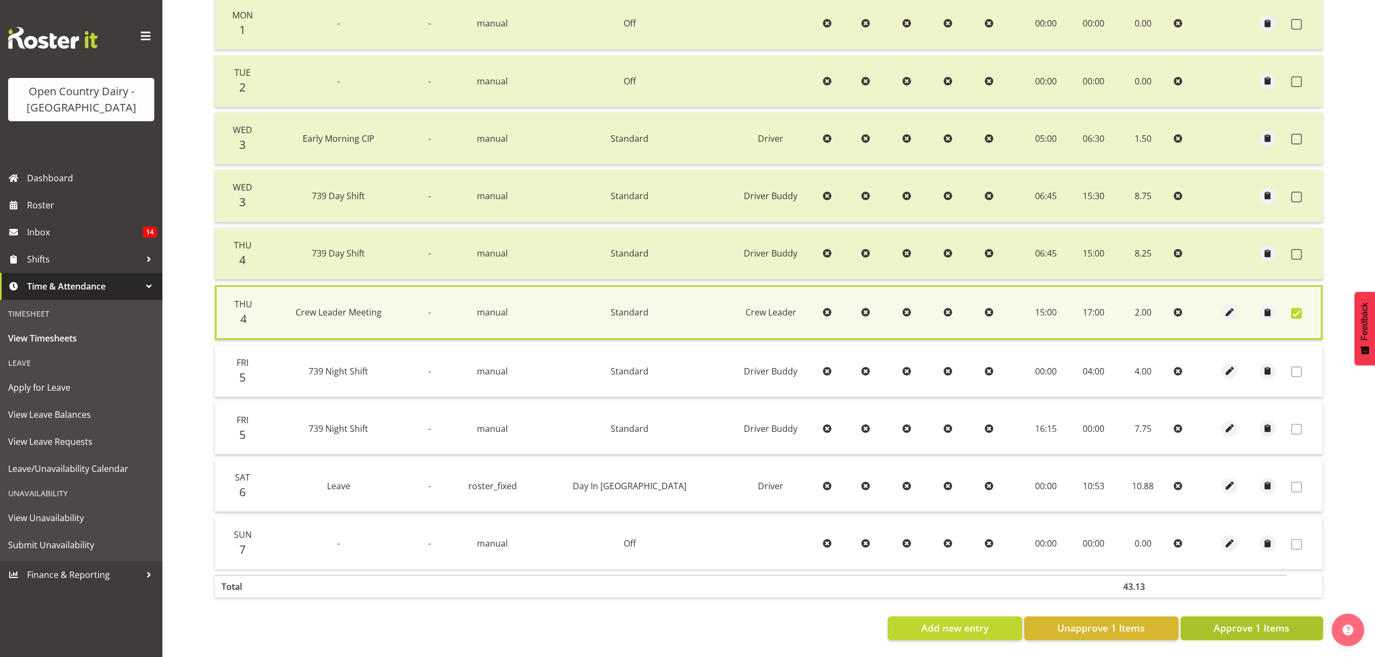
click at [1234, 627] on span "Approve 1 Items" at bounding box center [1251, 628] width 76 height 14
checkbox input "false"
